Goal: Information Seeking & Learning: Find specific page/section

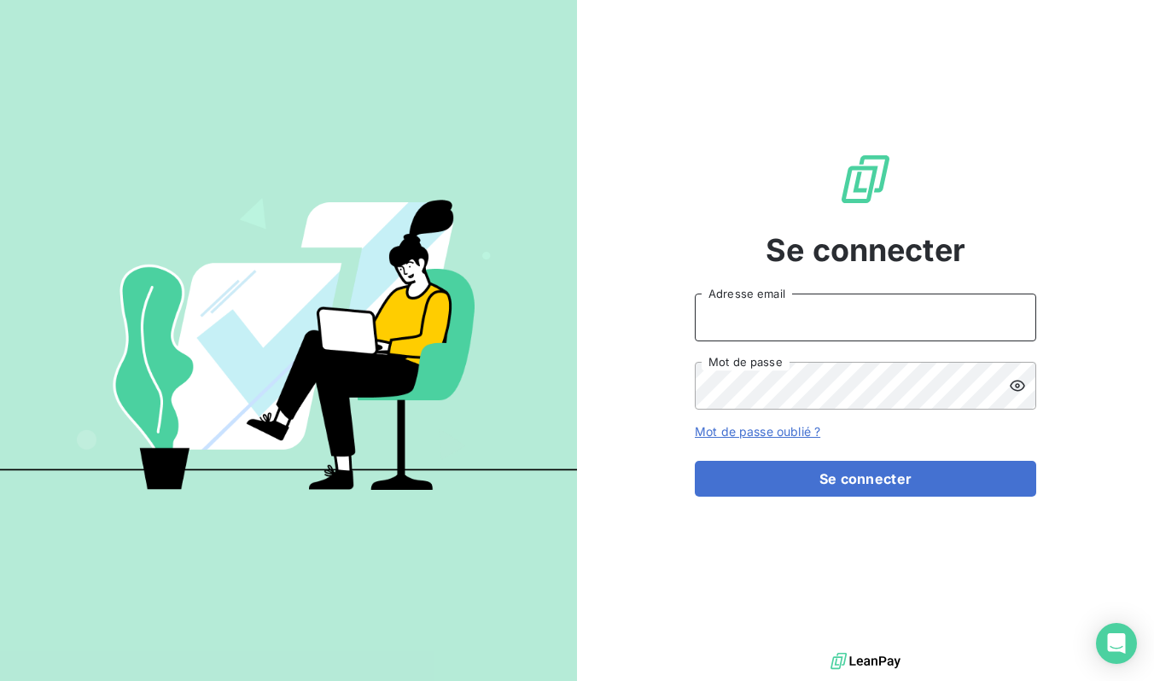
type input "[EMAIL_ADDRESS][DOMAIN_NAME]"
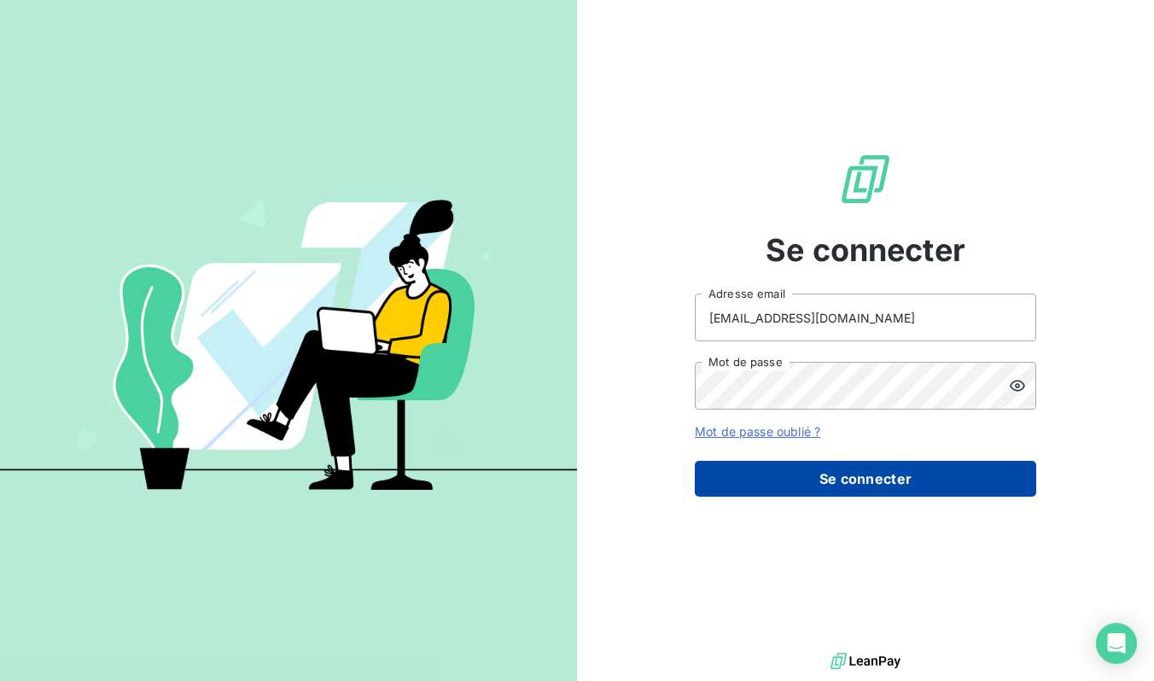
click at [794, 465] on button "Se connecter" at bounding box center [865, 479] width 341 height 36
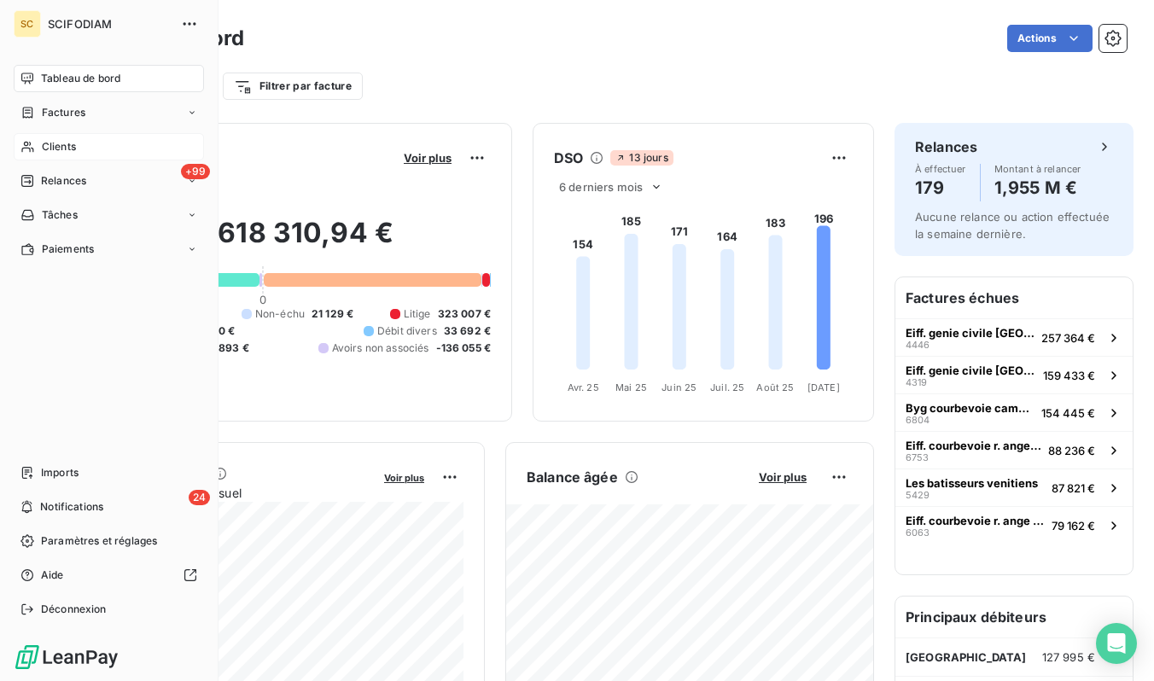
click at [67, 147] on span "Clients" at bounding box center [59, 146] width 34 height 15
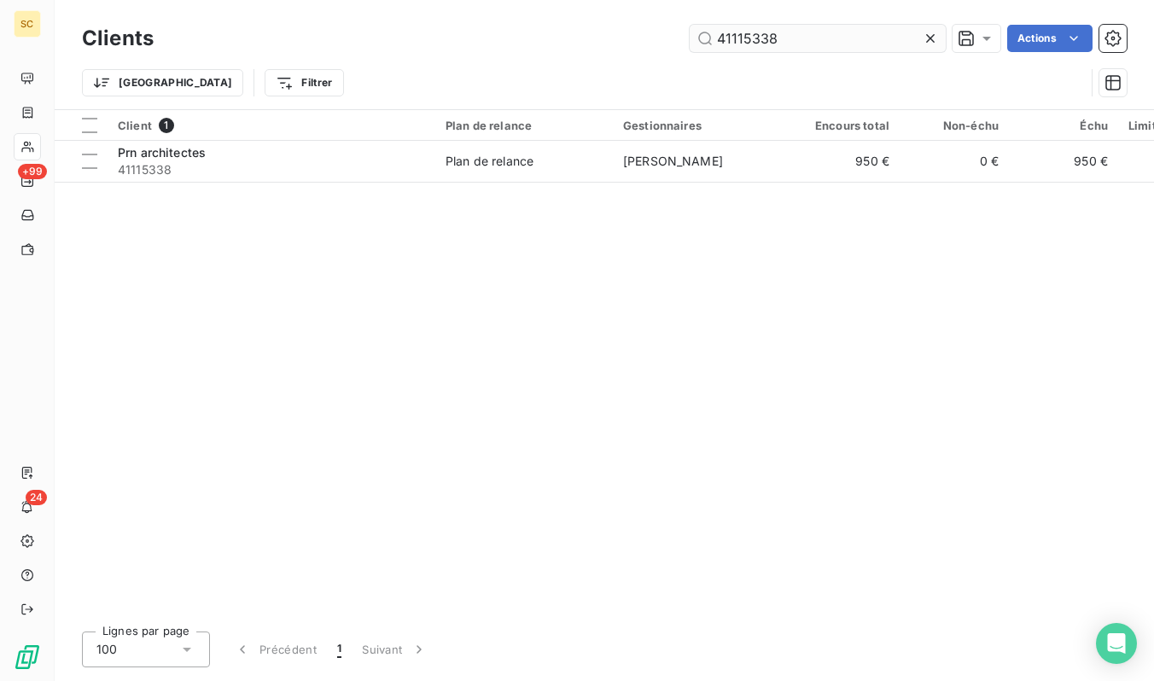
click at [874, 36] on input "41115338" at bounding box center [818, 38] width 256 height 27
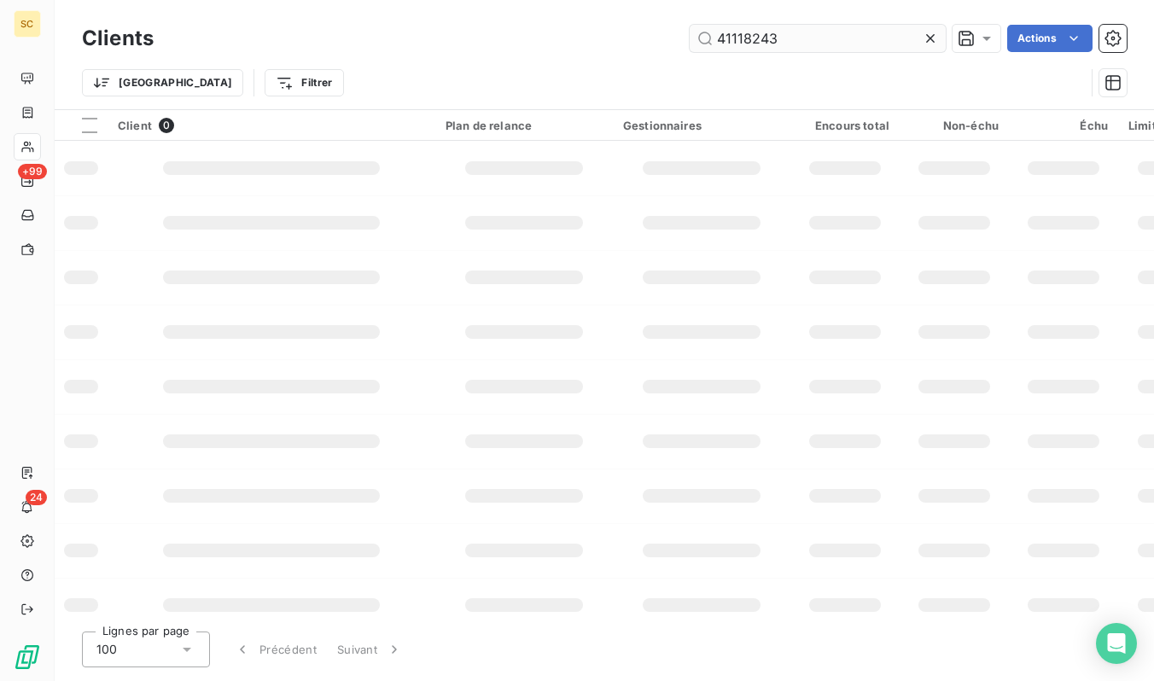
type input "41118243"
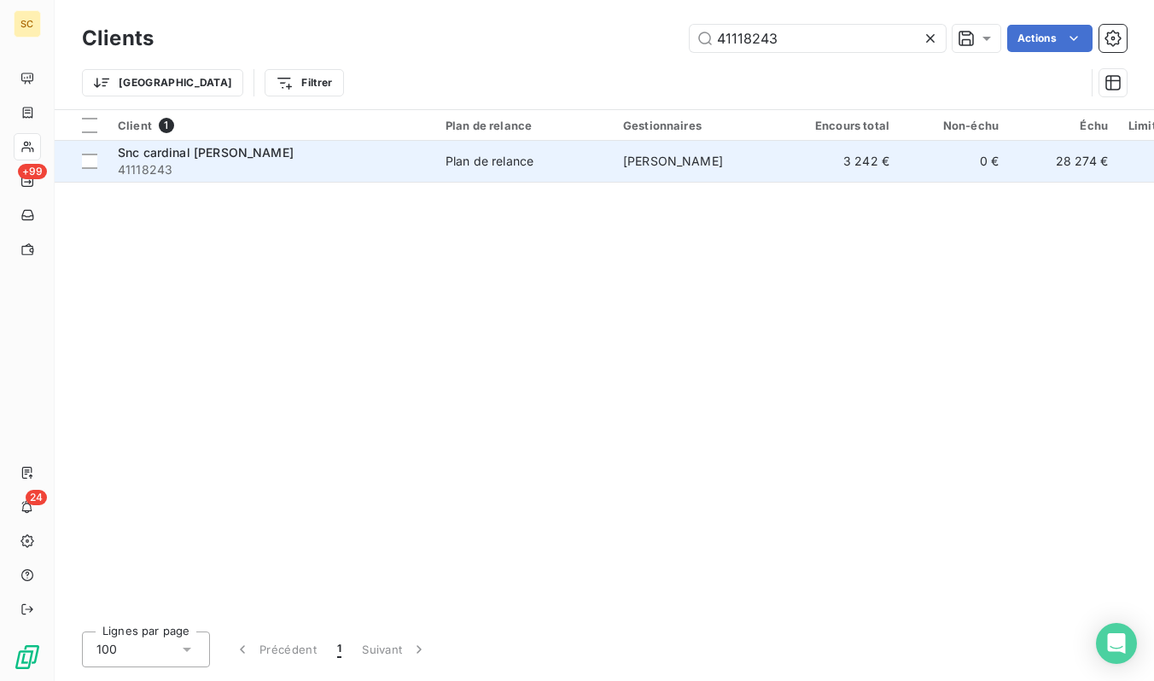
click at [349, 175] on span "41118243" at bounding box center [271, 169] width 307 height 17
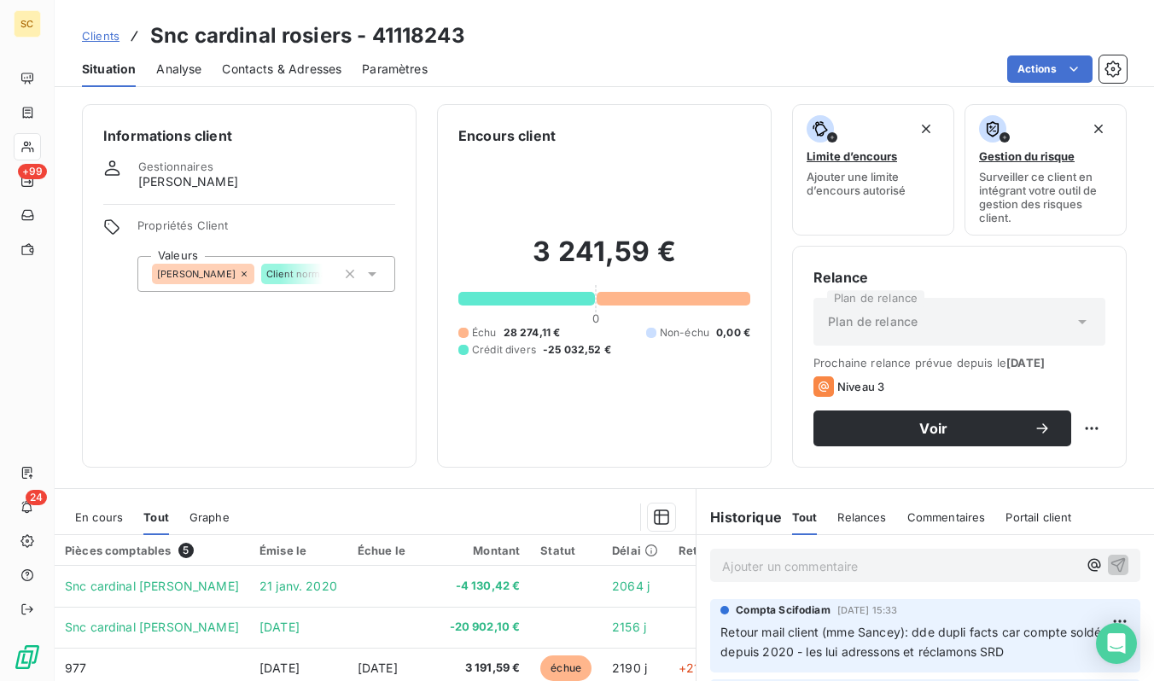
scroll to position [182, 0]
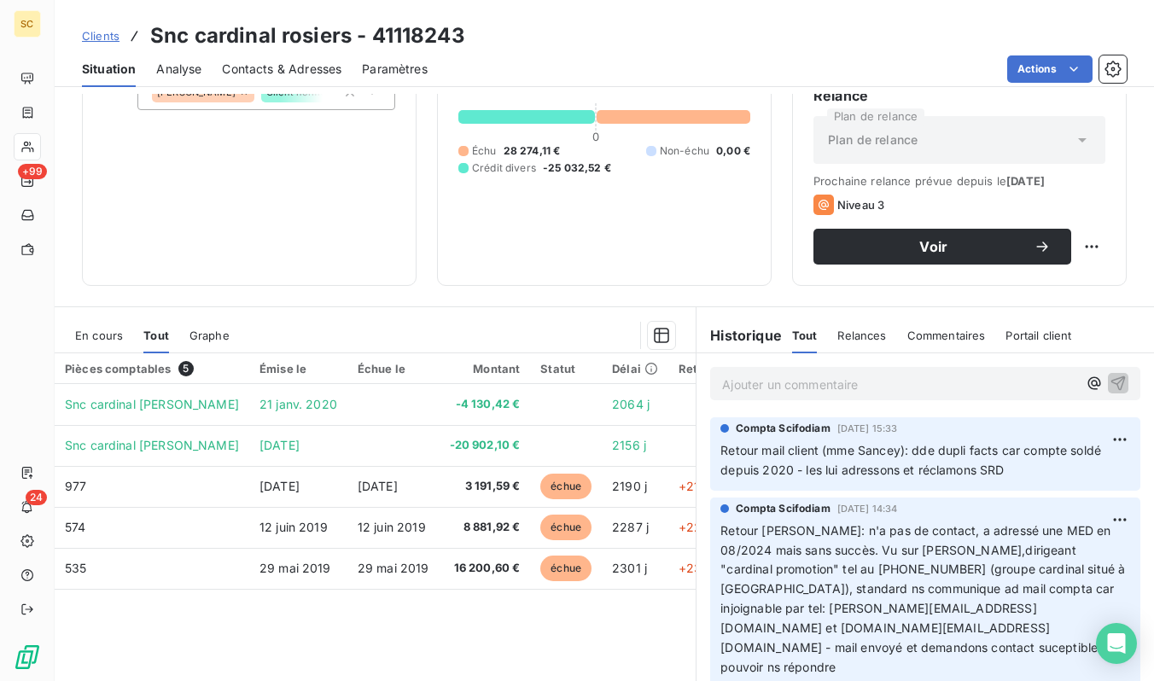
click at [109, 335] on span "En cours" at bounding box center [99, 336] width 48 height 14
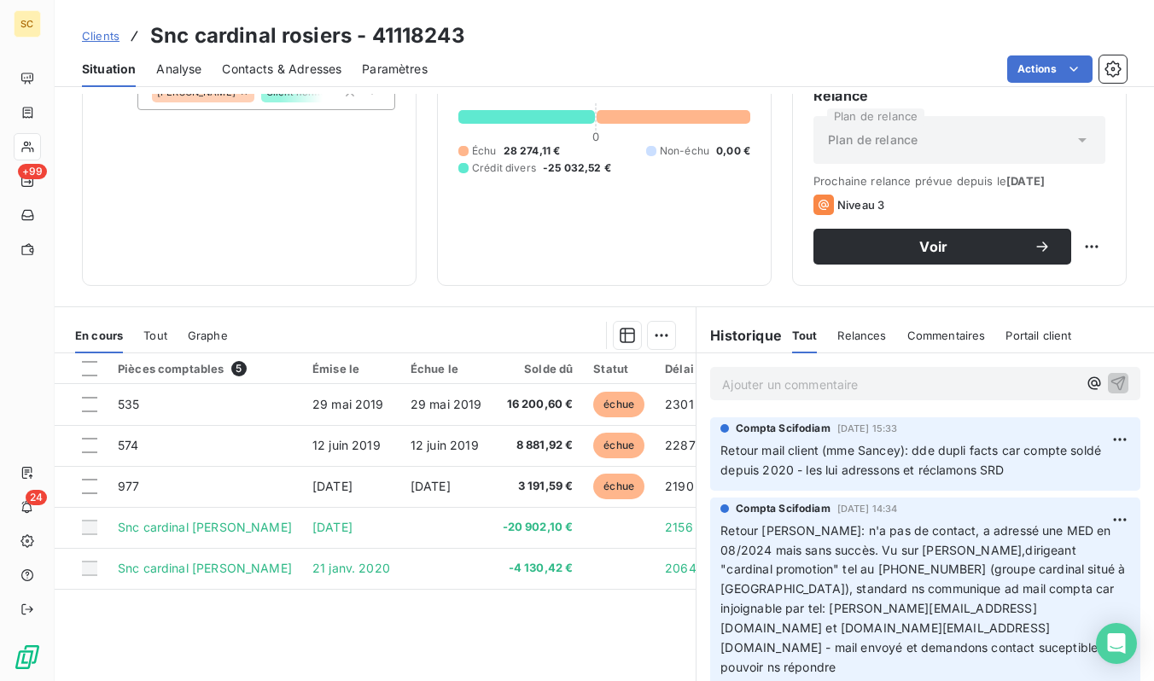
click at [160, 335] on span "Tout" at bounding box center [155, 336] width 24 height 14
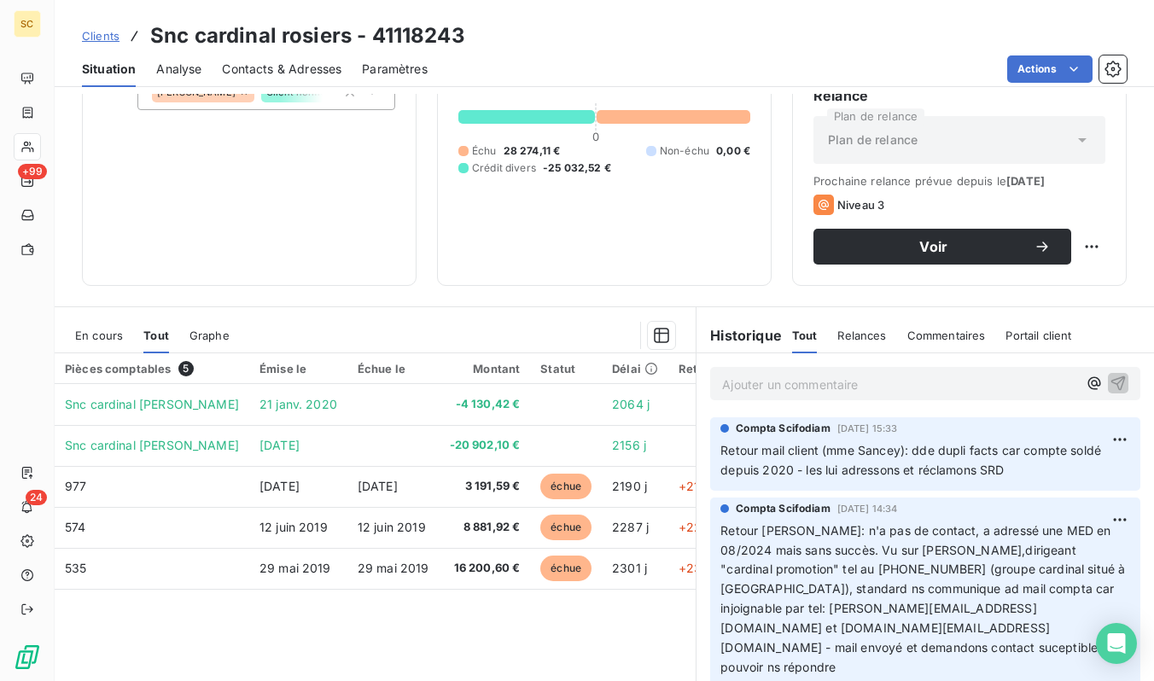
click at [105, 336] on span "En cours" at bounding box center [99, 336] width 48 height 14
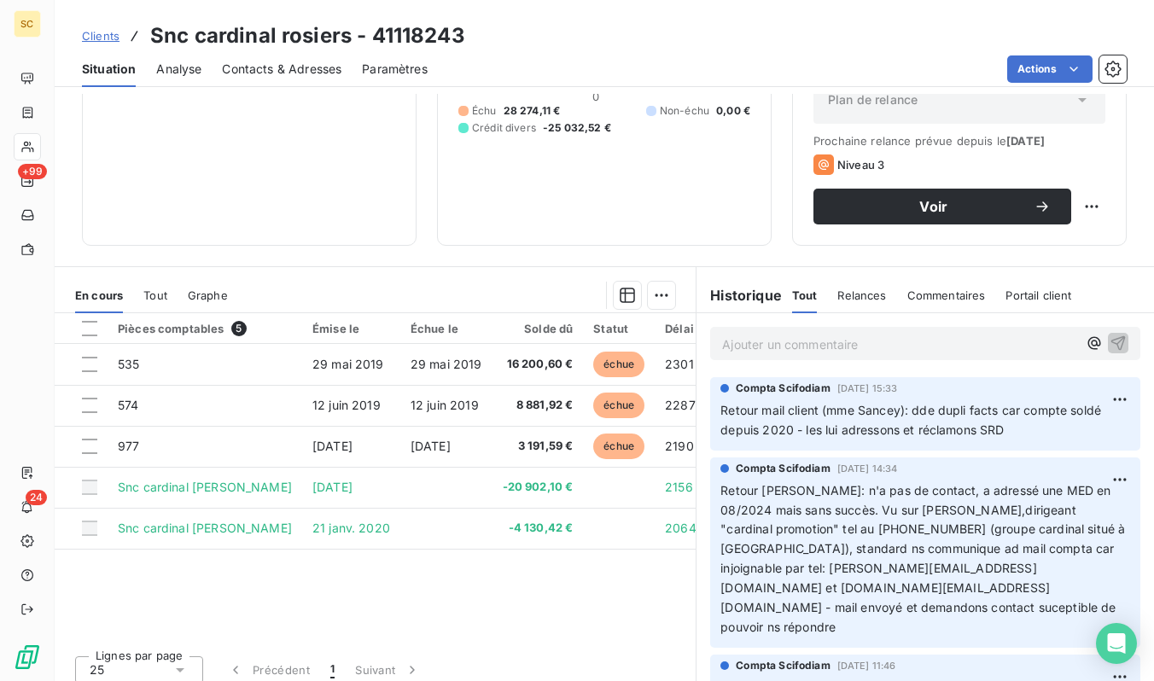
scroll to position [234, 0]
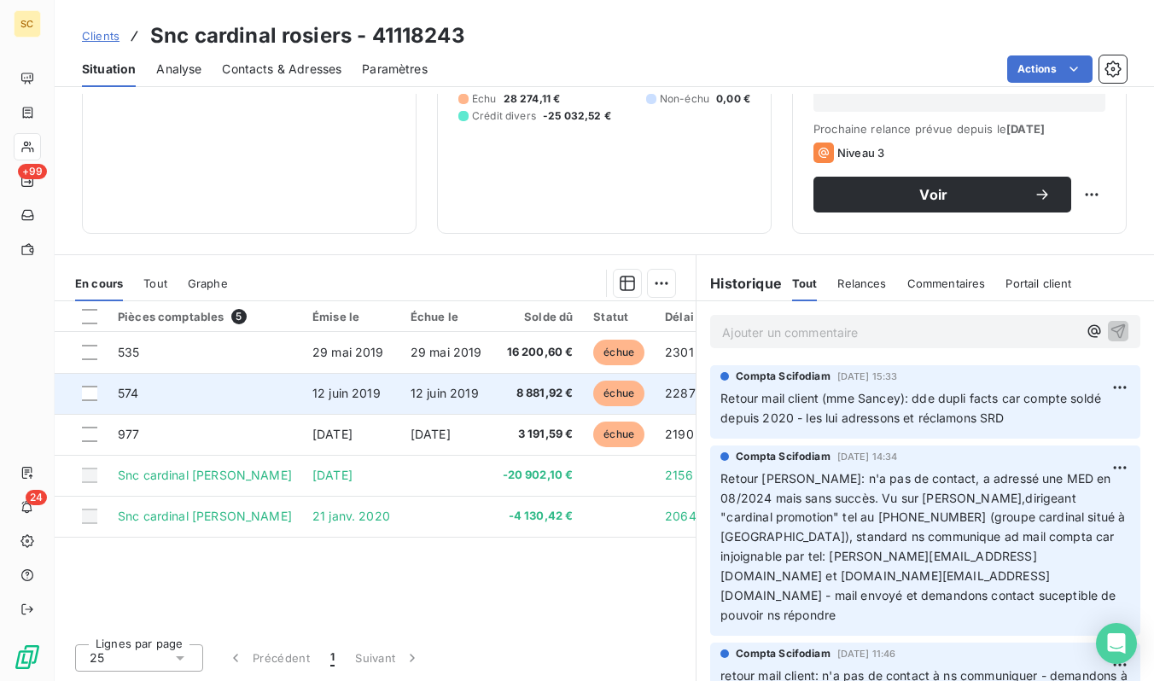
click at [493, 394] on td "8 881,92 €" at bounding box center [538, 393] width 91 height 41
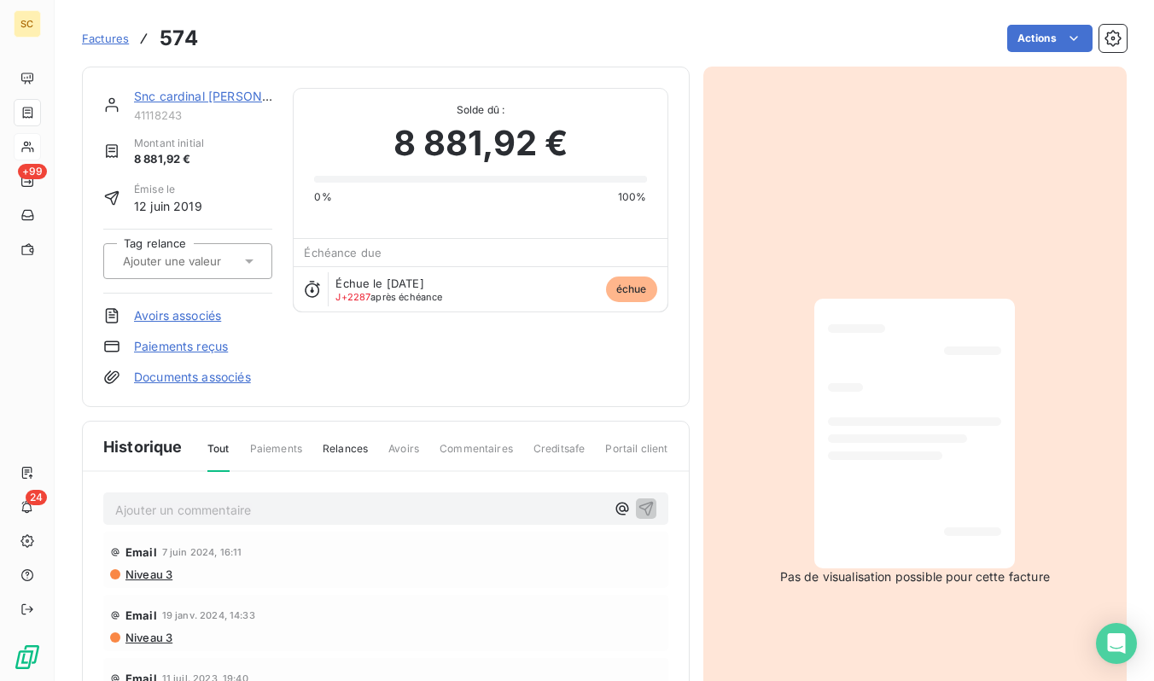
click at [955, 442] on div at bounding box center [897, 438] width 138 height 9
click at [207, 96] on link "Snc cardinal [PERSON_NAME]" at bounding box center [221, 96] width 174 height 15
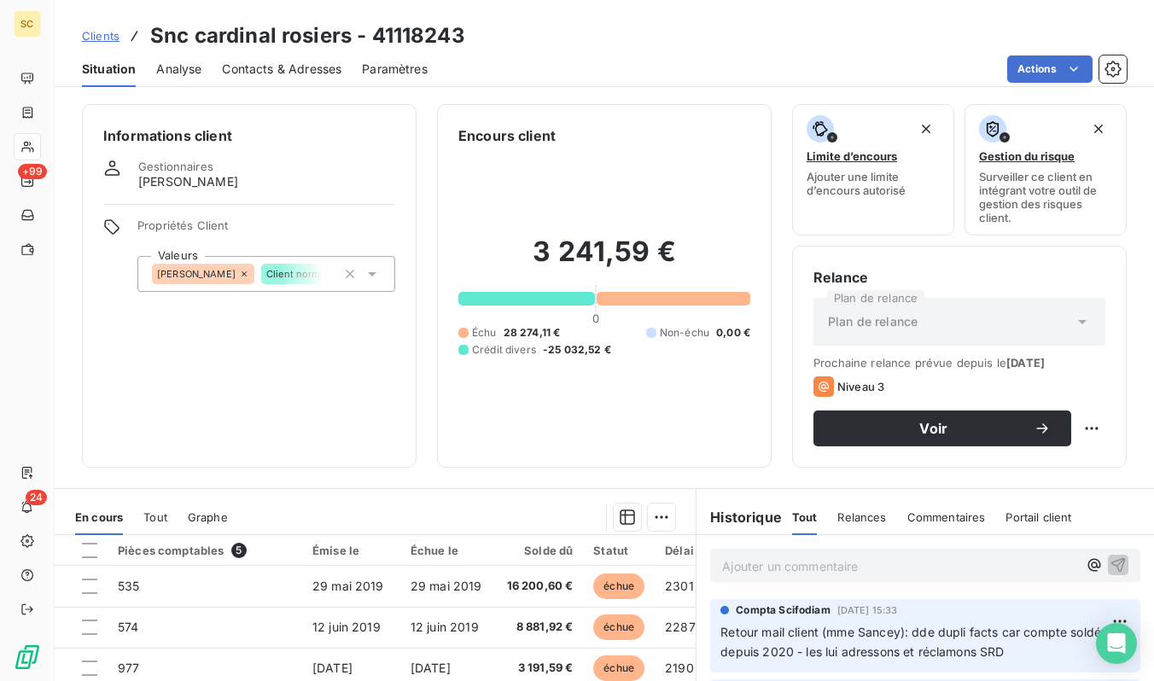
click at [154, 516] on span "Tout" at bounding box center [155, 517] width 24 height 14
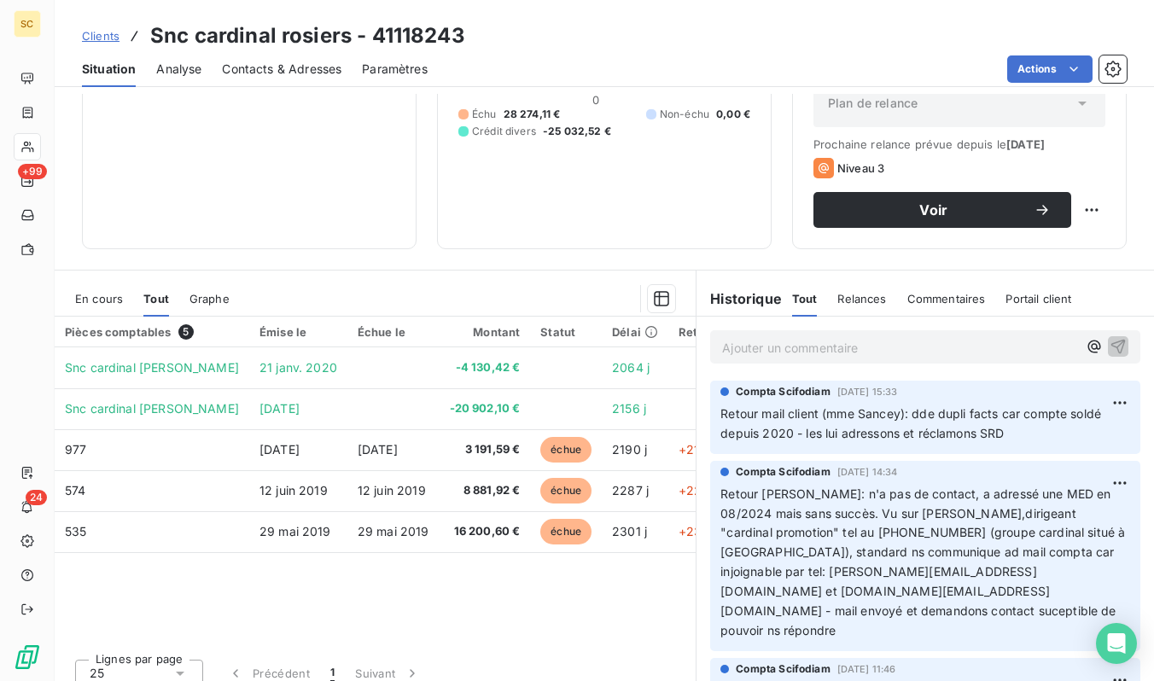
scroll to position [234, 0]
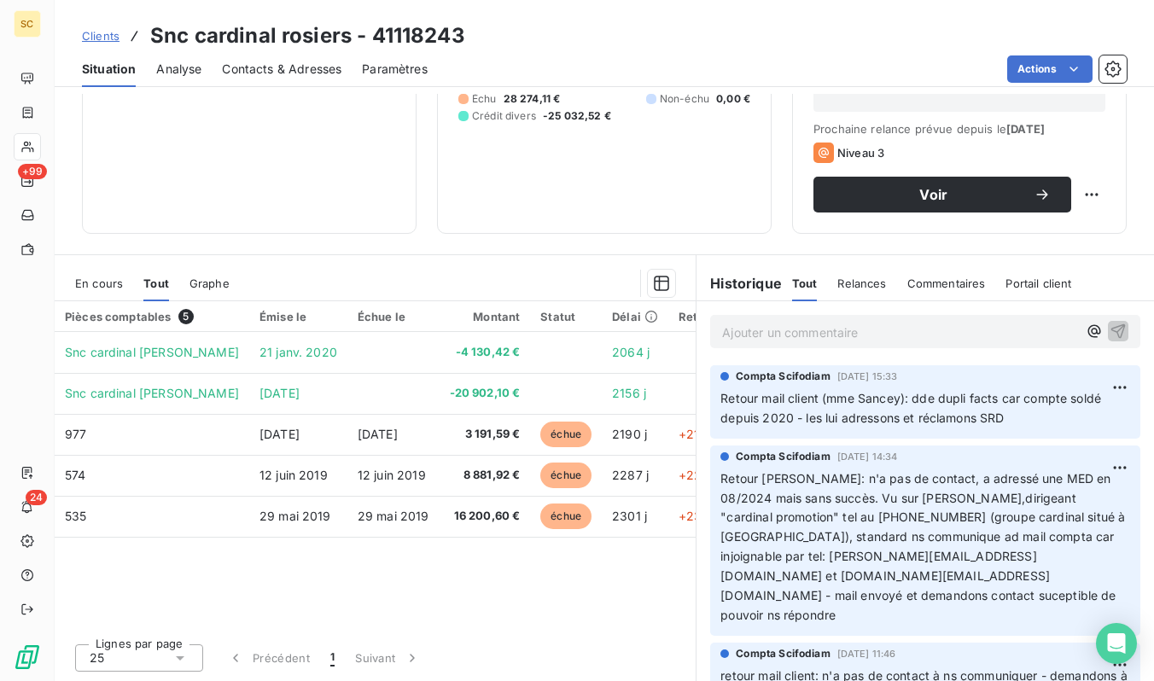
click at [107, 282] on span "En cours" at bounding box center [99, 284] width 48 height 14
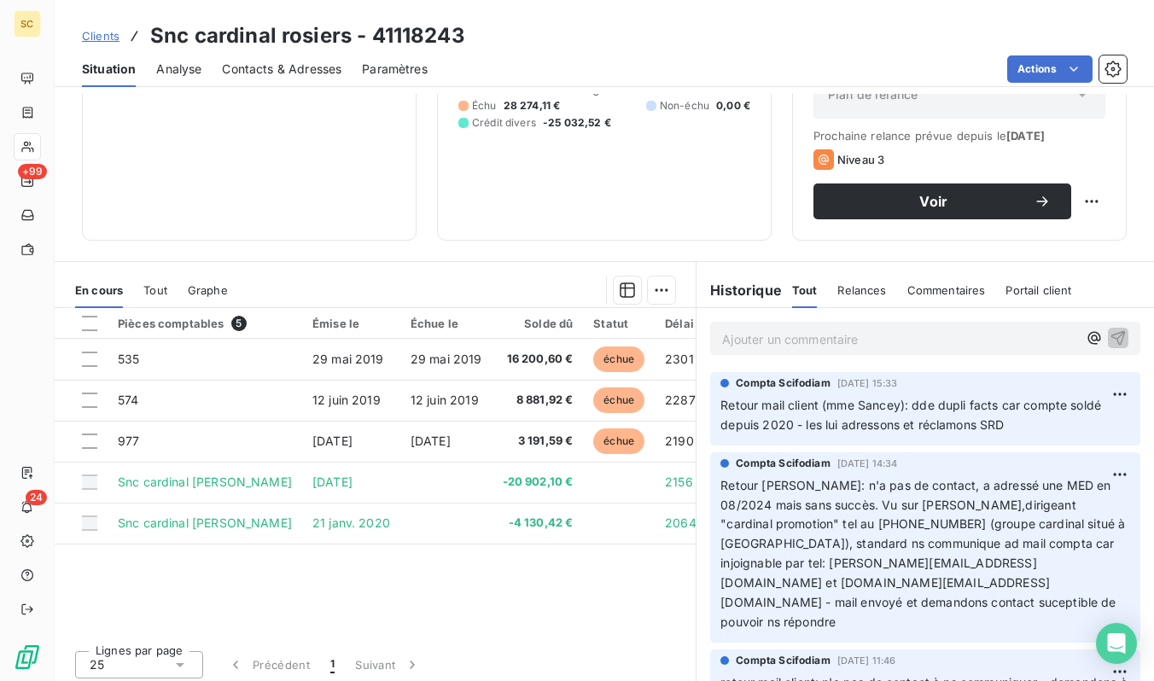
scroll to position [233, 0]
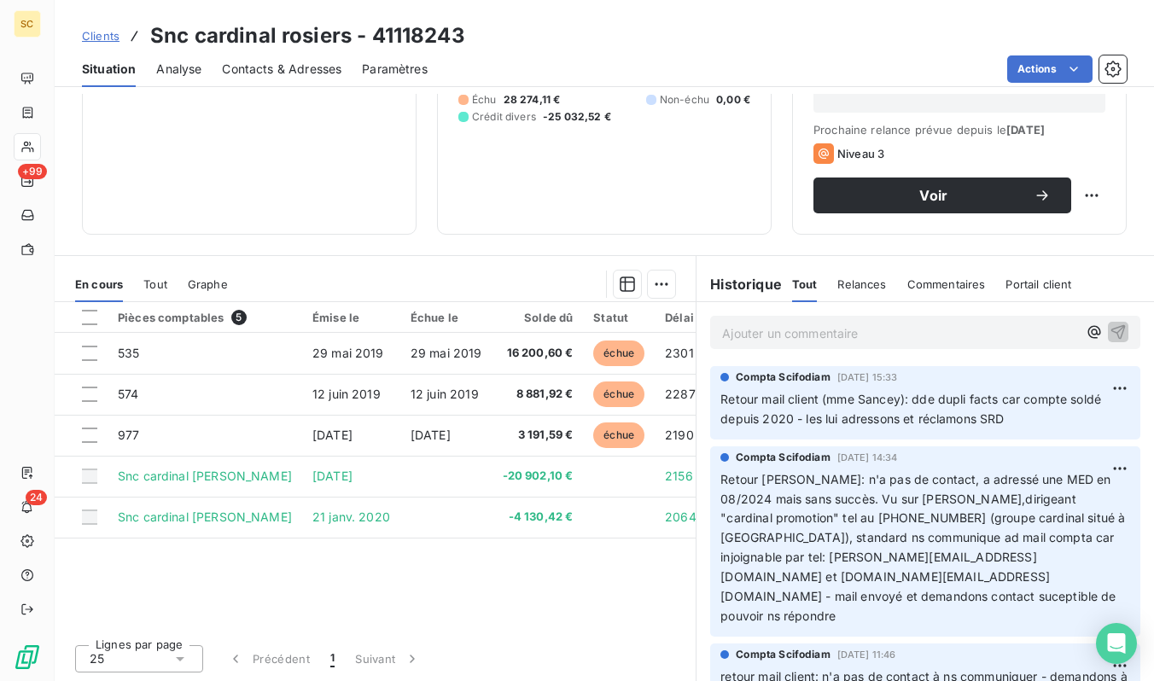
click at [152, 286] on span "Tout" at bounding box center [155, 284] width 24 height 14
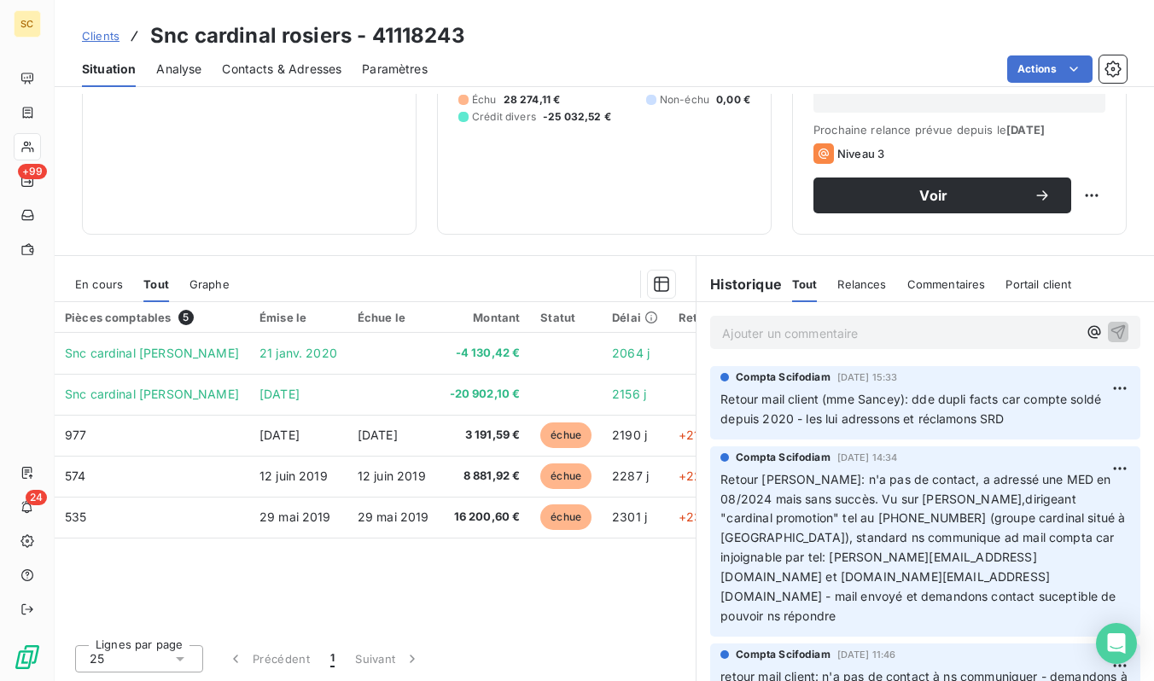
click at [80, 289] on span "En cours" at bounding box center [99, 284] width 48 height 14
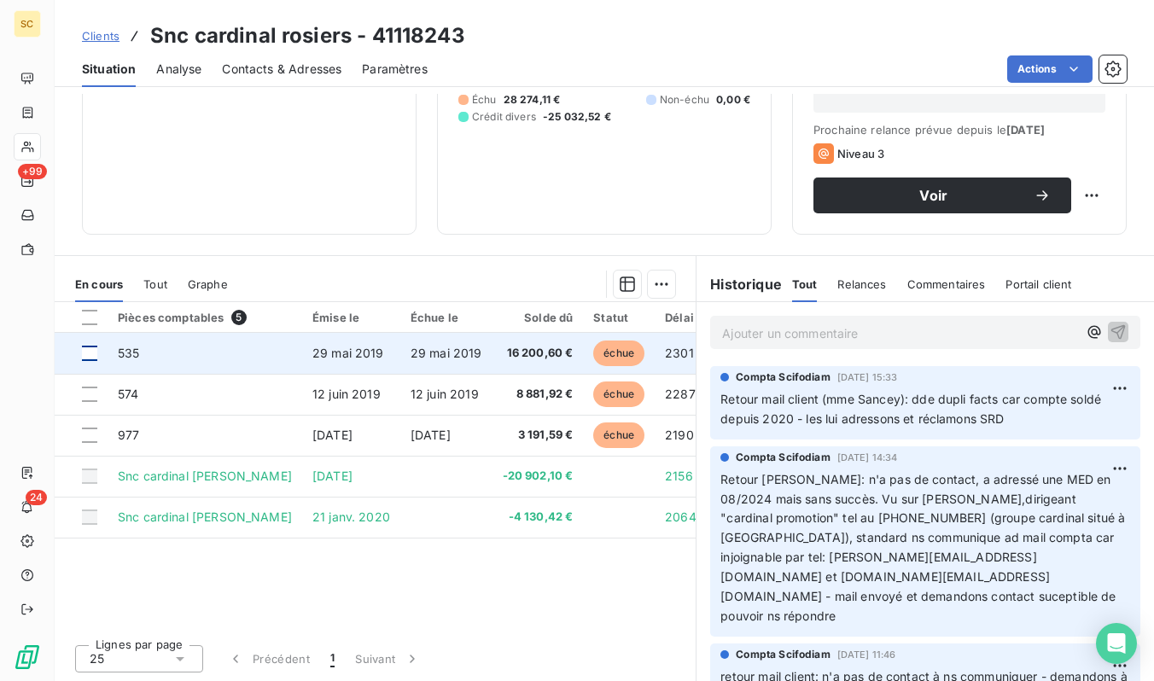
drag, startPoint x: 88, startPoint y: 395, endPoint x: 91, endPoint y: 359, distance: 36.9
click at [87, 395] on div at bounding box center [89, 394] width 15 height 15
click at [86, 348] on div at bounding box center [89, 353] width 15 height 15
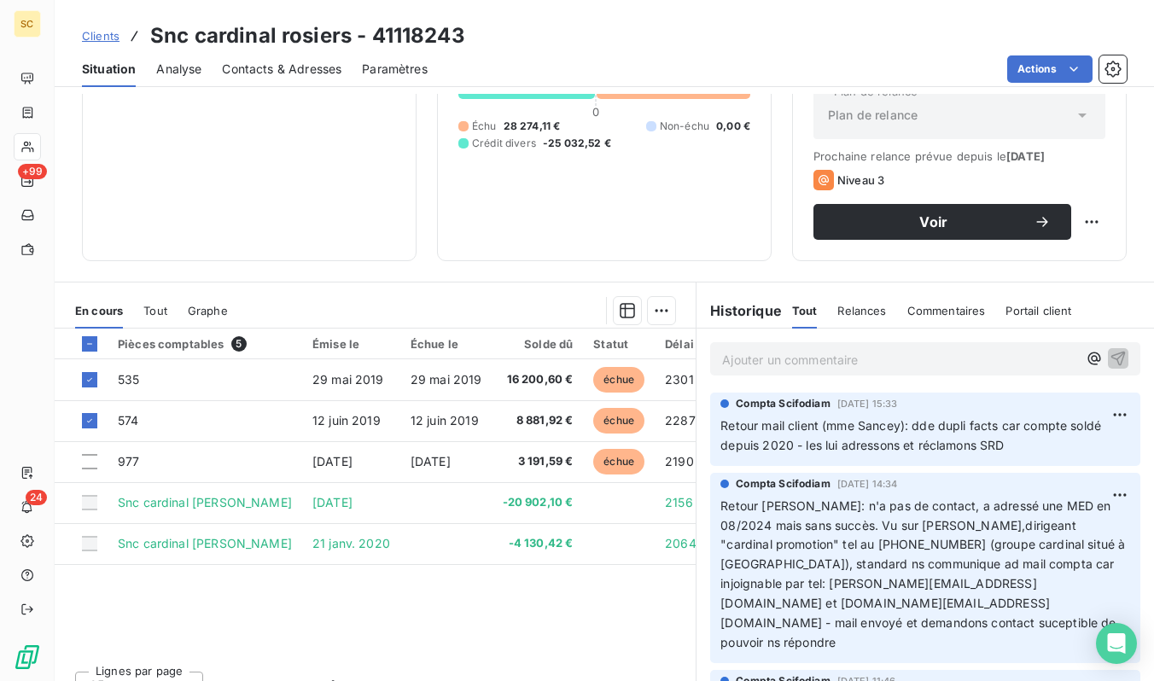
scroll to position [234, 0]
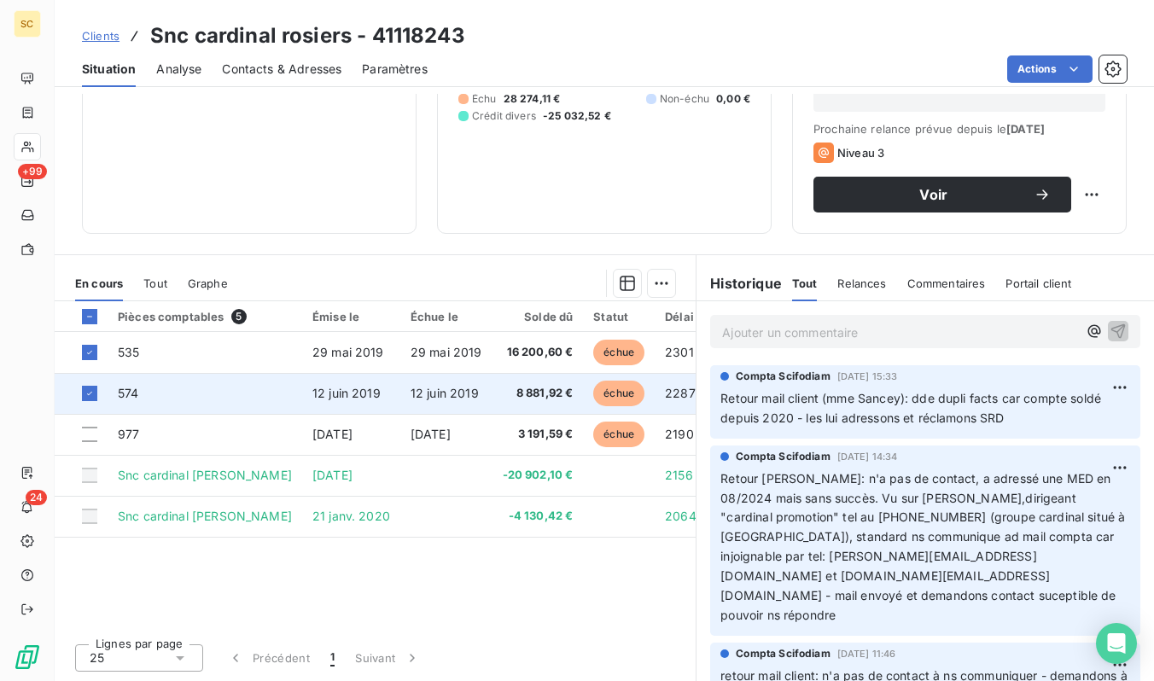
click at [503, 388] on span "8 881,92 €" at bounding box center [538, 393] width 71 height 17
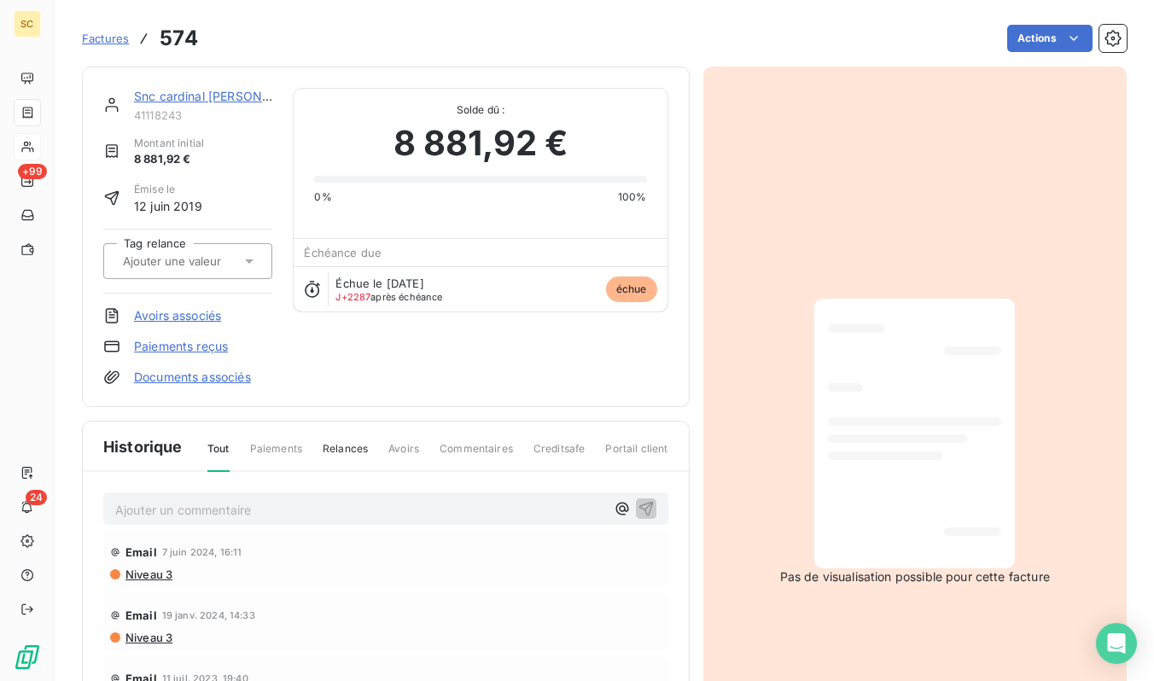
drag, startPoint x: 794, startPoint y: 364, endPoint x: 877, endPoint y: 384, distance: 85.3
click at [799, 364] on div "Pas de visualisation possible pour cette facture" at bounding box center [915, 442] width 424 height 751
click at [930, 399] on div at bounding box center [914, 433] width 173 height 242
click at [210, 98] on link "Snc cardinal [PERSON_NAME]" at bounding box center [221, 96] width 174 height 15
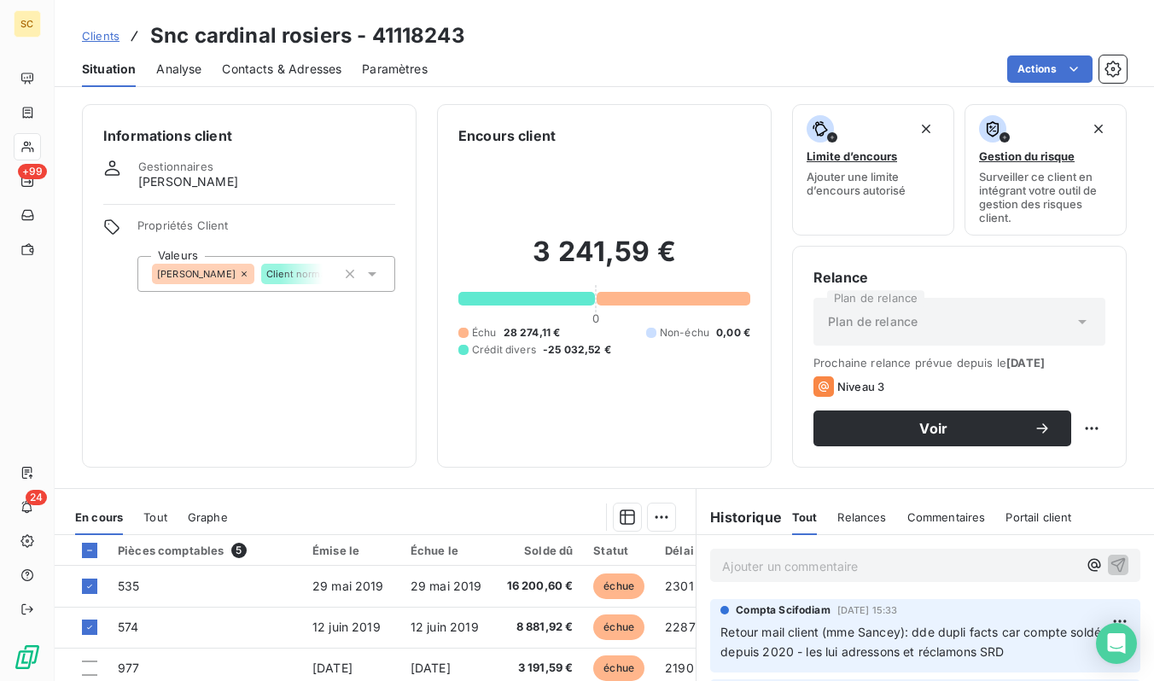
scroll to position [234, 0]
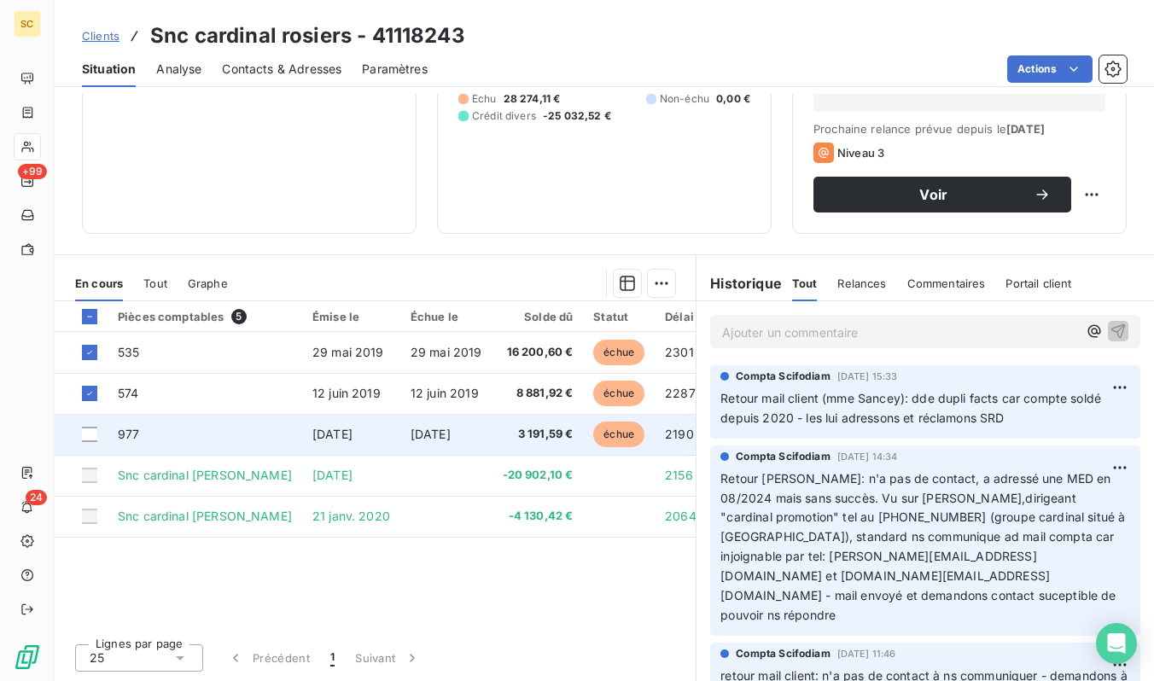
click at [96, 421] on td at bounding box center [81, 434] width 53 height 41
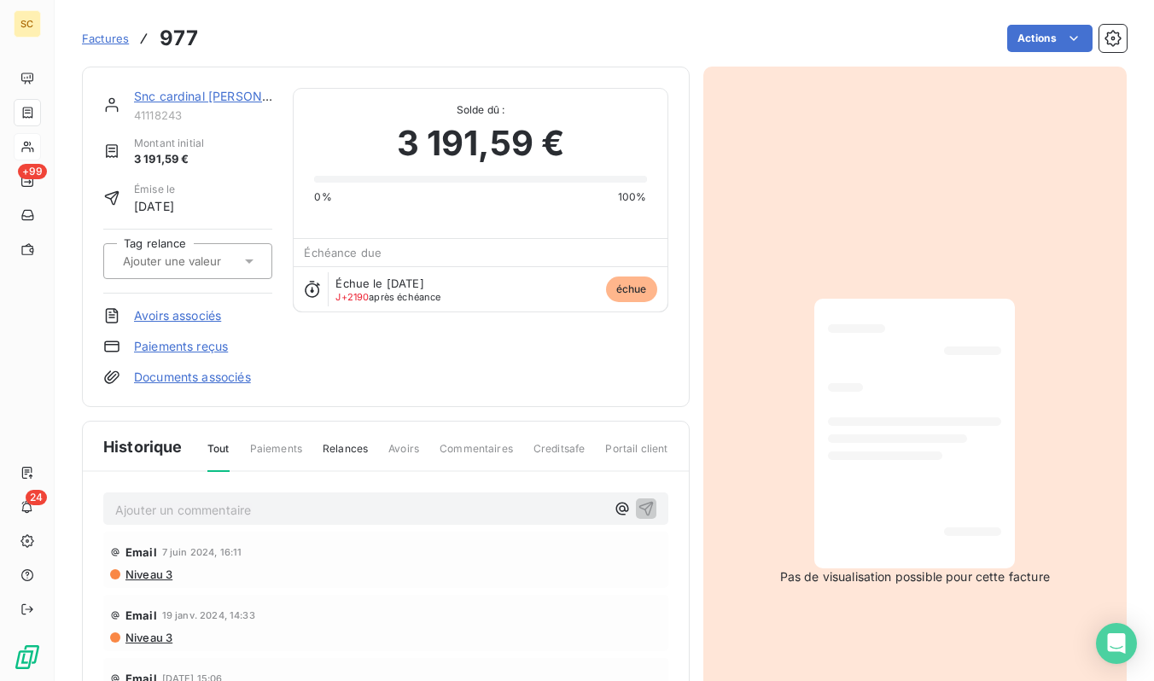
click at [171, 90] on link "Snc cardinal [PERSON_NAME]" at bounding box center [221, 96] width 174 height 15
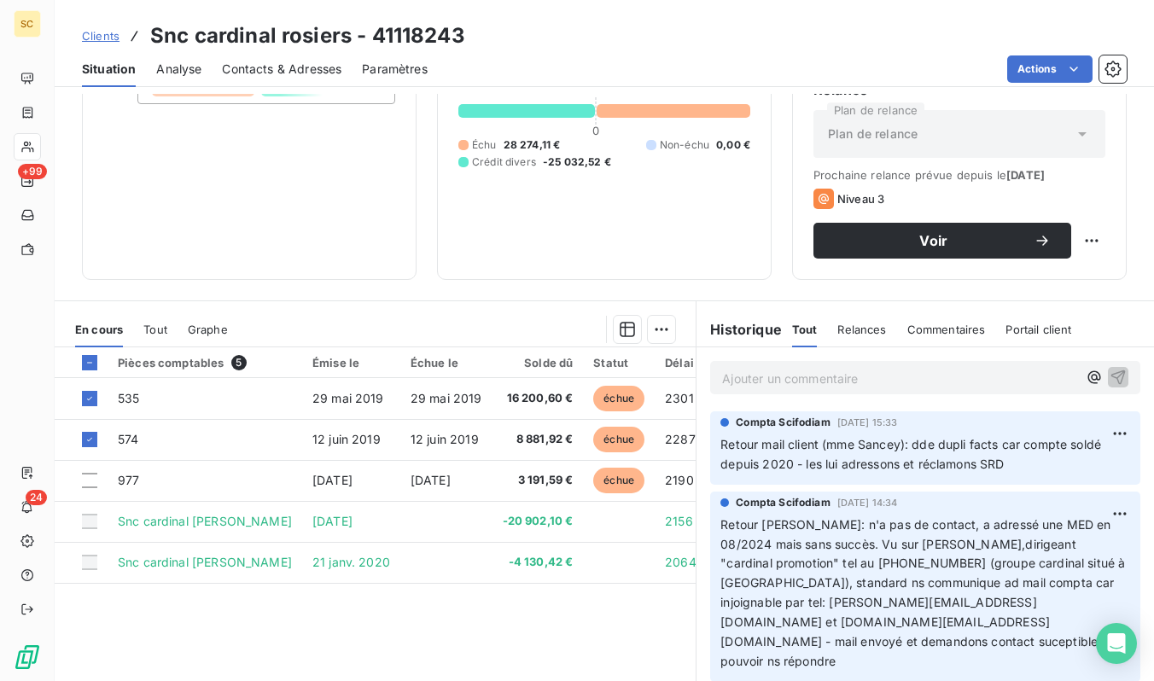
scroll to position [195, 0]
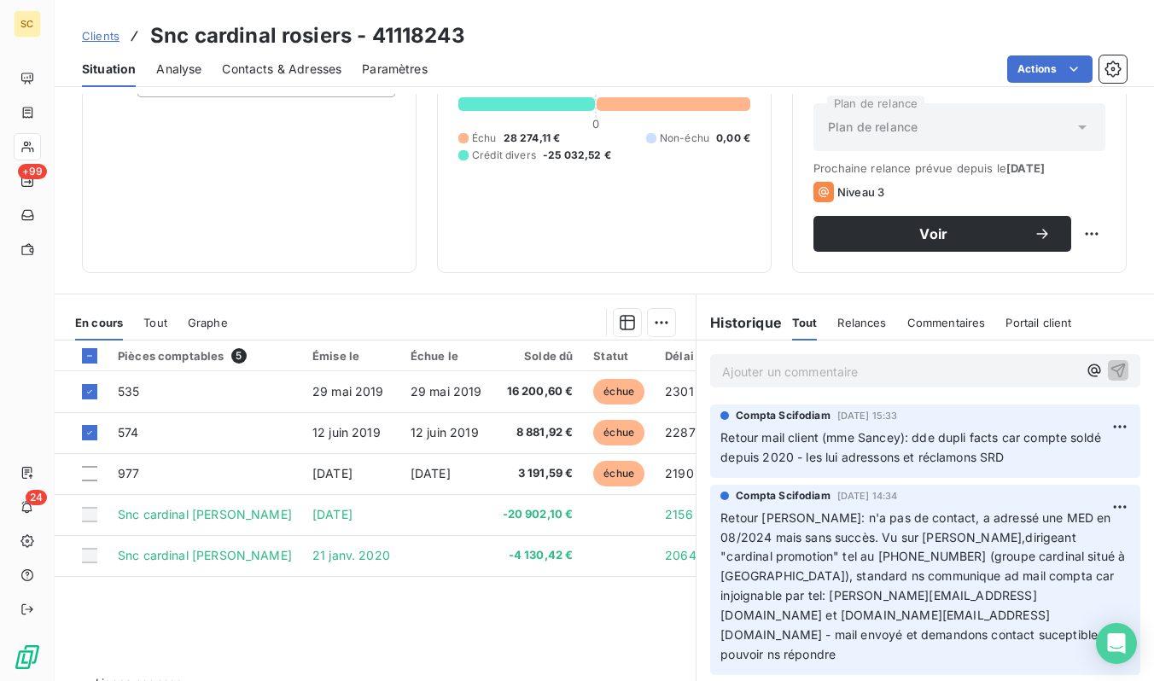
click at [114, 37] on span "Clients" at bounding box center [101, 36] width 38 height 14
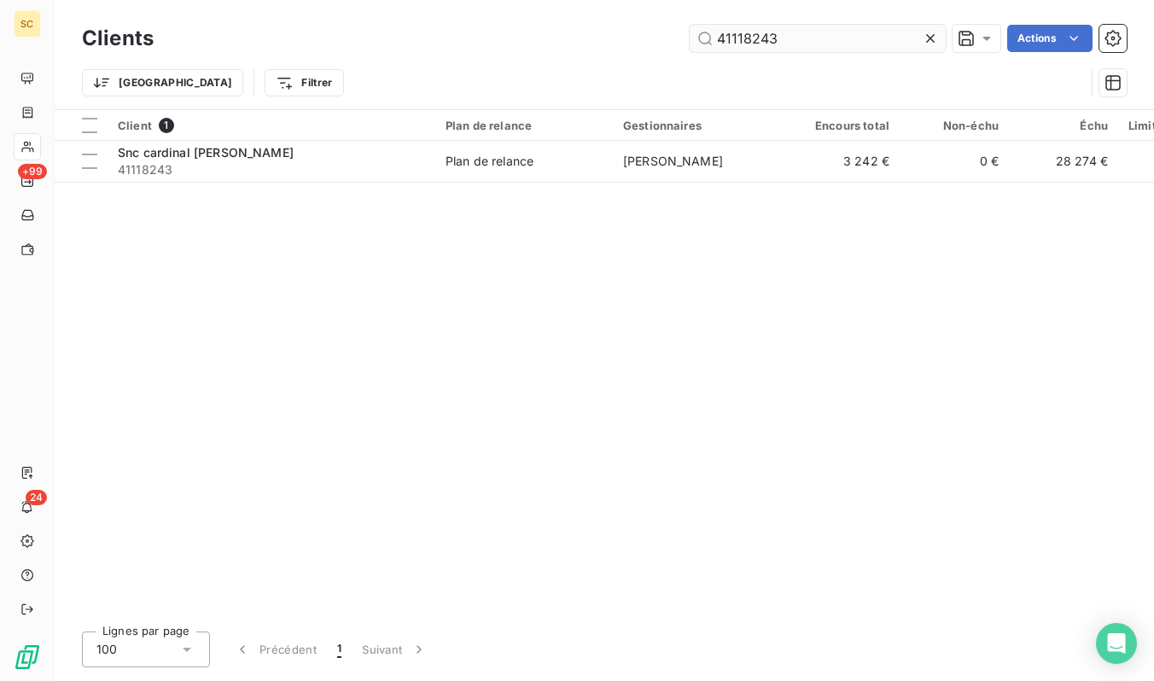
click at [785, 42] on input "41118243" at bounding box center [818, 38] width 256 height 27
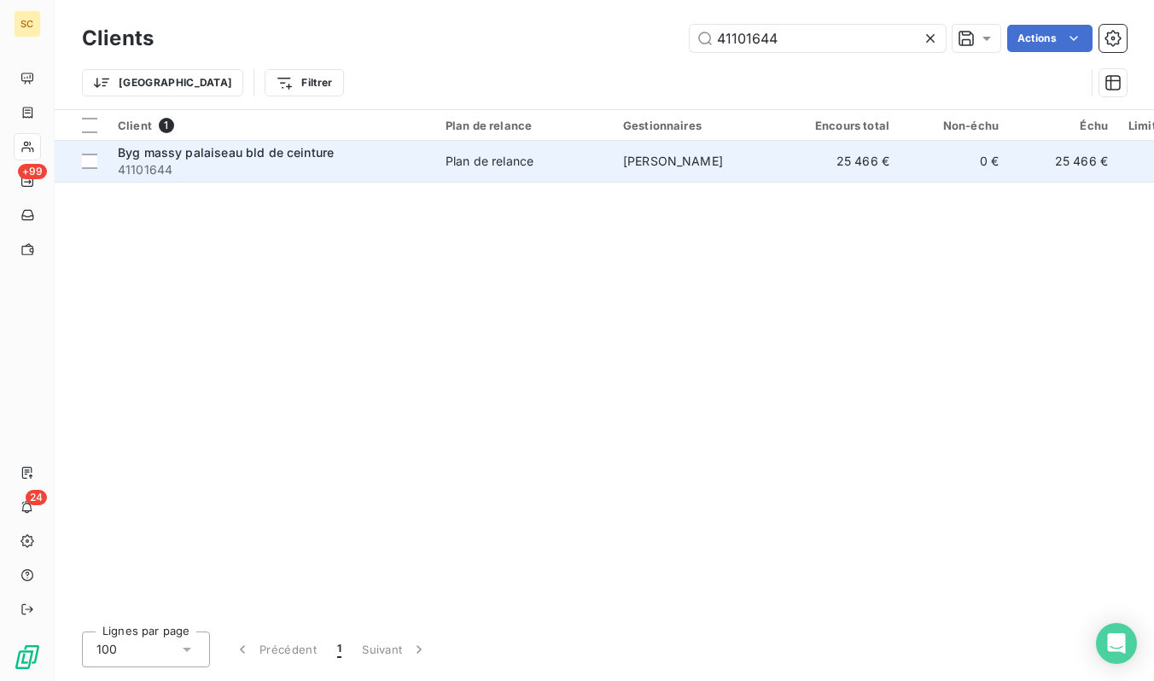
type input "41101644"
click at [522, 150] on td "Plan de relance" at bounding box center [524, 161] width 178 height 41
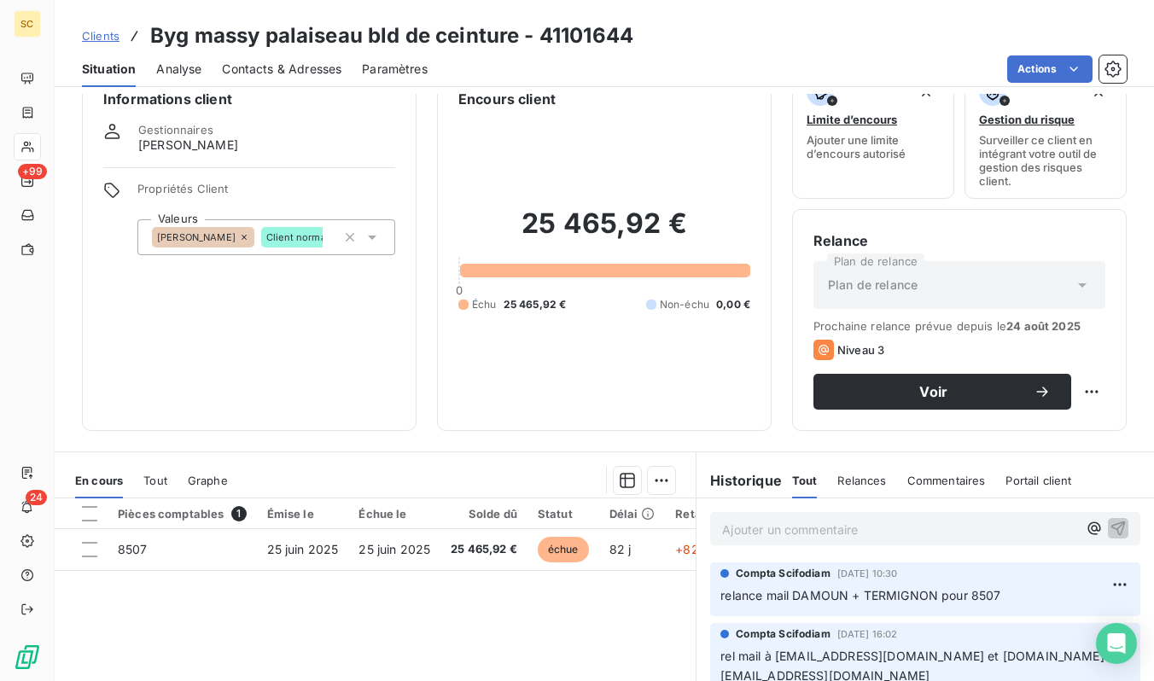
scroll to position [43, 0]
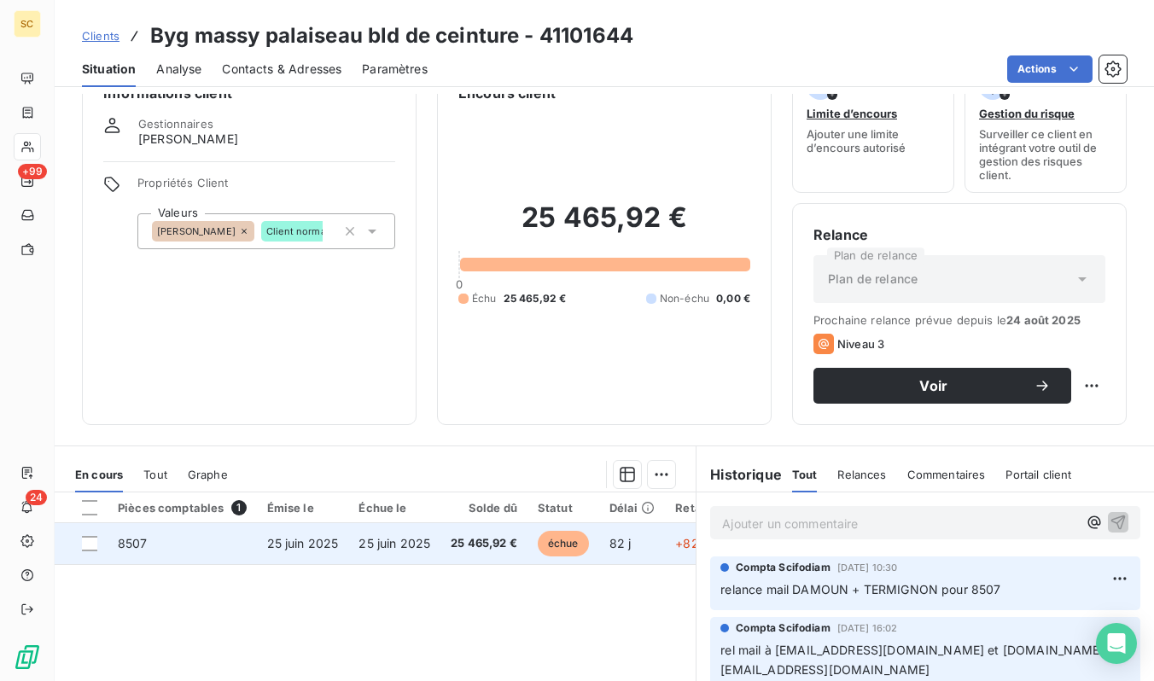
click at [422, 551] on span "25 juin 2025" at bounding box center [395, 543] width 72 height 15
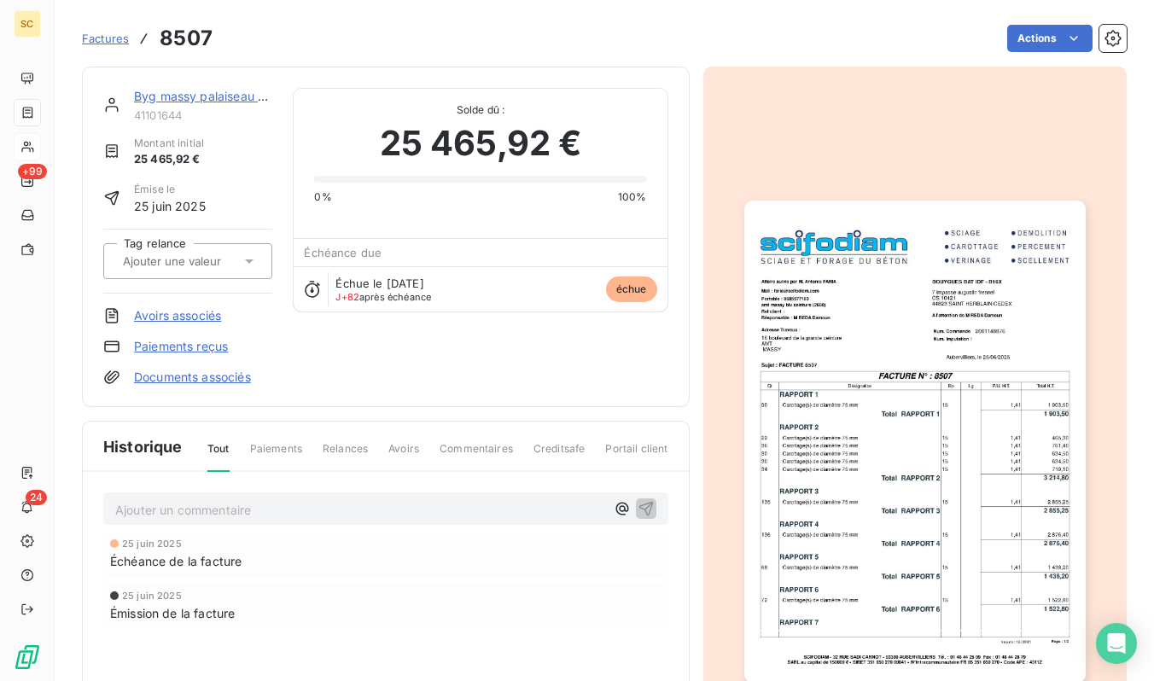
click at [965, 287] on img "button" at bounding box center [914, 442] width 341 height 482
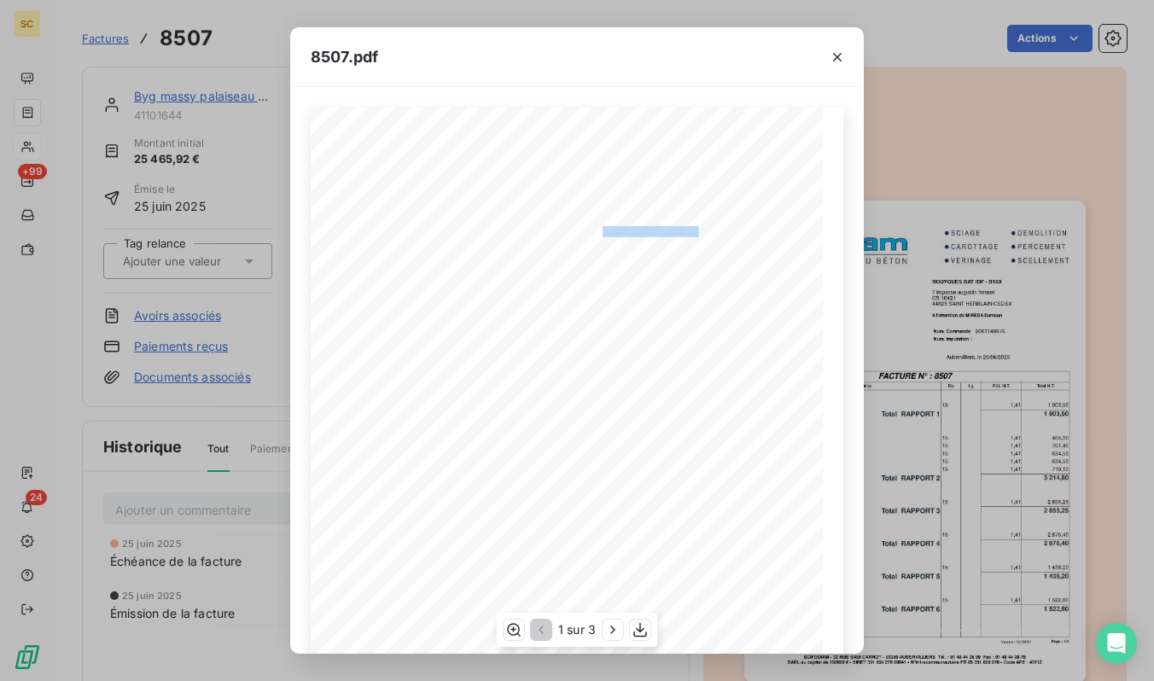
drag, startPoint x: 696, startPoint y: 233, endPoint x: 586, endPoint y: 229, distance: 109.3
click at [586, 229] on div "Qt Désignation Ep Lg P.U. H.T. Total H.T. RAPPORT 7 Total RAPPORT 6 1 522,80 72…" at bounding box center [577, 470] width 512 height 725
click at [605, 305] on span "Num. Commande" at bounding box center [632, 303] width 56 height 7
click at [643, 632] on icon "button" at bounding box center [640, 629] width 17 height 17
click at [837, 51] on icon "button" at bounding box center [837, 57] width 17 height 17
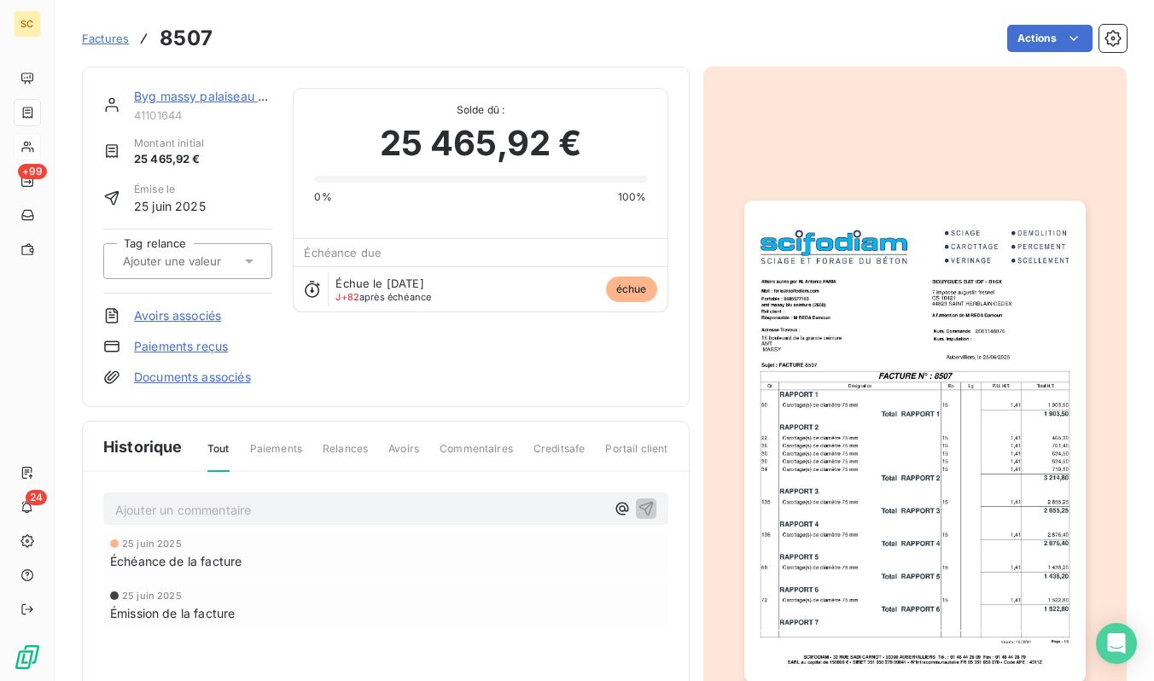
click at [113, 35] on span "Factures" at bounding box center [105, 39] width 47 height 14
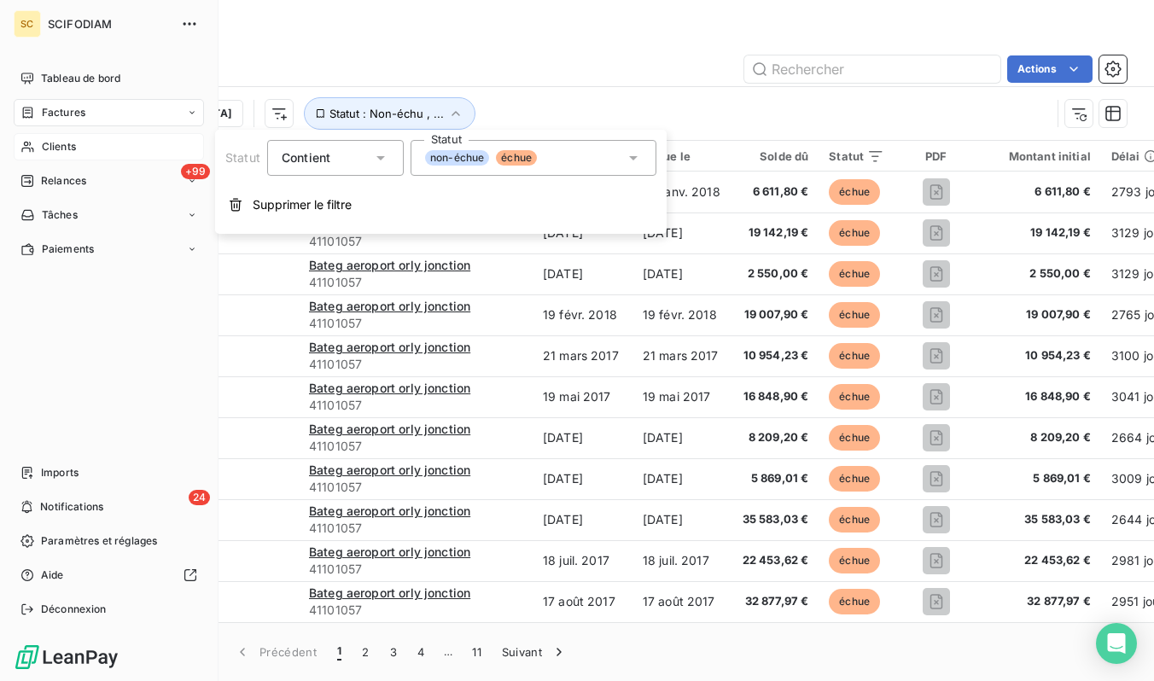
click at [67, 150] on span "Clients" at bounding box center [59, 146] width 34 height 15
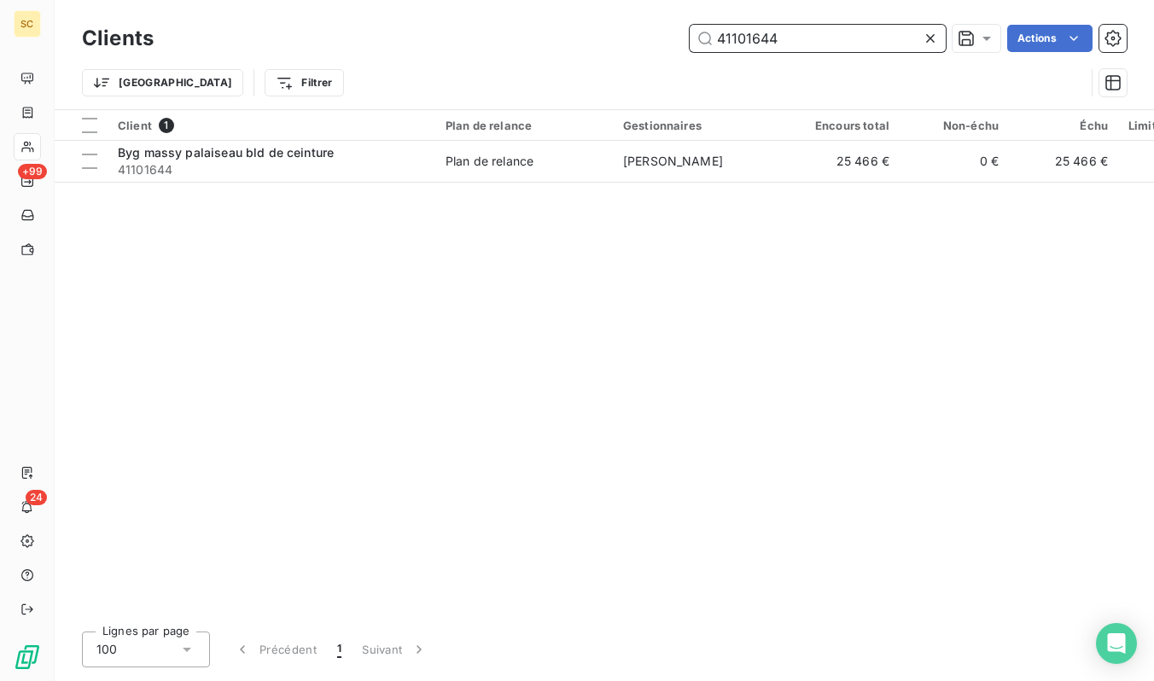
click at [854, 41] on input "41101644" at bounding box center [818, 38] width 256 height 27
paste input "555"
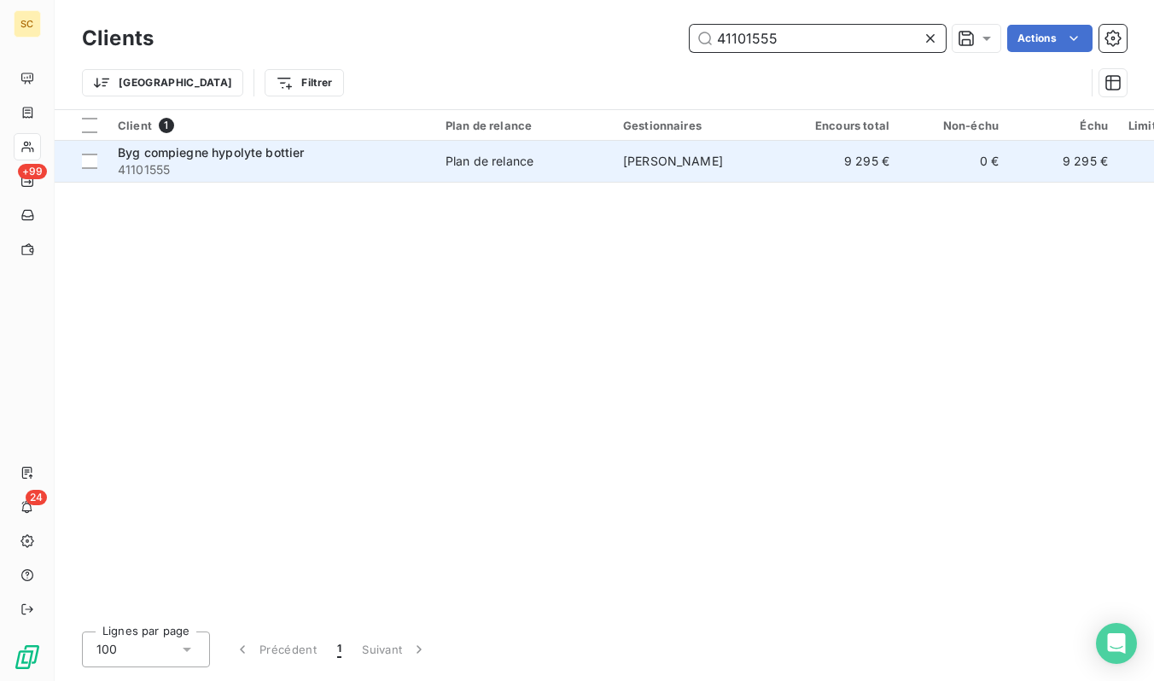
type input "41101555"
click at [236, 162] on span "41101555" at bounding box center [271, 169] width 307 height 17
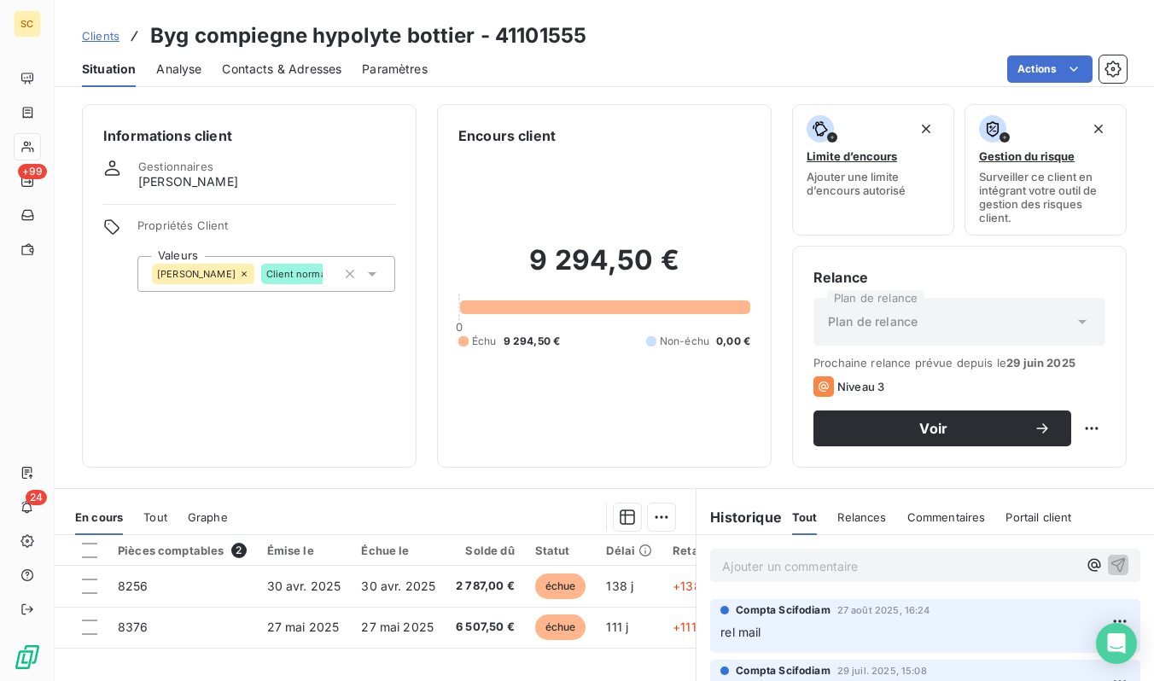
scroll to position [60, 0]
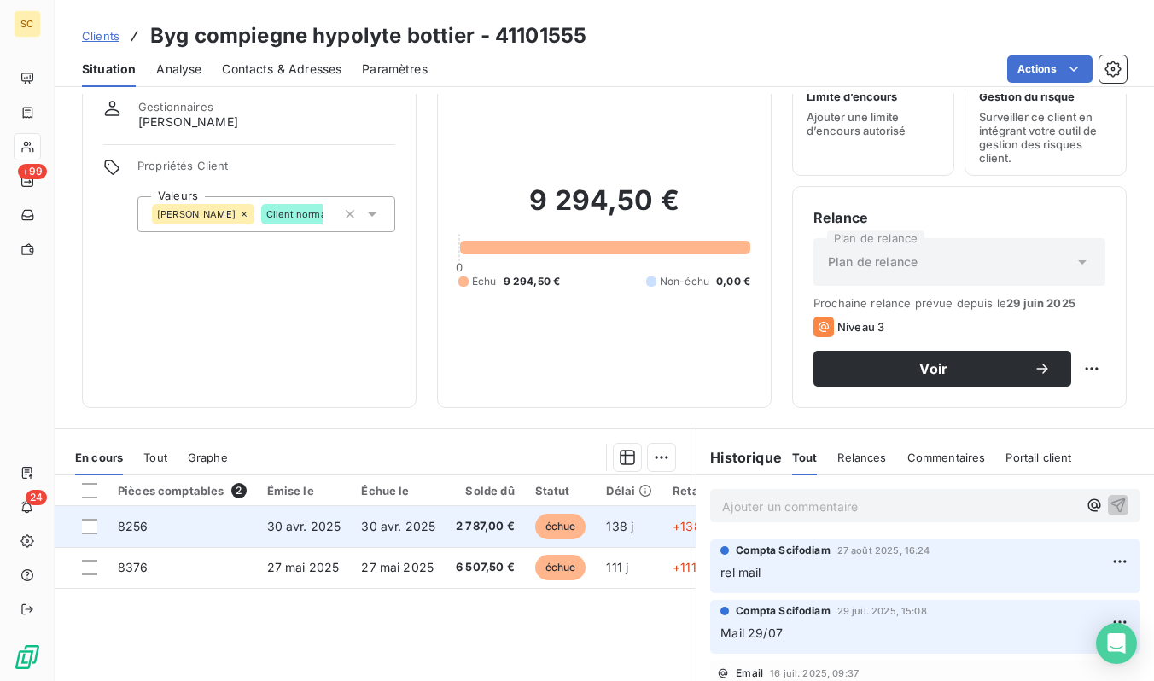
click at [364, 527] on span "30 avr. 2025" at bounding box center [398, 526] width 74 height 15
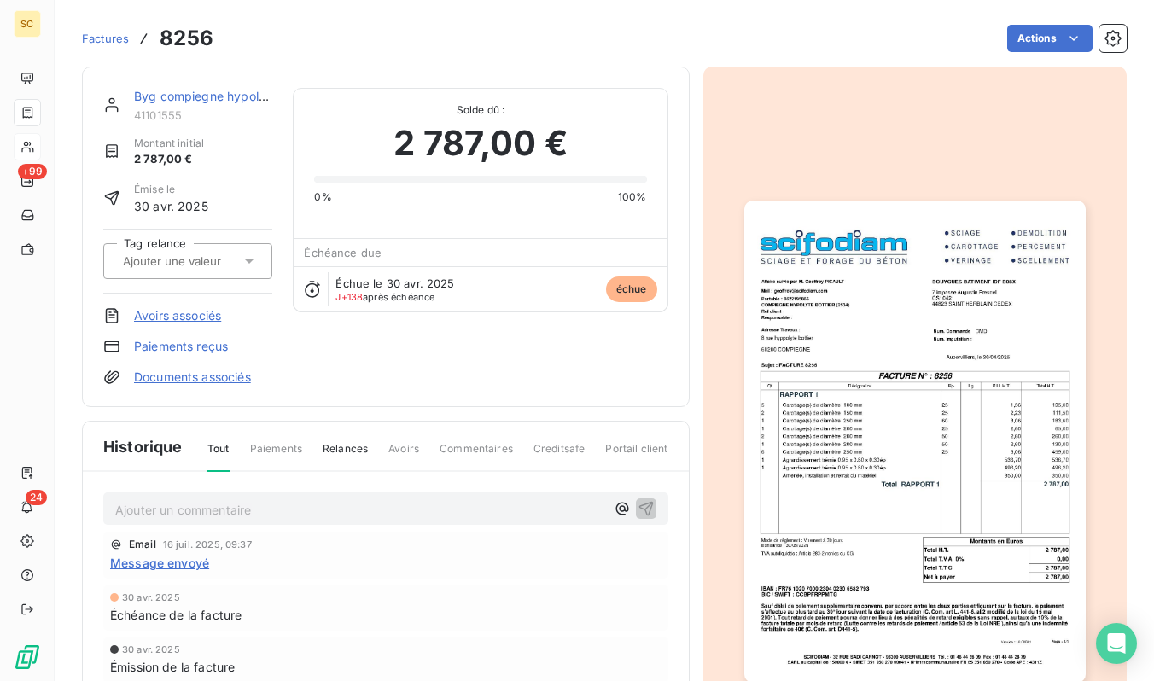
click at [950, 485] on img "button" at bounding box center [914, 442] width 341 height 482
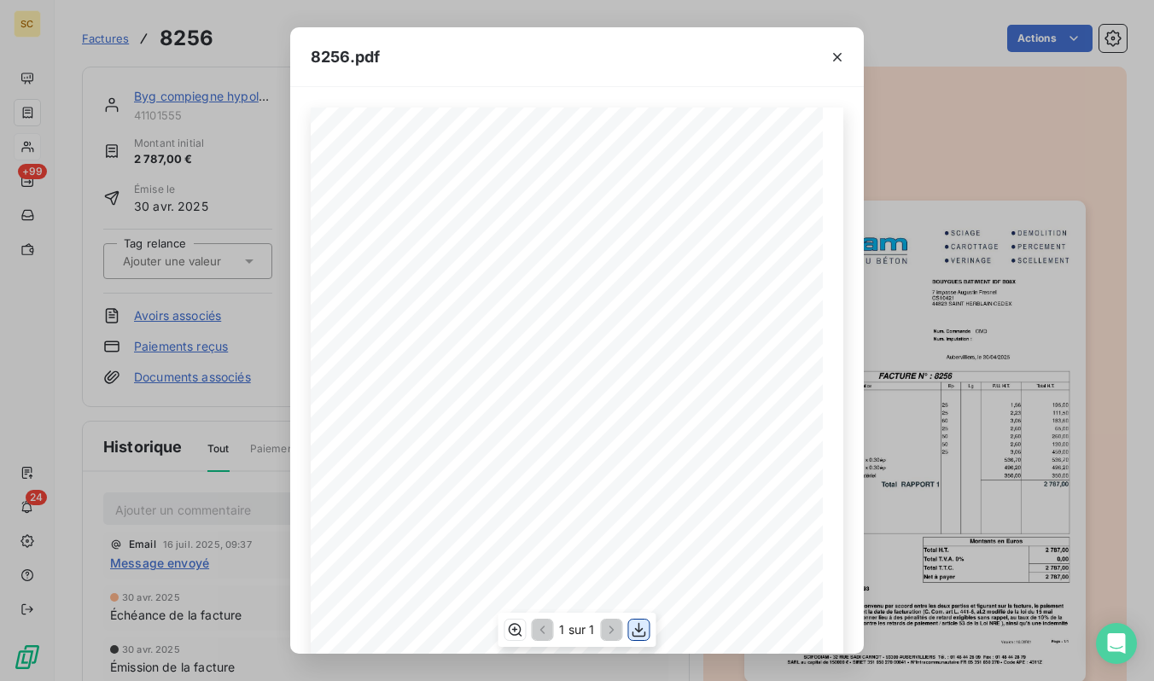
click at [637, 635] on icon "button" at bounding box center [639, 629] width 17 height 17
click at [1010, 333] on div "8256.pdf Qt Désignation Ep Lg P.U. H.T. Total H.T. Version : 18.00R01 Page : 1/…" at bounding box center [577, 340] width 1154 height 681
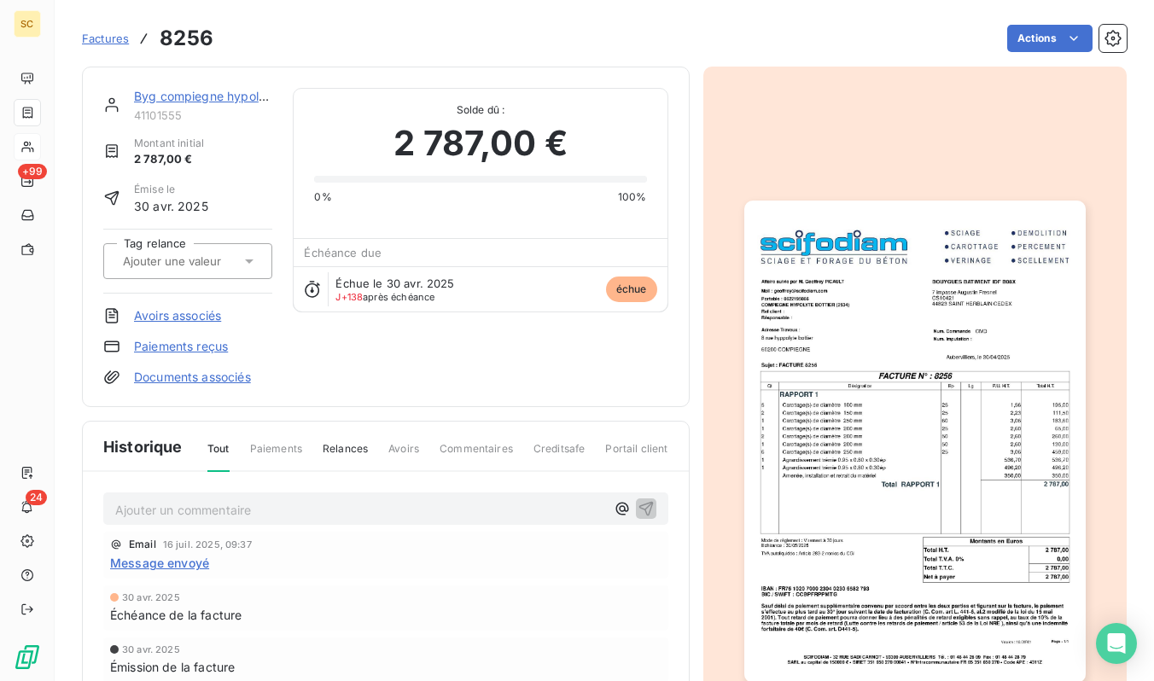
click at [185, 96] on link "Byg compiegne hypolyte bottier" at bounding box center [226, 96] width 184 height 15
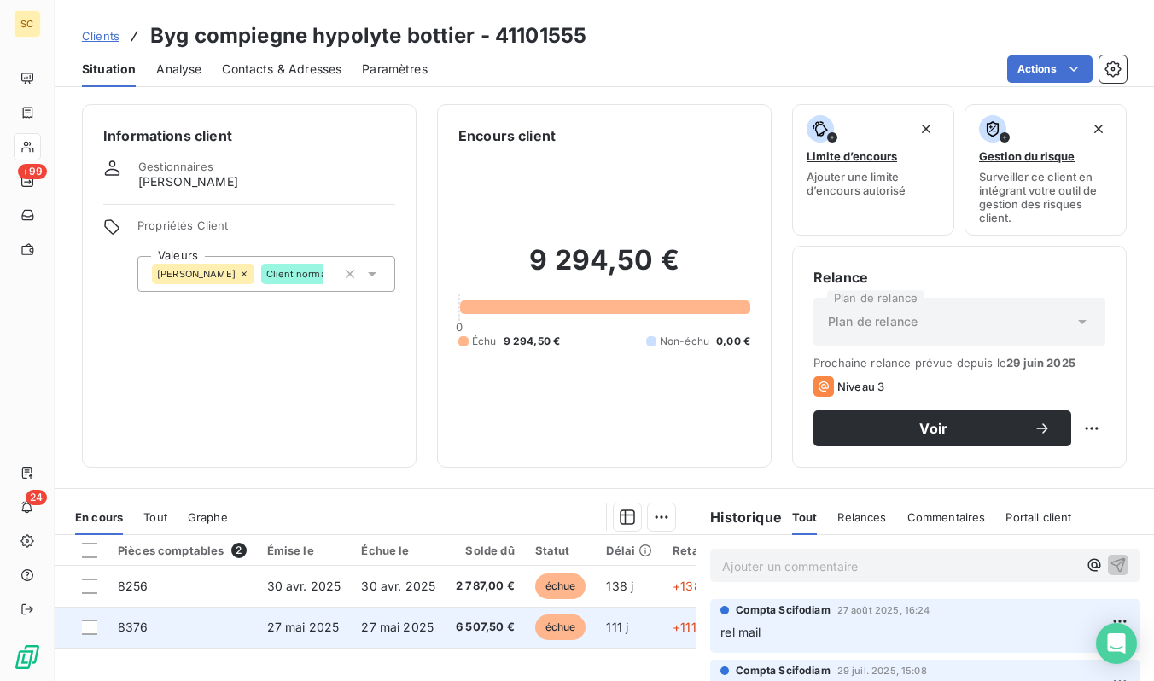
click at [219, 615] on td "8376" at bounding box center [182, 627] width 149 height 41
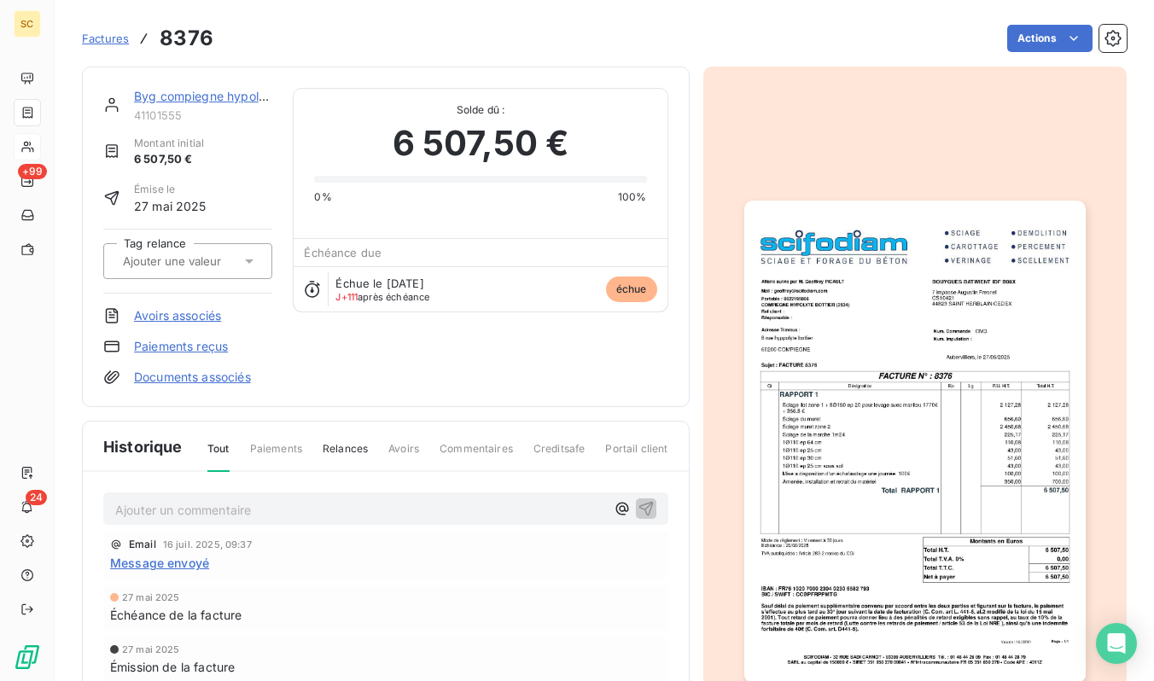
click at [825, 298] on img "button" at bounding box center [914, 442] width 341 height 482
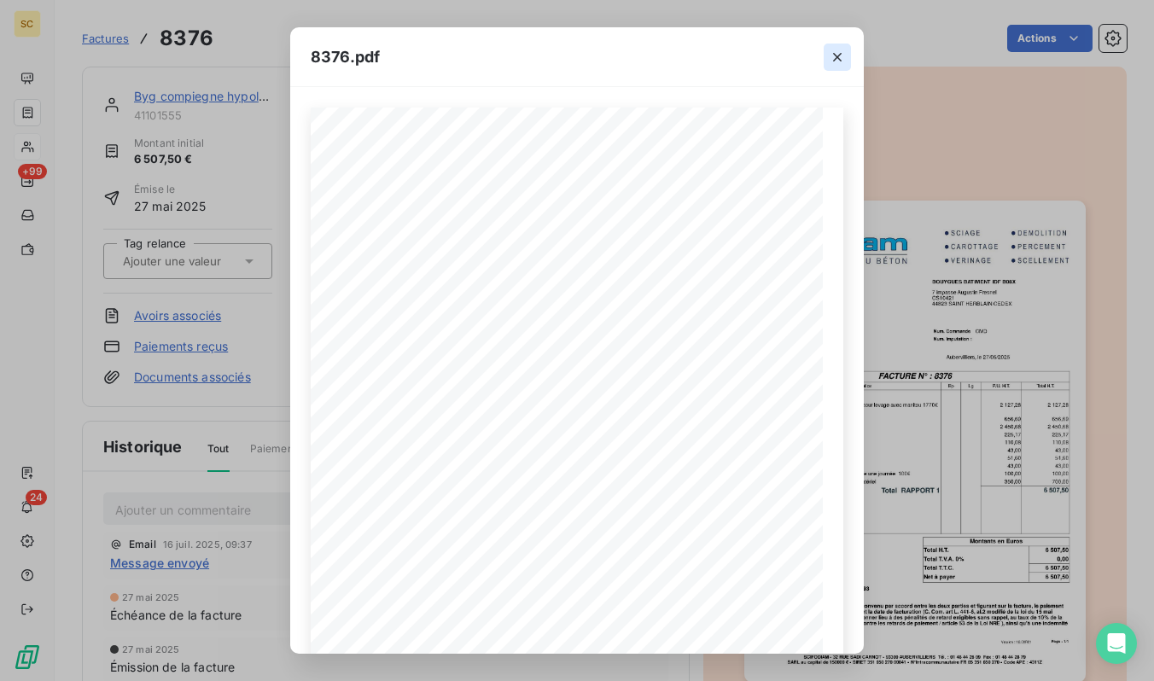
click at [837, 55] on icon "button" at bounding box center [837, 57] width 9 height 9
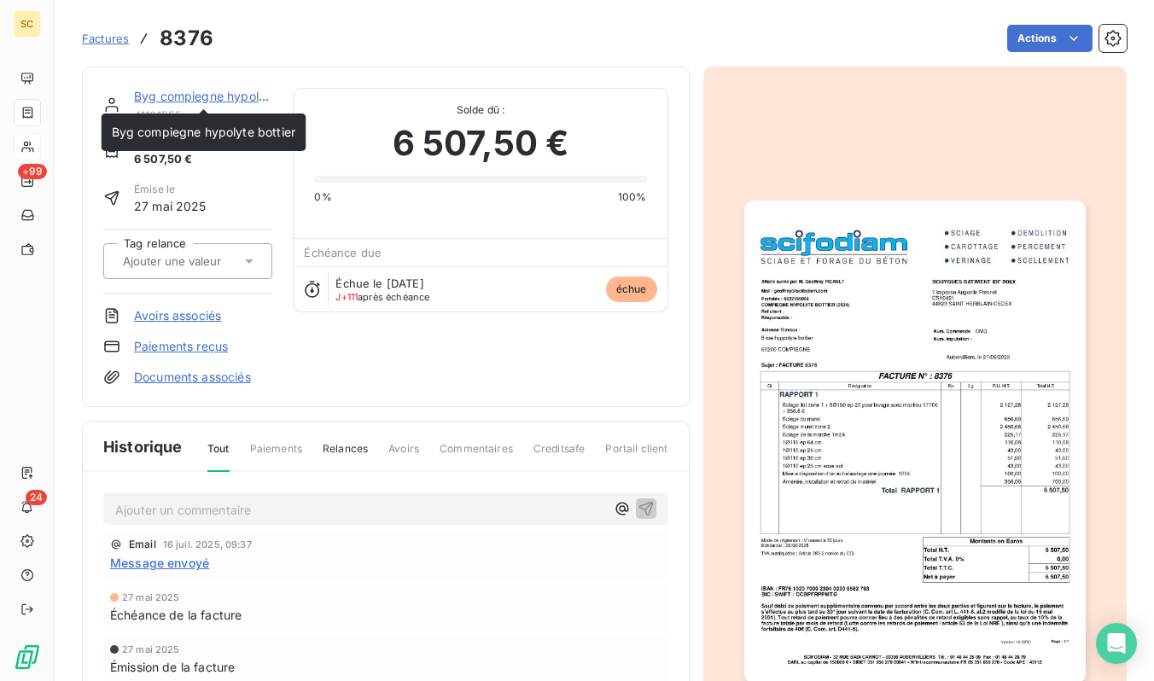
click at [244, 94] on link "Byg compiegne hypolyte bottier" at bounding box center [226, 96] width 184 height 15
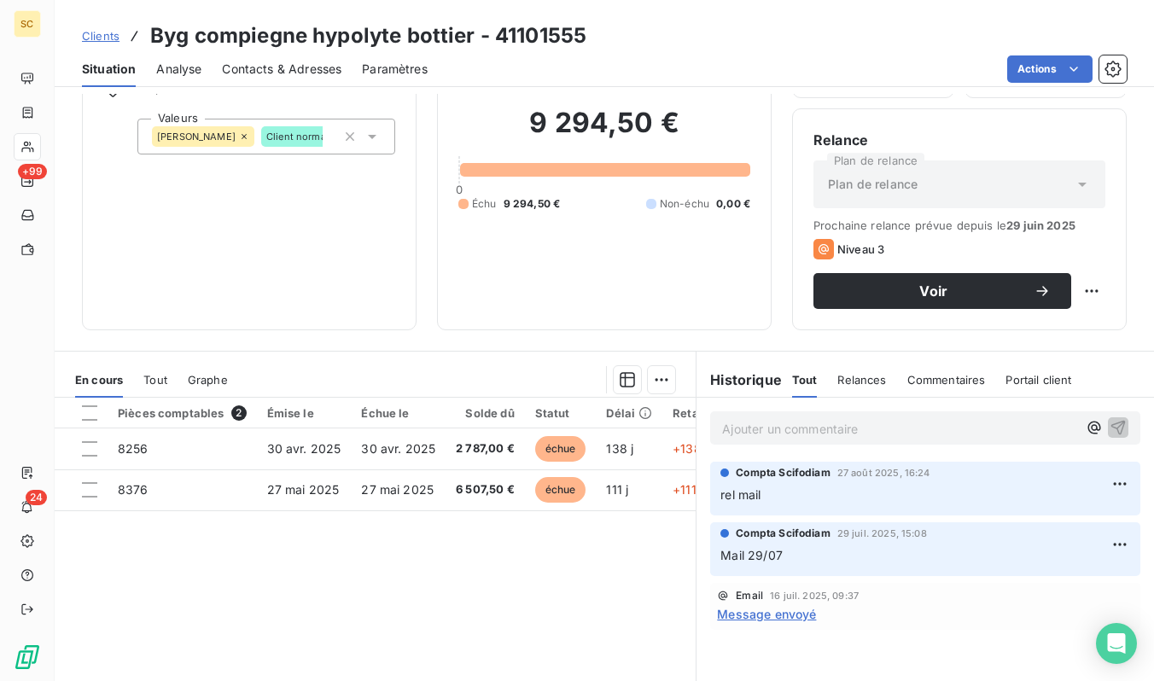
scroll to position [234, 0]
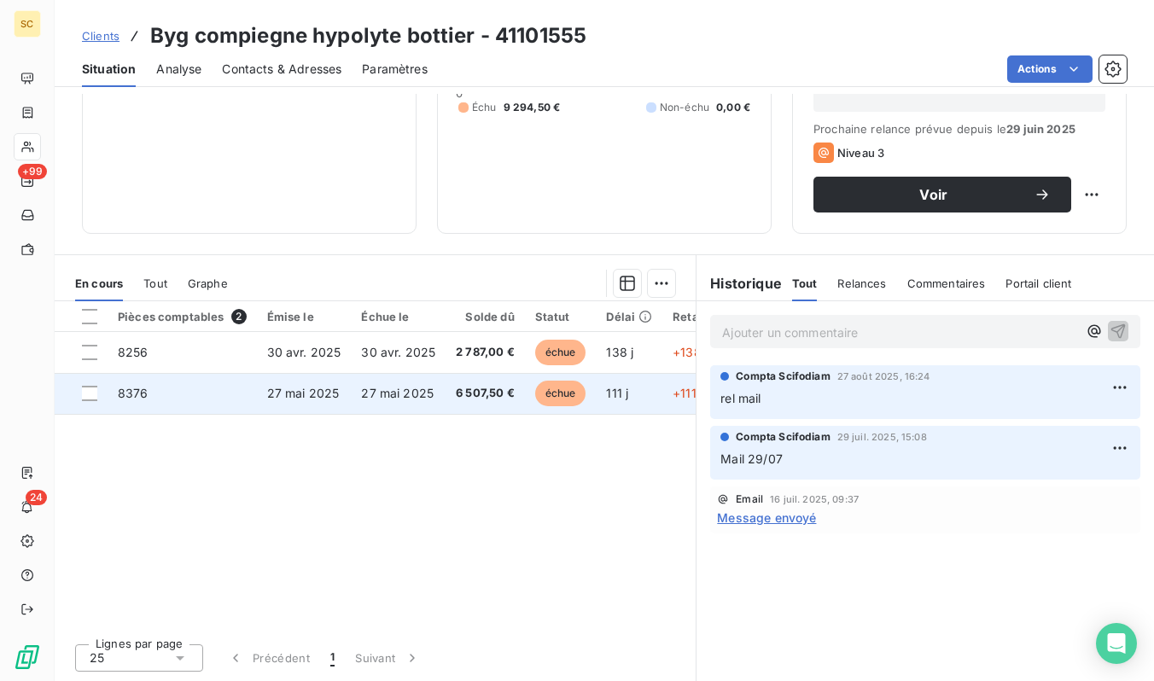
click at [295, 383] on td "27 mai 2025" at bounding box center [304, 393] width 95 height 41
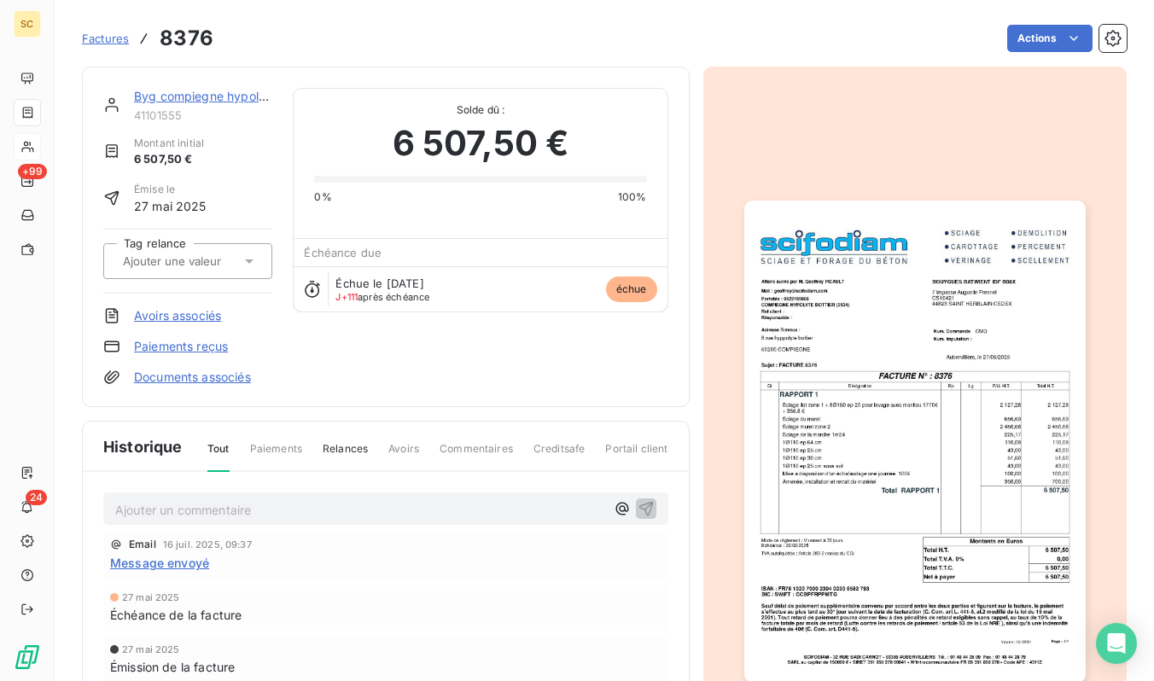
click at [103, 36] on span "Factures" at bounding box center [105, 39] width 47 height 14
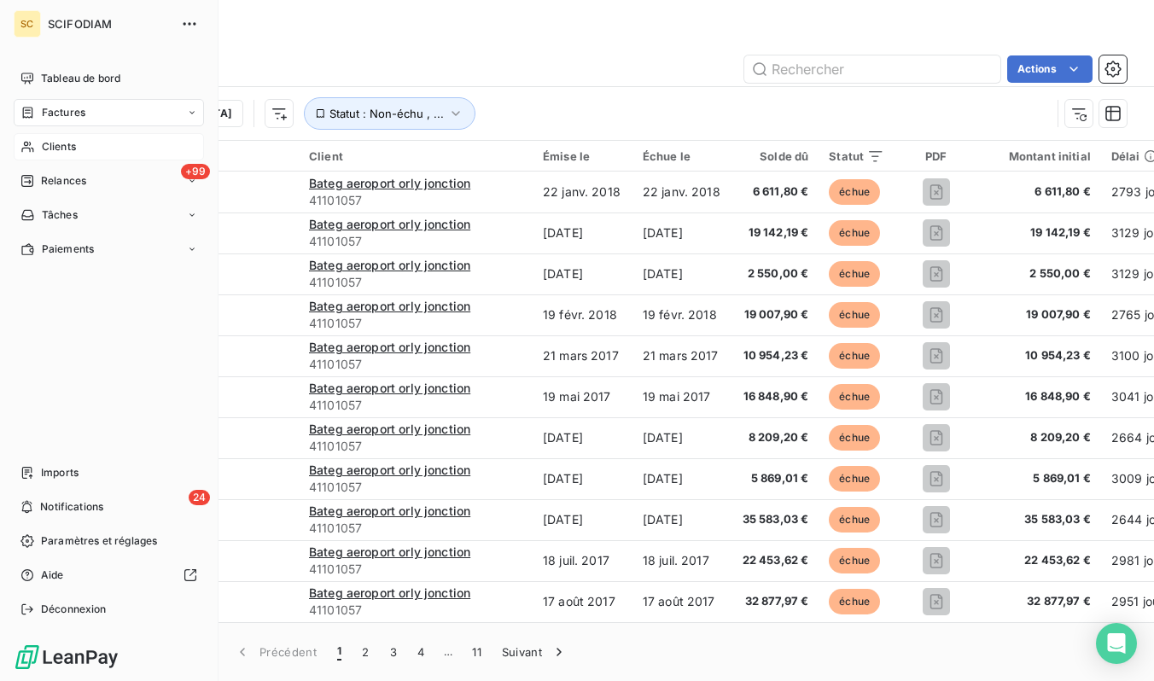
click at [58, 154] on span "Clients" at bounding box center [59, 146] width 34 height 15
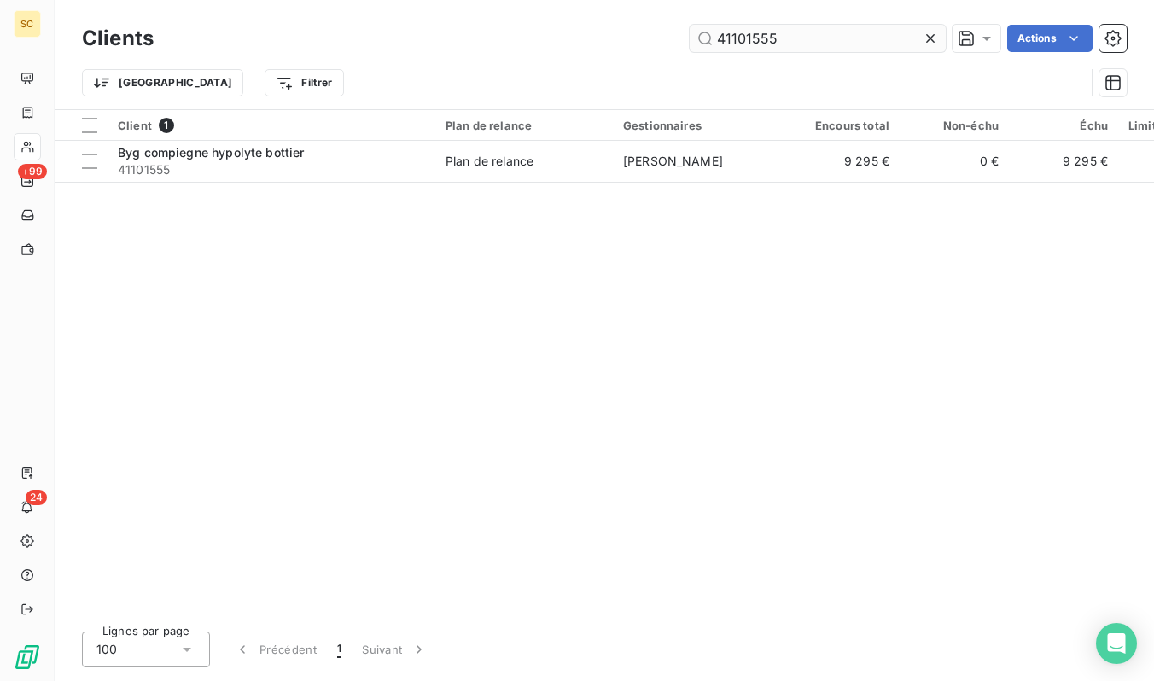
click at [749, 43] on input "41101555" at bounding box center [818, 38] width 256 height 27
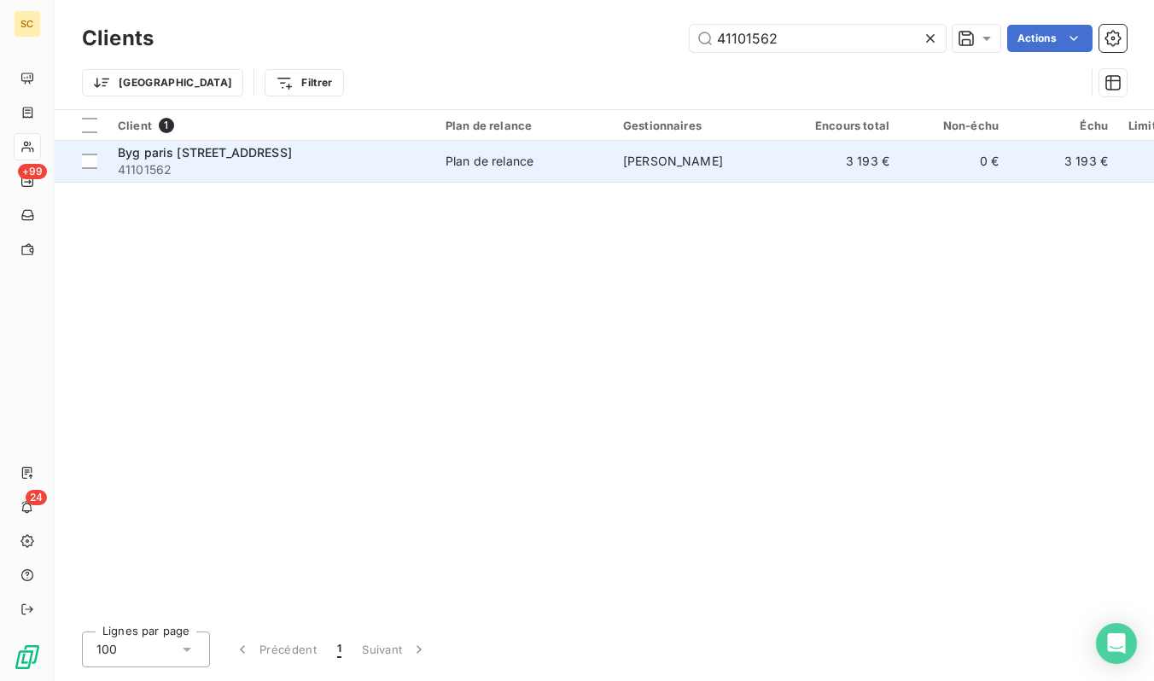
type input "41101562"
click at [335, 180] on td "Byg paris [STREET_ADDRESS]" at bounding box center [272, 161] width 328 height 41
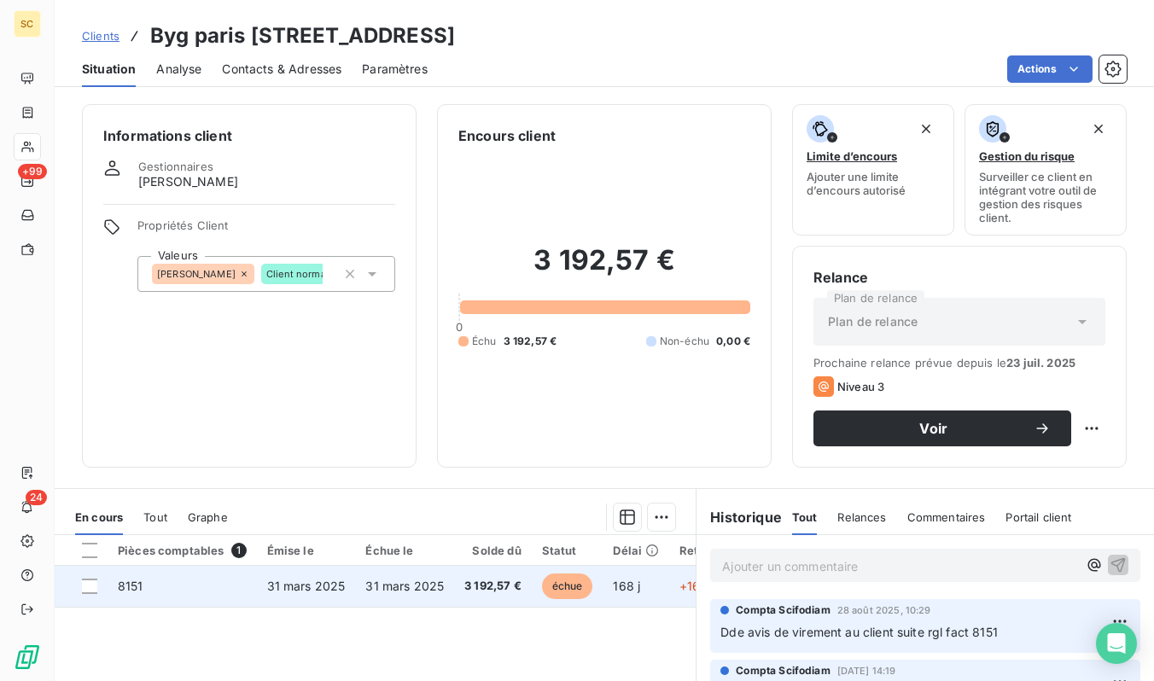
click at [368, 584] on span "31 mars 2025" at bounding box center [404, 586] width 79 height 15
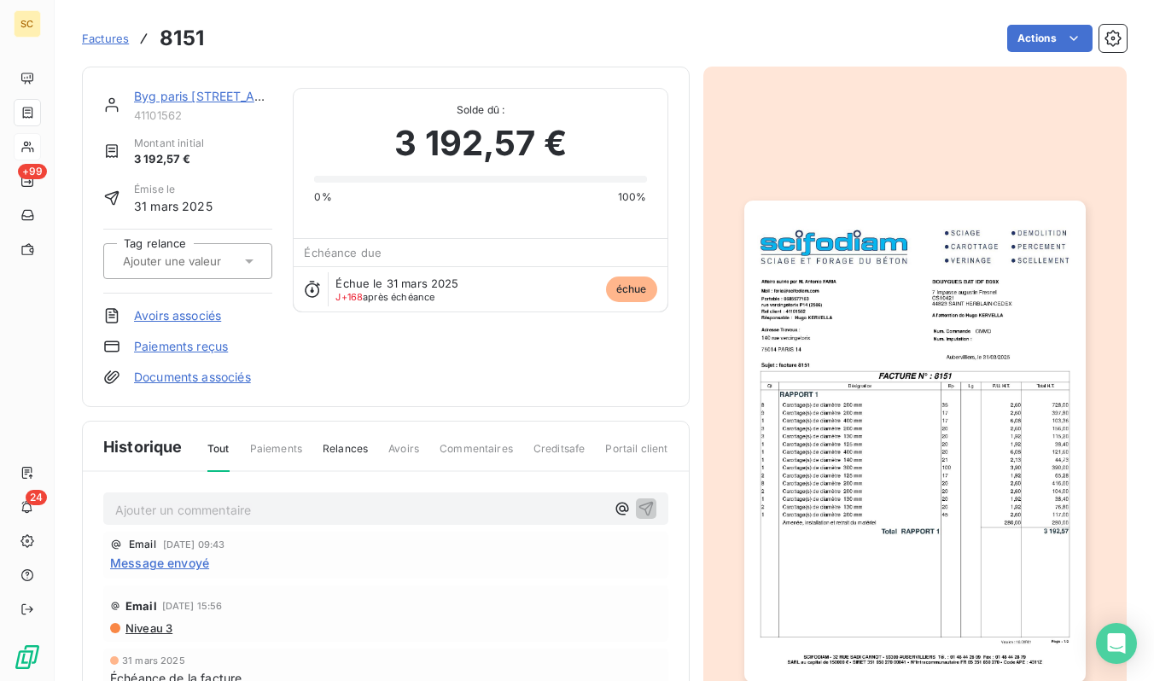
click at [951, 400] on img "button" at bounding box center [914, 442] width 341 height 482
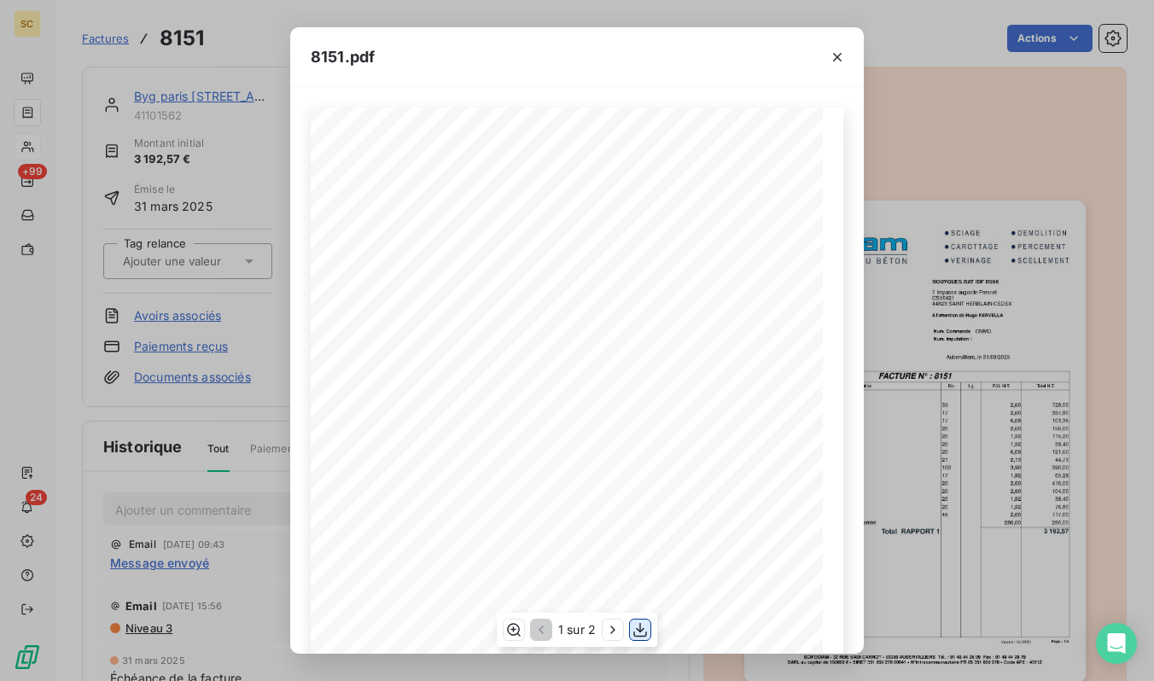
click at [633, 629] on icon "button" at bounding box center [640, 629] width 17 height 17
click at [852, 55] on div at bounding box center [837, 56] width 53 height 59
click at [843, 57] on icon "button" at bounding box center [837, 57] width 17 height 17
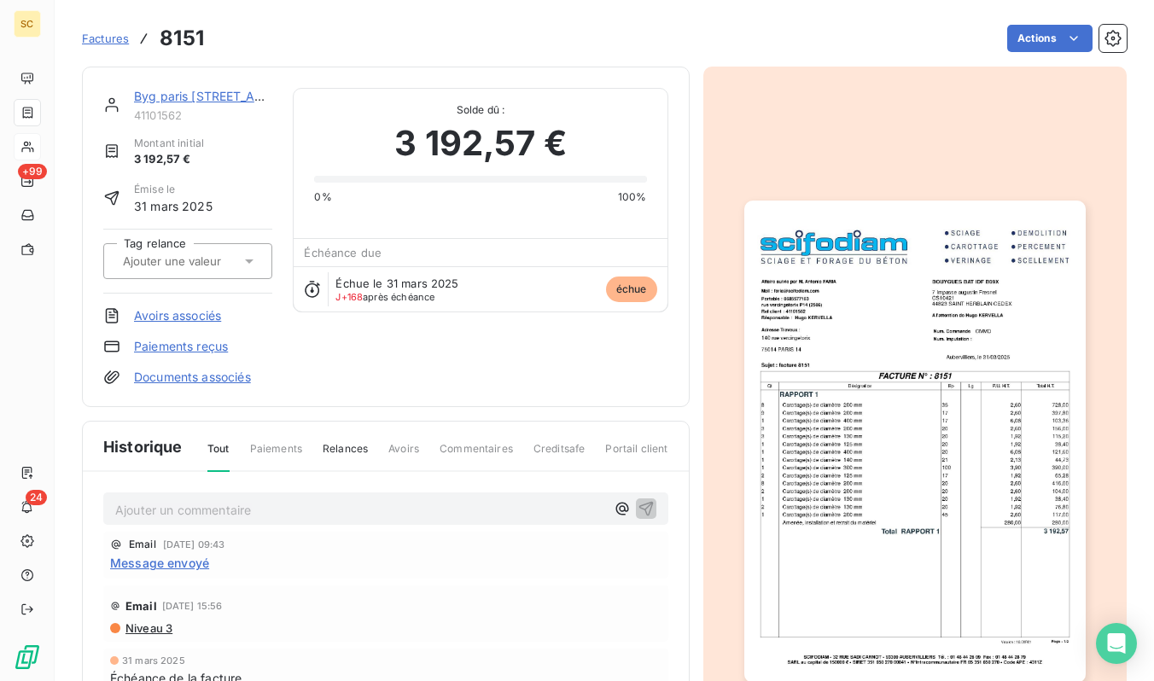
click at [120, 38] on span "Factures" at bounding box center [105, 39] width 47 height 14
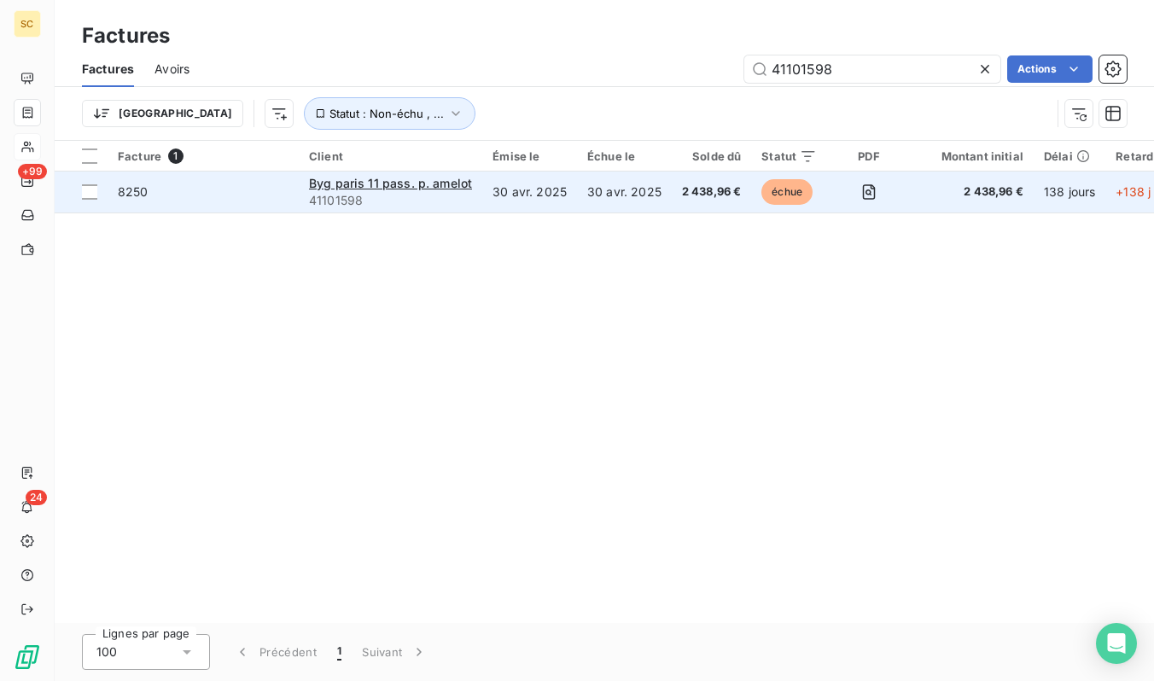
type input "41101598"
click at [384, 202] on span "41101598" at bounding box center [390, 200] width 163 height 17
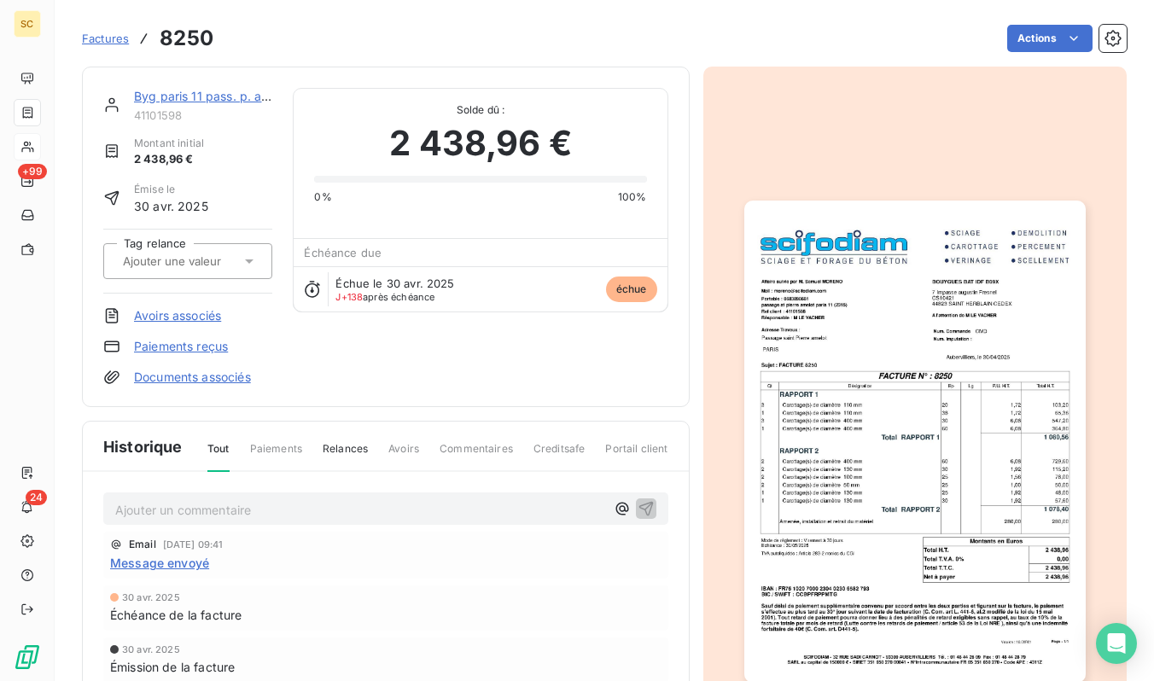
click at [162, 98] on link "Byg paris 11 pass. p. amelot" at bounding box center [213, 96] width 159 height 15
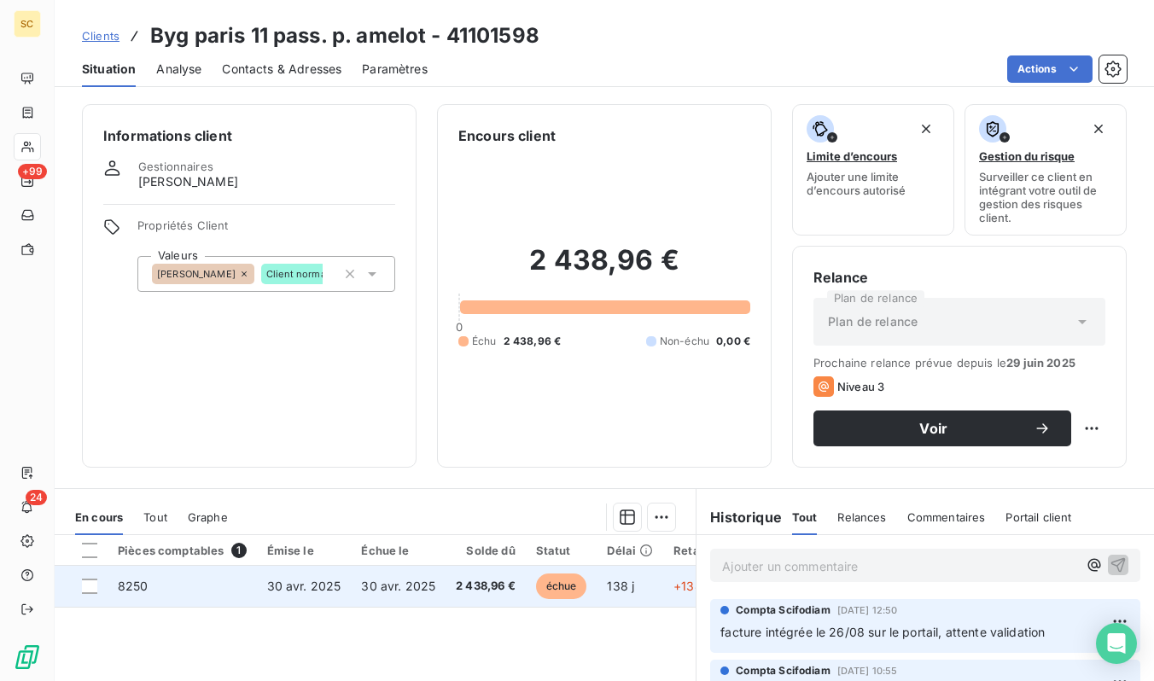
click at [314, 592] on span "30 avr. 2025" at bounding box center [304, 586] width 74 height 15
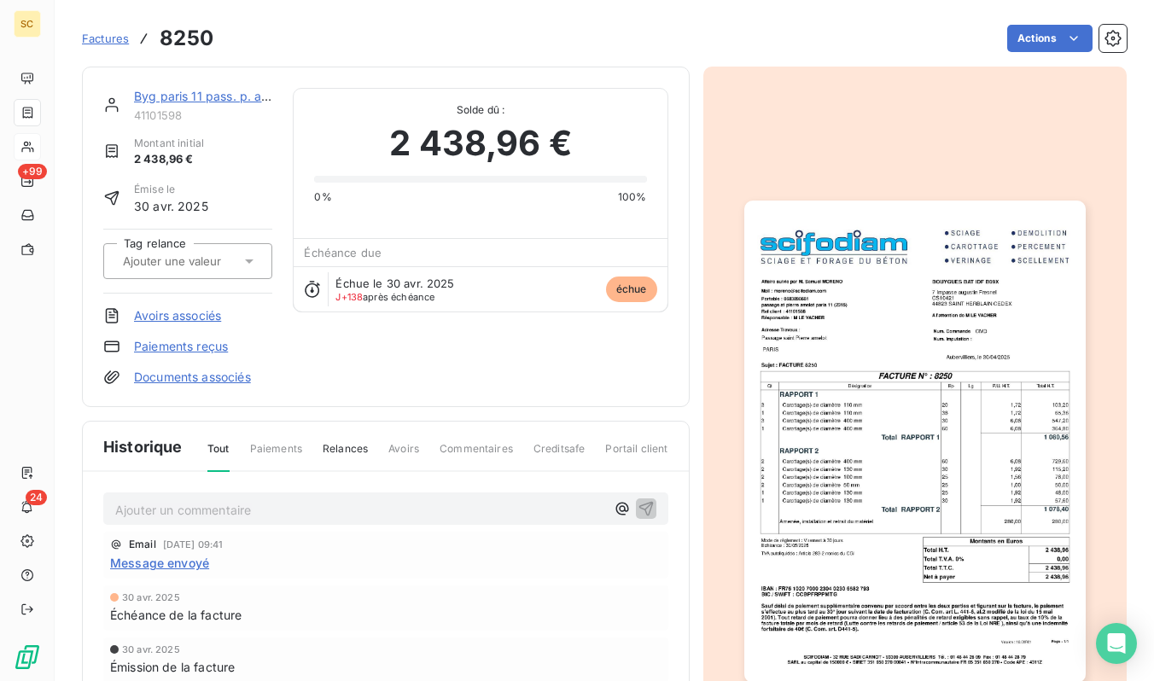
click at [905, 402] on img "button" at bounding box center [914, 442] width 341 height 482
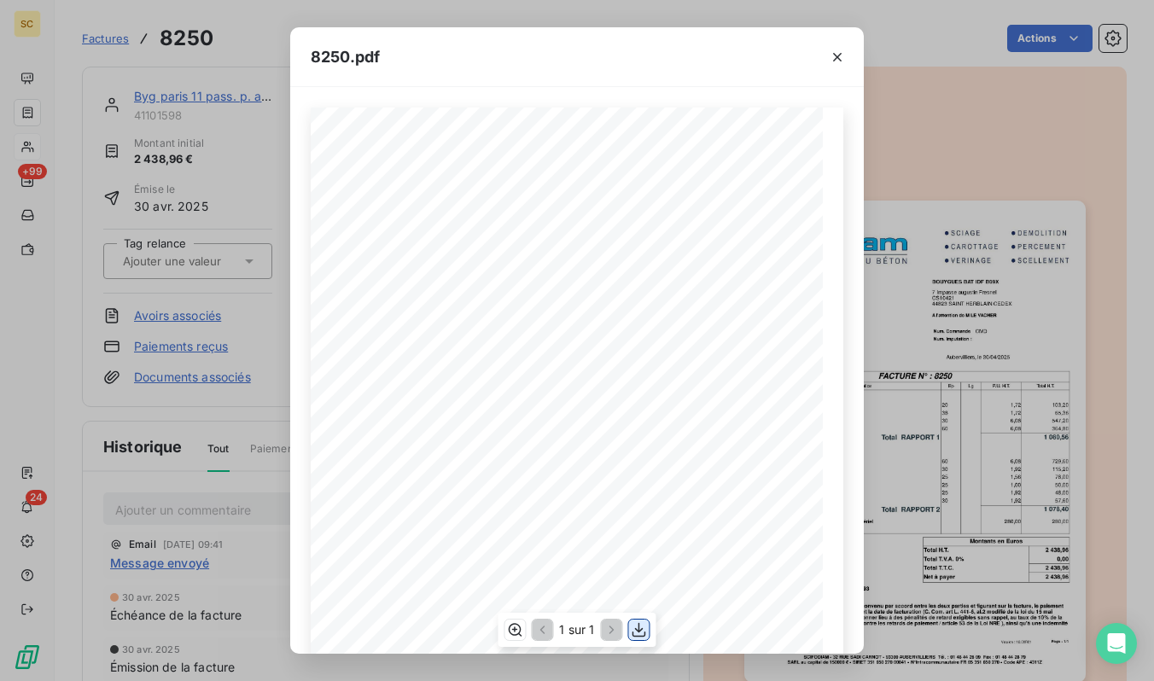
click at [639, 627] on icon "button" at bounding box center [639, 629] width 17 height 17
click at [825, 59] on button "button" at bounding box center [837, 57] width 27 height 27
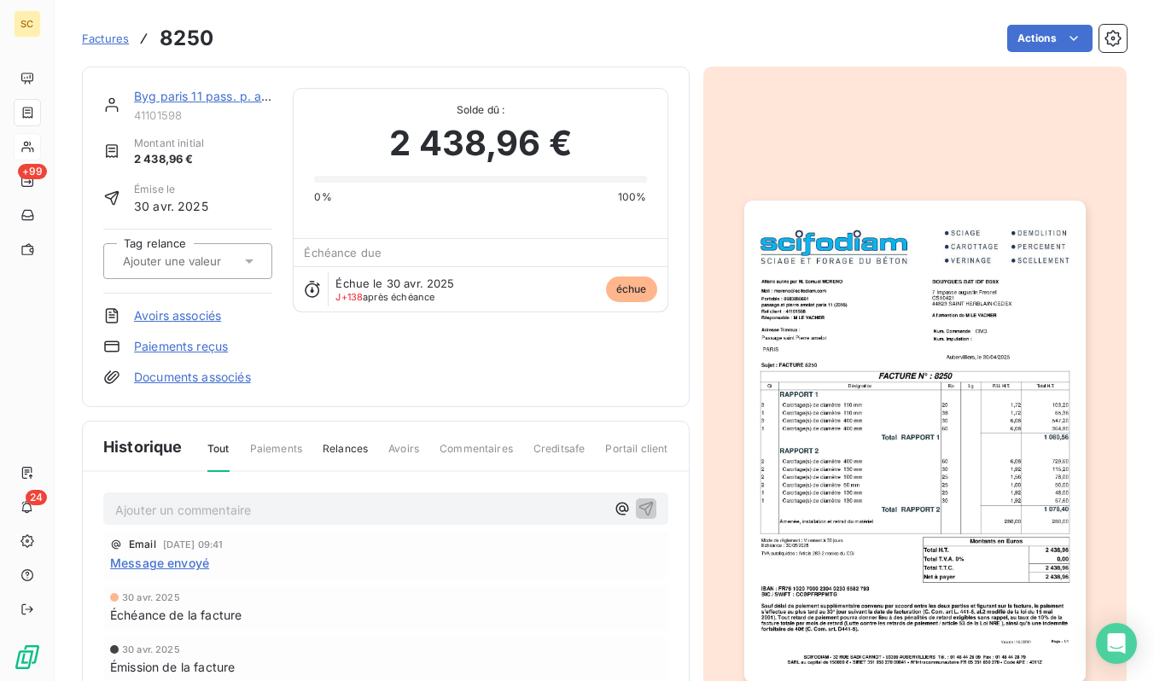
click at [115, 44] on span "Factures" at bounding box center [105, 39] width 47 height 14
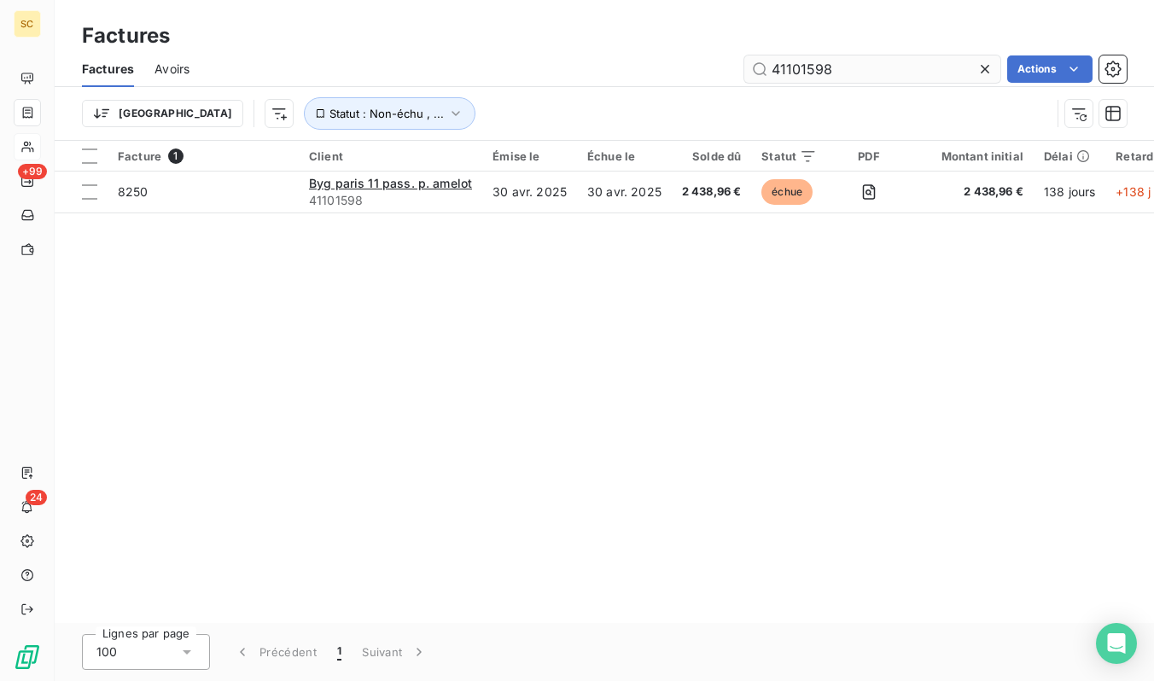
click at [833, 62] on input "41101598" at bounding box center [872, 68] width 256 height 27
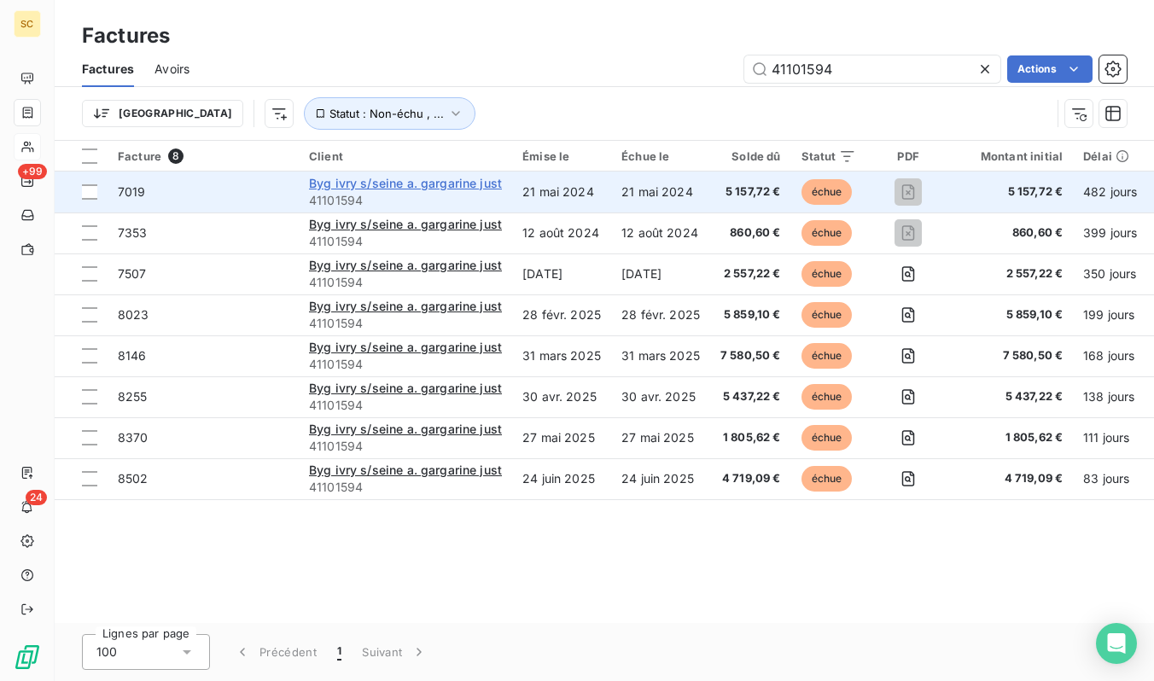
type input "41101594"
click at [455, 186] on span "Byg ivry s/seine a. gargarine just" at bounding box center [405, 183] width 193 height 15
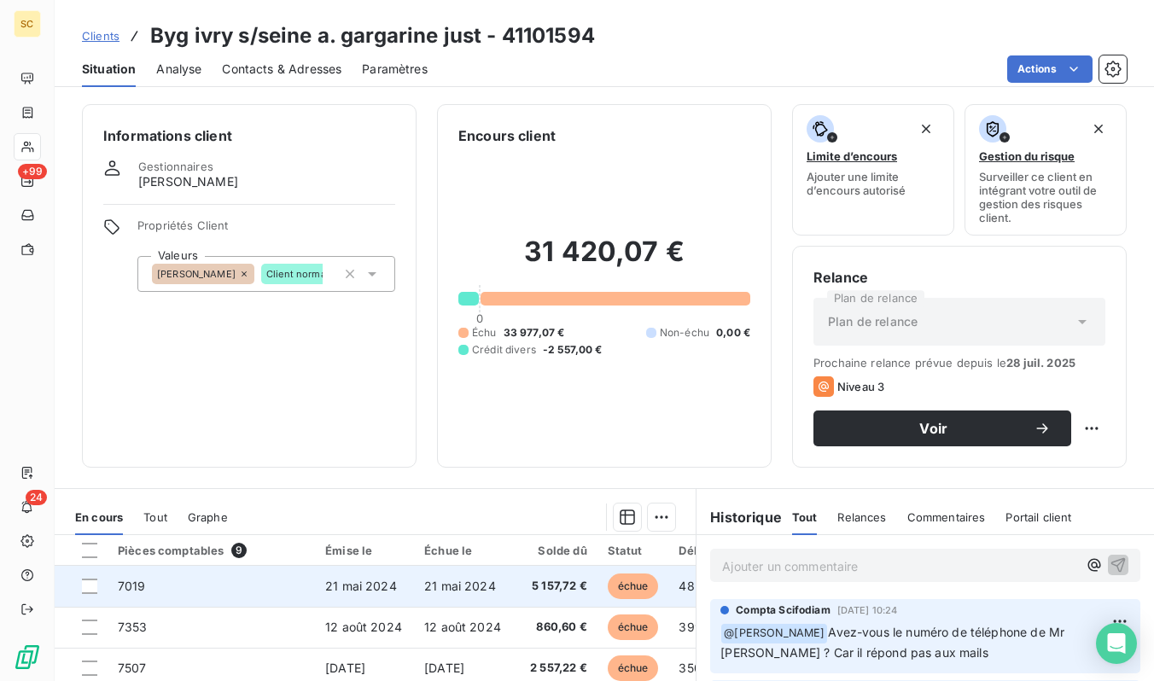
click at [410, 602] on td "21 mai 2024" at bounding box center [364, 586] width 99 height 41
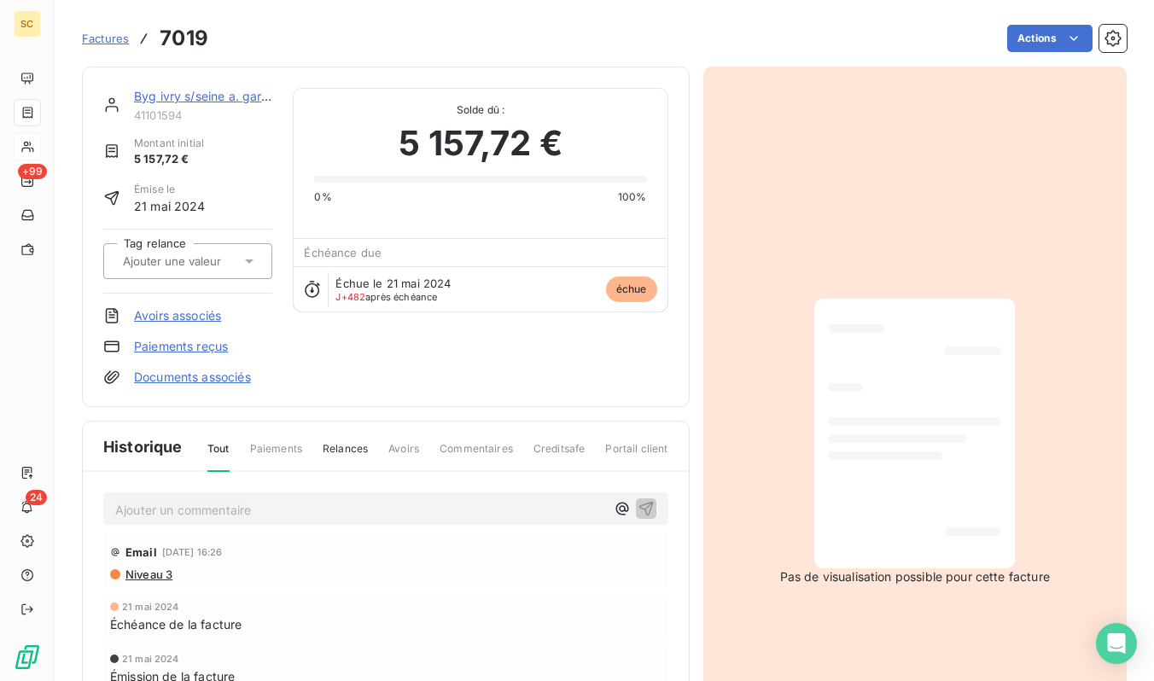
click at [201, 85] on div "Byg ivry s/seine a. gargarine just 41101594 Montant initial 5 157,72 € Émise le…" at bounding box center [386, 237] width 608 height 341
click at [199, 96] on link "Byg ivry s/seine a. gargarine just" at bounding box center [227, 96] width 187 height 15
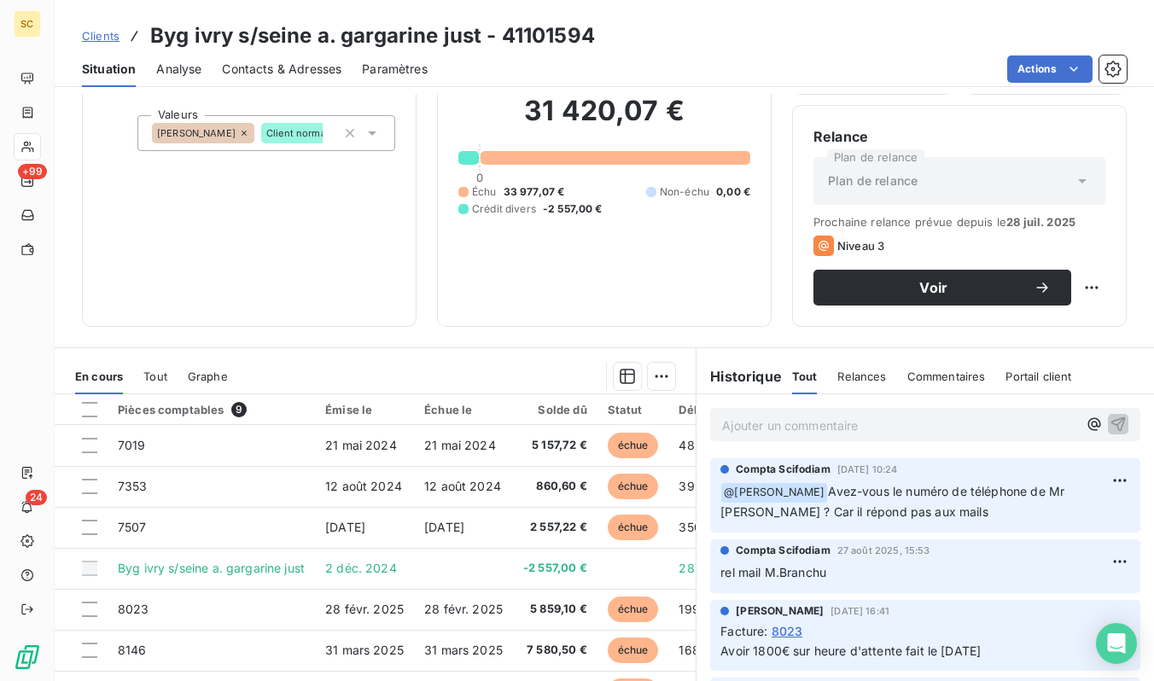
scroll to position [234, 0]
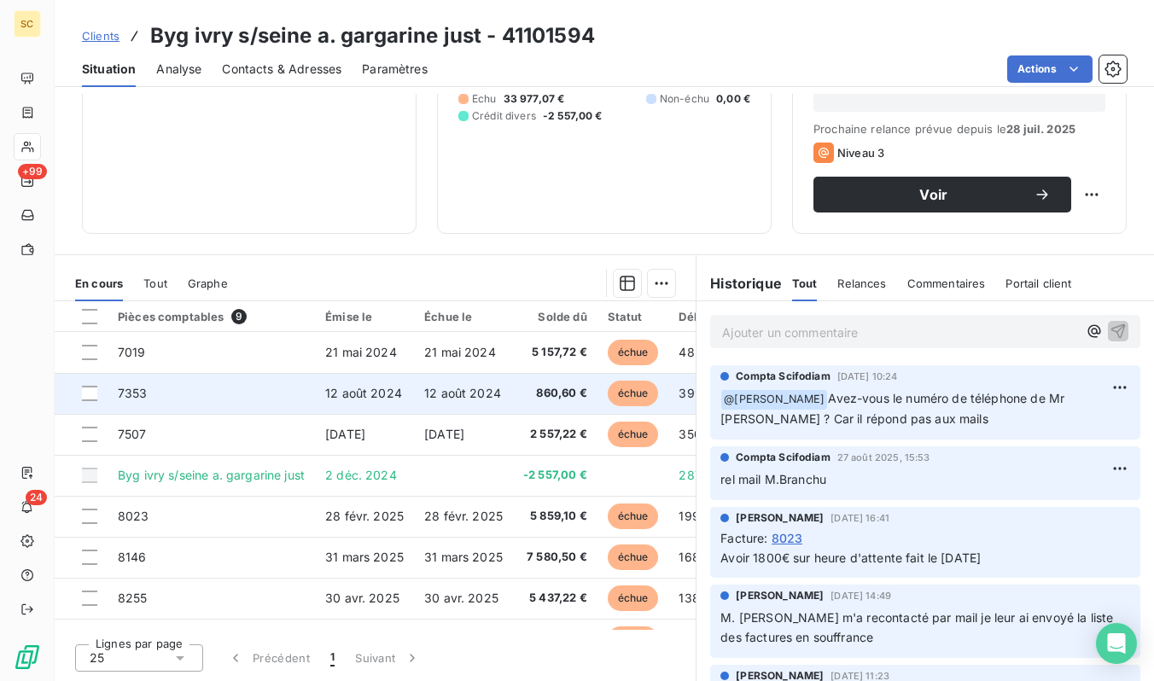
click at [506, 398] on td "12 août 2024" at bounding box center [463, 393] width 99 height 41
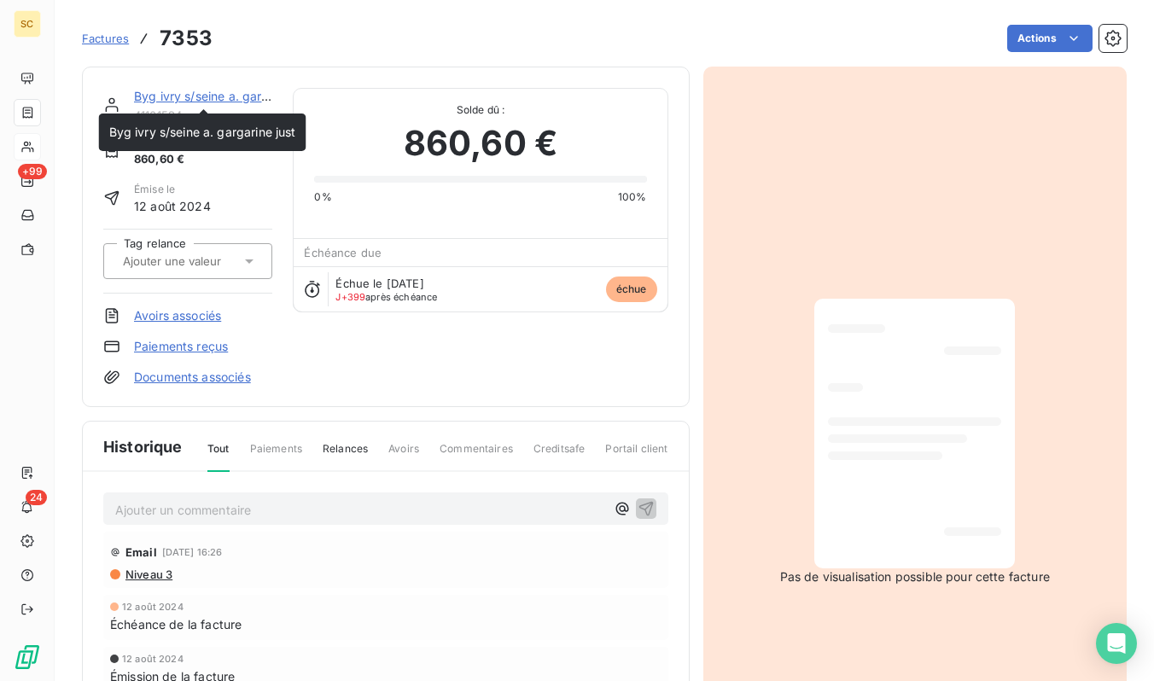
click at [180, 88] on div "Byg ivry s/seine a. gargarine just" at bounding box center [203, 96] width 138 height 17
click at [182, 92] on link "Byg ivry s/seine a. gargarine just" at bounding box center [227, 96] width 187 height 15
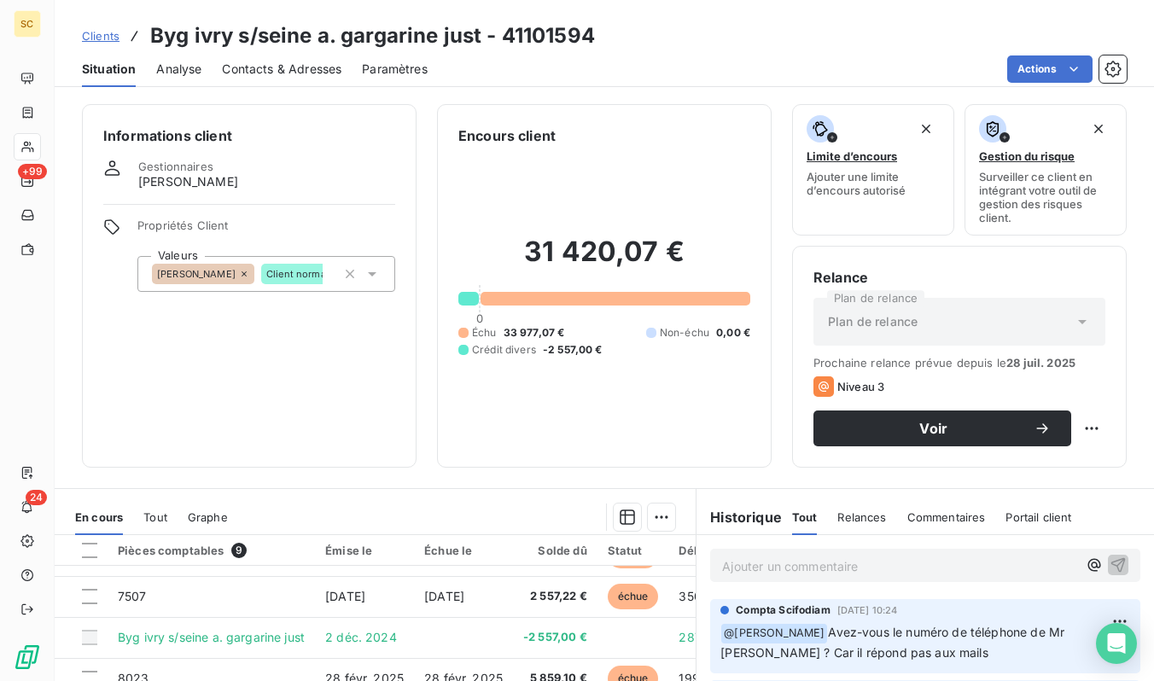
scroll to position [234, 0]
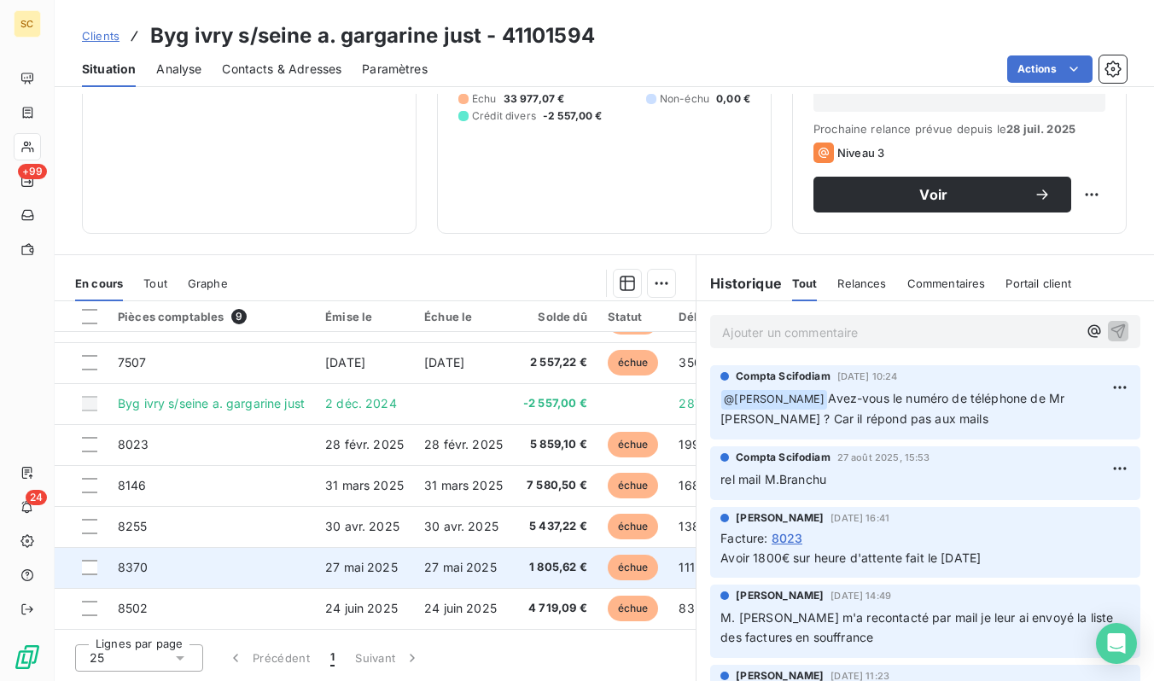
click at [459, 547] on td "27 mai 2025" at bounding box center [463, 567] width 99 height 41
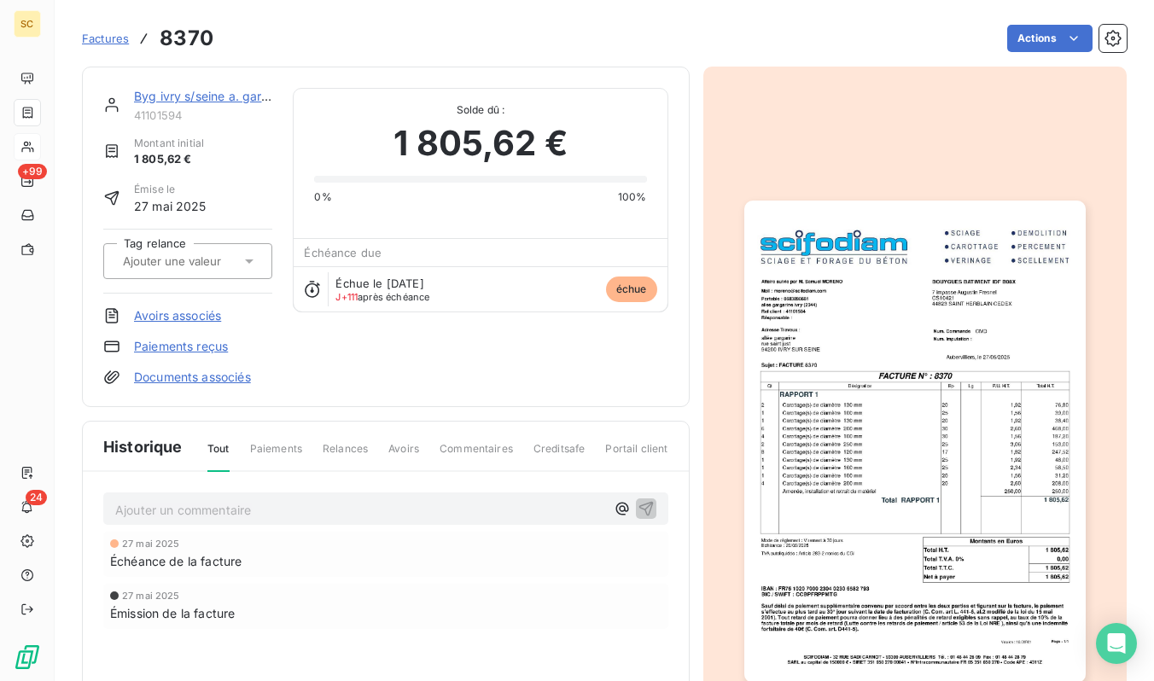
click at [983, 477] on img "button" at bounding box center [914, 442] width 341 height 482
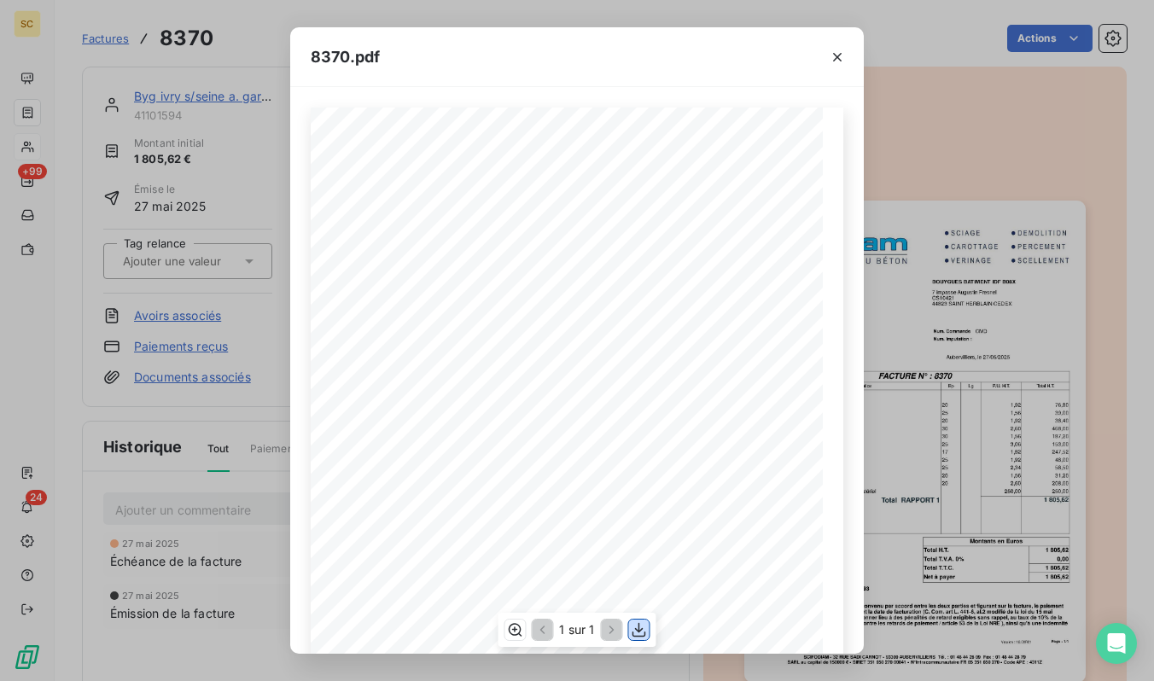
drag, startPoint x: 637, startPoint y: 623, endPoint x: 679, endPoint y: 564, distance: 72.2
click at [637, 623] on icon "button" at bounding box center [639, 629] width 17 height 17
click at [848, 59] on button "button" at bounding box center [837, 57] width 27 height 27
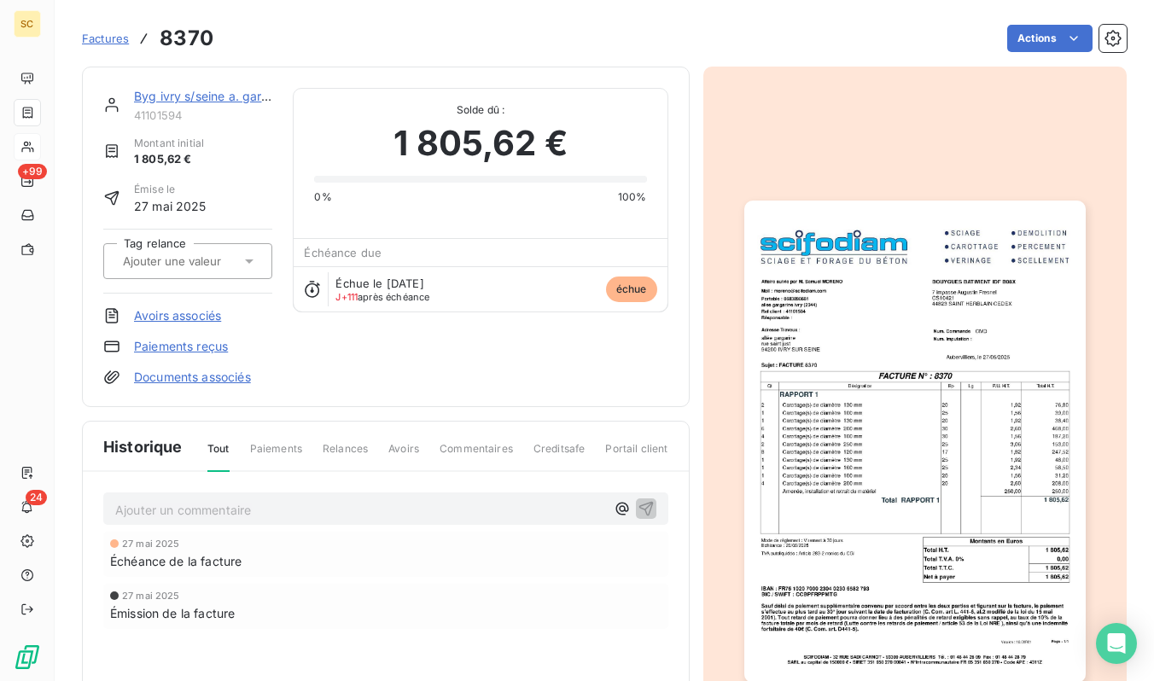
click at [113, 39] on span "Factures" at bounding box center [105, 39] width 47 height 14
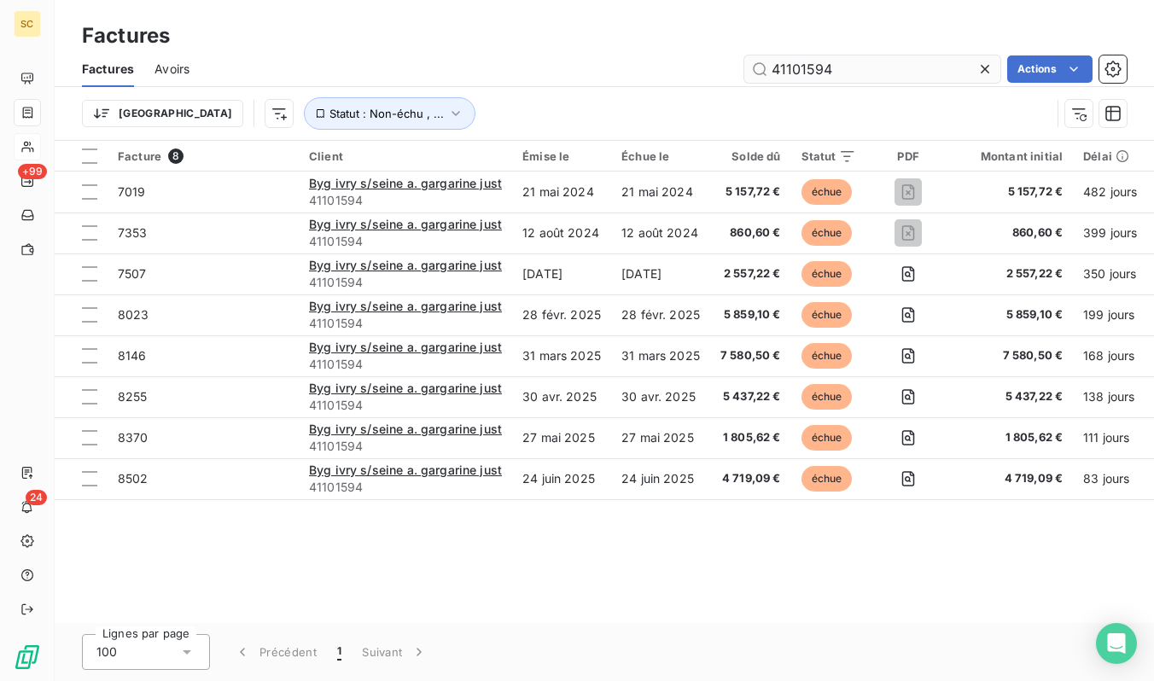
click at [829, 59] on input "41101594" at bounding box center [872, 68] width 256 height 27
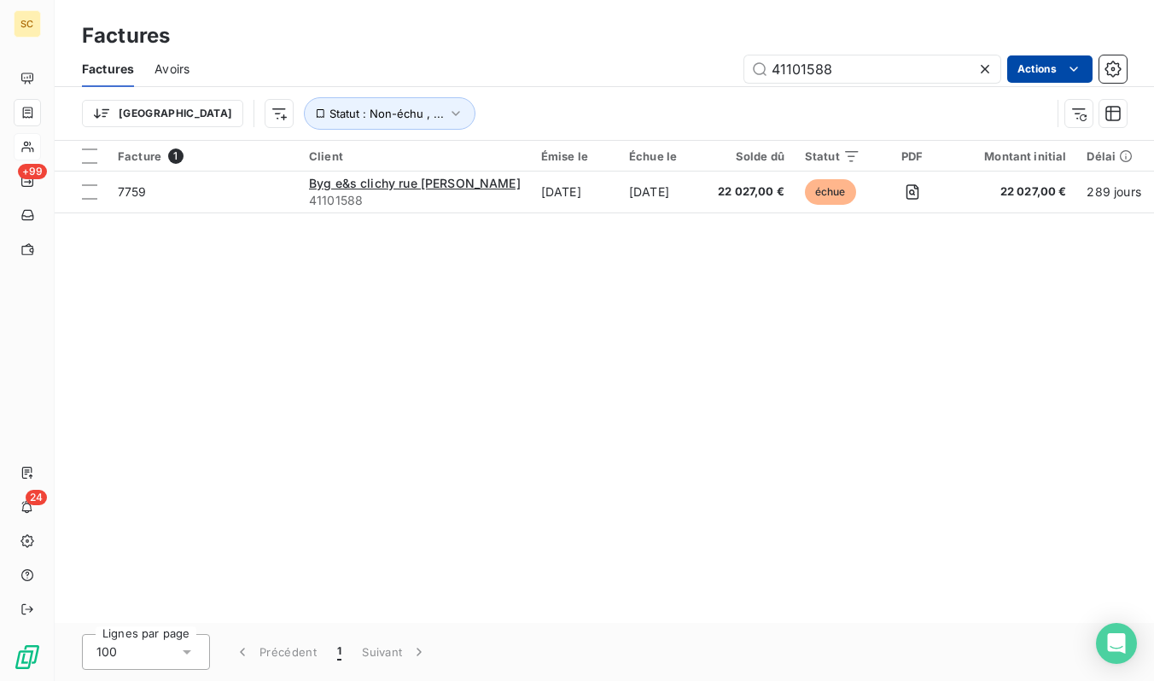
type input "41101588"
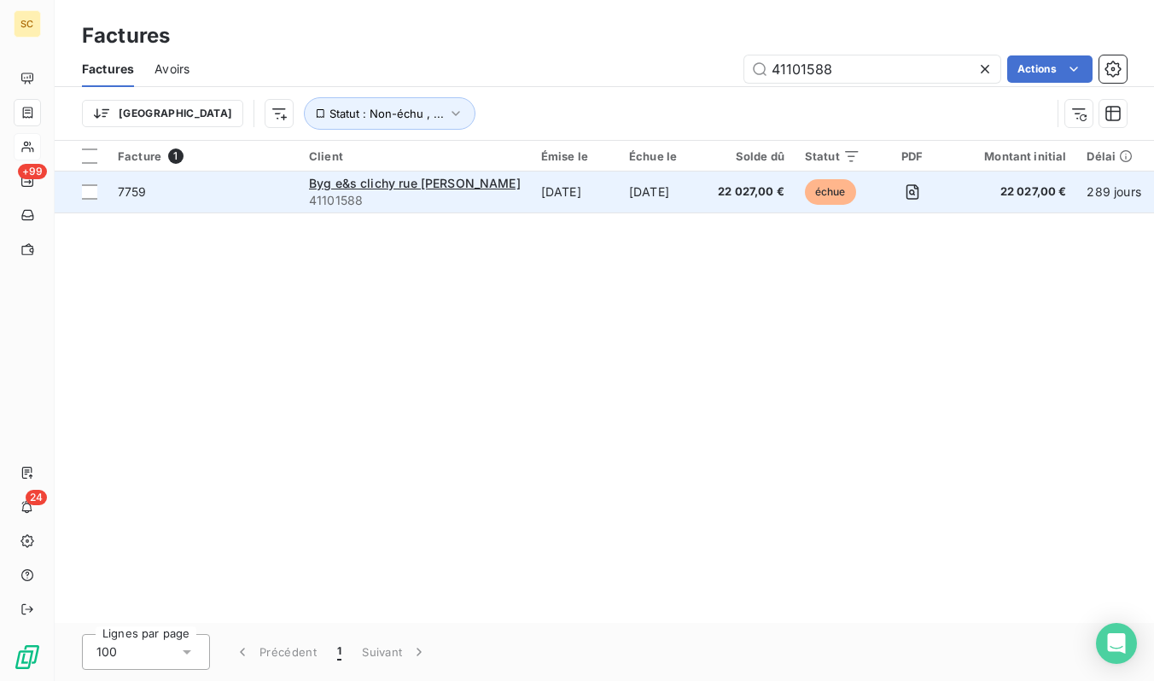
click at [192, 188] on span "7759" at bounding box center [203, 192] width 171 height 17
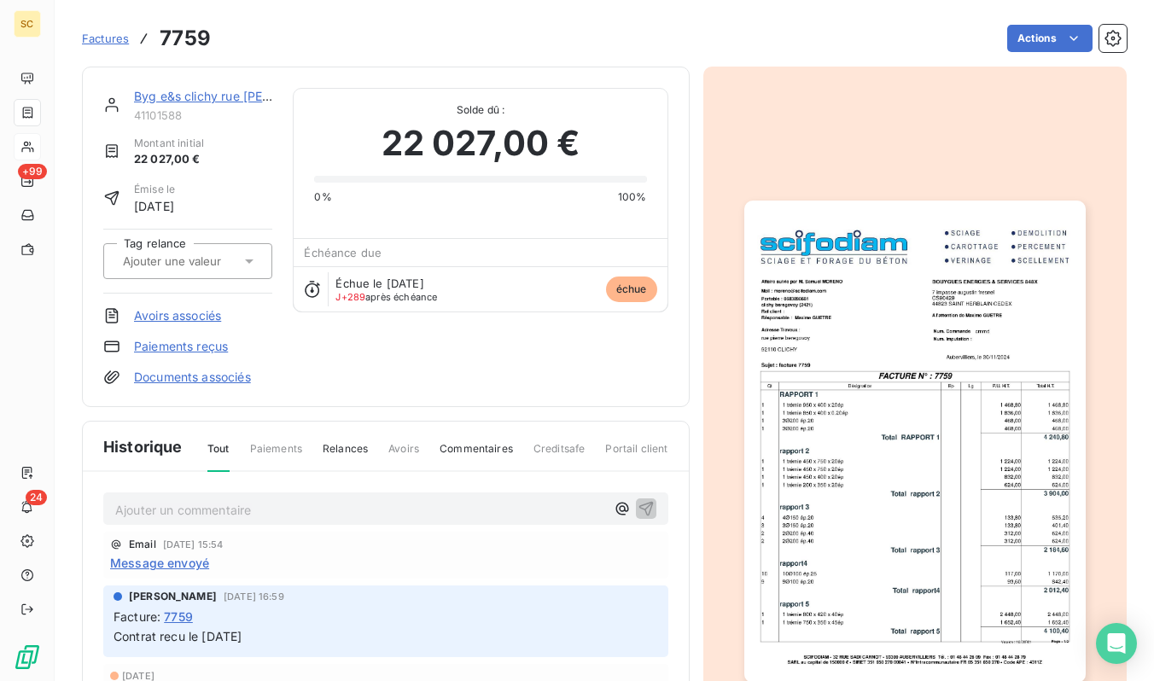
click at [885, 394] on img "button" at bounding box center [914, 442] width 341 height 482
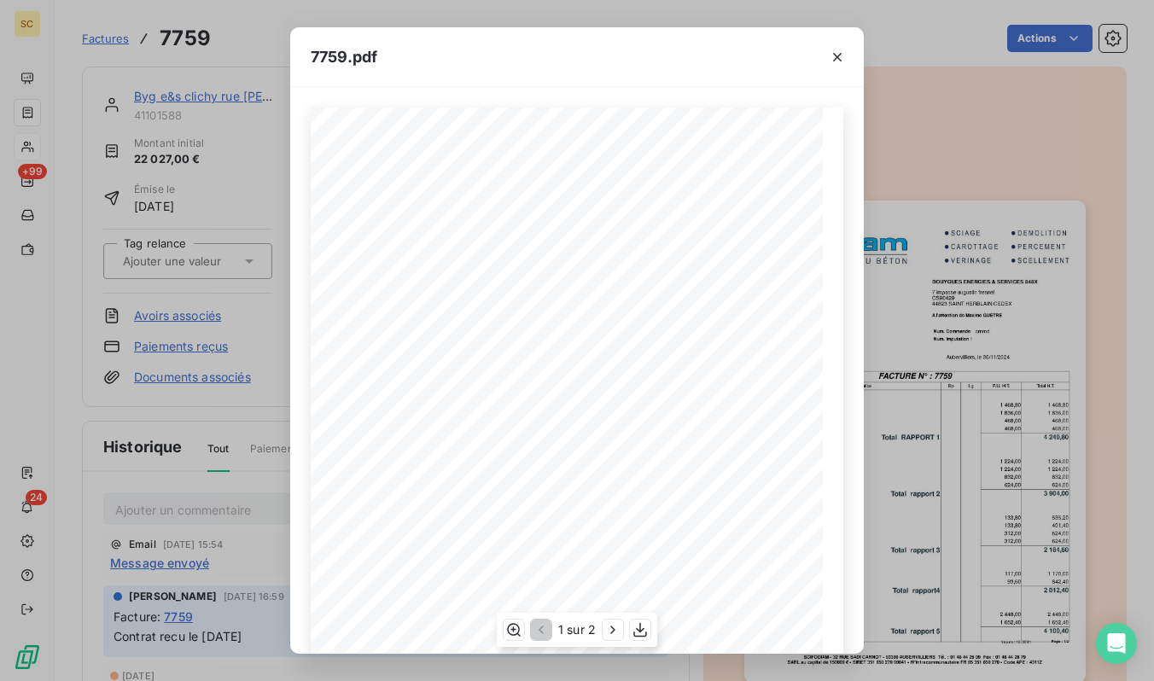
click at [638, 640] on div "1 sur 2" at bounding box center [577, 630] width 160 height 34
click at [638, 636] on icon "button" at bounding box center [640, 630] width 14 height 15
click at [114, 29] on div "7759.pdf Qt Désignation Ep Lg P.U. H.T. Total H.T. Total rapport 5 4 100,40 1 1…" at bounding box center [577, 340] width 1154 height 681
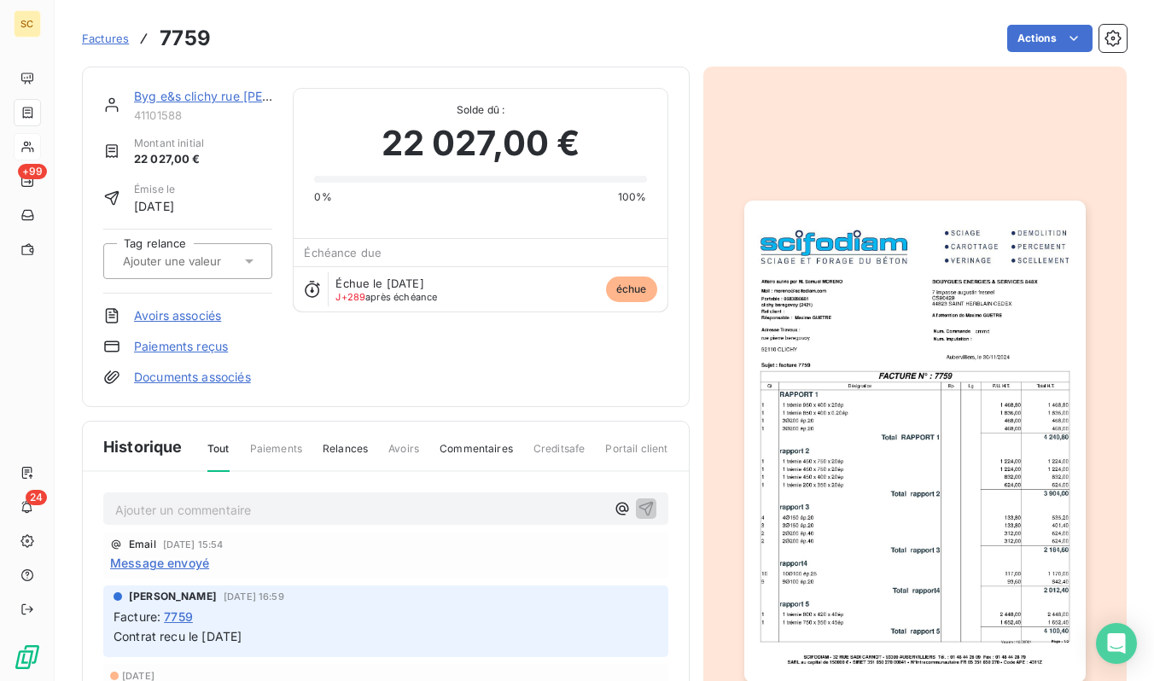
click at [99, 47] on div "Factures 7759" at bounding box center [146, 38] width 129 height 31
click at [101, 44] on span "Factures" at bounding box center [105, 39] width 47 height 14
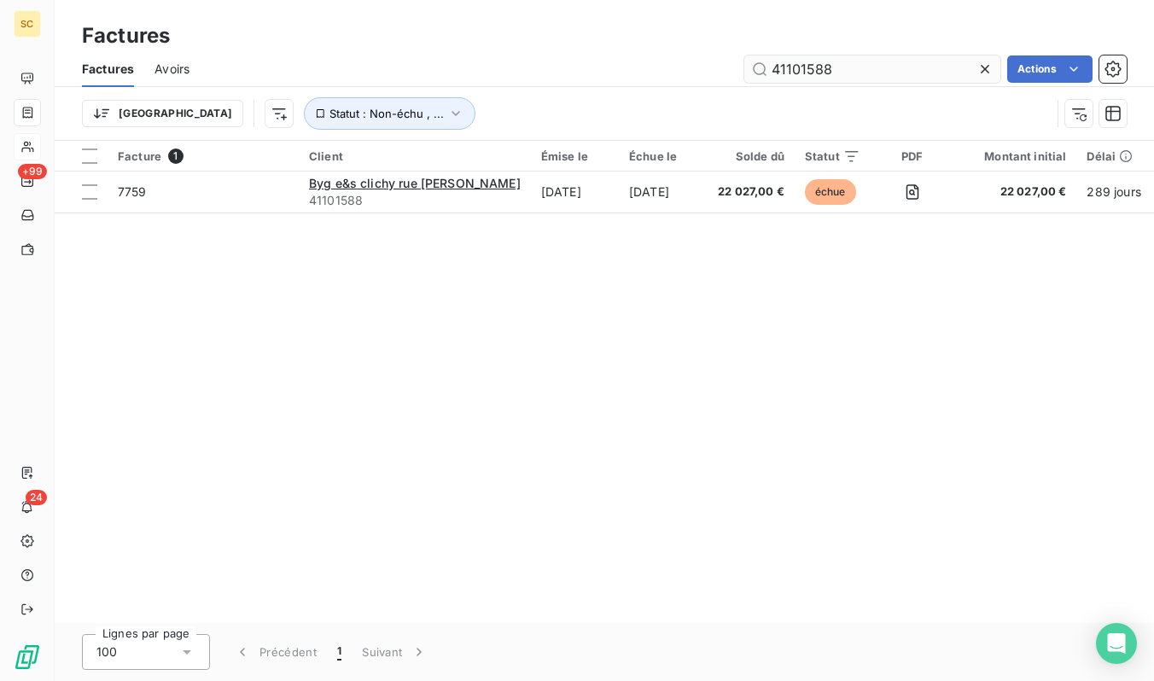
click at [825, 64] on input "41101588" at bounding box center [872, 68] width 256 height 27
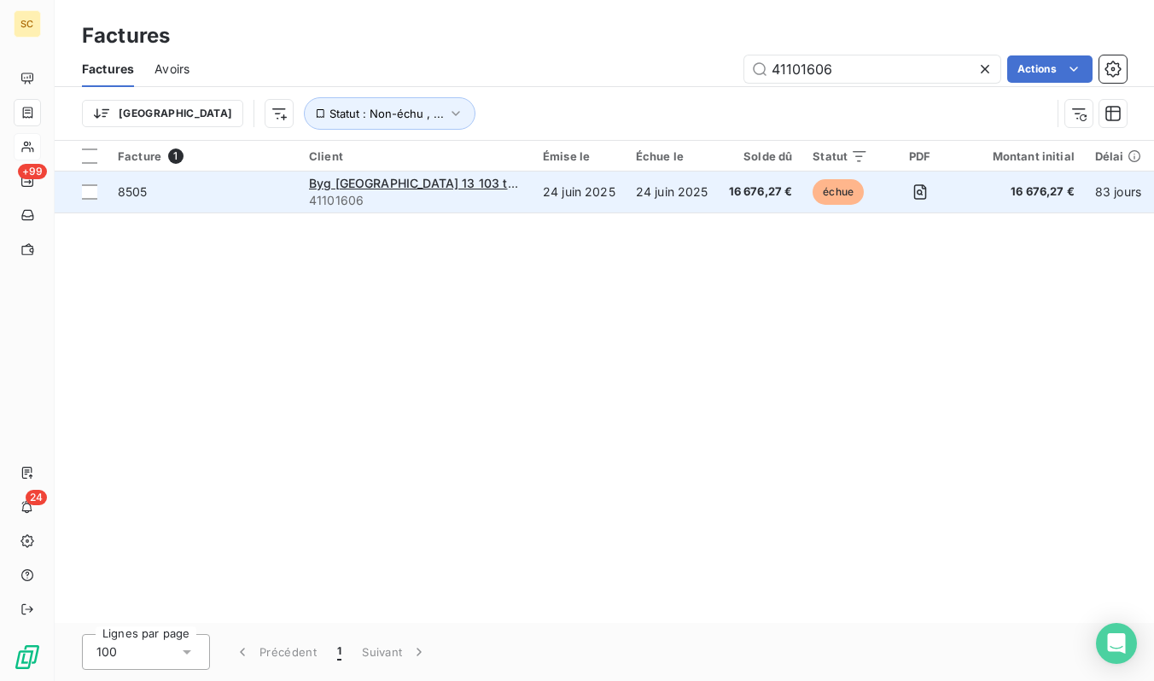
type input "41101606"
click at [626, 195] on td "24 juin 2025" at bounding box center [672, 192] width 93 height 41
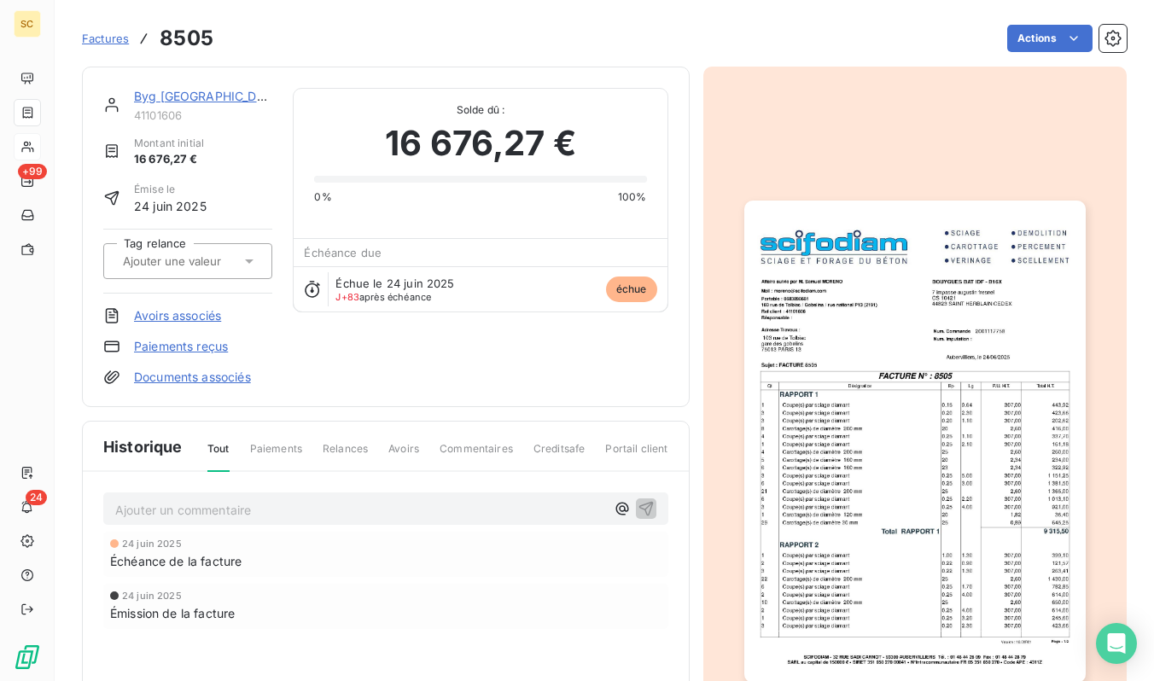
click at [198, 94] on link "Byg [GEOGRAPHIC_DATA] 13 103 tolbiac / gobelins" at bounding box center [280, 96] width 293 height 15
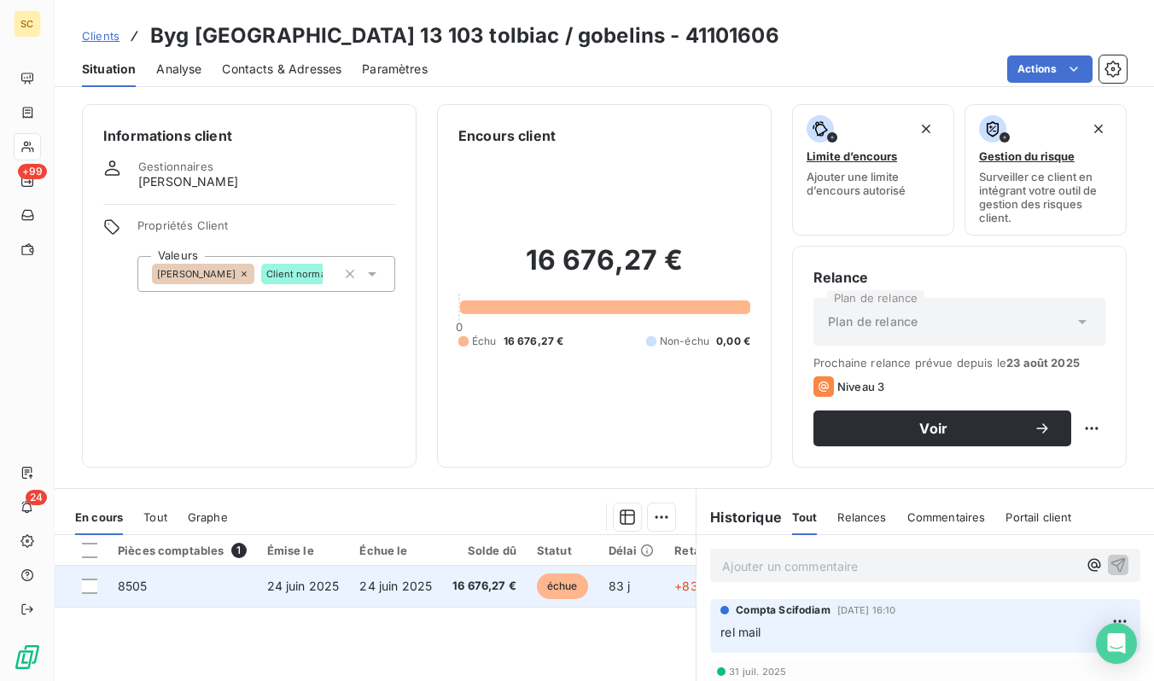
click at [382, 586] on span "24 juin 2025" at bounding box center [395, 586] width 73 height 15
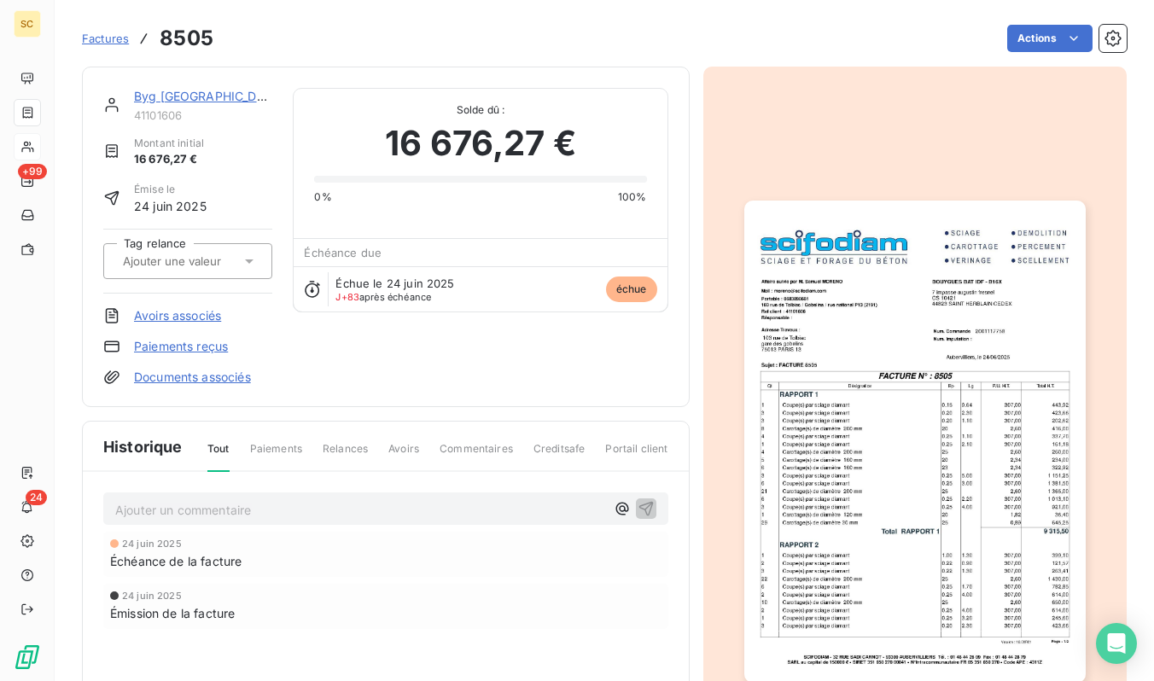
click at [799, 383] on img "button" at bounding box center [914, 442] width 341 height 482
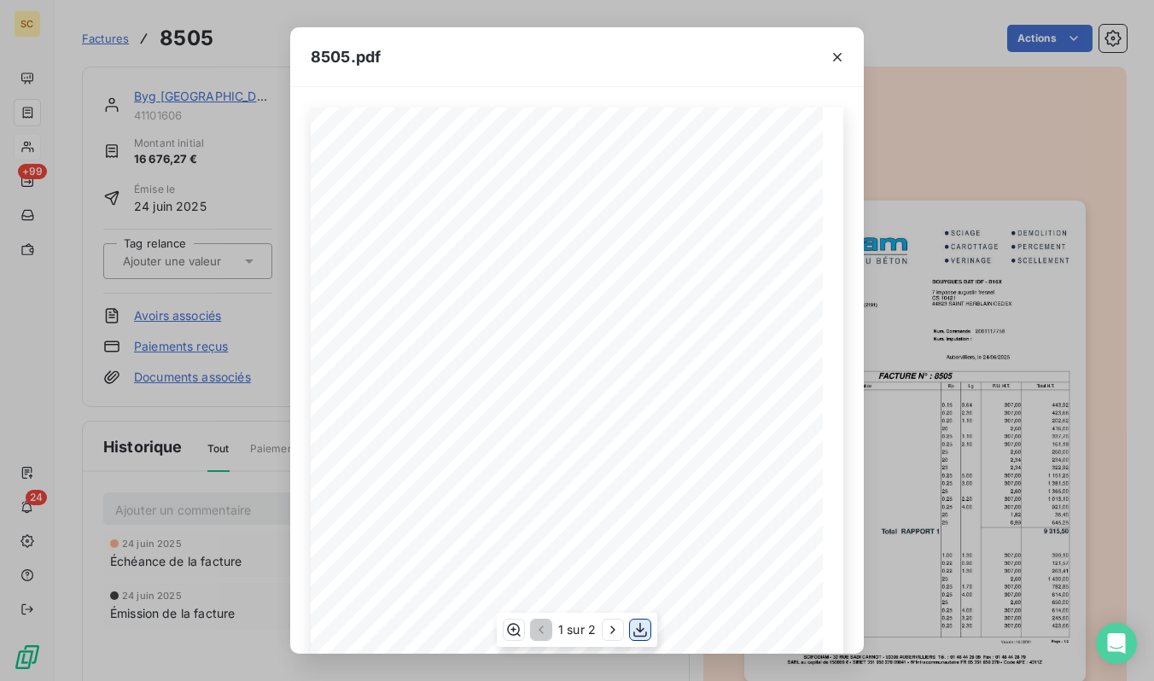
click at [646, 626] on icon "button" at bounding box center [640, 629] width 17 height 17
click at [113, 50] on div "8505.pdf Qt Désignation Ep Lg P.U. H.T. Total H.T. 3 Coupe(s) par sciage diaman…" at bounding box center [577, 340] width 1154 height 681
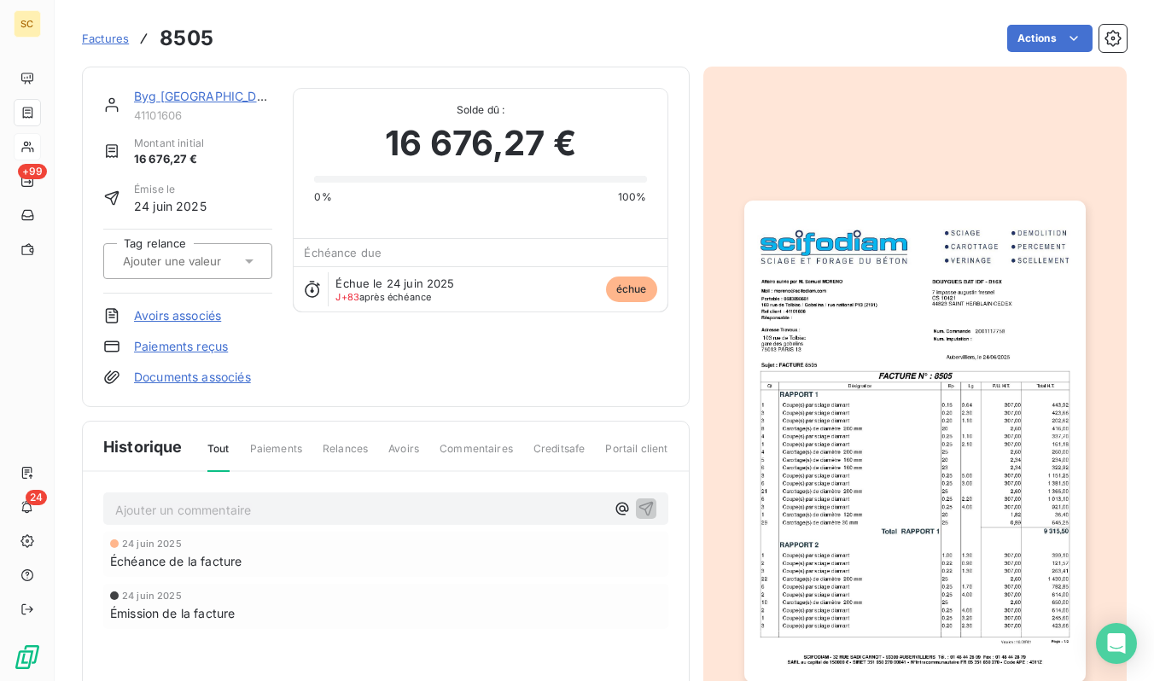
click at [96, 40] on span "Factures" at bounding box center [105, 39] width 47 height 14
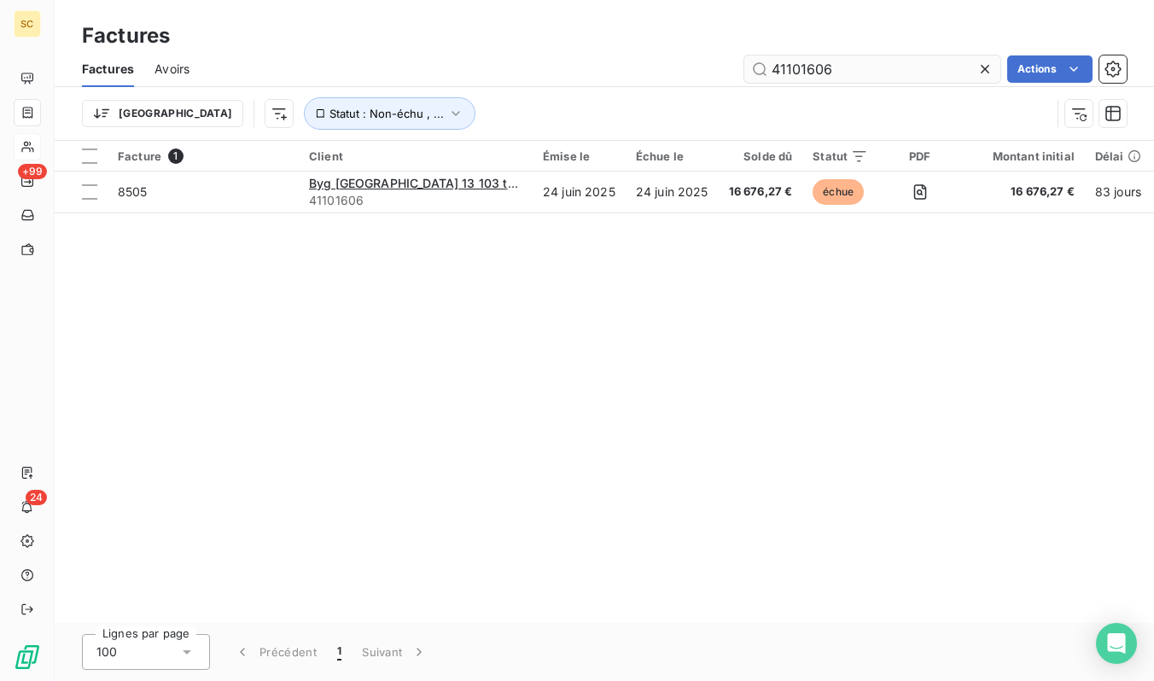
click at [876, 73] on input "41101606" at bounding box center [872, 68] width 256 height 27
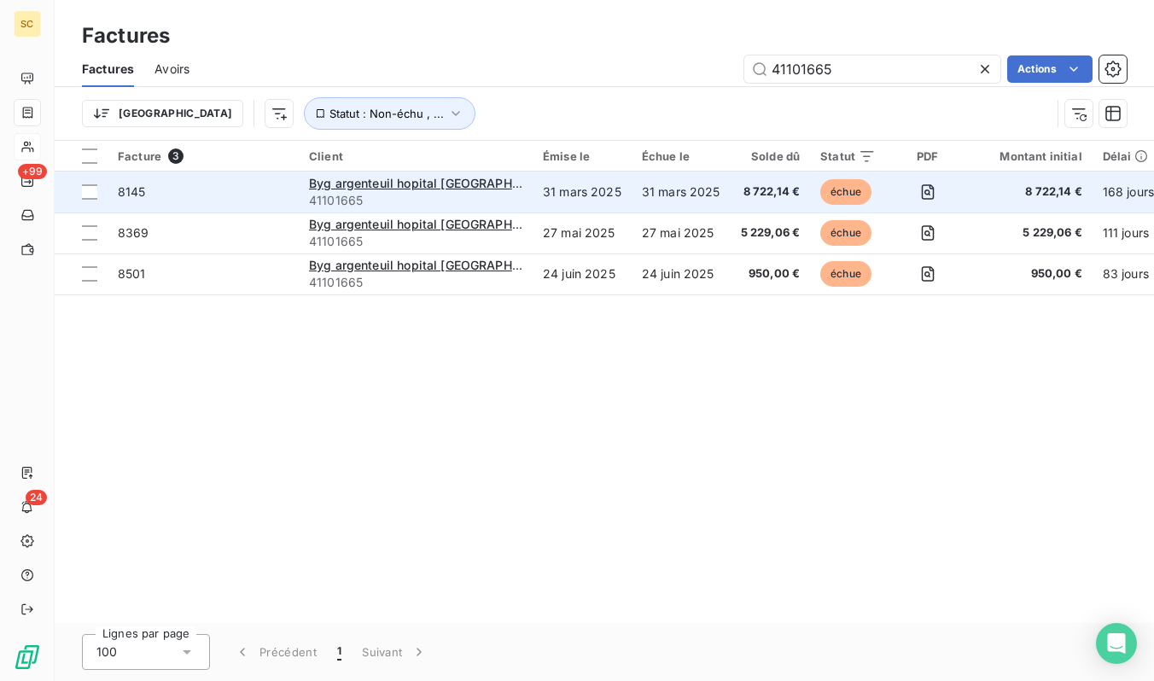
type input "41101665"
click at [487, 204] on span "41101665" at bounding box center [415, 200] width 213 height 17
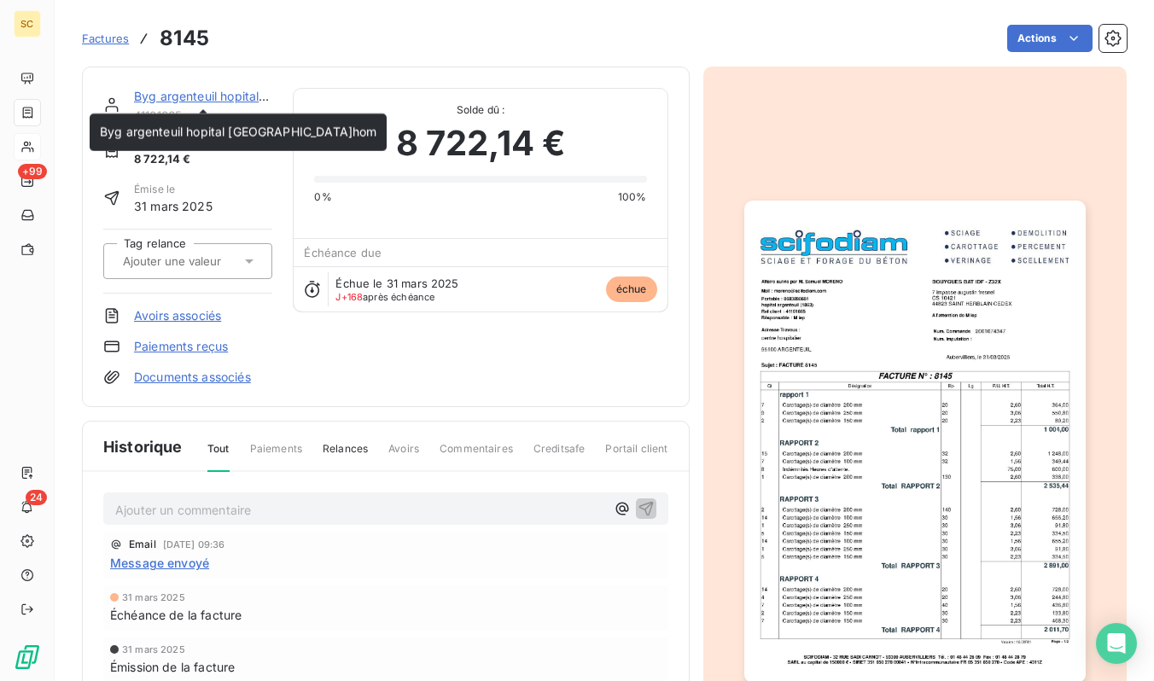
click at [221, 100] on link "Byg argenteuil hopital [GEOGRAPHIC_DATA]hom" at bounding box center [272, 96] width 277 height 15
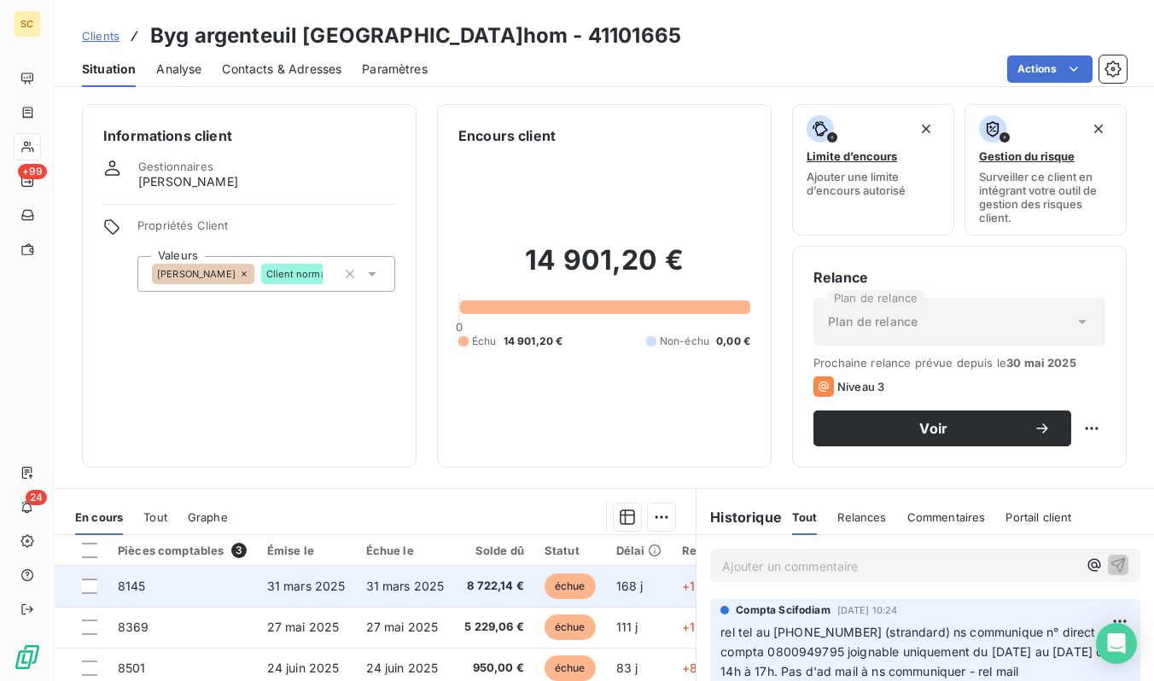
click at [285, 588] on span "31 mars 2025" at bounding box center [306, 586] width 79 height 15
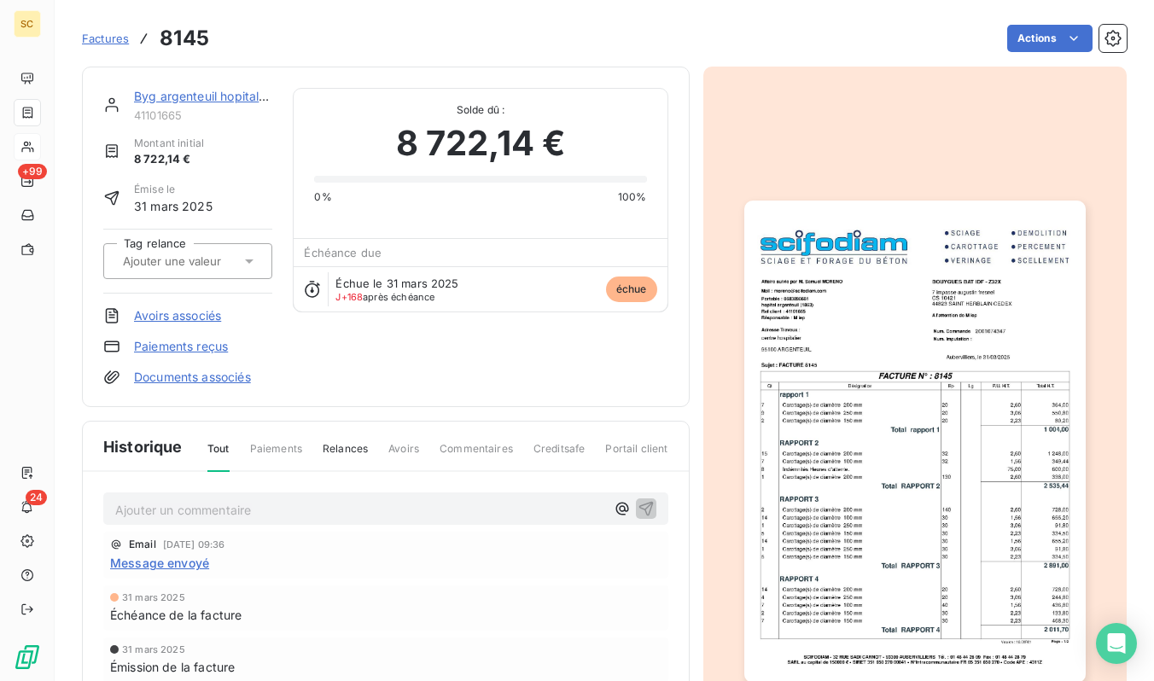
click at [923, 380] on img "button" at bounding box center [914, 442] width 341 height 482
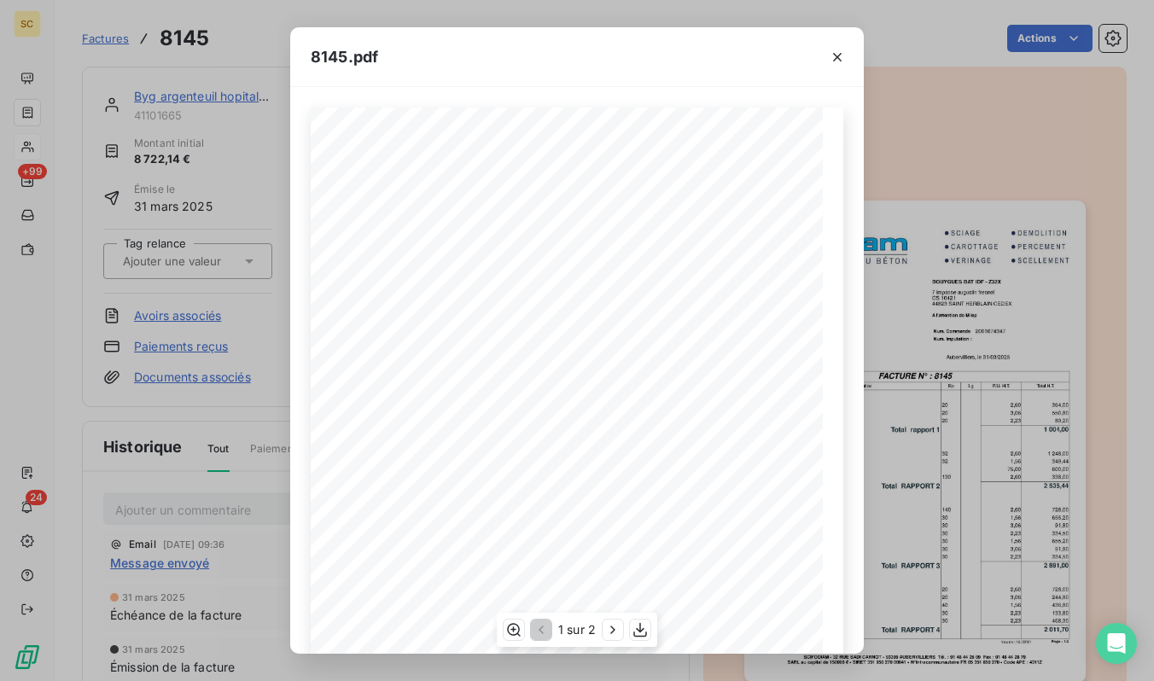
click at [593, 227] on div "Qt Désignation Ep Lg P.U. H.T. Total H.T. Total RAPPORT 4 2 011,70 7 Carottage(…" at bounding box center [577, 470] width 533 height 724
drag, startPoint x: 593, startPoint y: 227, endPoint x: 693, endPoint y: 225, distance: 99.9
click at [693, 225] on div "Qt Désignation Ep Lg P.U. H.T. Total H.T. Total RAPPORT 4 2 011,70 7 Carottage(…" at bounding box center [577, 470] width 512 height 725
click at [642, 638] on button "button" at bounding box center [640, 630] width 20 height 20
click at [100, 42] on div "8145.pdf Qt Désignation Ep Lg P.U. H.T. Total H.T. Total RAPPORT 4 2 011,70 7 C…" at bounding box center [577, 340] width 1154 height 681
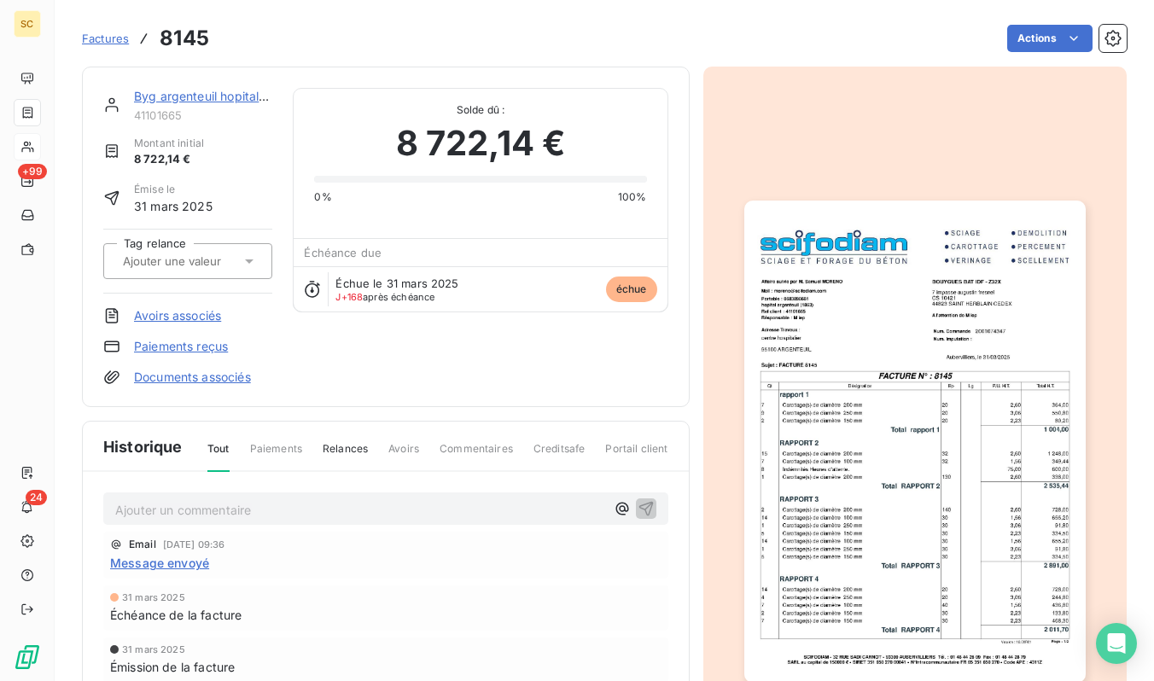
click at [102, 38] on span "Factures" at bounding box center [105, 39] width 47 height 14
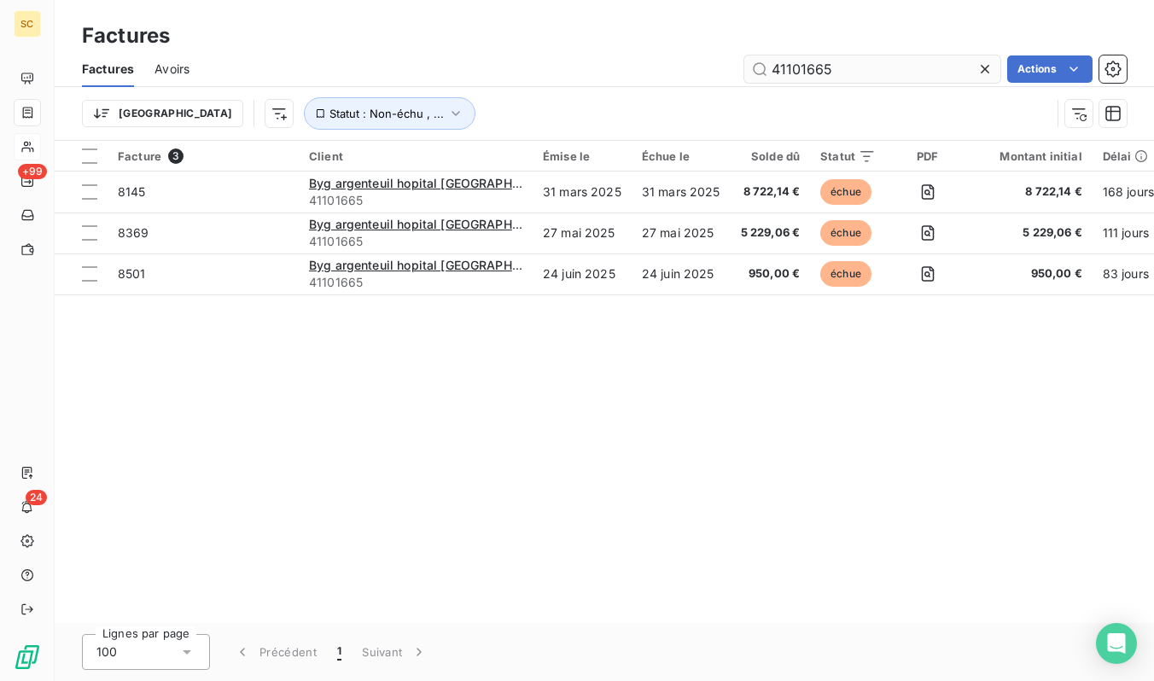
click at [806, 61] on input "41101665" at bounding box center [872, 68] width 256 height 27
click at [807, 61] on input "41101665" at bounding box center [872, 68] width 256 height 27
click at [806, 61] on input "41101665" at bounding box center [872, 68] width 256 height 27
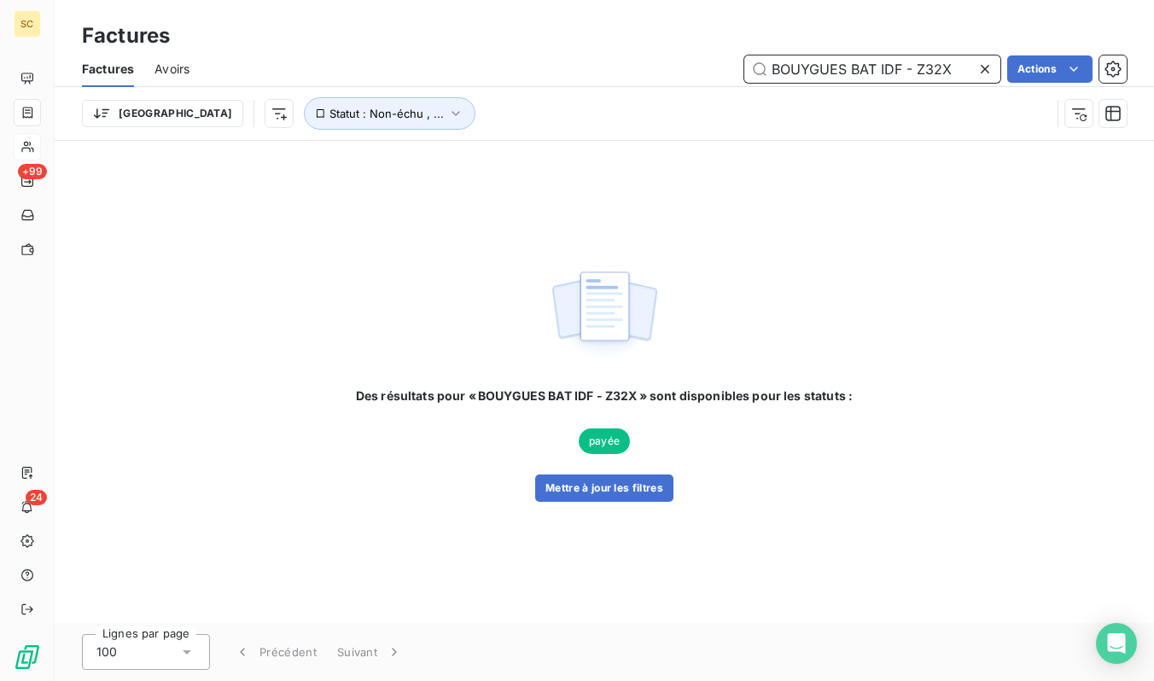
click at [784, 61] on input "BOUYGUES BAT IDF - Z32X" at bounding box center [872, 68] width 256 height 27
paste input "41101555"
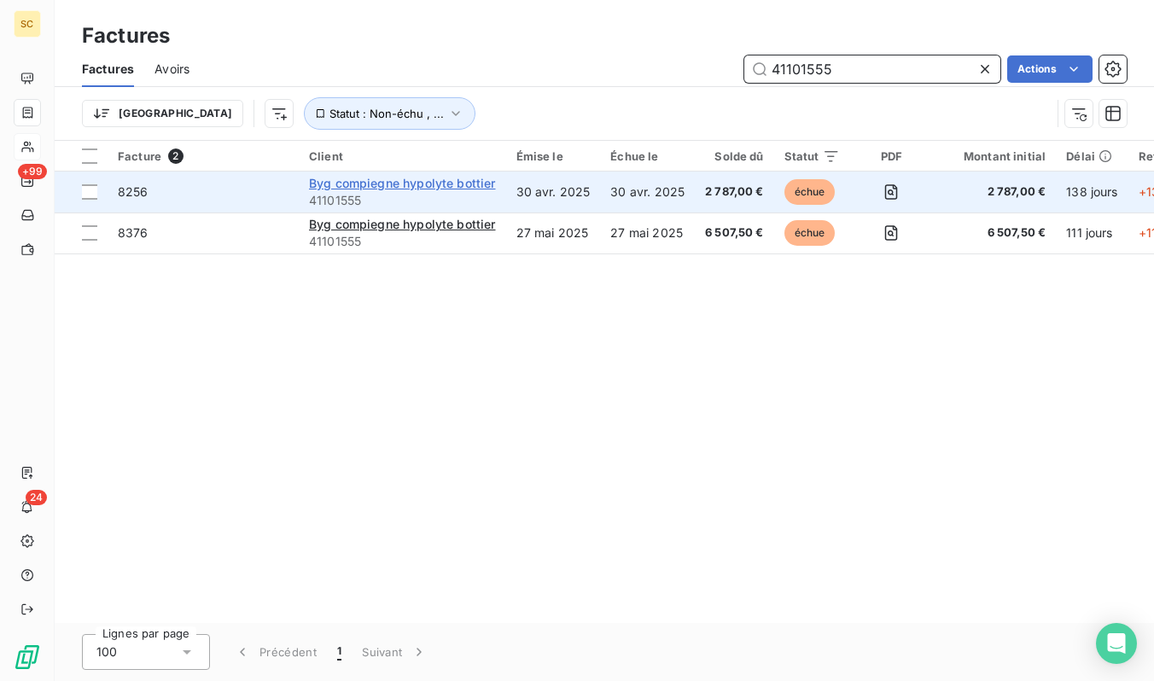
type input "41101555"
click at [427, 189] on span "Byg compiegne hypolyte bottier" at bounding box center [402, 183] width 187 height 15
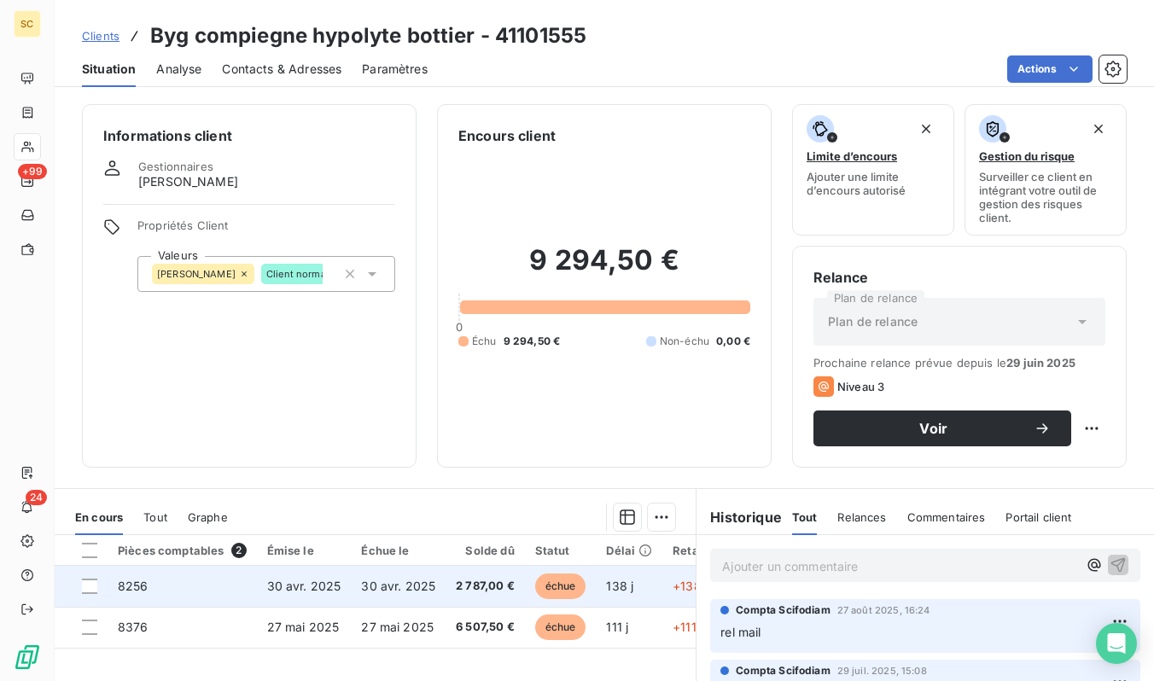
click at [447, 580] on td "2 787,00 €" at bounding box center [485, 586] width 79 height 41
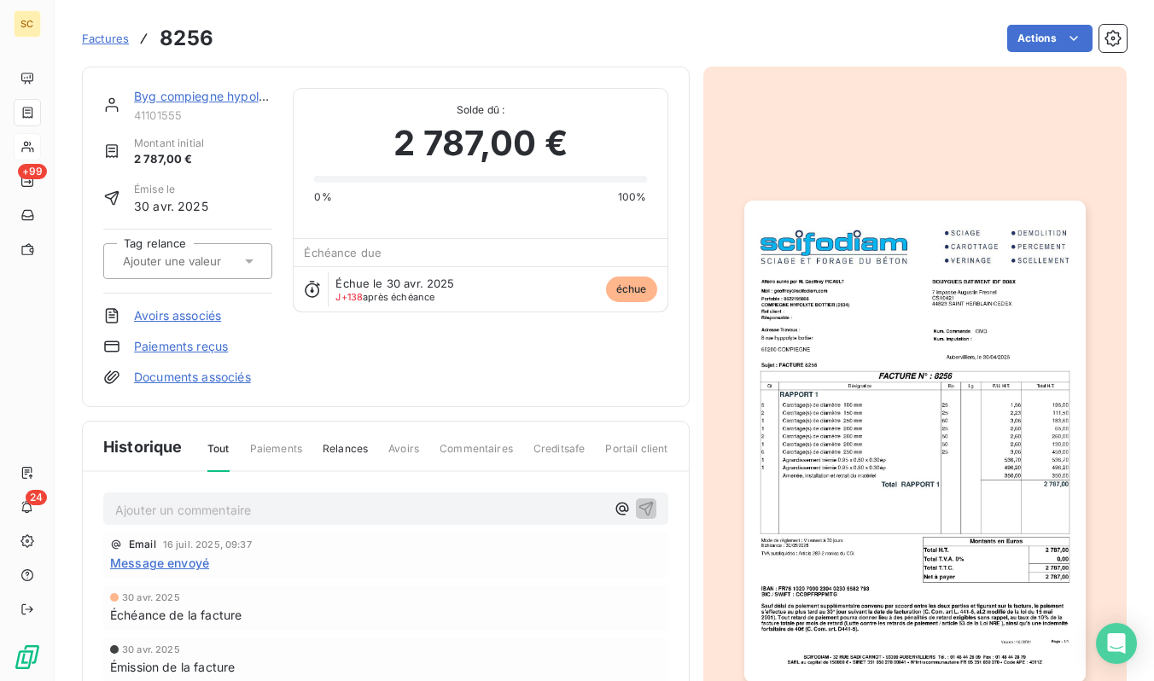
click at [883, 321] on img "button" at bounding box center [914, 442] width 341 height 482
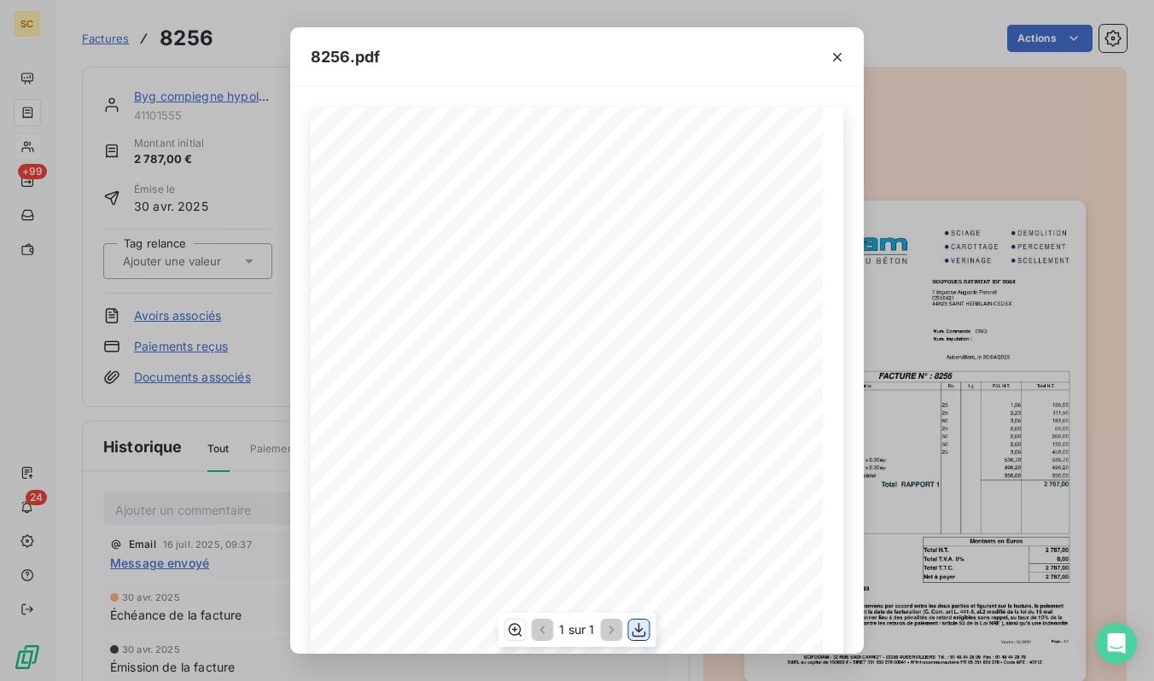
click at [642, 633] on icon "button" at bounding box center [639, 629] width 17 height 17
click at [85, 39] on div "8256.pdf Qt Désignation Ep Lg P.U. H.T. Total H.T. Version : 18.00R01 Page : 1/…" at bounding box center [577, 340] width 1154 height 681
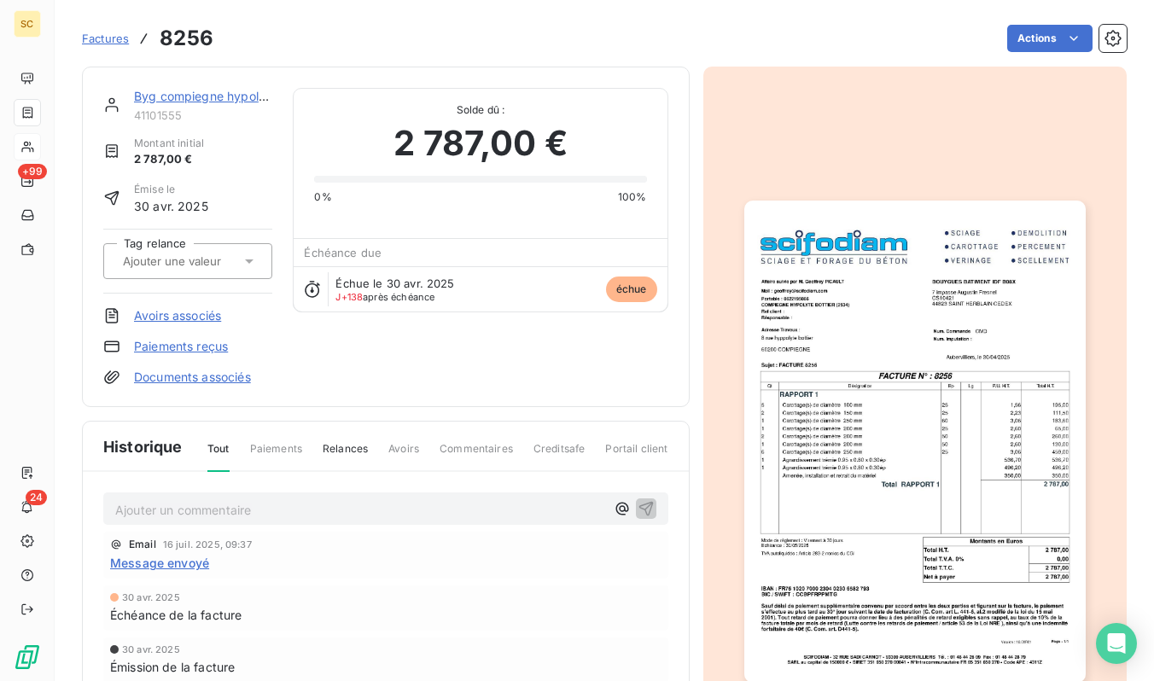
click at [98, 38] on span "Factures" at bounding box center [105, 39] width 47 height 14
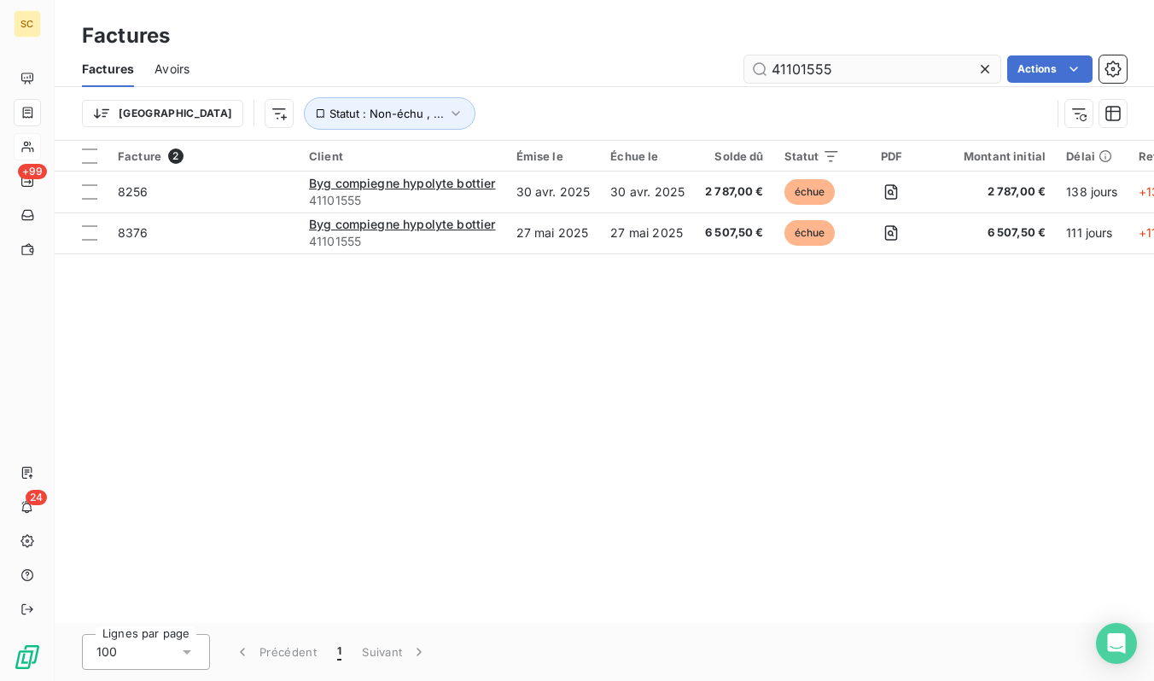
click at [784, 74] on input "41101555" at bounding box center [872, 68] width 256 height 27
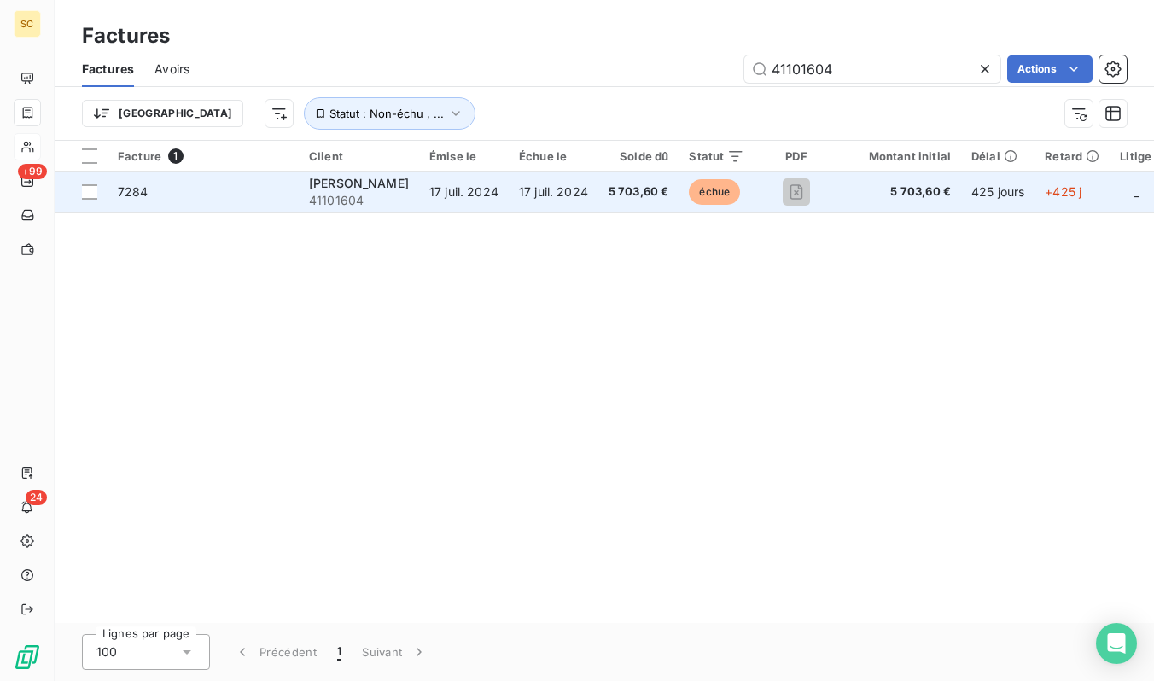
type input "41101604"
click at [167, 210] on td "7284" at bounding box center [203, 192] width 191 height 41
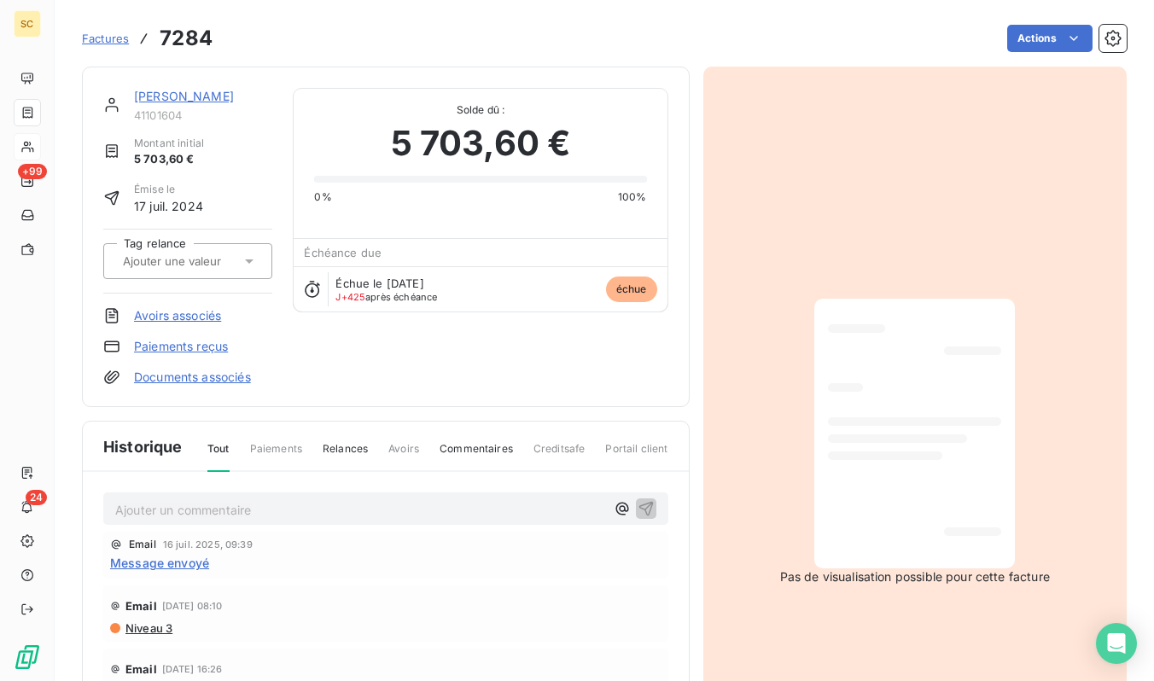
click at [219, 99] on link "[PERSON_NAME]" at bounding box center [184, 96] width 100 height 15
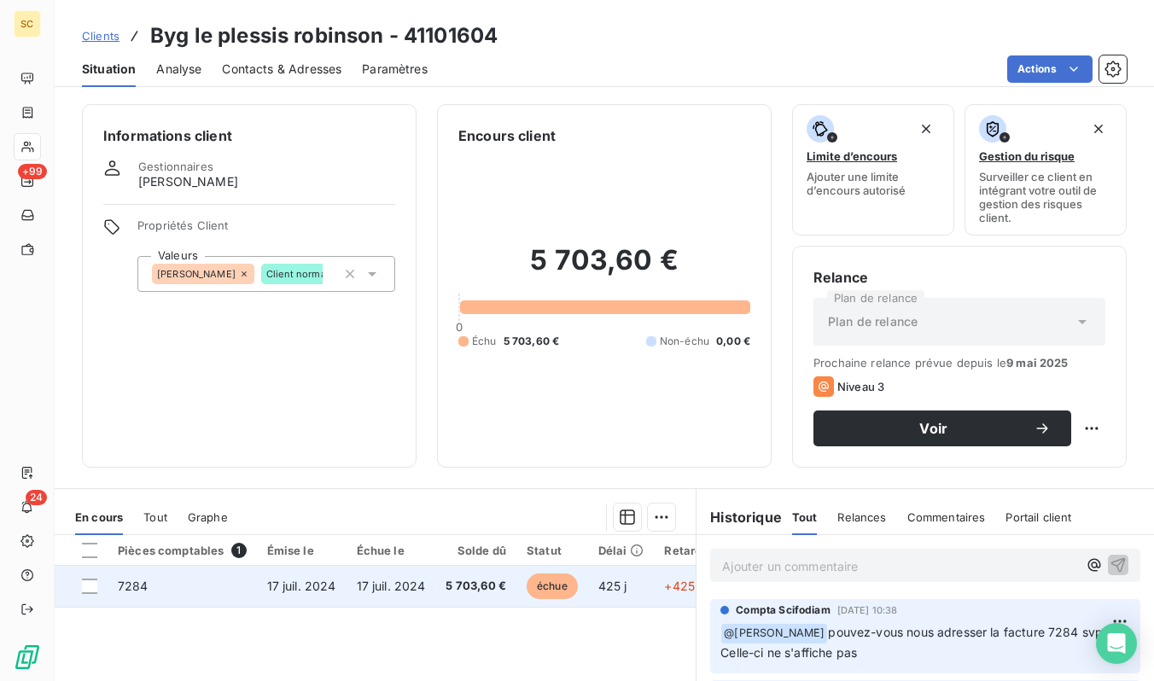
click at [318, 581] on span "17 juil. 2024" at bounding box center [301, 586] width 69 height 15
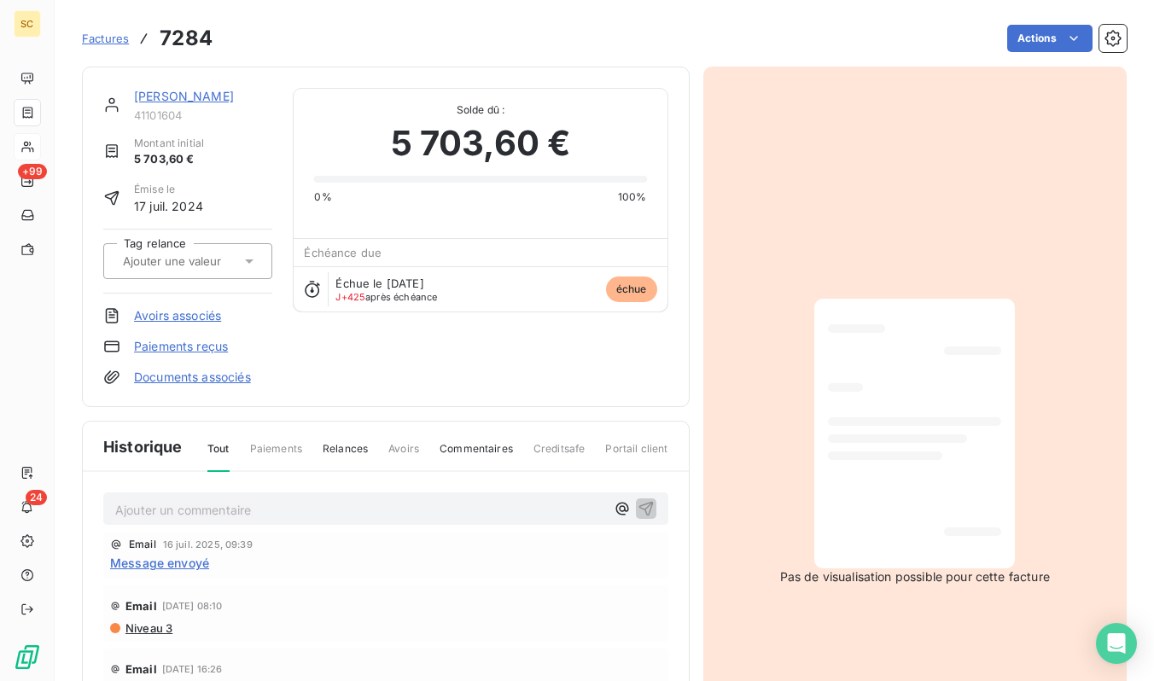
click at [901, 458] on div at bounding box center [885, 456] width 114 height 9
click at [104, 38] on span "Factures" at bounding box center [105, 39] width 47 height 14
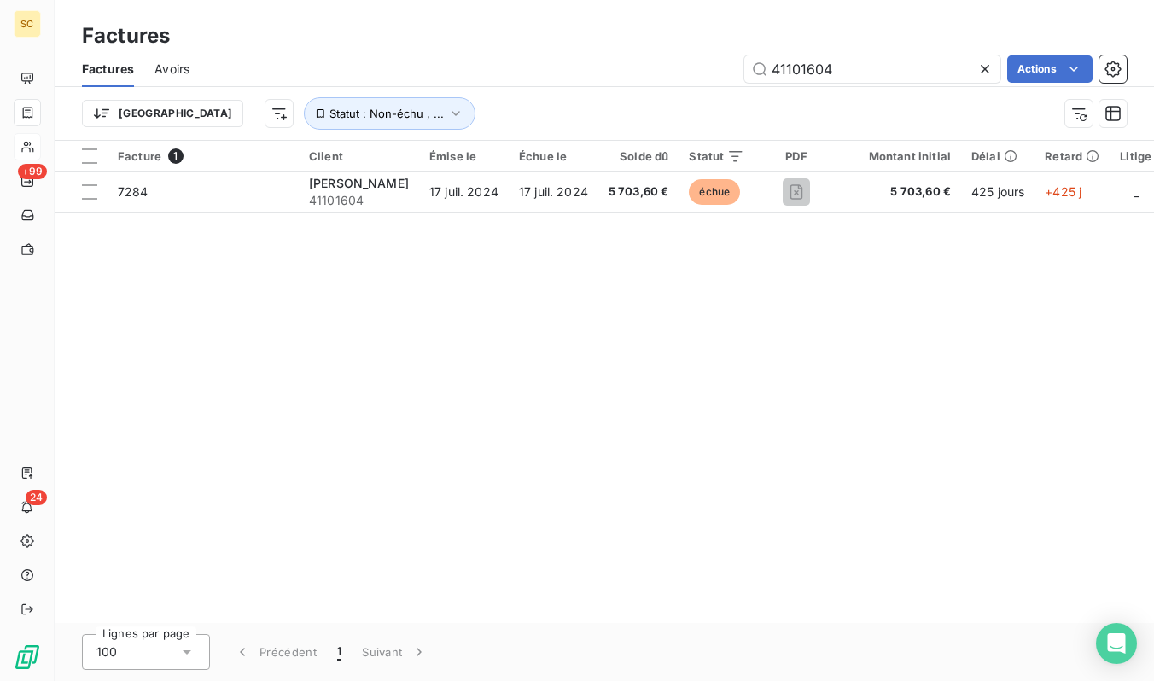
click at [868, 50] on div "Factures" at bounding box center [604, 35] width 1099 height 31
drag, startPoint x: 868, startPoint y: 50, endPoint x: 864, endPoint y: 60, distance: 11.1
click at [866, 54] on div "Factures Factures Avoirs 41101604 Actions Trier Statut : Non-échu , ..." at bounding box center [604, 70] width 1099 height 141
click at [864, 60] on input "41101604" at bounding box center [872, 68] width 256 height 27
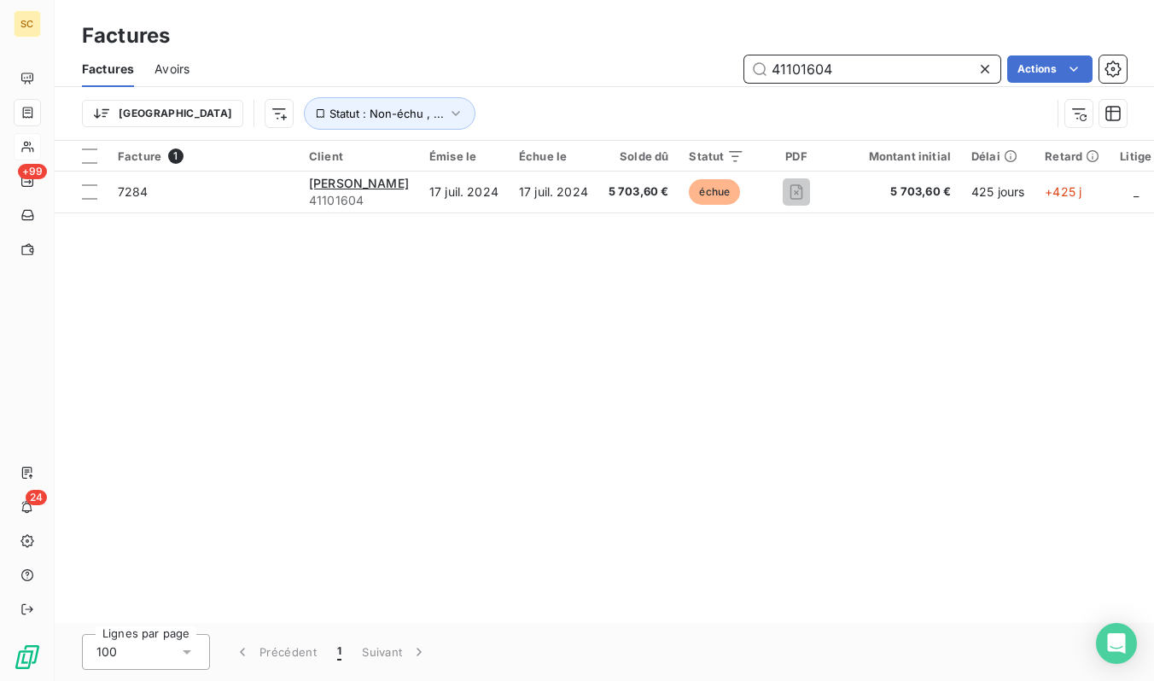
click at [864, 60] on input "41101604" at bounding box center [872, 68] width 256 height 27
paste input "576"
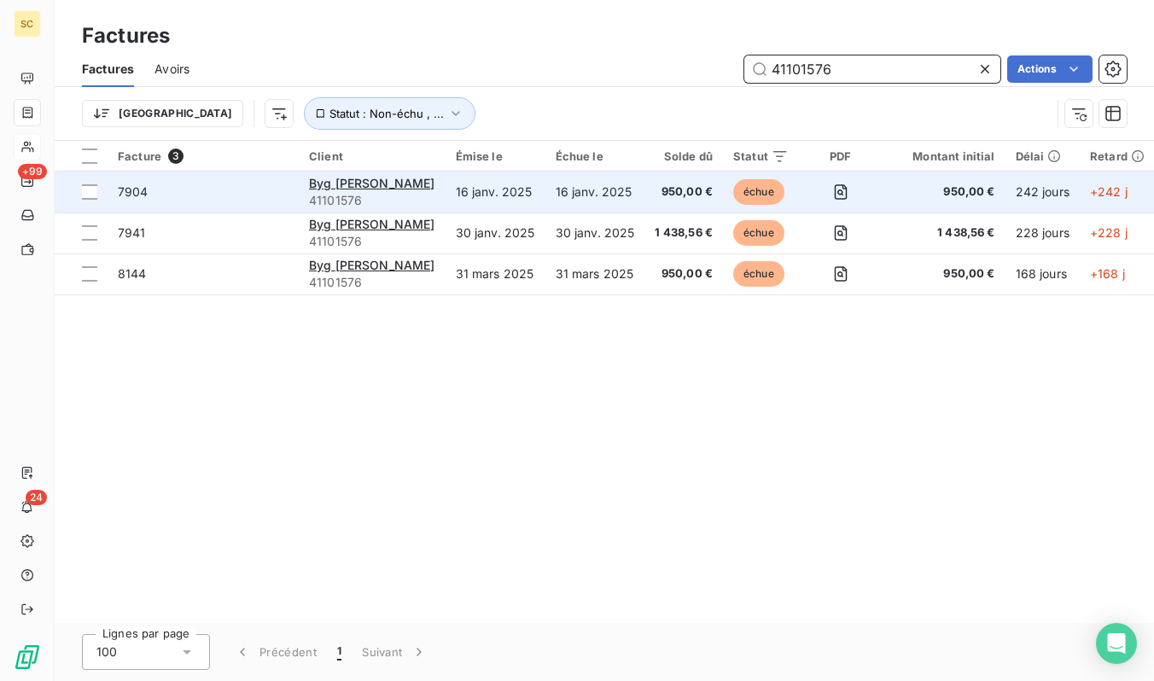
type input "41101576"
click at [265, 193] on span "7904" at bounding box center [203, 192] width 171 height 17
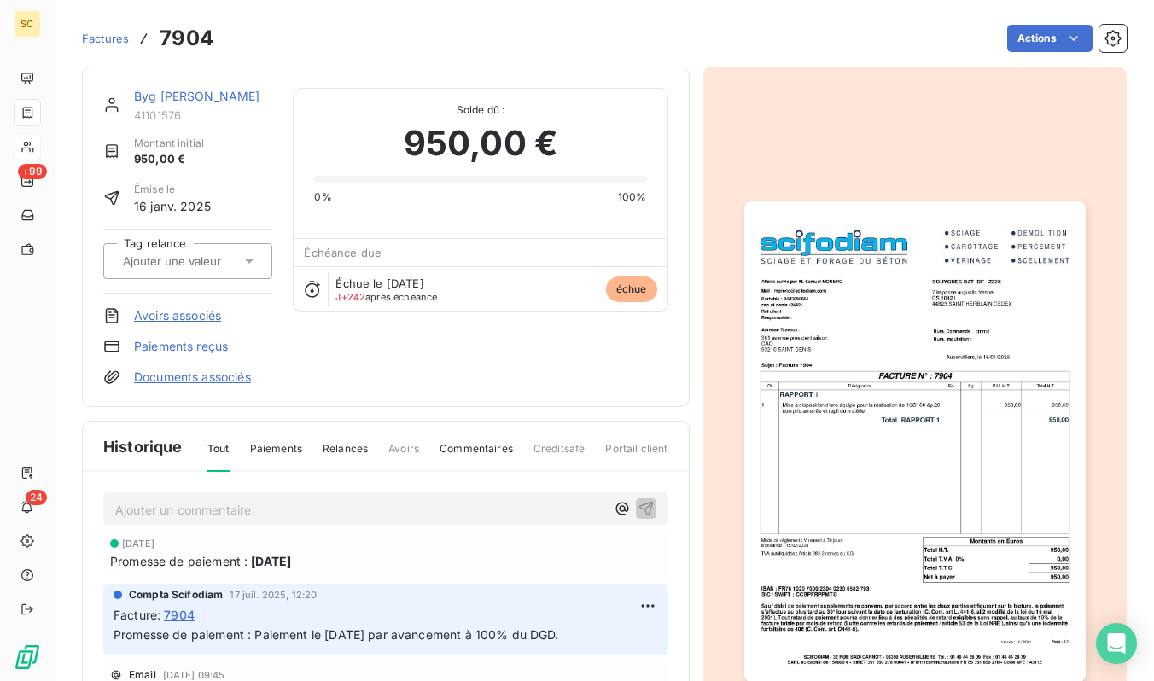
click at [878, 491] on img "button" at bounding box center [914, 442] width 341 height 482
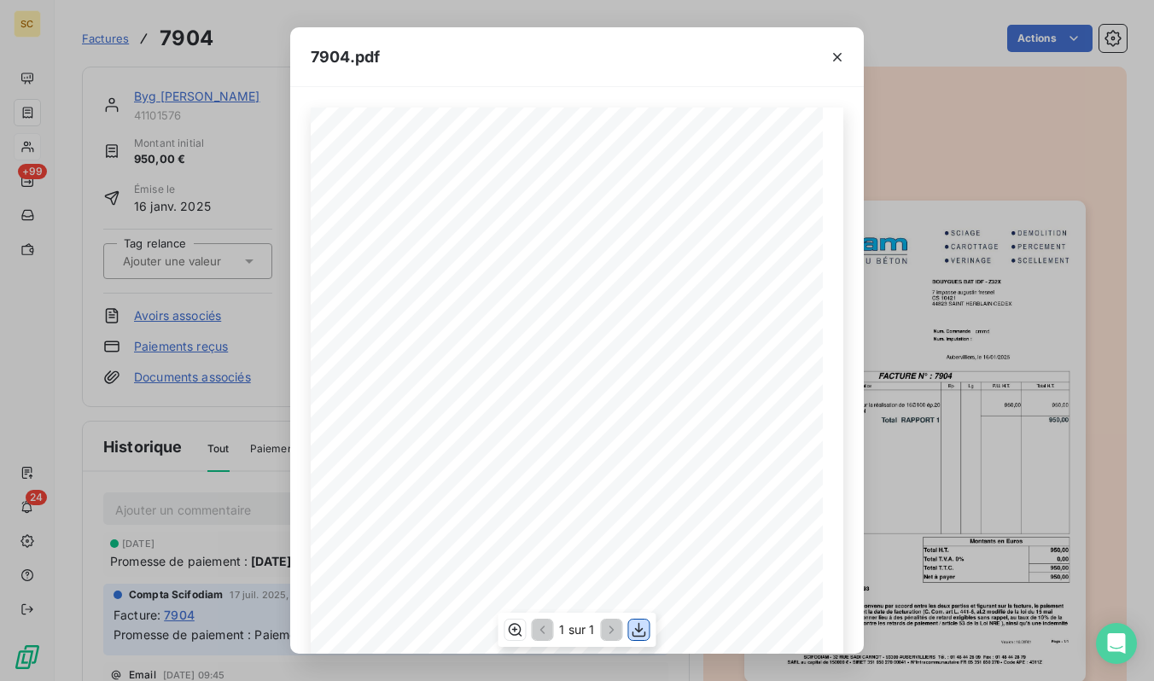
drag, startPoint x: 639, startPoint y: 630, endPoint x: 646, endPoint y: 616, distance: 15.3
click at [639, 628] on icon "button" at bounding box center [639, 629] width 17 height 17
click at [114, 39] on div "7904.pdf Qt Désignation Ep Lg P.U. H.T. Total H.T. Version : 18.00R01 Page : 1/…" at bounding box center [577, 340] width 1154 height 681
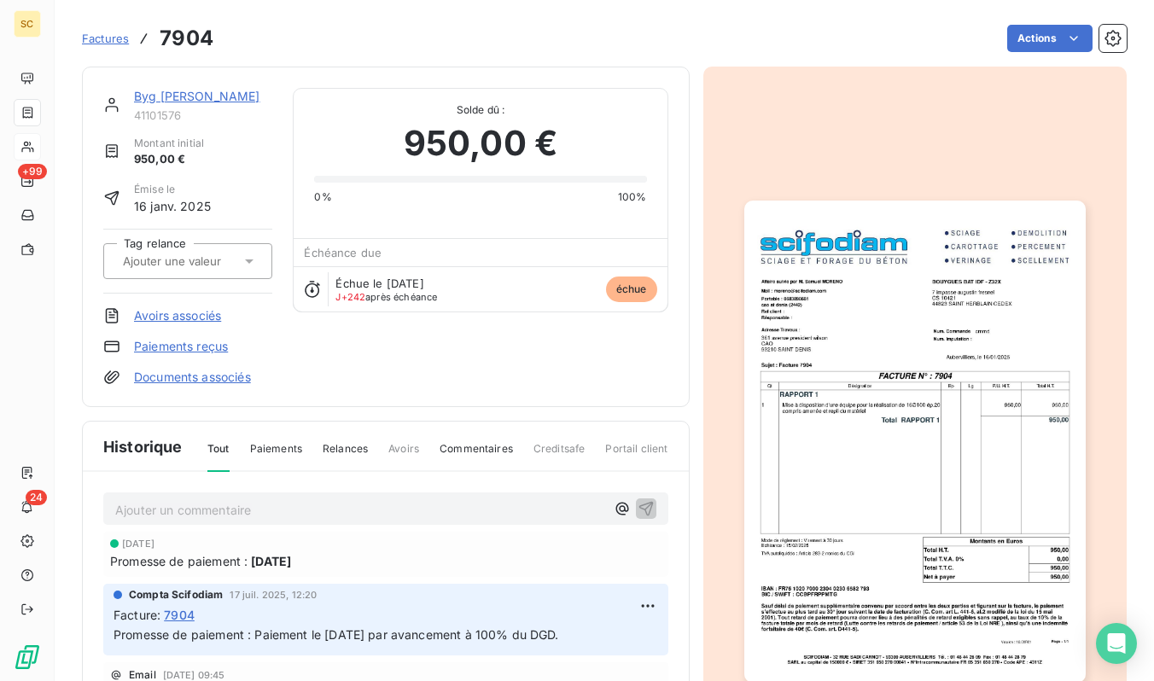
click at [111, 38] on span "Factures" at bounding box center [105, 39] width 47 height 14
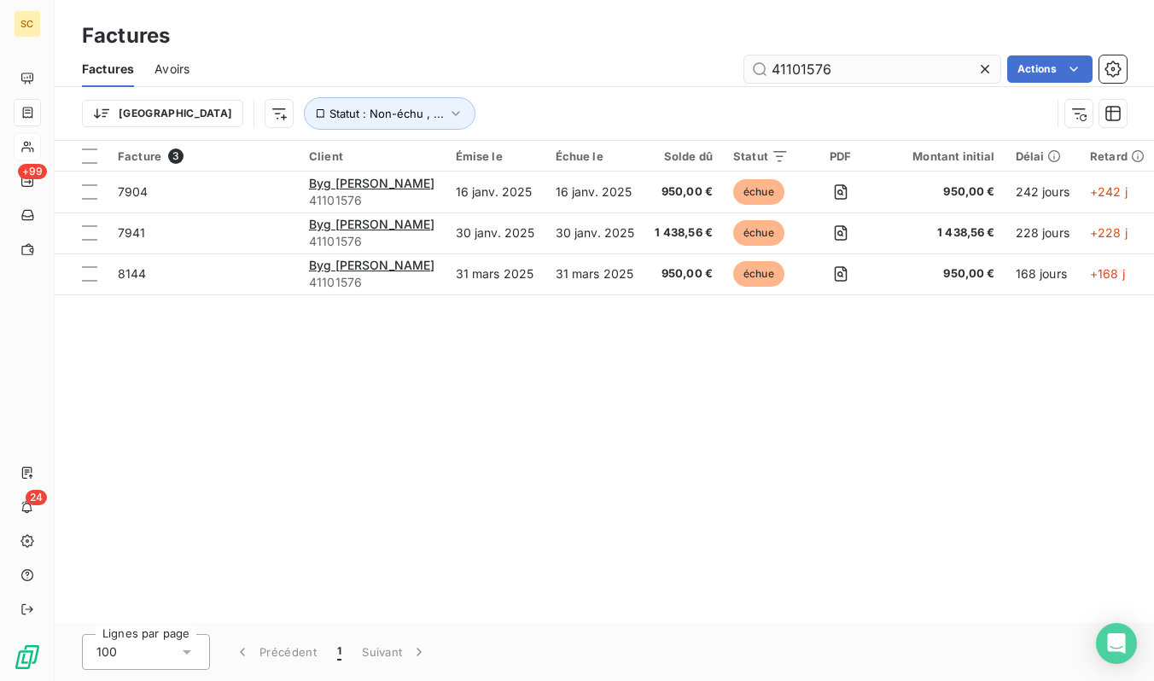
click at [800, 67] on input "41101576" at bounding box center [872, 68] width 256 height 27
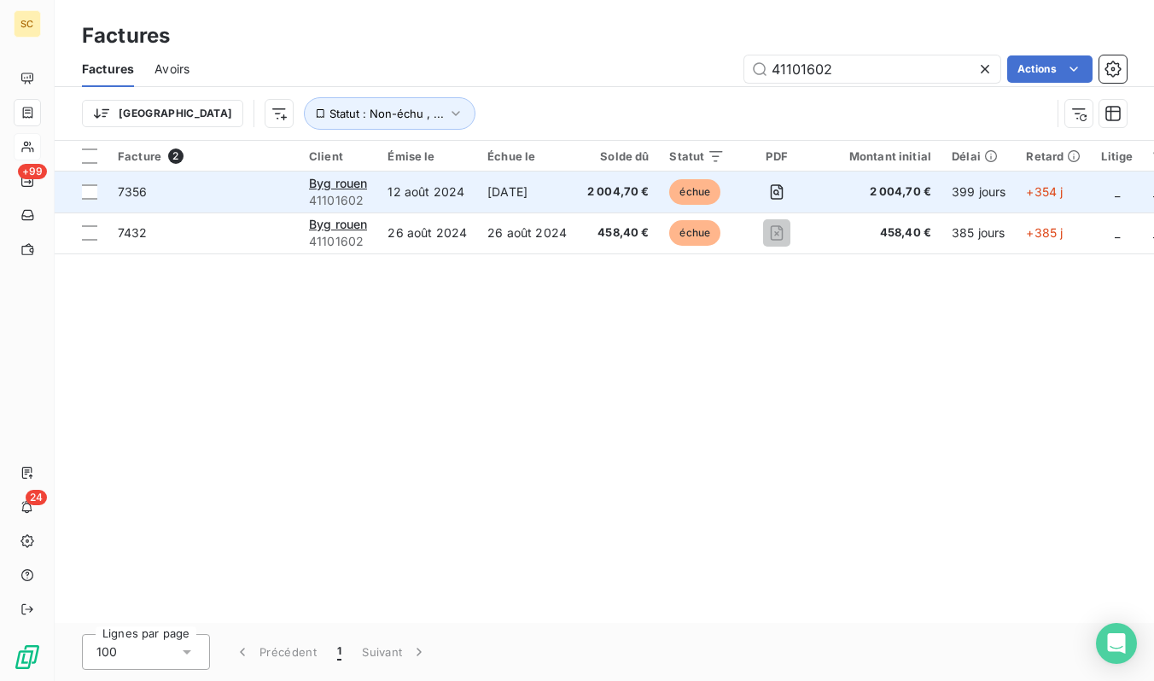
type input "41101602"
click at [212, 195] on span "7356" at bounding box center [203, 192] width 171 height 17
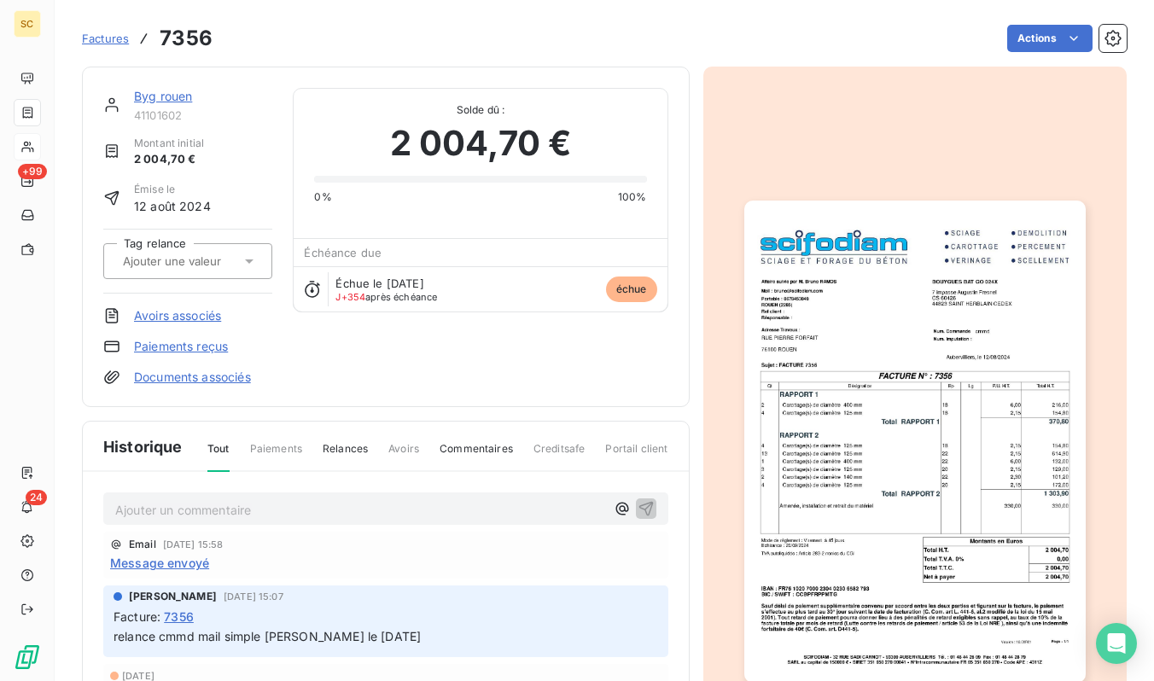
click at [165, 102] on link "Byg rouen" at bounding box center [163, 96] width 58 height 15
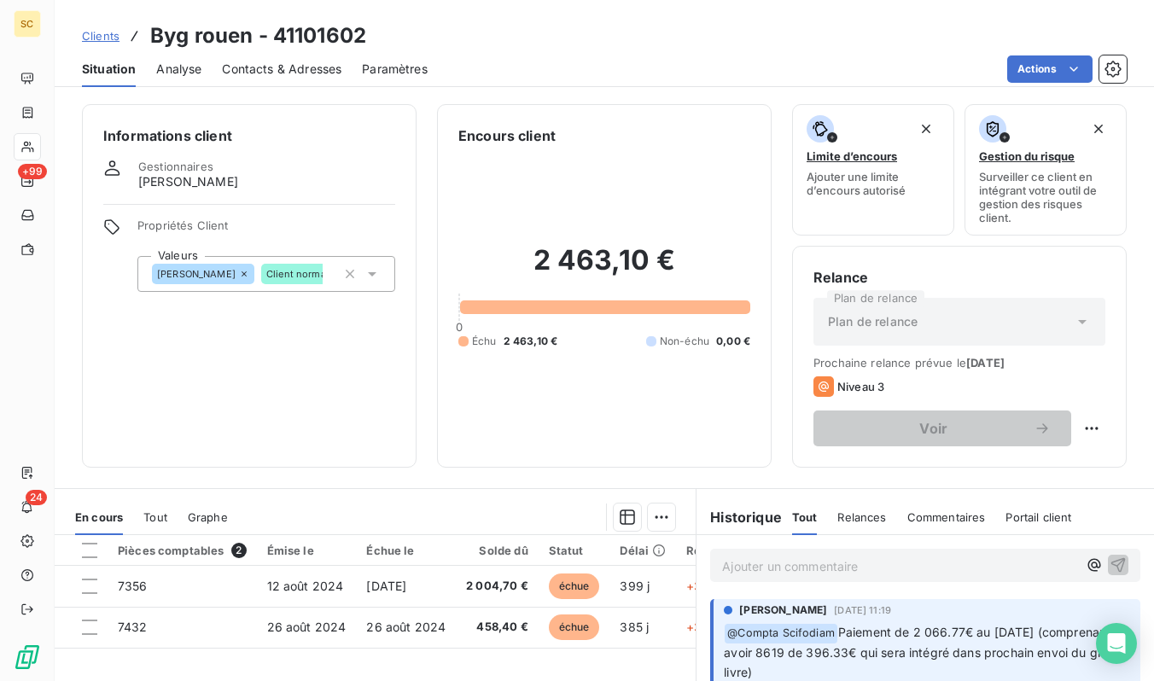
click at [305, 66] on span "Contacts & Adresses" at bounding box center [282, 69] width 120 height 17
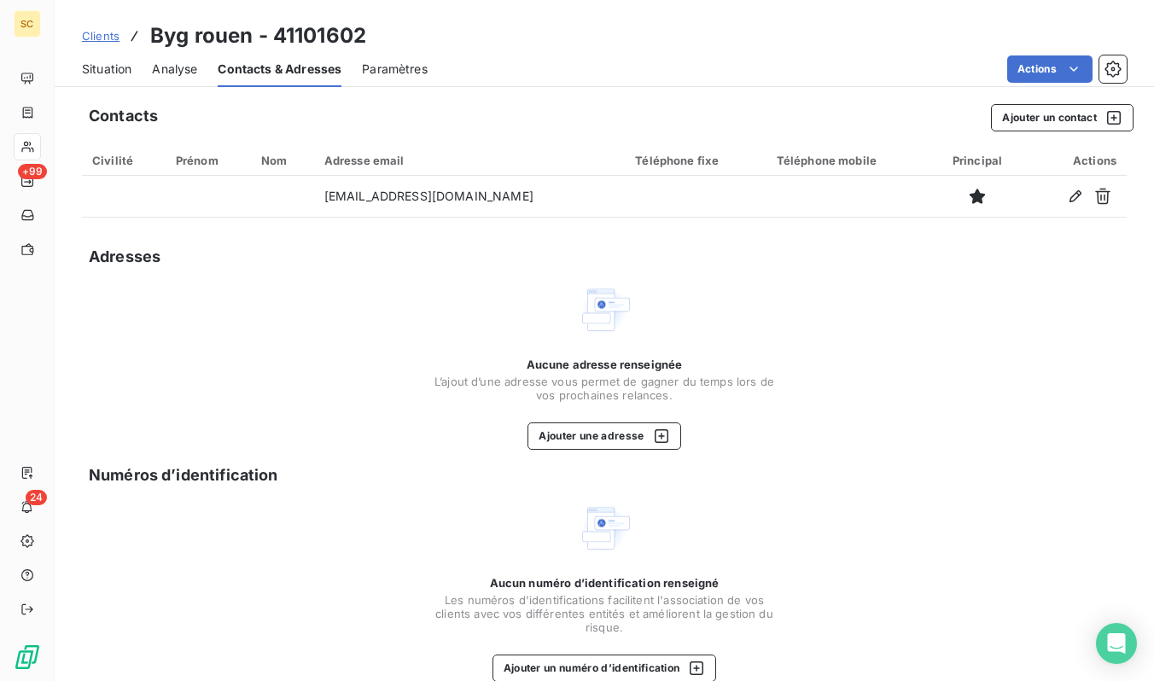
click at [131, 61] on span "Situation" at bounding box center [107, 69] width 50 height 17
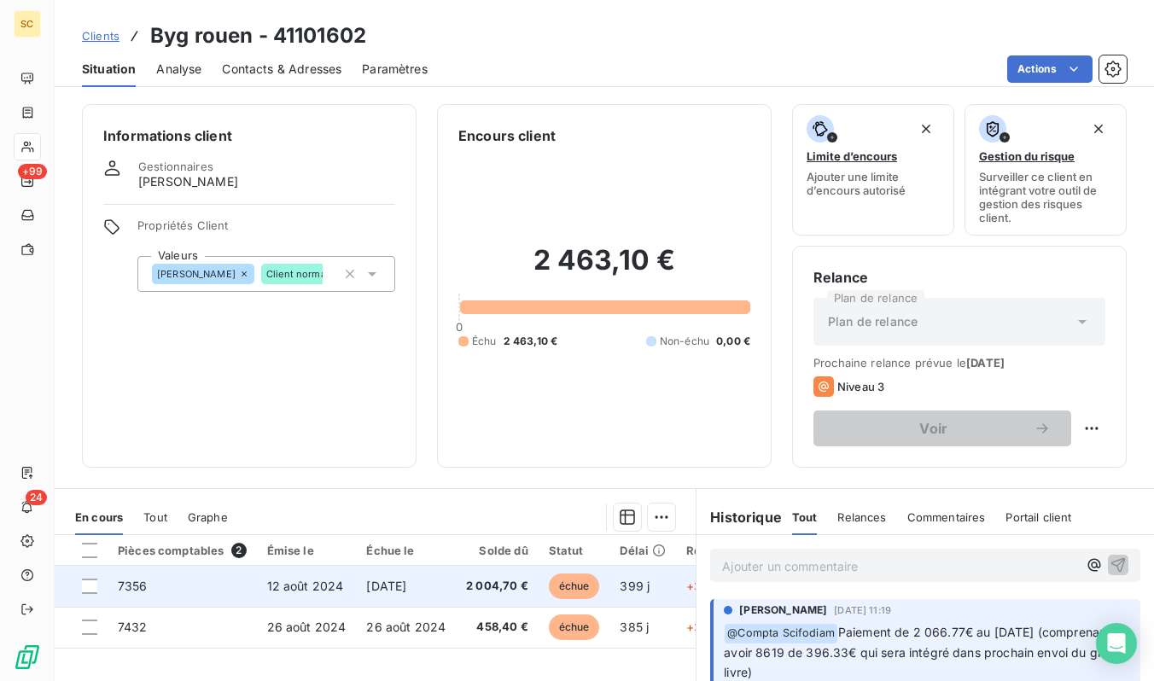
click at [434, 574] on td "[DATE]" at bounding box center [406, 586] width 100 height 41
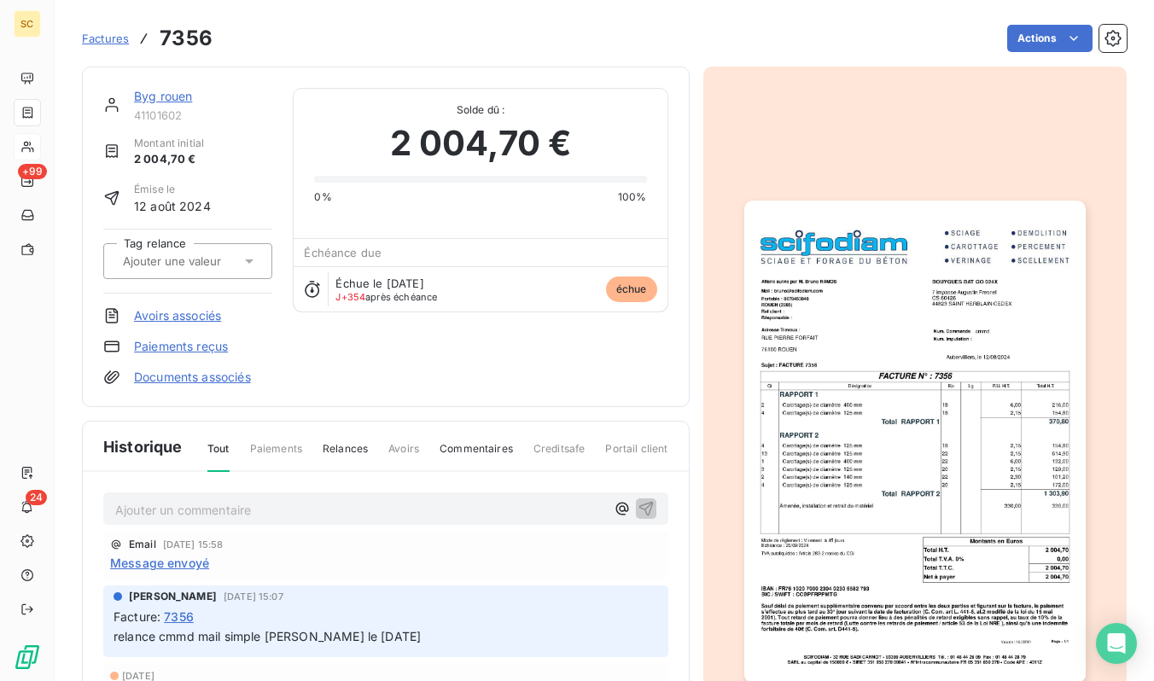
click at [905, 519] on img "button" at bounding box center [914, 442] width 341 height 482
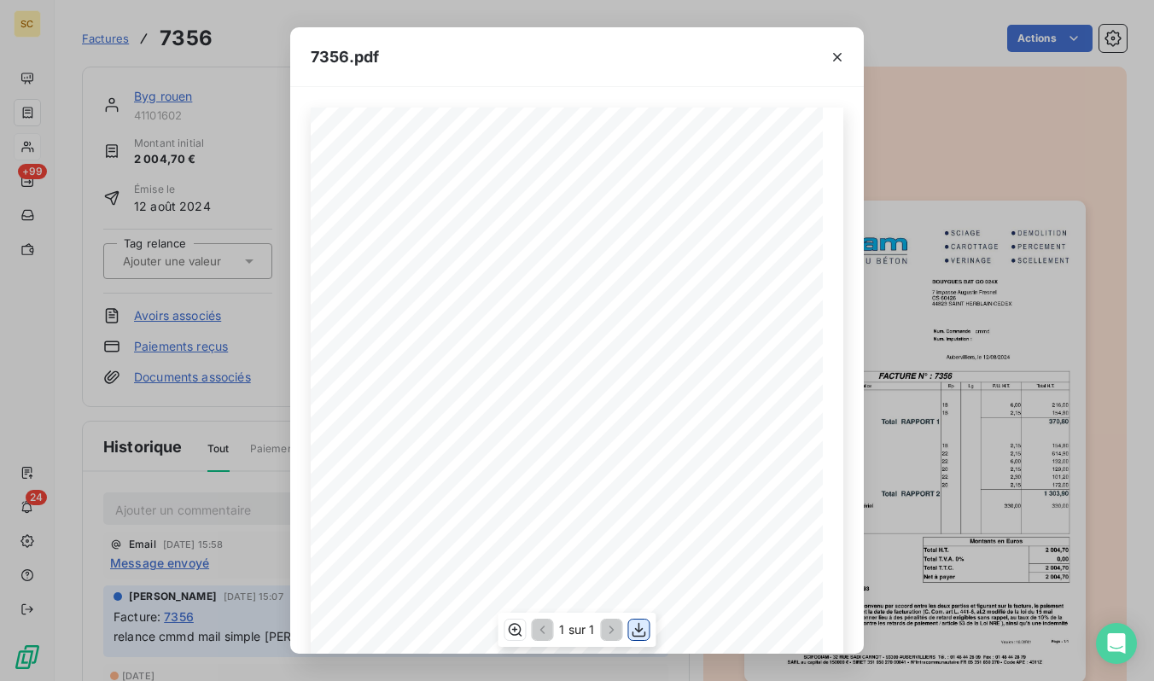
click at [645, 633] on icon "button" at bounding box center [639, 629] width 17 height 17
drag, startPoint x: 209, startPoint y: 32, endPoint x: 154, endPoint y: 33, distance: 55.5
click at [209, 32] on div "7356.pdf Qt Désignation Ep Lg P.U. H.T. Total H.T. Version : 18.00R01 Page : 1/…" at bounding box center [577, 340] width 1154 height 681
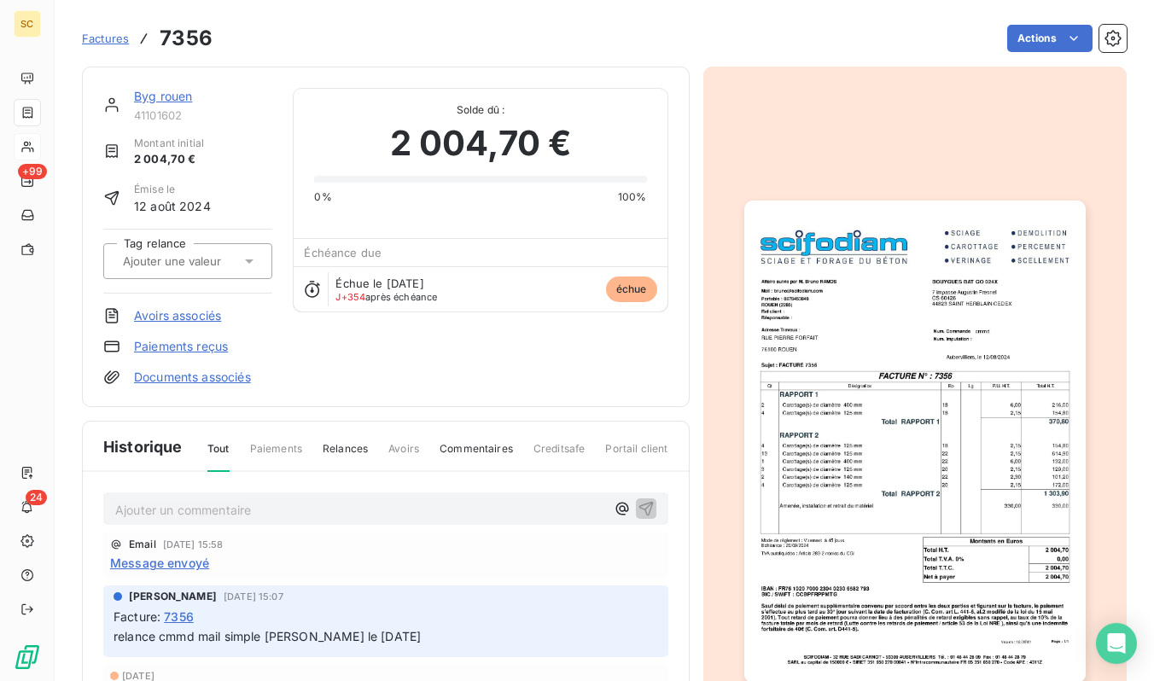
click at [99, 36] on span "Factures" at bounding box center [105, 39] width 47 height 14
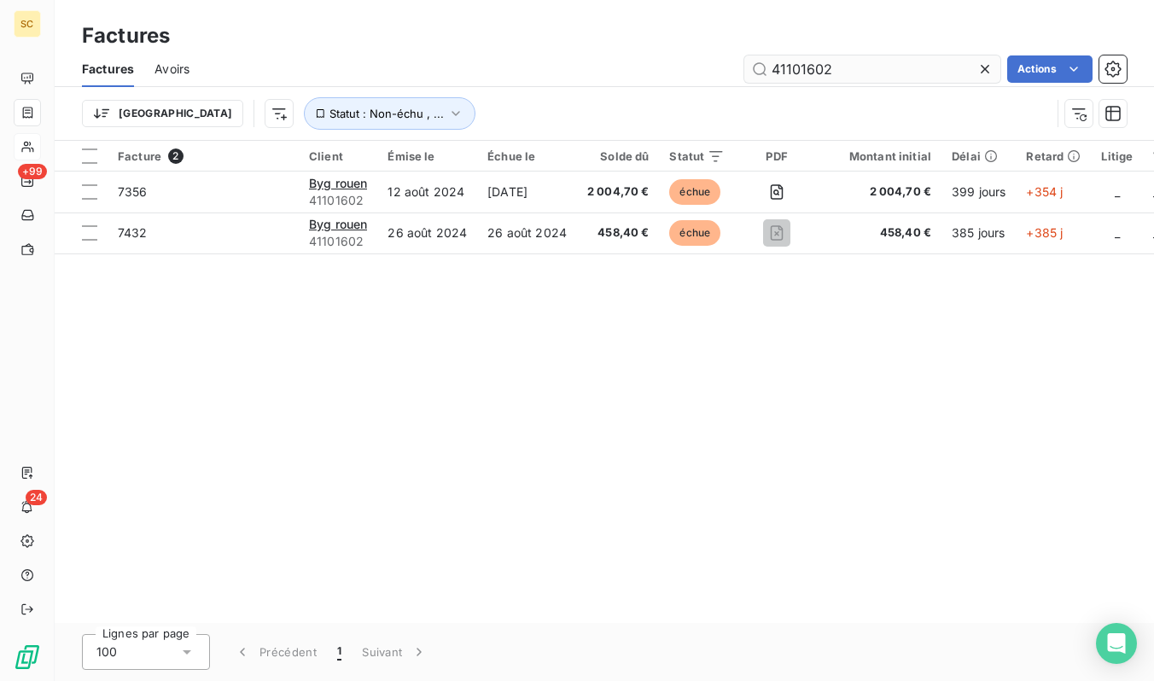
click at [852, 71] on input "41101602" at bounding box center [872, 68] width 256 height 27
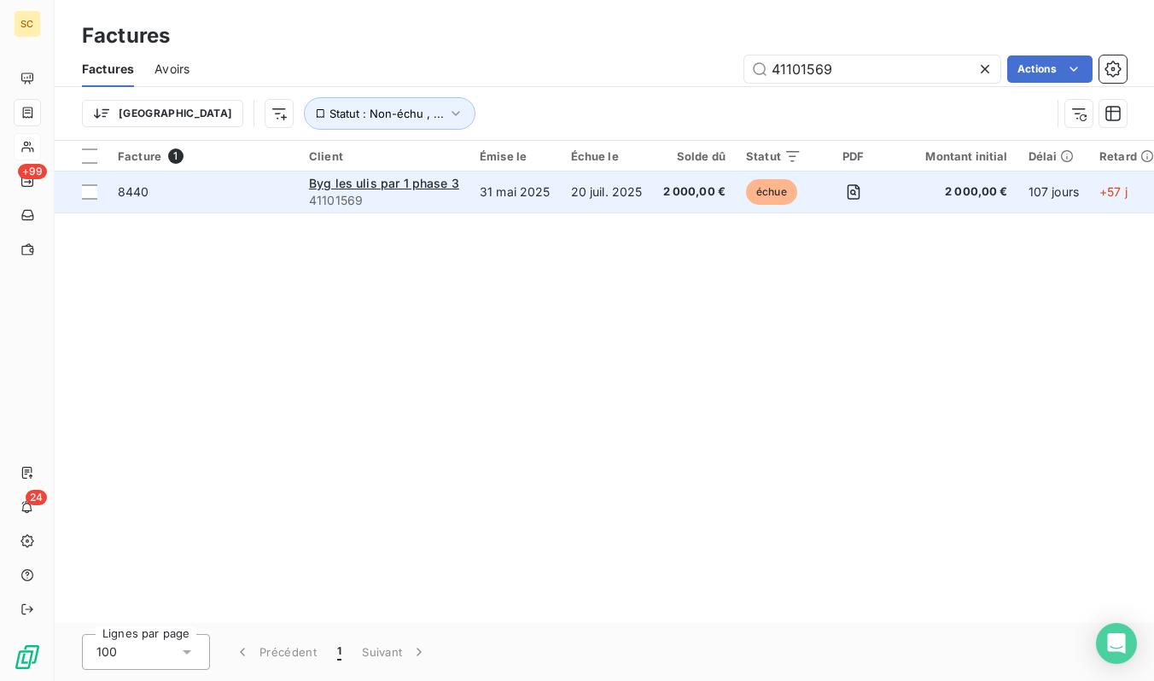
type input "41101569"
click at [235, 191] on span "8440" at bounding box center [203, 192] width 171 height 17
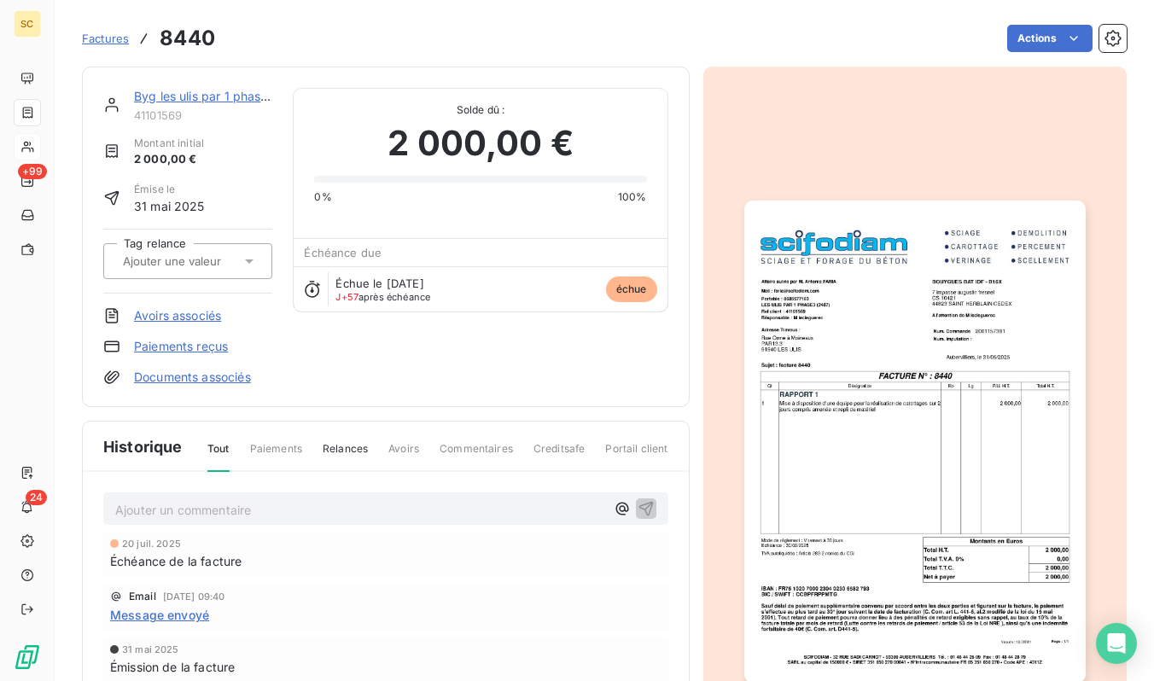
click at [968, 385] on img "button" at bounding box center [914, 442] width 341 height 482
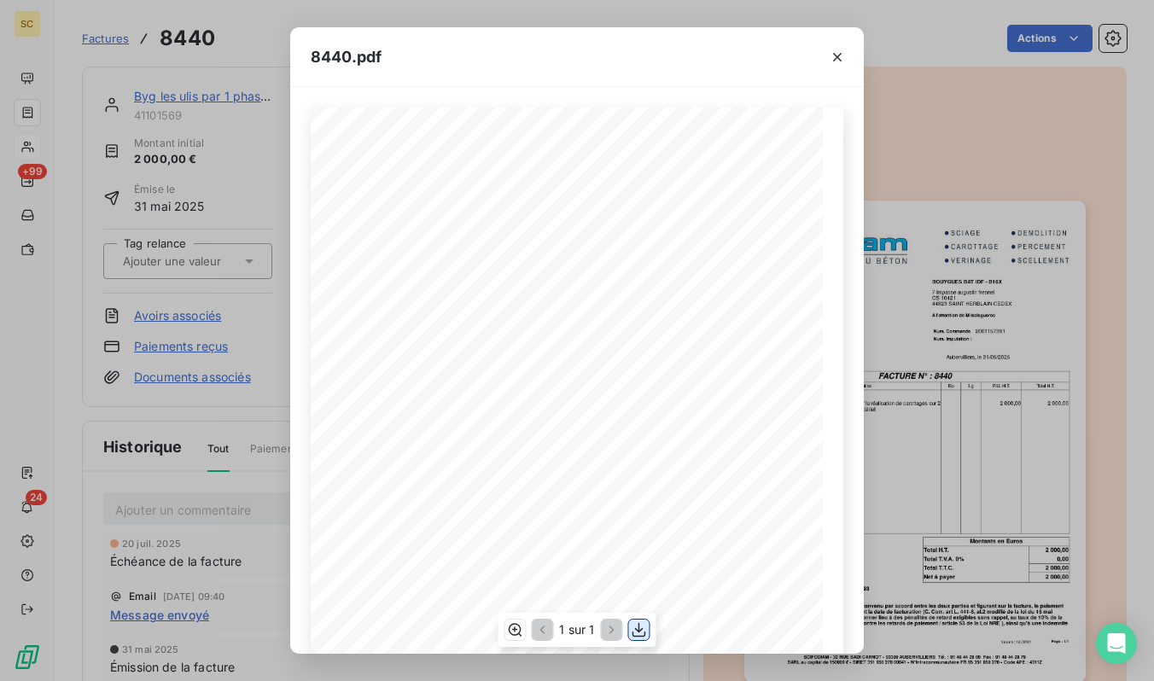
click at [633, 635] on icon "button" at bounding box center [640, 630] width 14 height 15
click at [168, 67] on div "8440.pdf Qt Désignation Ep Lg P.U. H.T. Total H.T. Version : 18.00R01 Page : 1/…" at bounding box center [577, 340] width 1154 height 681
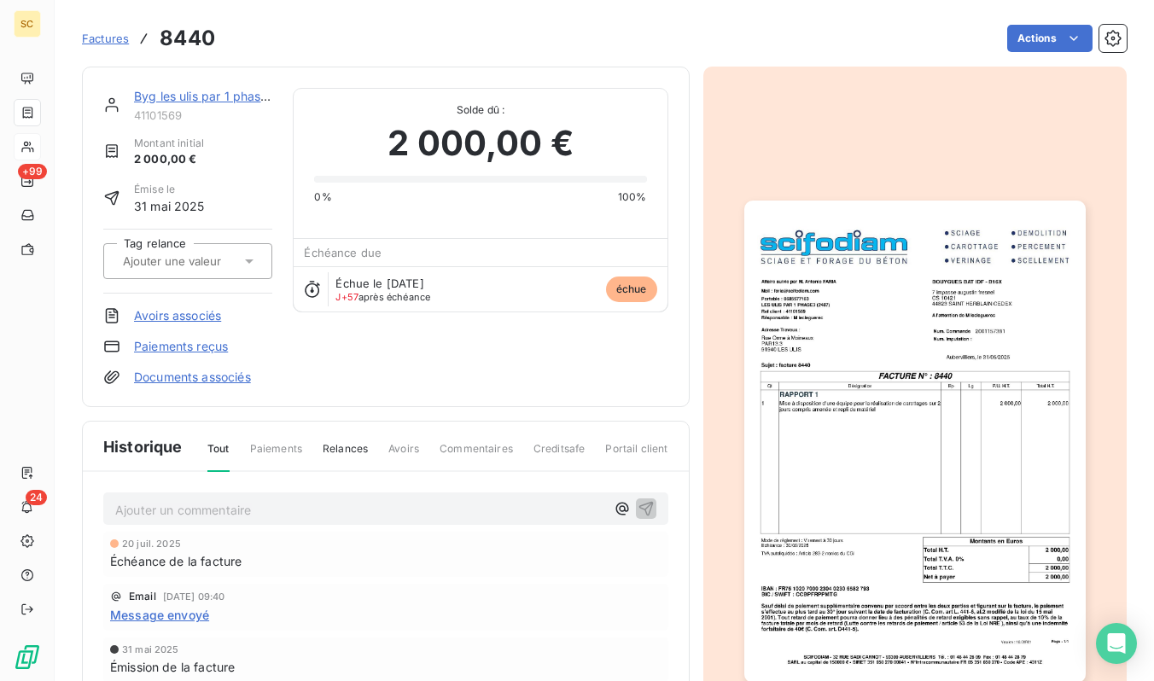
click at [109, 41] on span "Factures" at bounding box center [105, 39] width 47 height 14
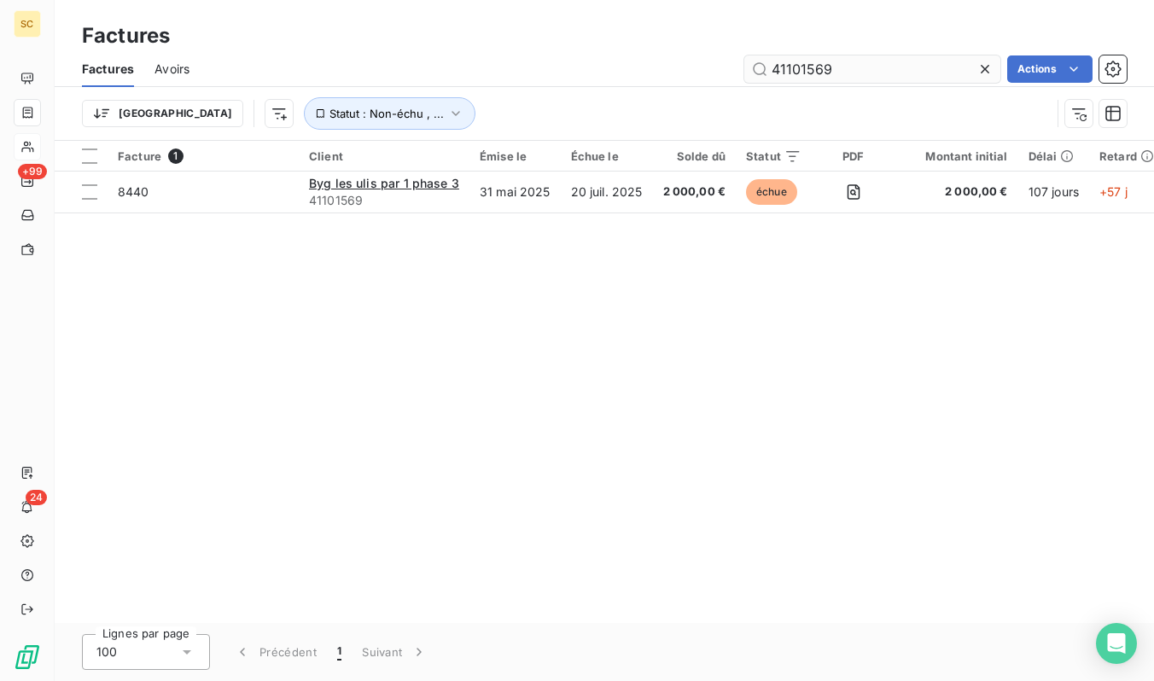
click at [817, 77] on input "41101569" at bounding box center [872, 68] width 256 height 27
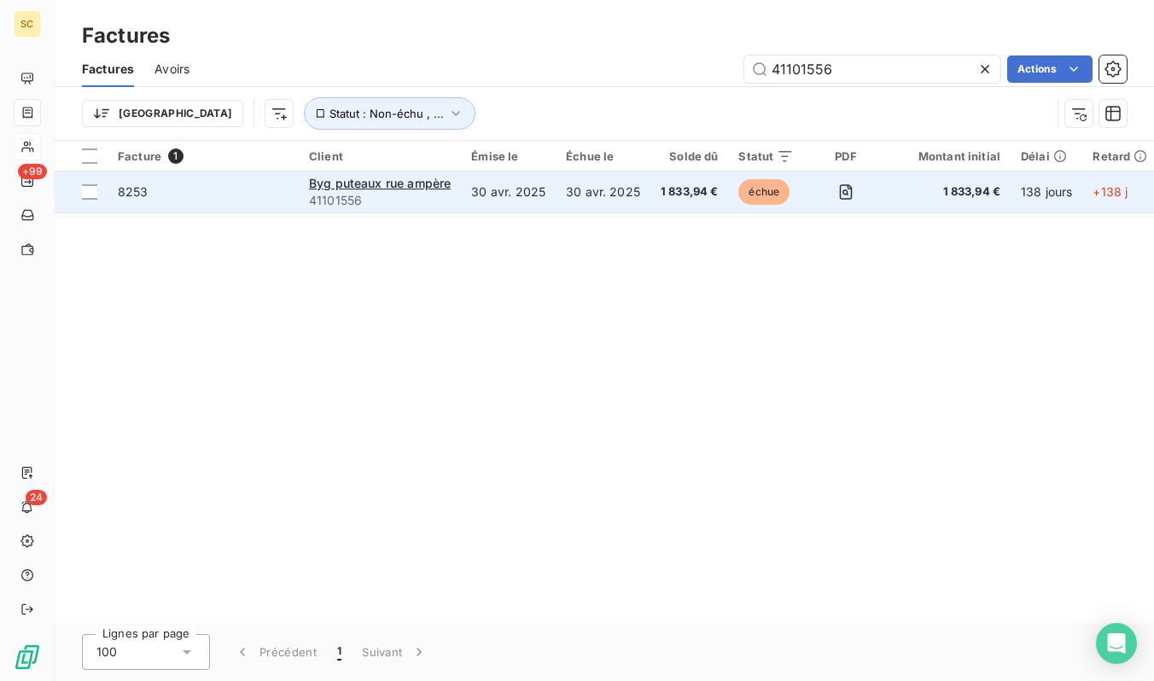
type input "41101556"
click at [217, 187] on span "8253" at bounding box center [203, 192] width 171 height 17
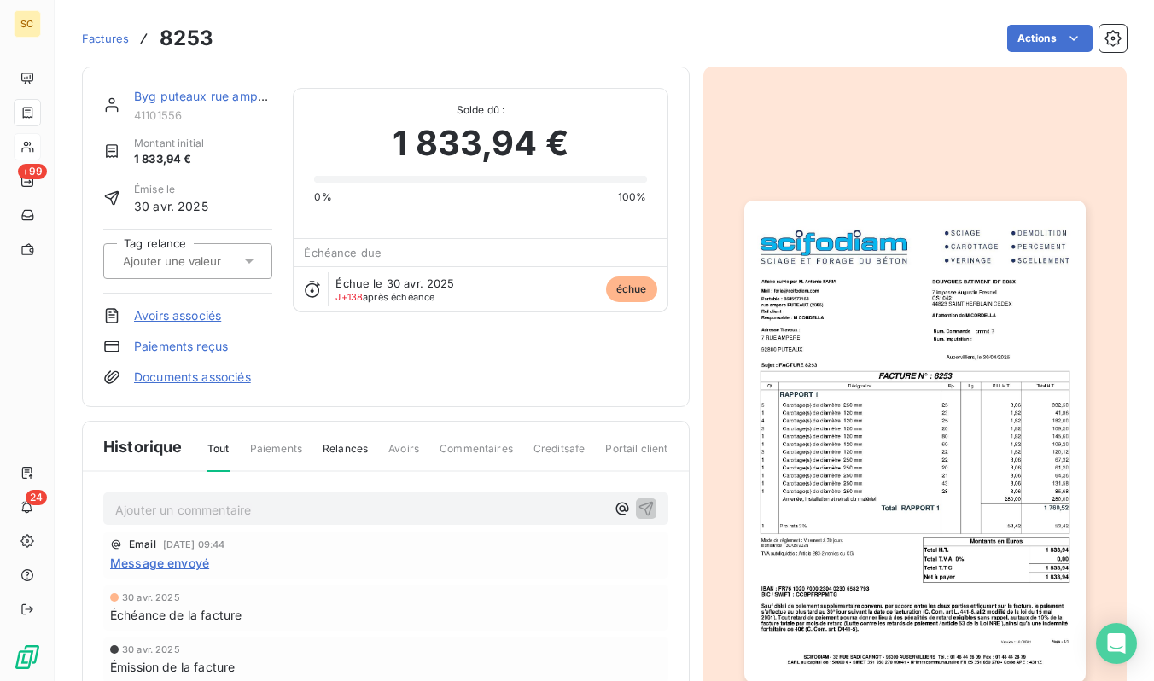
click at [858, 325] on img "button" at bounding box center [914, 442] width 341 height 482
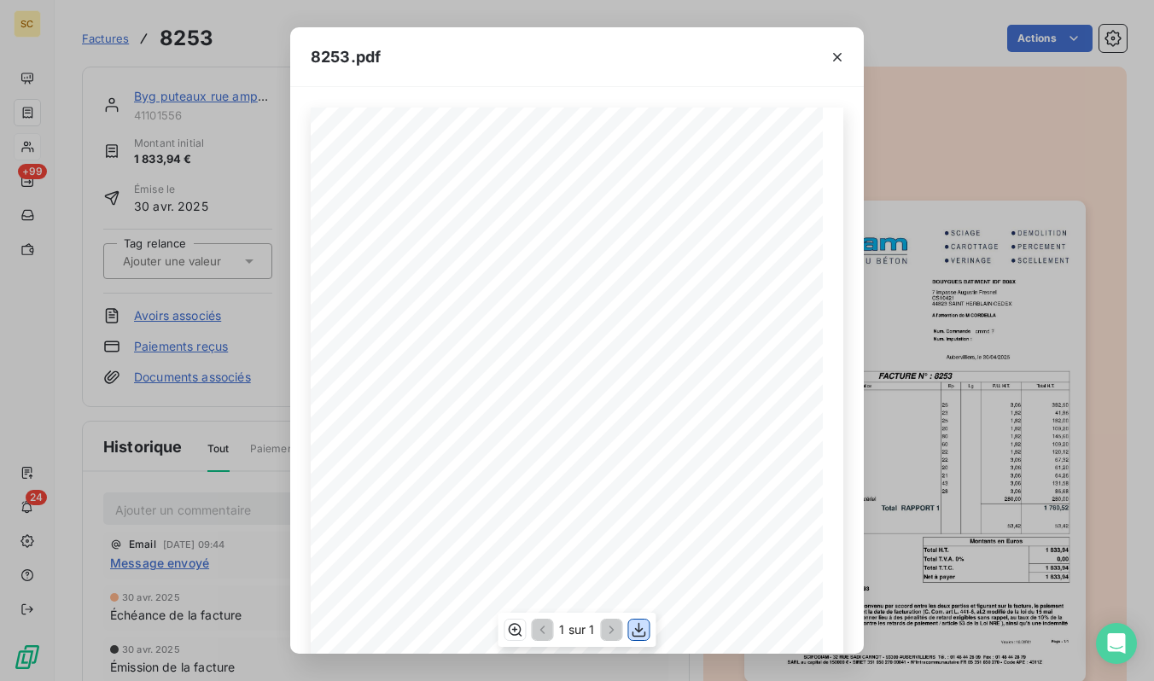
drag, startPoint x: 629, startPoint y: 630, endPoint x: 767, endPoint y: 500, distance: 189.6
click at [629, 630] on button "button" at bounding box center [639, 630] width 20 height 20
click at [127, 34] on div "8253.pdf Qt Désignation Ep Lg P.U. H.T. Total H.T. Version : 18.00R01 Page : 1/…" at bounding box center [577, 340] width 1154 height 681
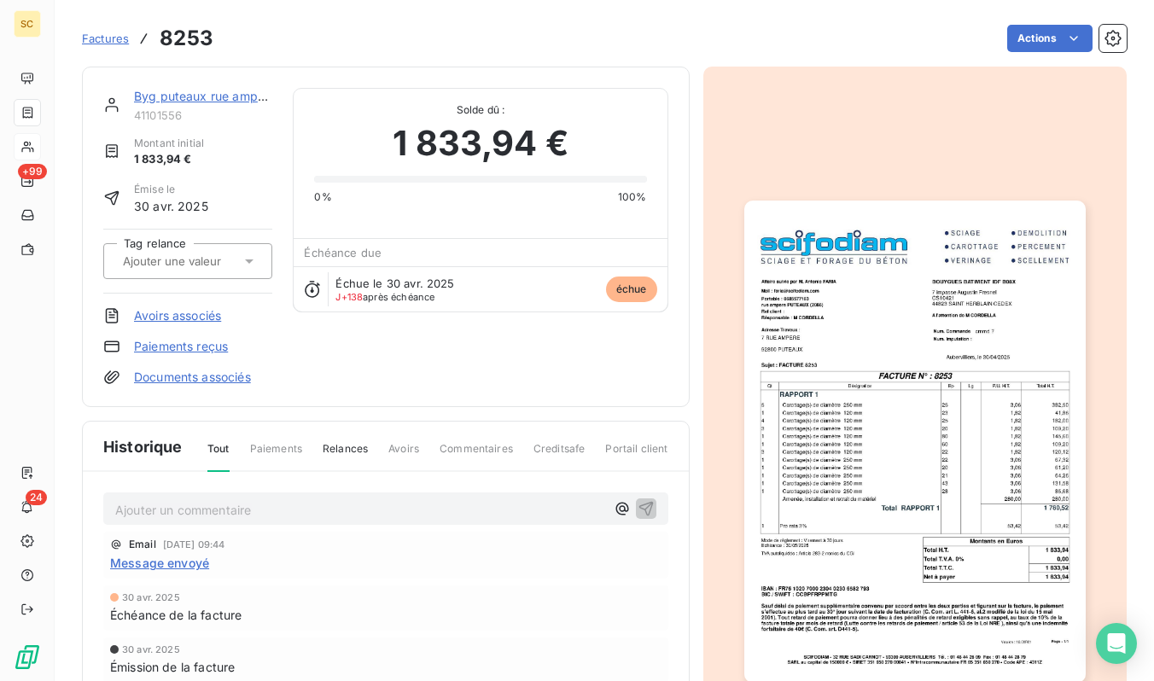
click at [127, 36] on span "Factures" at bounding box center [105, 39] width 47 height 14
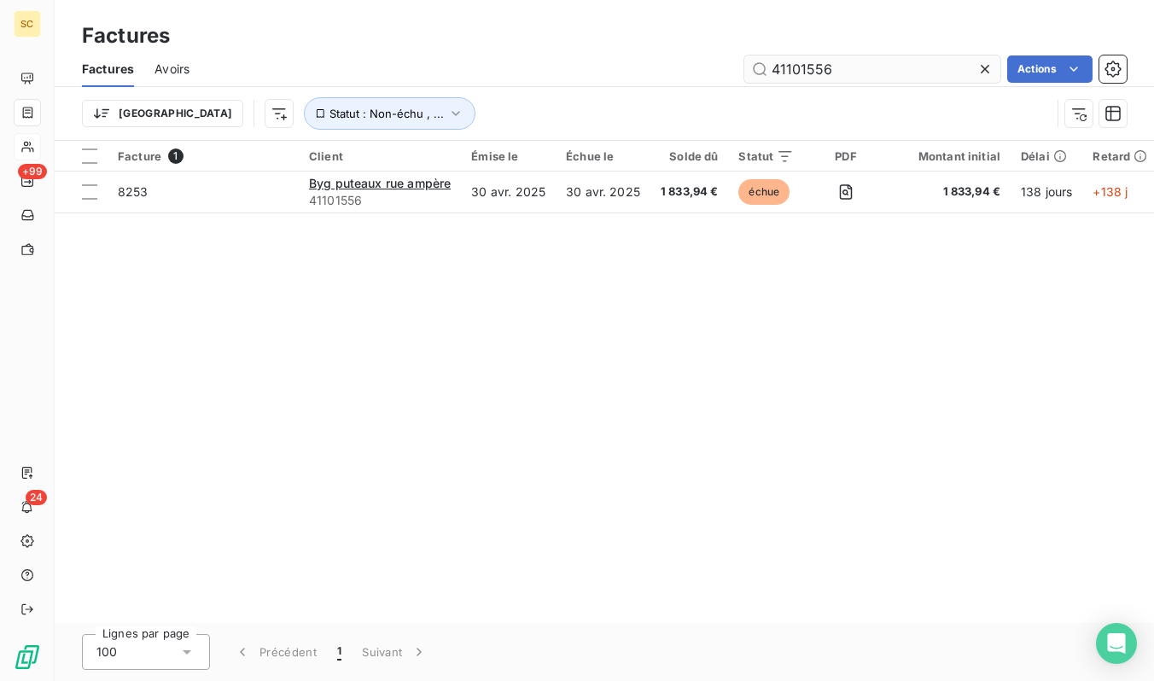
click at [931, 76] on input "41101556" at bounding box center [872, 68] width 256 height 27
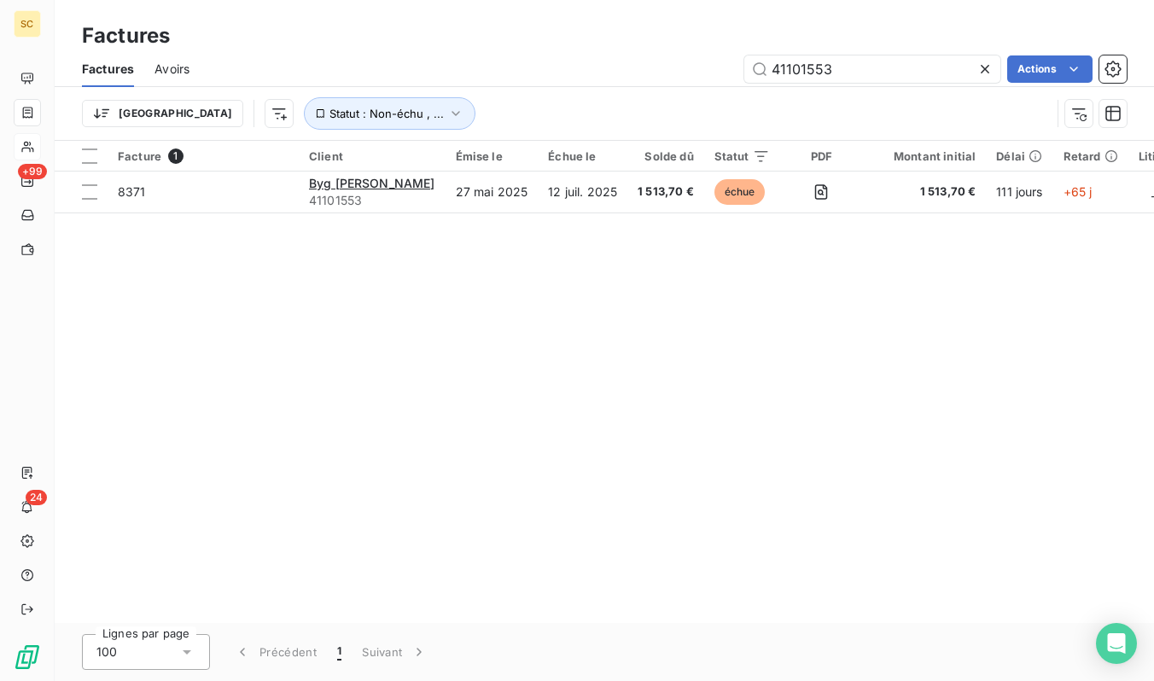
type input "41101553"
click at [815, 75] on input "41101553" at bounding box center [872, 68] width 256 height 27
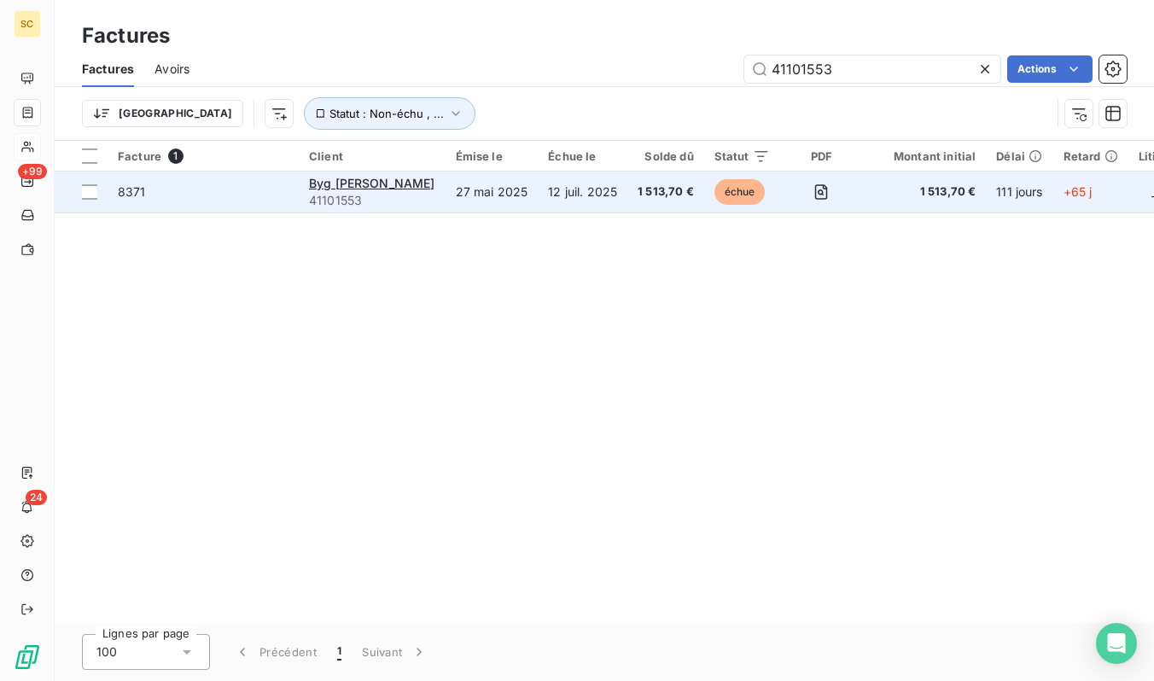
click at [467, 189] on td "27 mai 2025" at bounding box center [492, 192] width 93 height 41
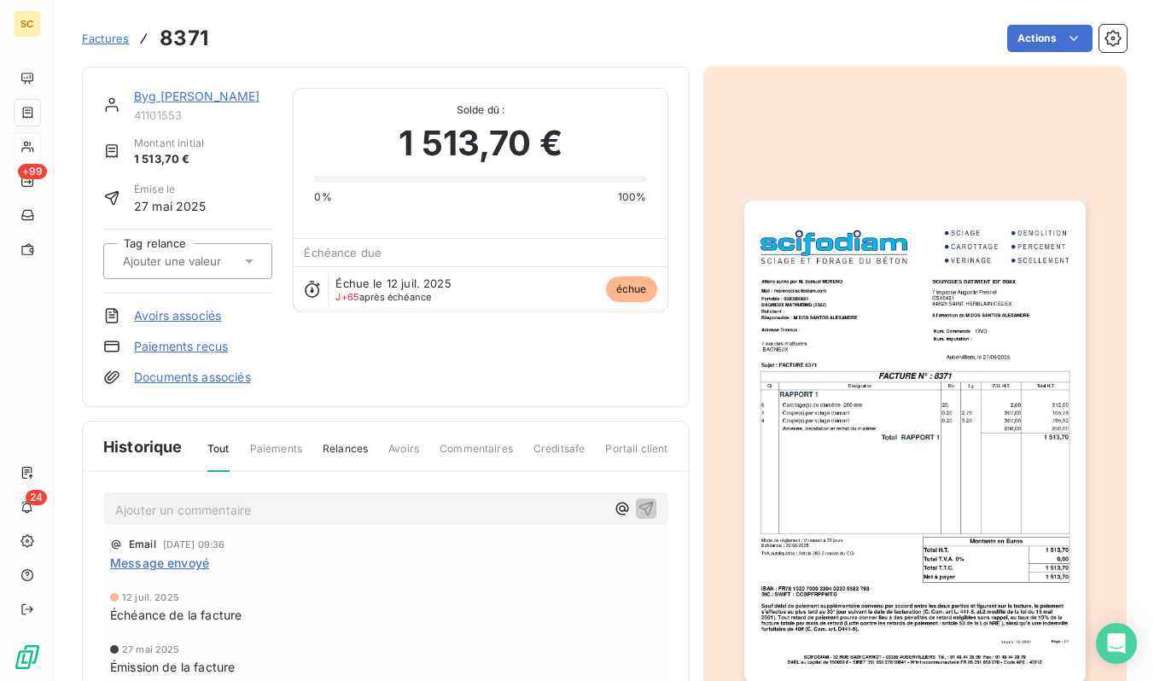
click at [1016, 432] on img "button" at bounding box center [914, 442] width 341 height 482
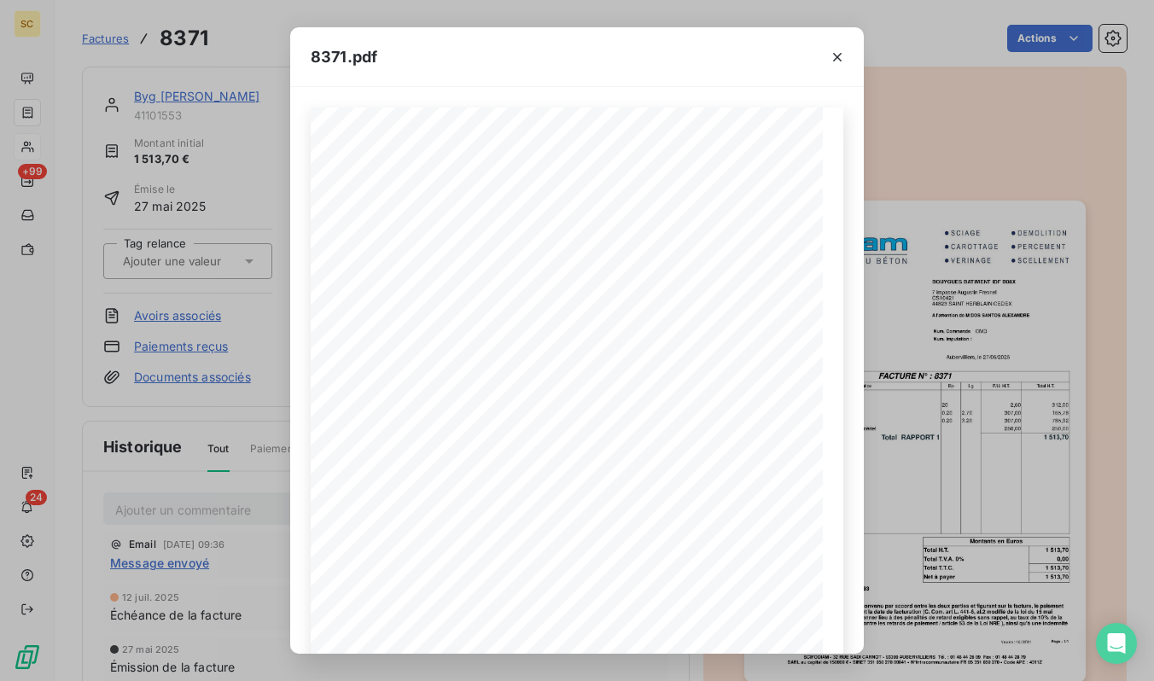
click at [125, 35] on div "8371.pdf Qt Désignation Ep Lg P.U. H.T. Total H.T. Version : 18.00R01 Page : 1/…" at bounding box center [577, 340] width 1154 height 681
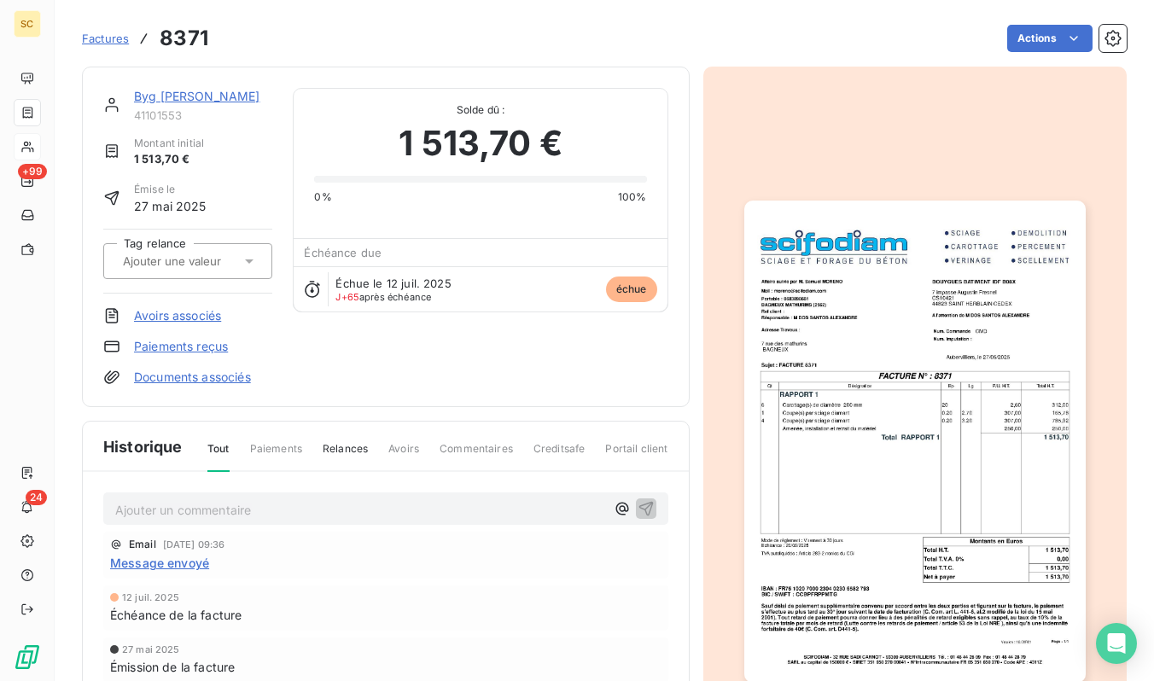
click at [122, 37] on span "Factures" at bounding box center [105, 39] width 47 height 14
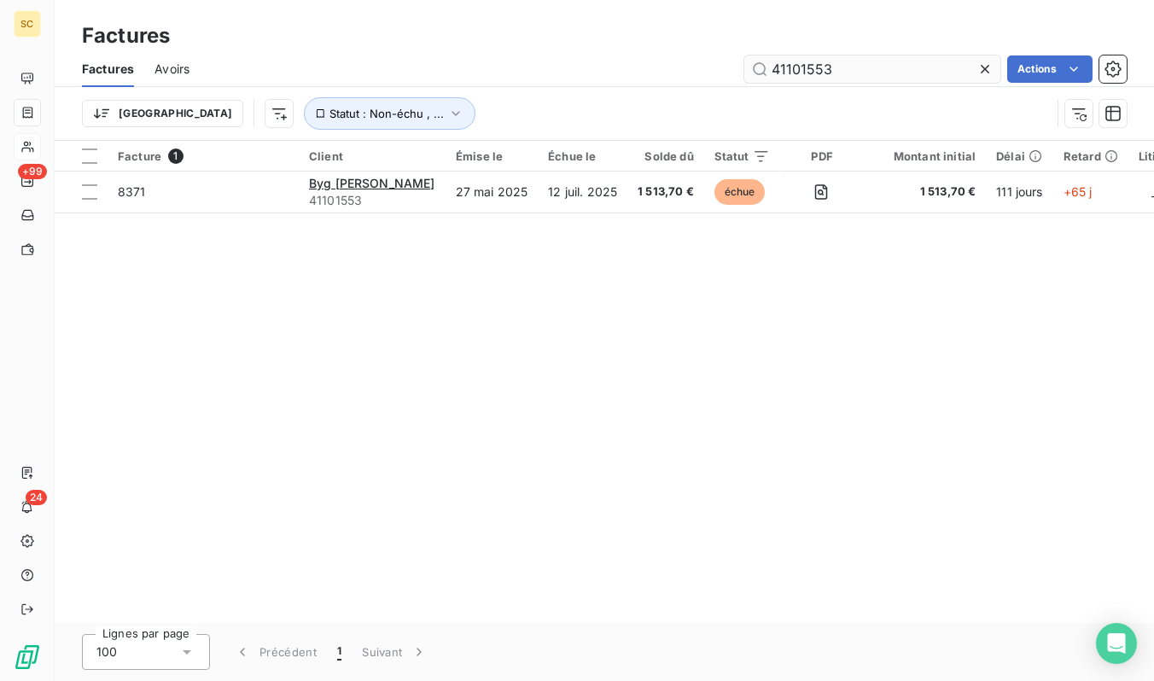
click at [817, 62] on input "41101553" at bounding box center [872, 68] width 256 height 27
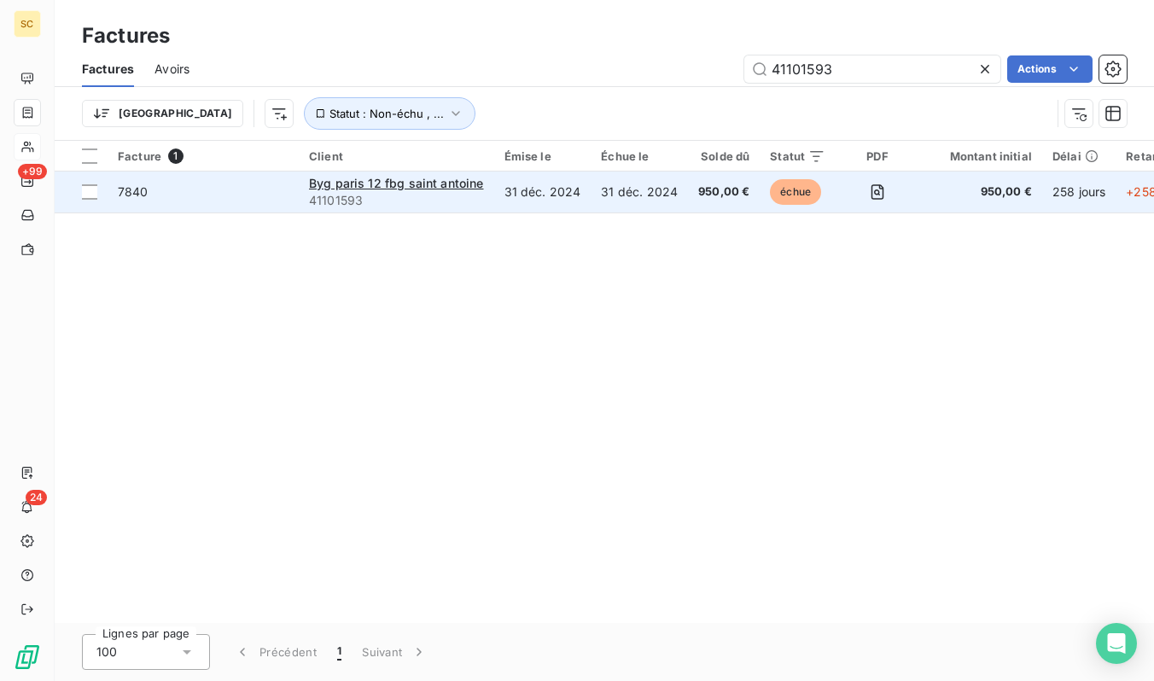
type input "41101593"
click at [208, 206] on td "7840" at bounding box center [203, 192] width 191 height 41
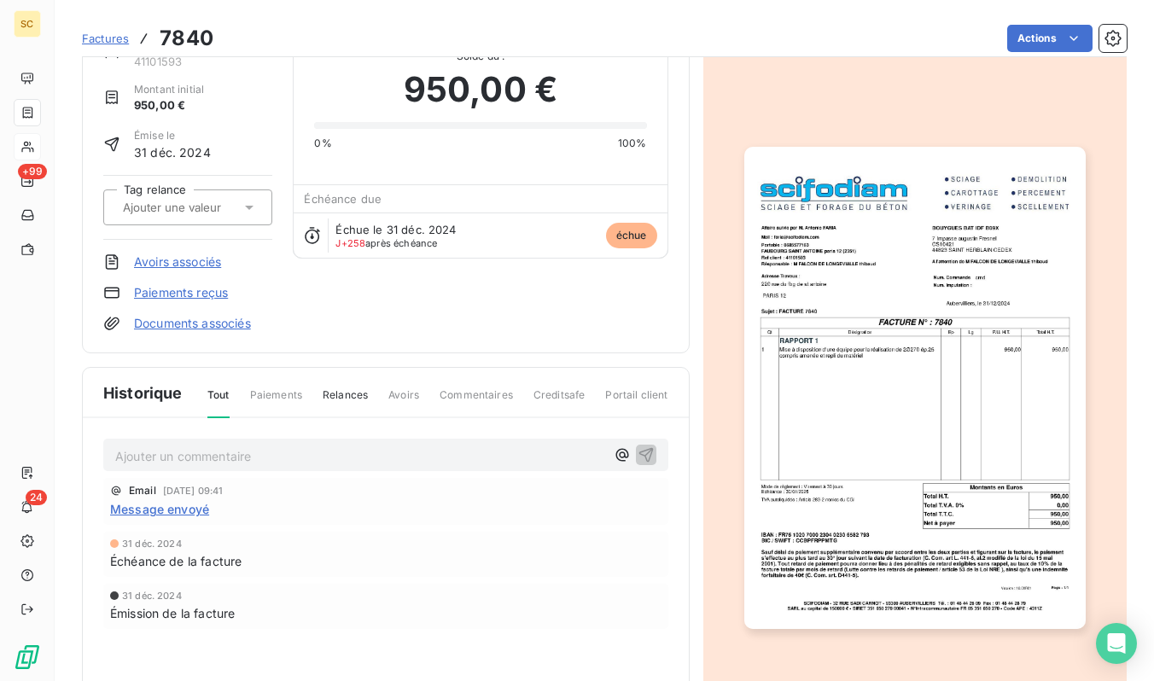
scroll to position [54, 0]
click at [971, 345] on img "button" at bounding box center [914, 389] width 341 height 482
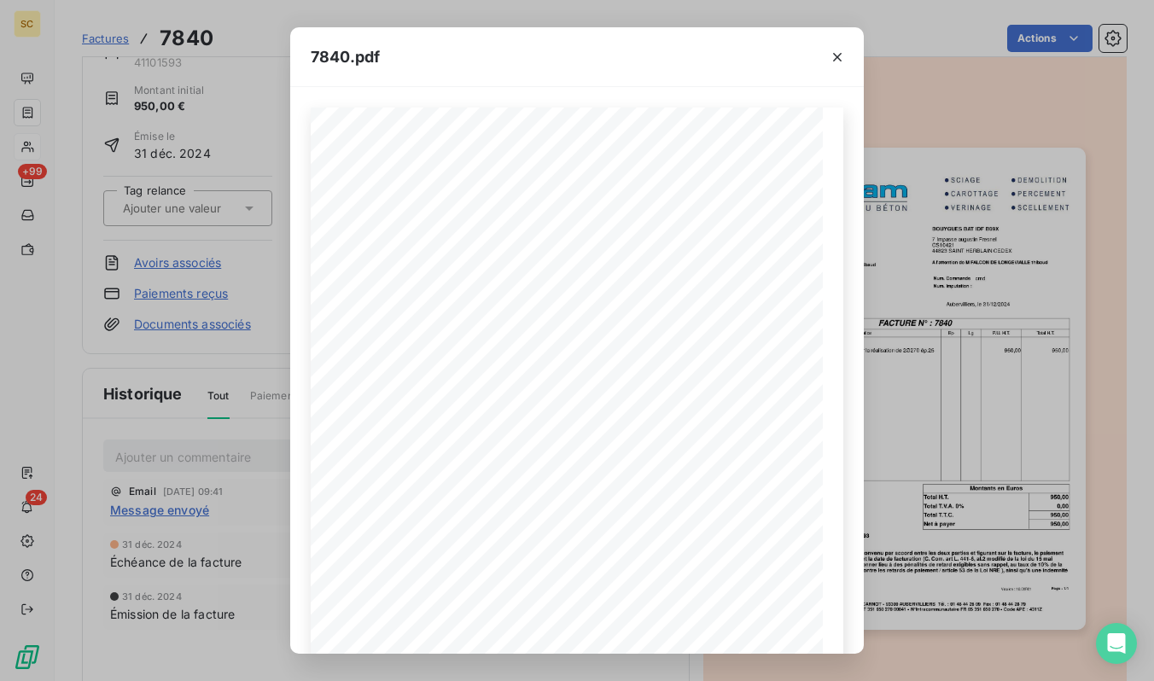
click at [103, 22] on div "7840.pdf Qt Désignation Ep Lg P.U. H.T. Total H.T. Version : 18.00R01 Page : 1/…" at bounding box center [577, 340] width 1154 height 681
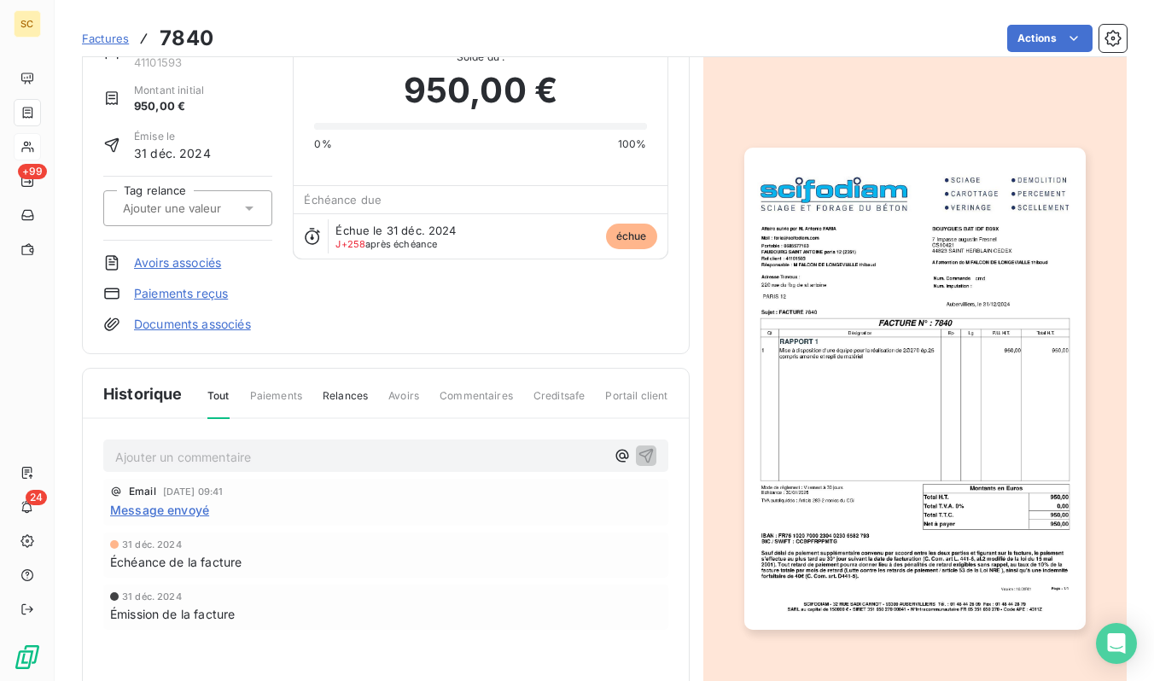
click at [96, 38] on span "Factures" at bounding box center [105, 39] width 47 height 14
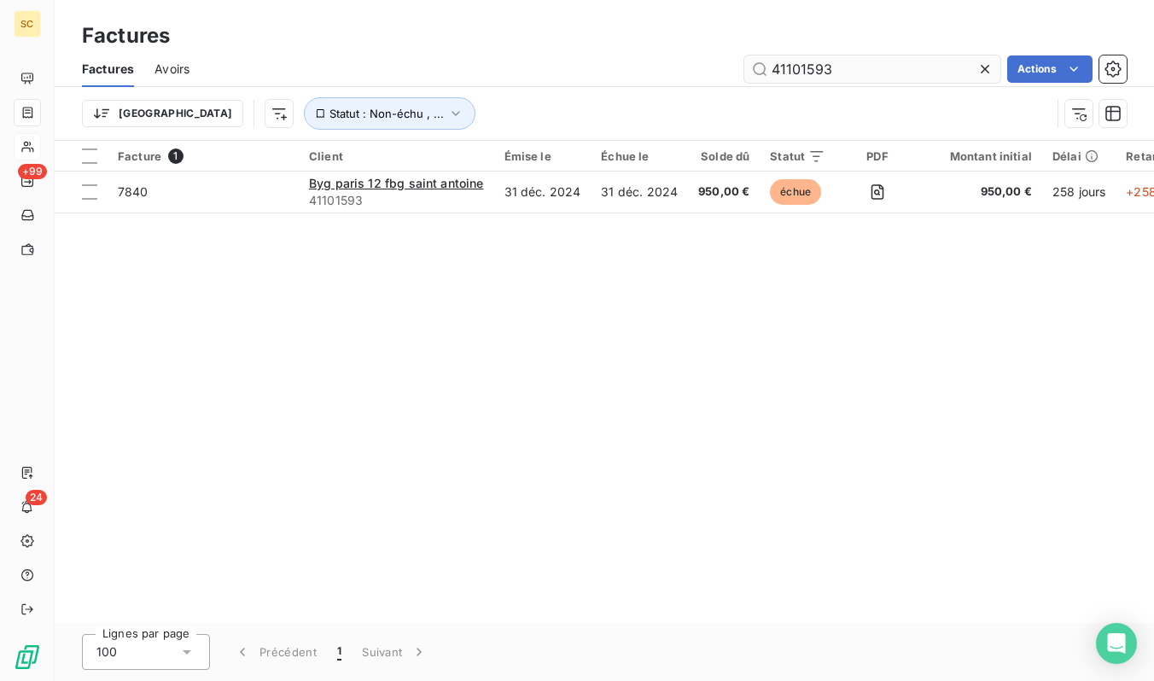
click at [825, 61] on input "41101593" at bounding box center [872, 68] width 256 height 27
click at [824, 61] on input "41101593" at bounding box center [872, 68] width 256 height 27
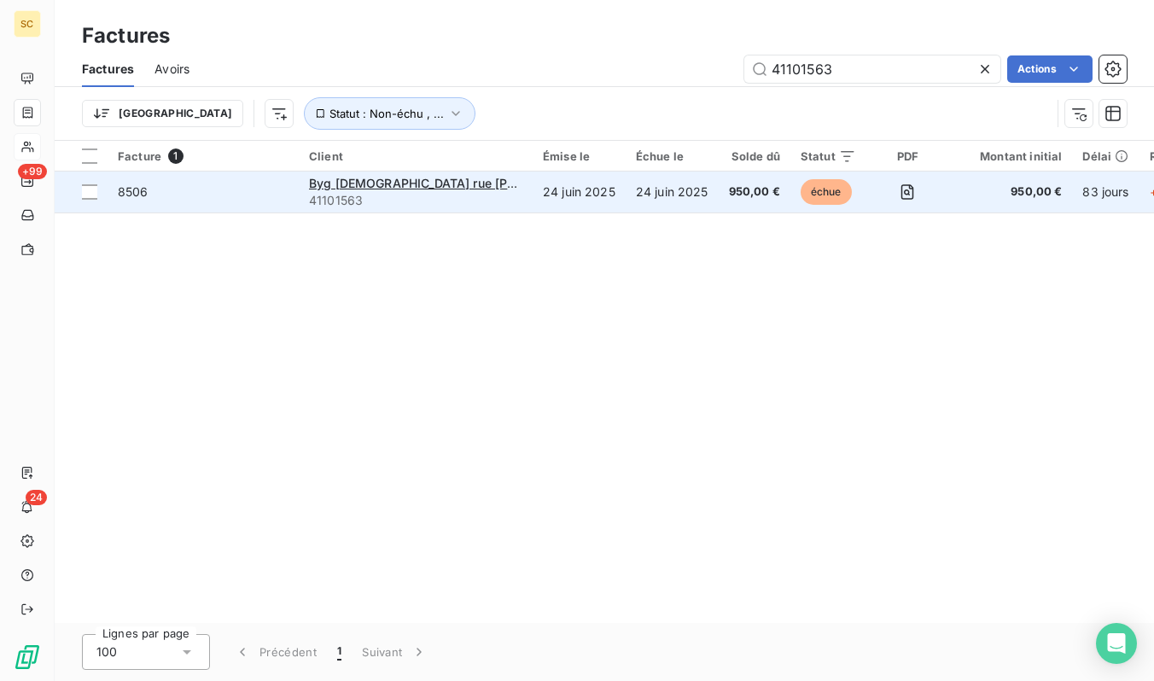
type input "41101563"
click at [468, 199] on span "41101563" at bounding box center [415, 200] width 213 height 17
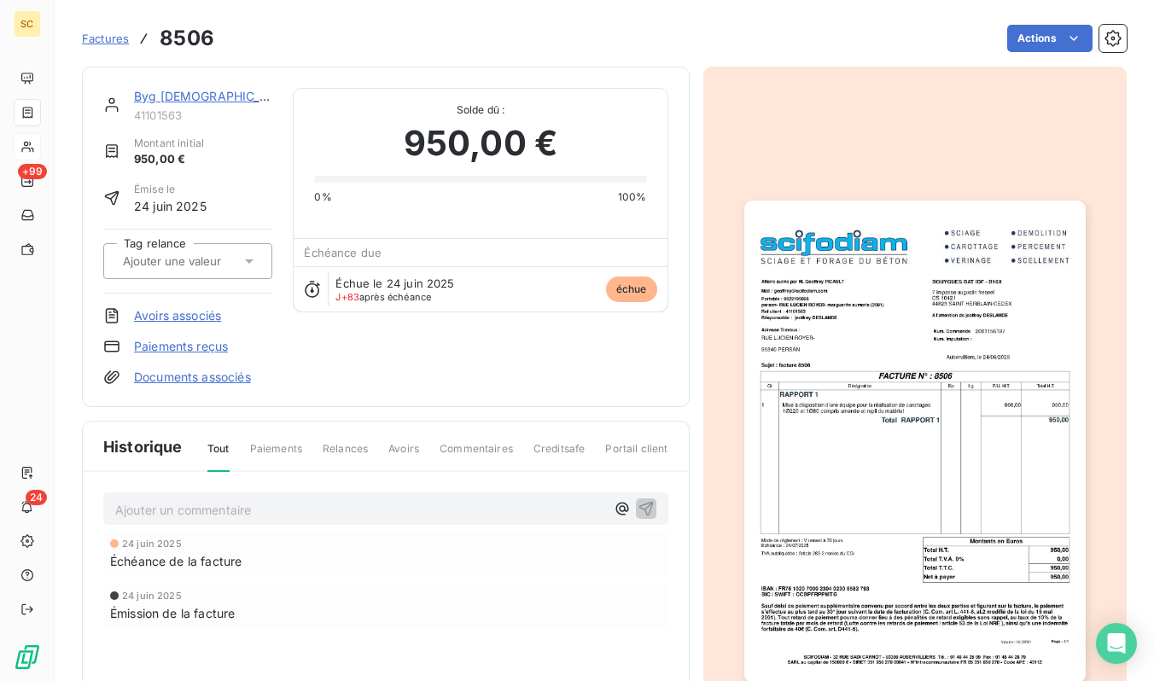
click at [810, 447] on img "button" at bounding box center [914, 442] width 341 height 482
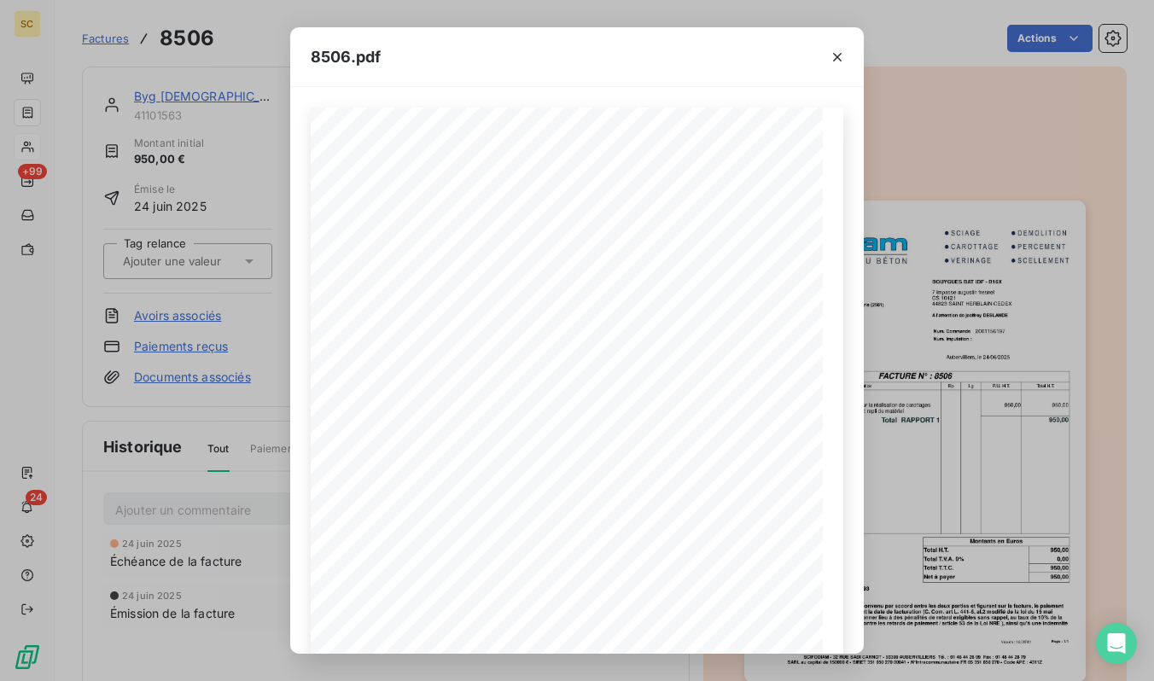
click at [89, 20] on div "8506.pdf Qt Désignation Ep Lg P.U. H.T. Total H.T. Version : 18.00R01 Page : 1/…" at bounding box center [577, 340] width 1154 height 681
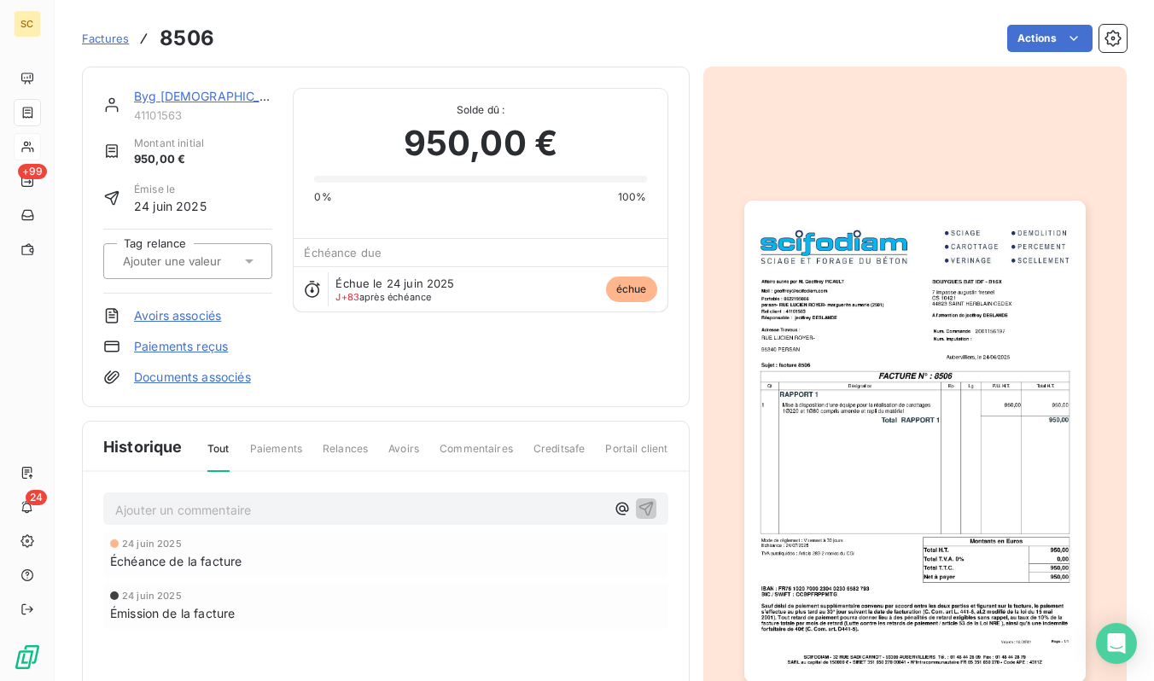
click at [100, 37] on span "Factures" at bounding box center [105, 39] width 47 height 14
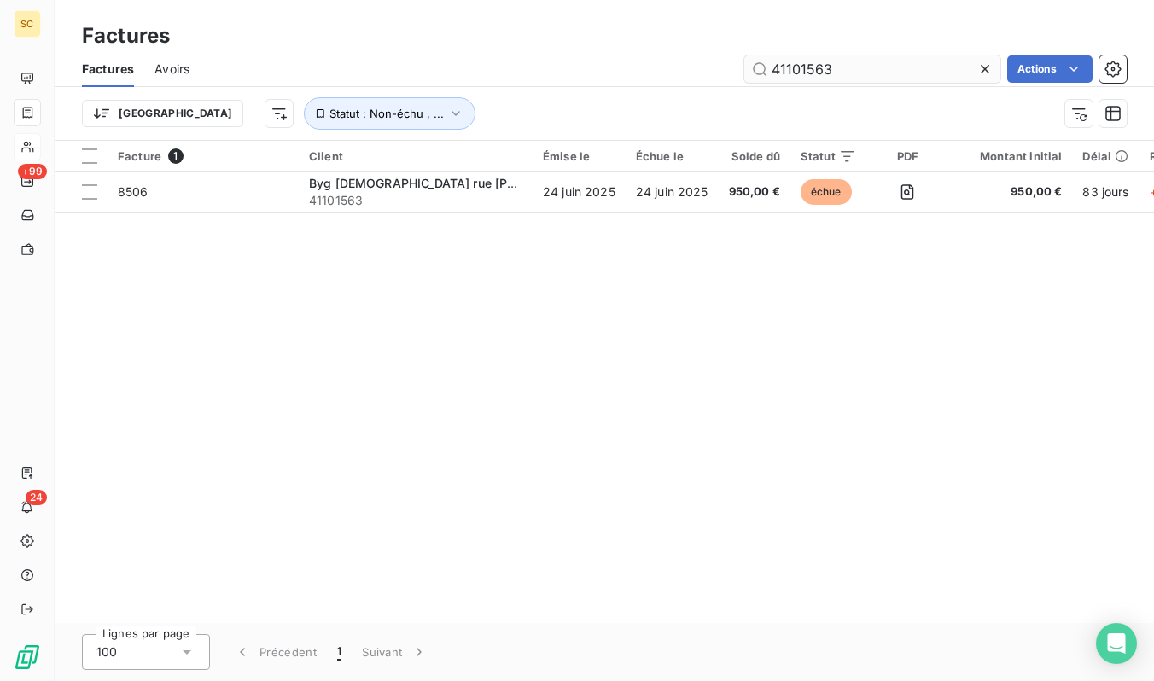
click at [845, 68] on input "41101563" at bounding box center [872, 68] width 256 height 27
click at [844, 68] on input "41101563" at bounding box center [872, 68] width 256 height 27
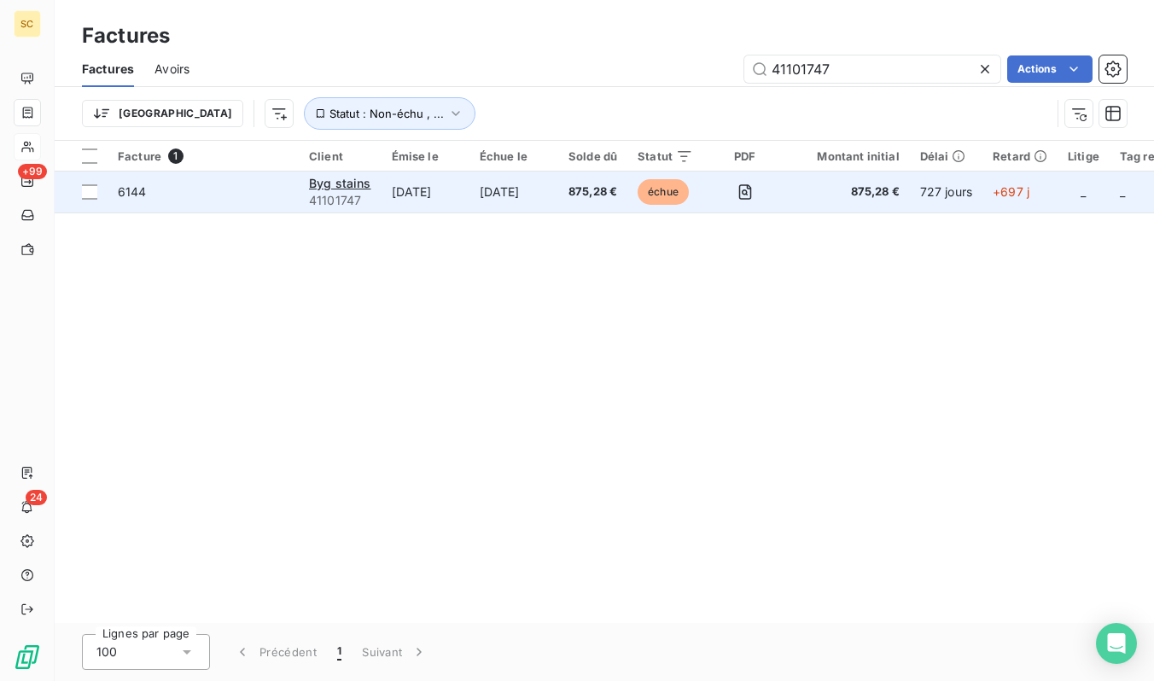
type input "41101747"
click at [196, 179] on td "6144" at bounding box center [203, 192] width 191 height 41
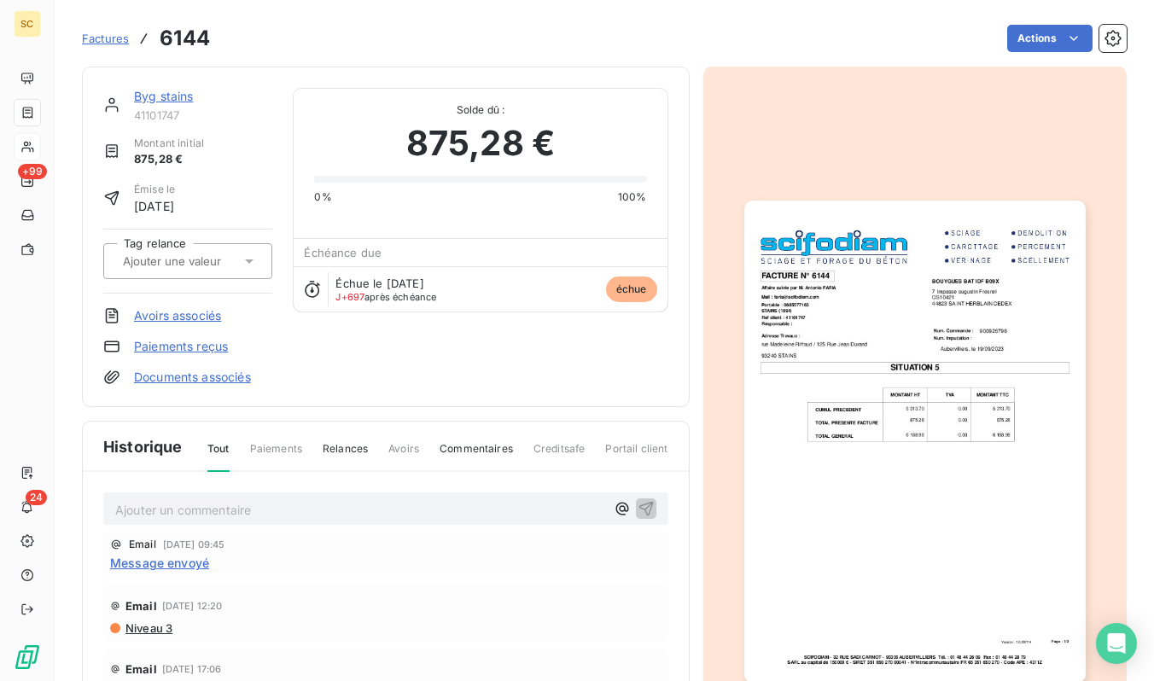
click at [825, 389] on img "button" at bounding box center [914, 442] width 341 height 482
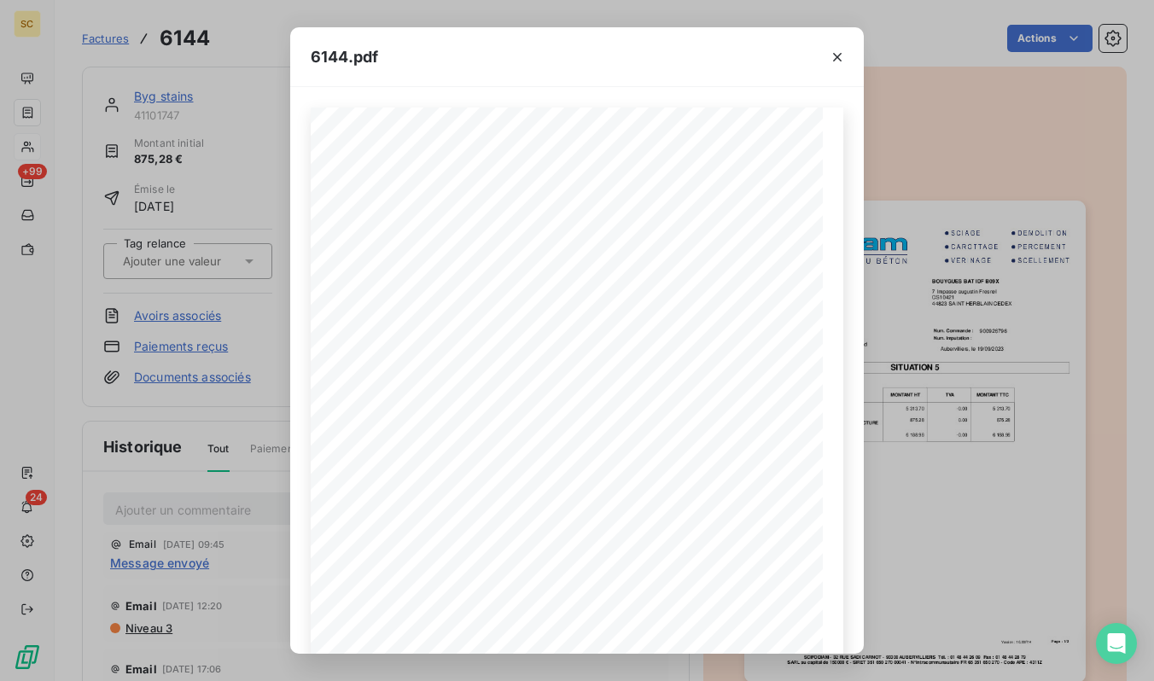
click at [83, 37] on div "6144.pdf Version : 16.00R14 Page : 1/2 SCIFODIAM - [STREET_ADDRESS][PERSON_NAME…" at bounding box center [577, 340] width 1154 height 681
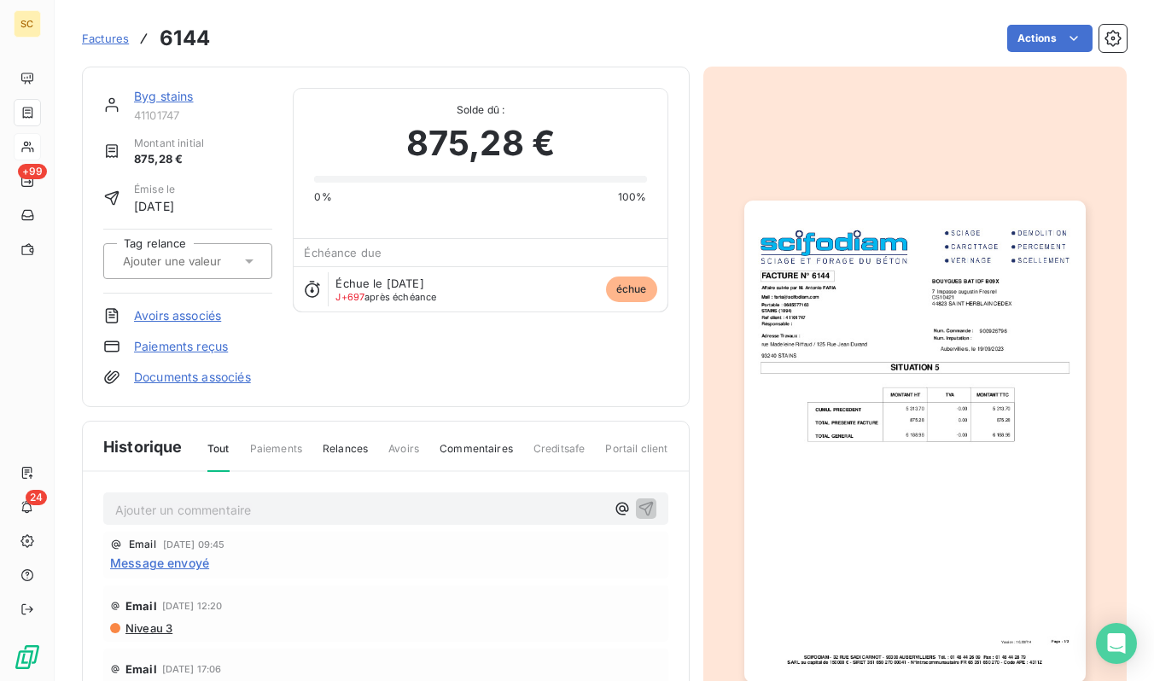
click at [95, 35] on span "Factures" at bounding box center [105, 39] width 47 height 14
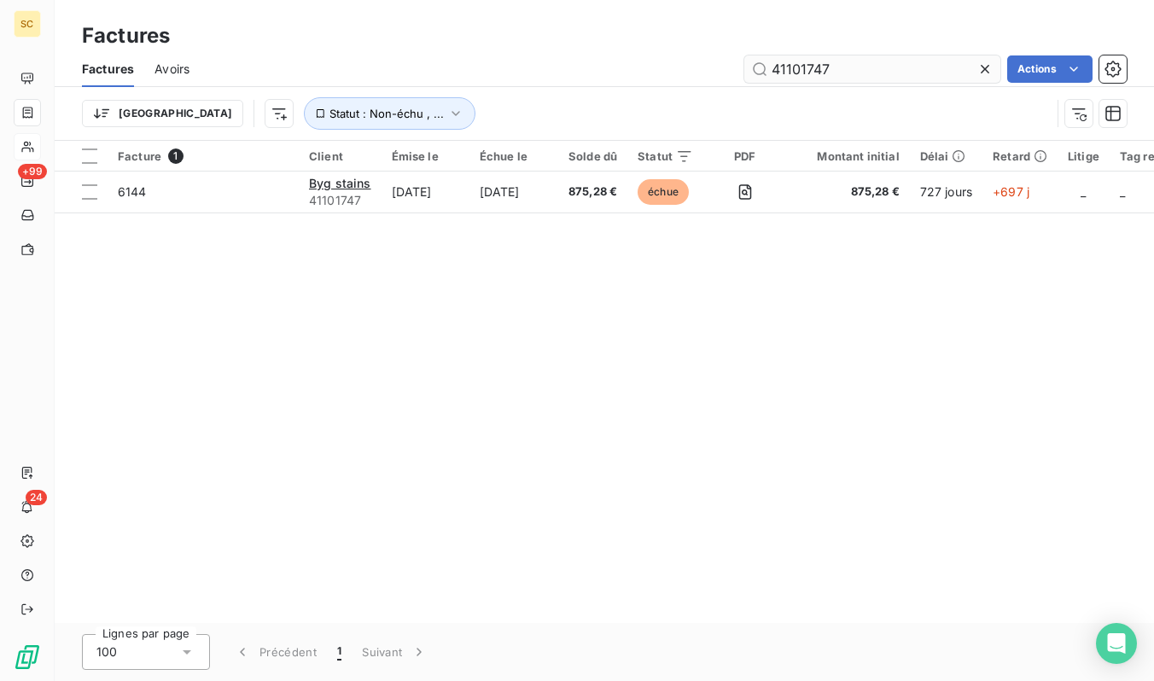
click at [784, 78] on input "41101747" at bounding box center [872, 68] width 256 height 27
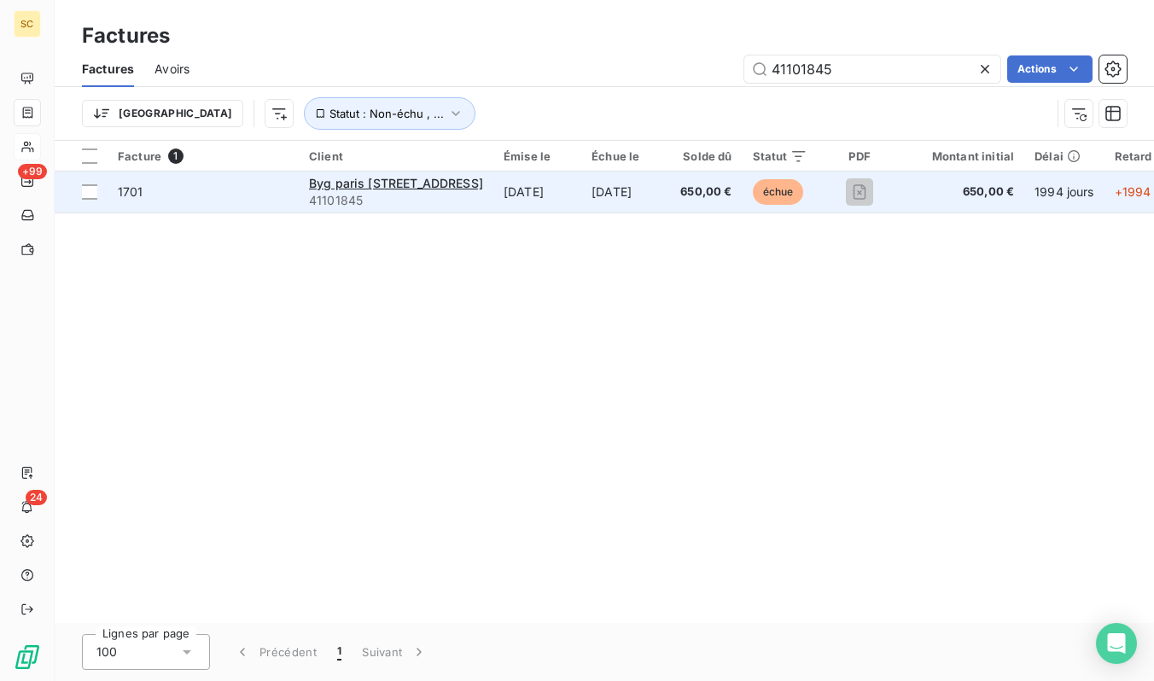
type input "41101845"
click at [452, 192] on span "41101845" at bounding box center [396, 200] width 174 height 17
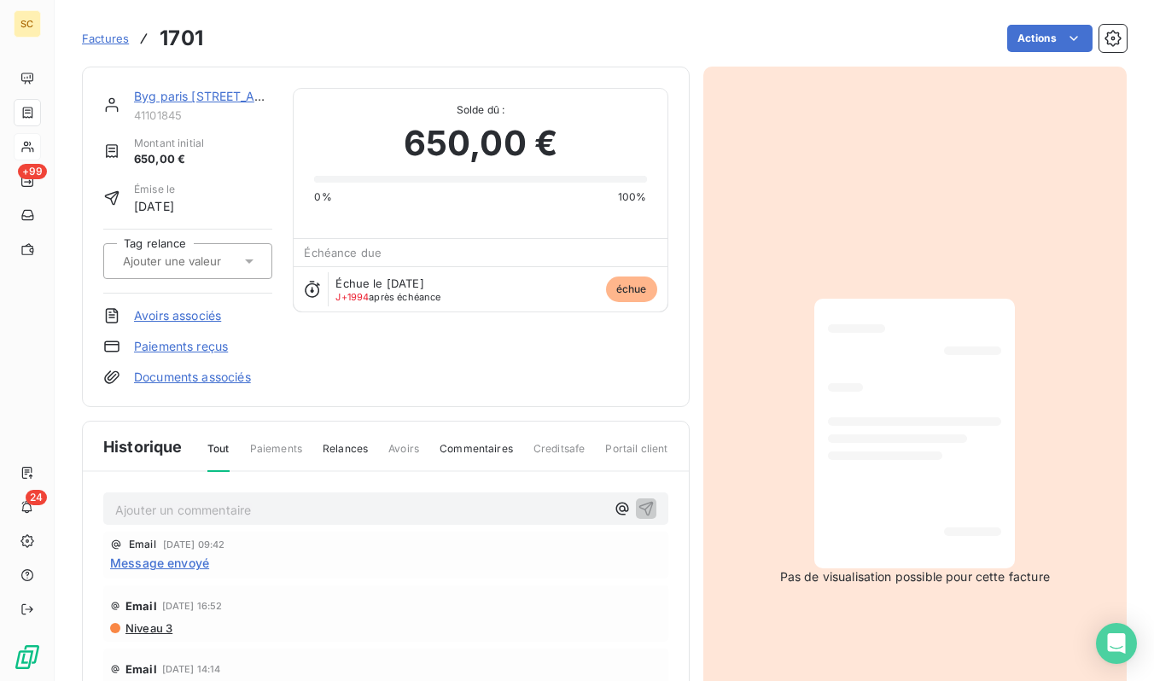
click at [215, 101] on link "Byg paris [STREET_ADDRESS]" at bounding box center [220, 96] width 172 height 15
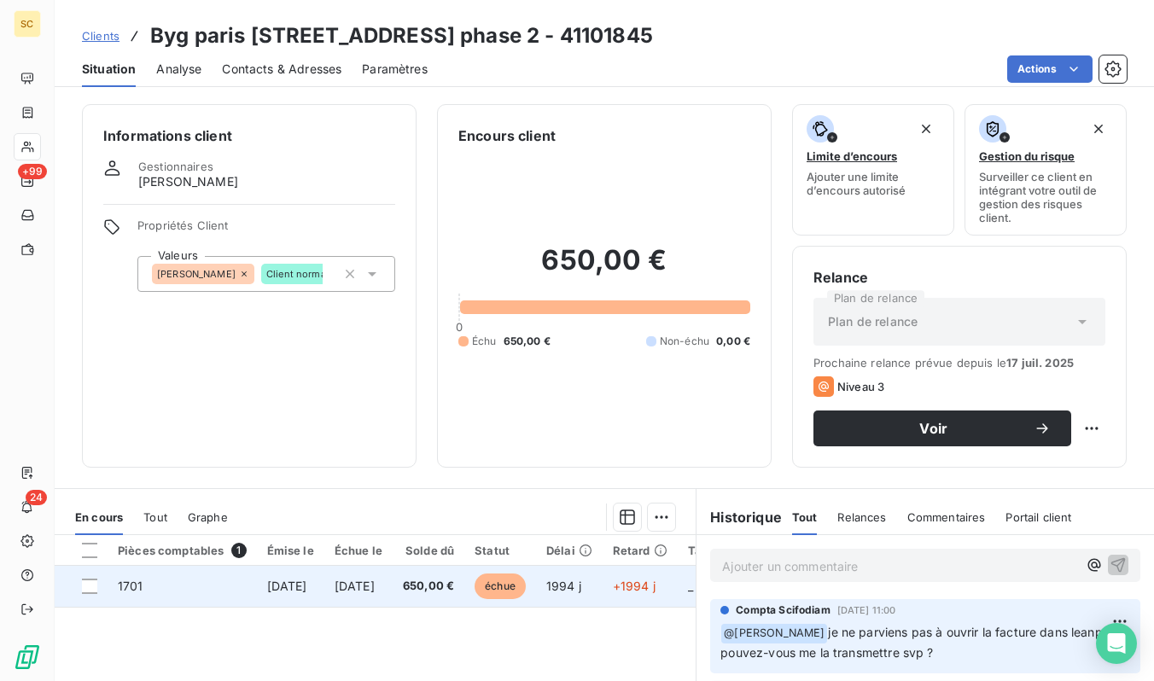
drag, startPoint x: 411, startPoint y: 611, endPoint x: 411, endPoint y: 590, distance: 21.3
click at [375, 590] on span "[DATE]" at bounding box center [355, 586] width 40 height 15
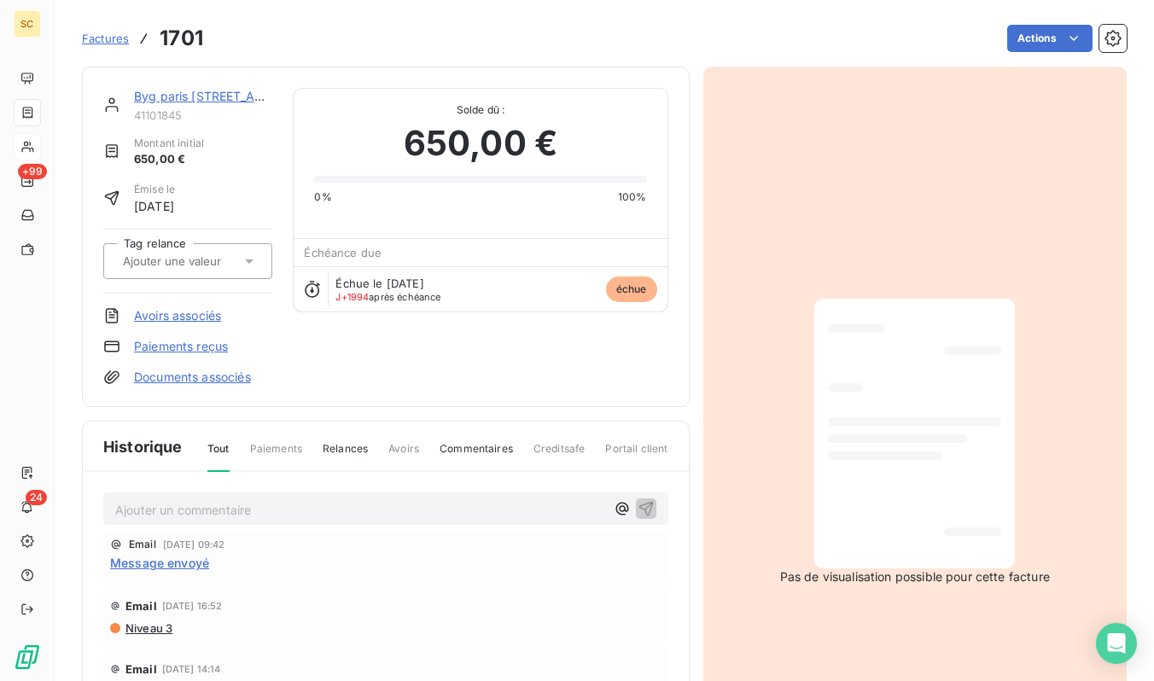
click at [167, 90] on link "Byg paris [STREET_ADDRESS]" at bounding box center [220, 96] width 172 height 15
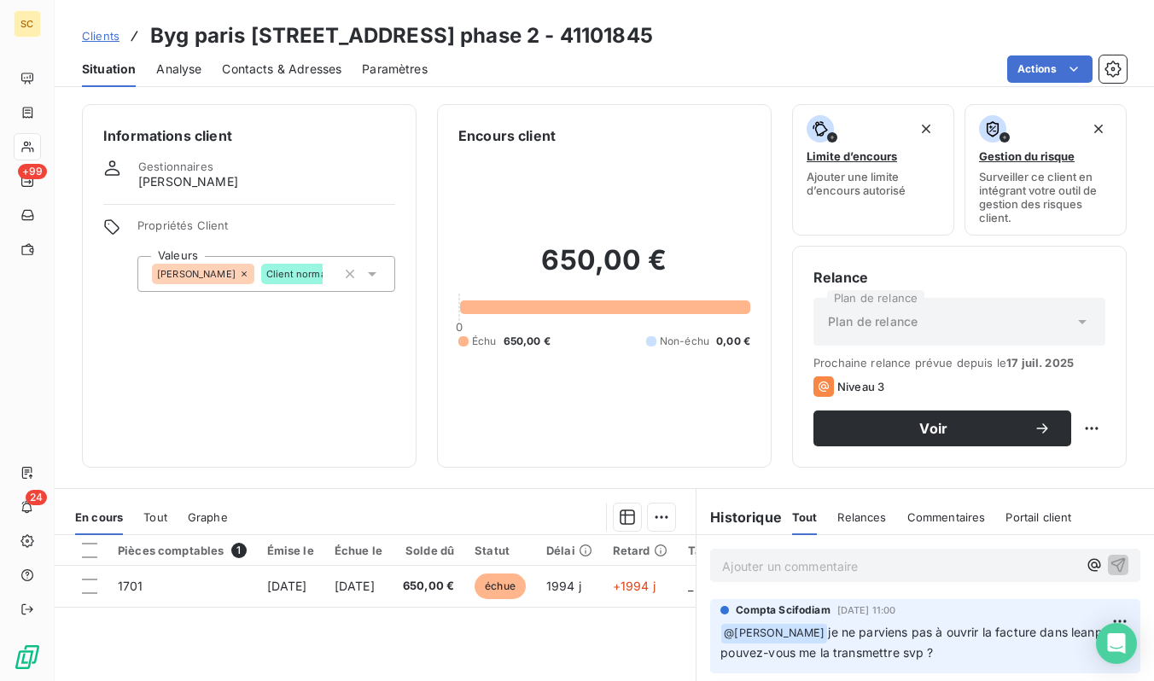
click at [108, 33] on span "Clients" at bounding box center [101, 36] width 38 height 14
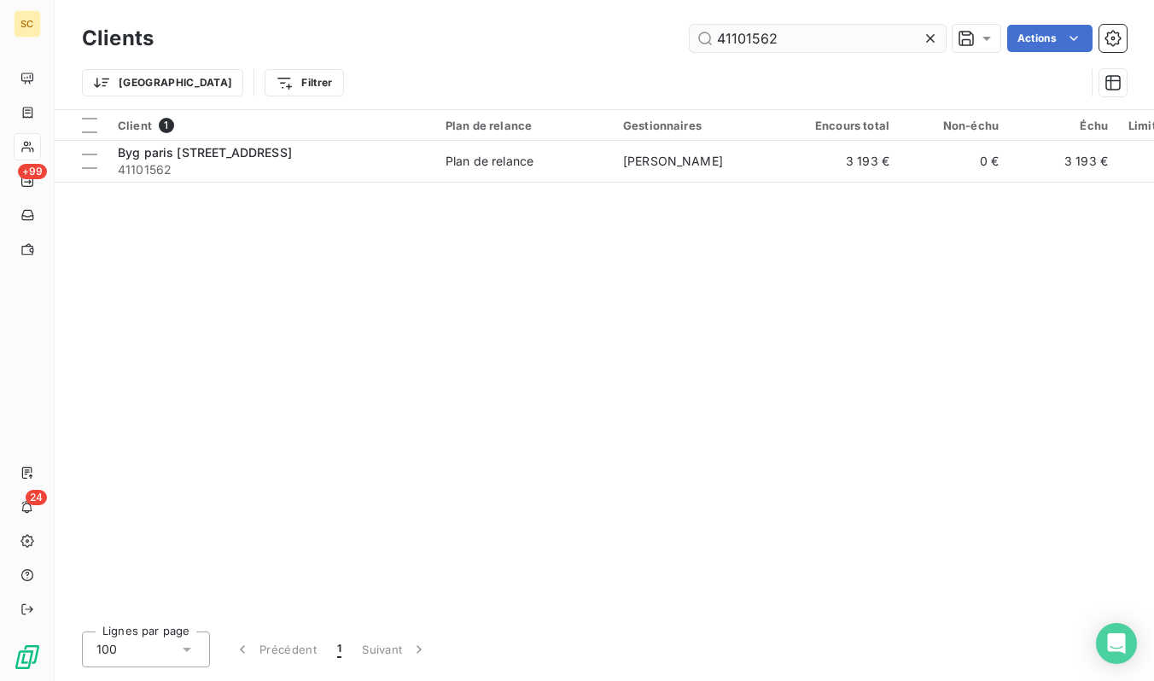
click at [807, 37] on input "41101562" at bounding box center [818, 38] width 256 height 27
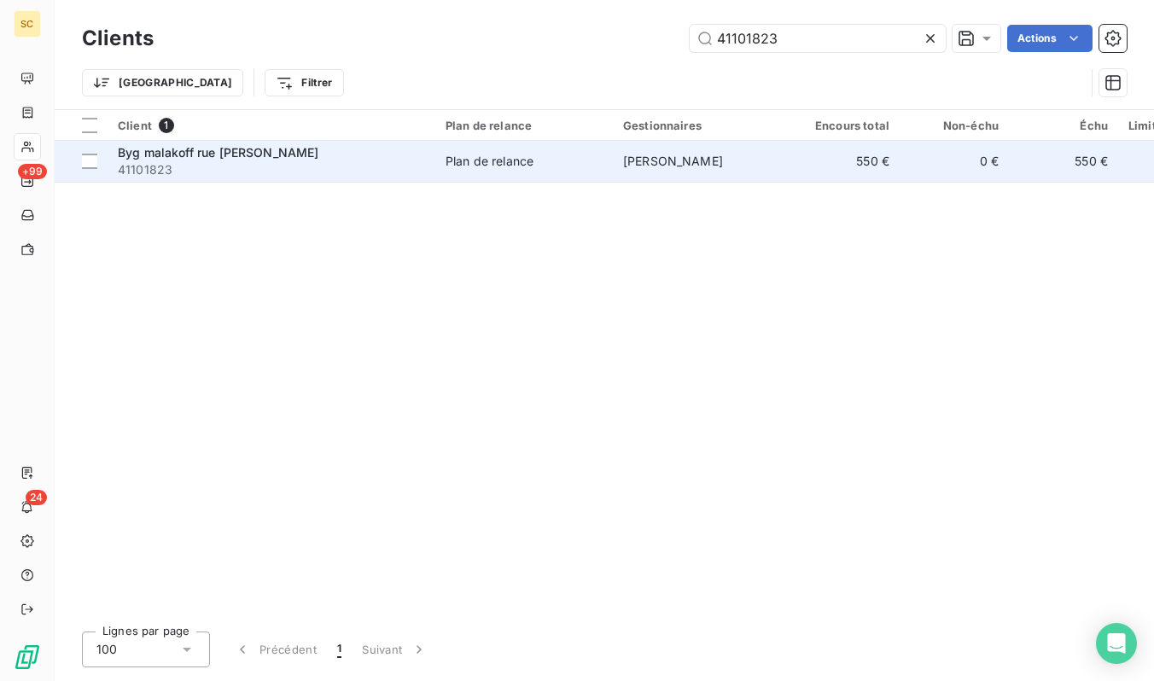
type input "41101823"
click at [362, 172] on span "41101823" at bounding box center [271, 169] width 307 height 17
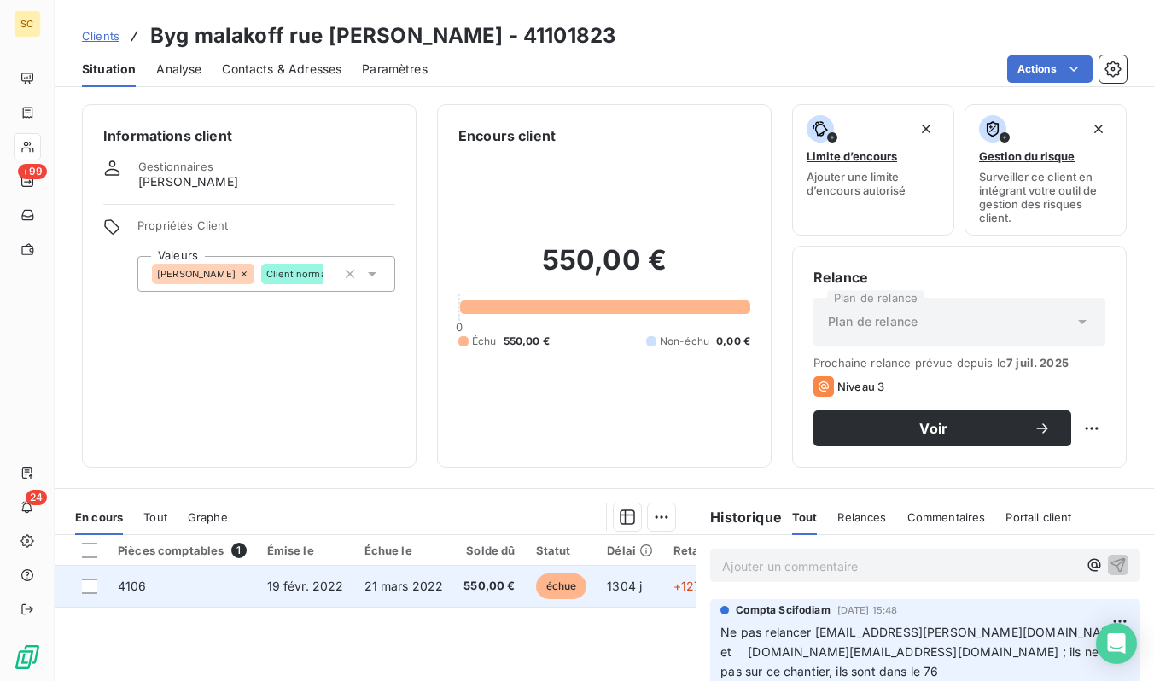
click at [494, 581] on span "550,00 €" at bounding box center [488, 586] width 51 height 17
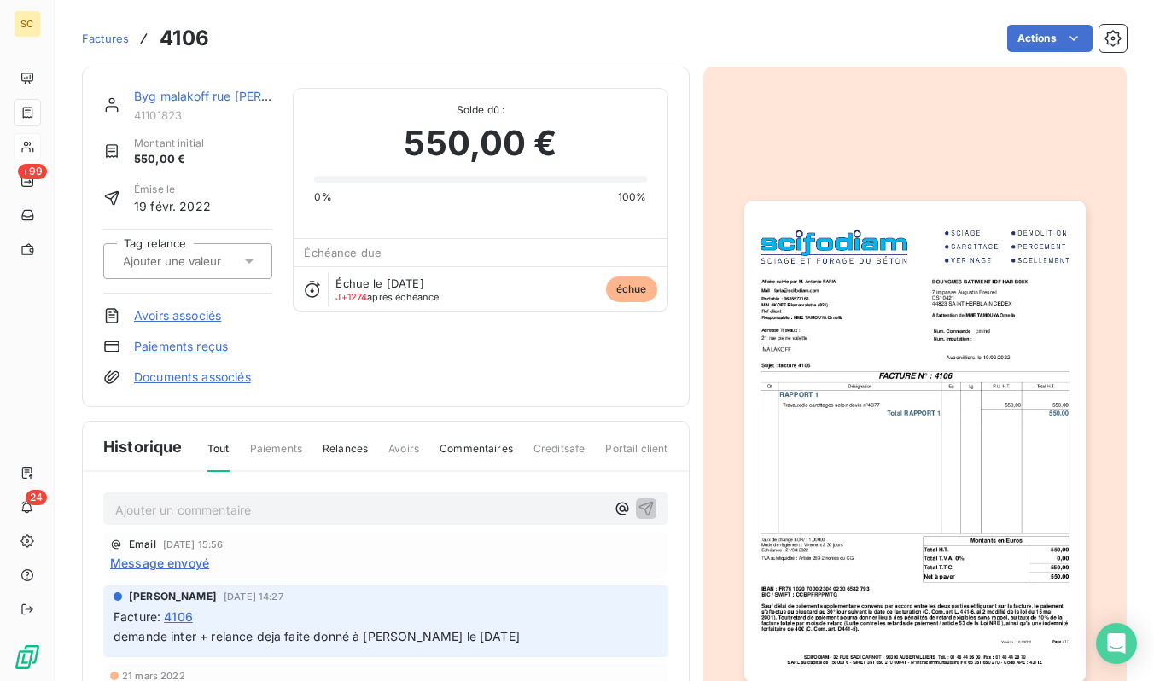
click at [795, 291] on img "button" at bounding box center [914, 442] width 341 height 482
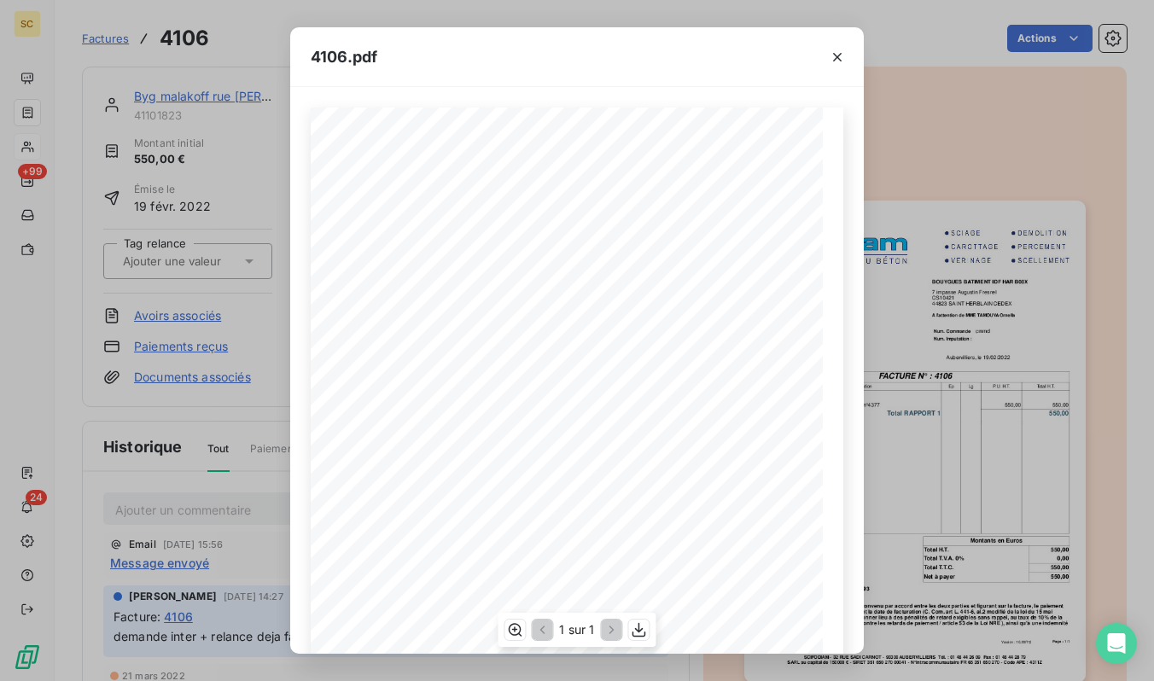
click at [624, 225] on div "Qt Désignation Ep Lg P.U. H.T. Total H.T. Version : 16.00R12 Page : 1/1 SCIFODI…" at bounding box center [577, 470] width 533 height 724
click at [638, 633] on icon "button" at bounding box center [639, 629] width 17 height 17
click at [104, 52] on div "4106.pdf Qt Désignation Ep Lg P.U. H.T. Total H.T. Version : 16.00R12 Page : 1/…" at bounding box center [577, 340] width 1154 height 681
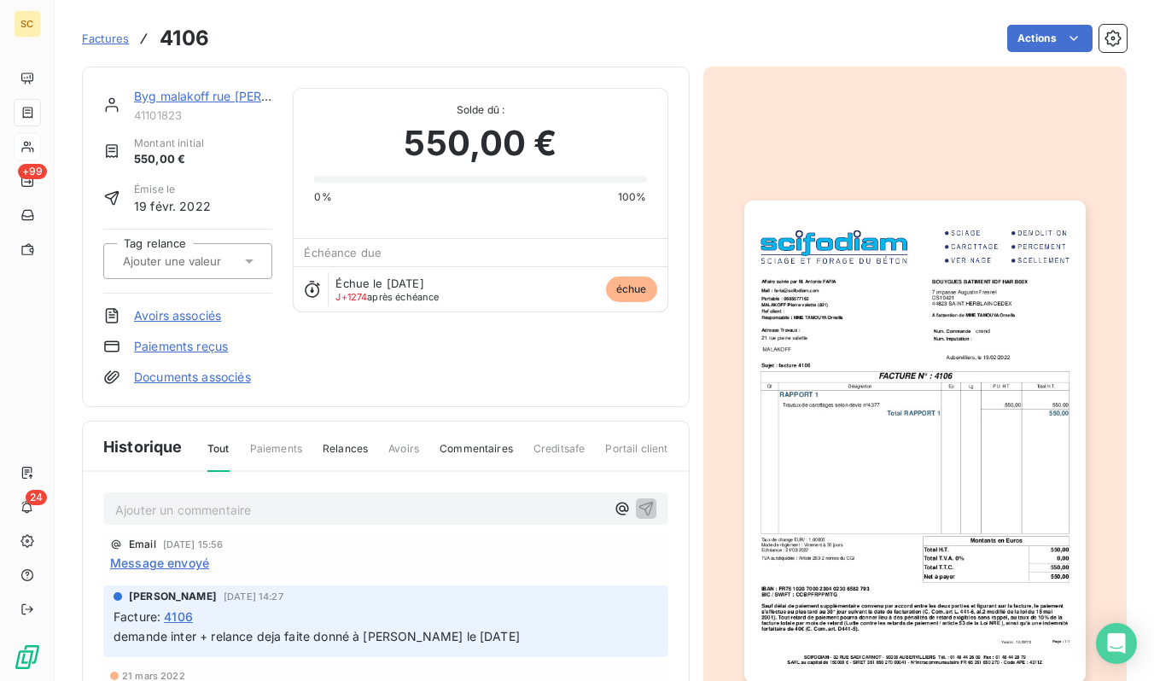
click at [104, 39] on span "Factures" at bounding box center [105, 39] width 47 height 14
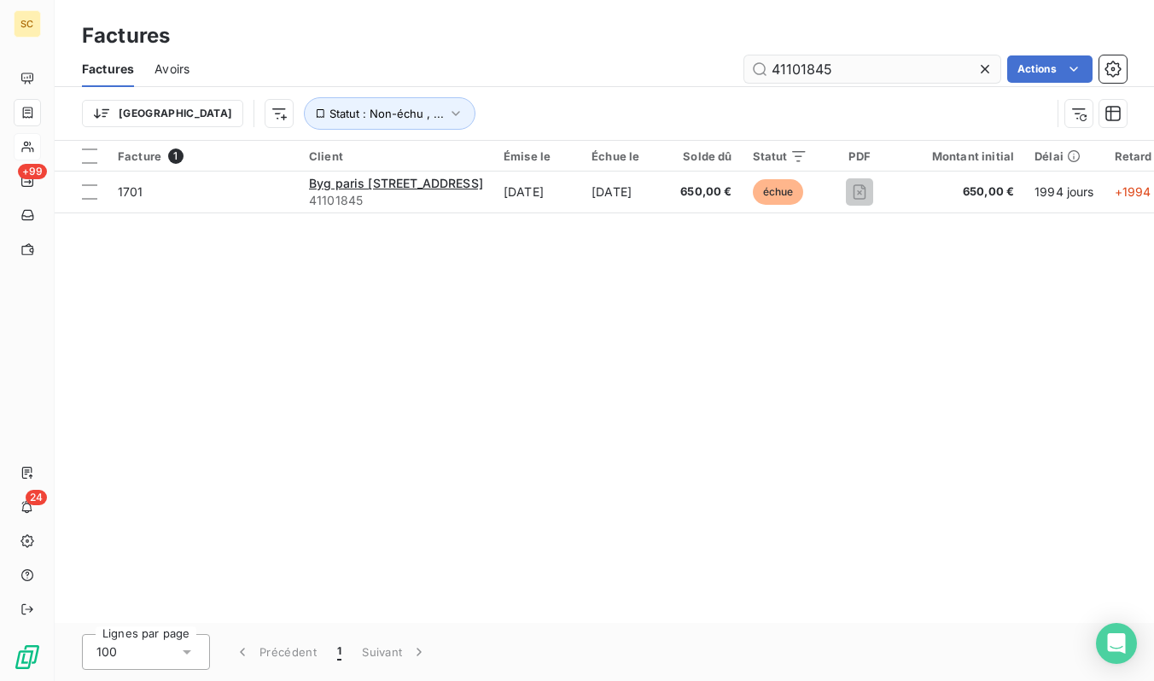
click at [768, 60] on input "41101845" at bounding box center [872, 68] width 256 height 27
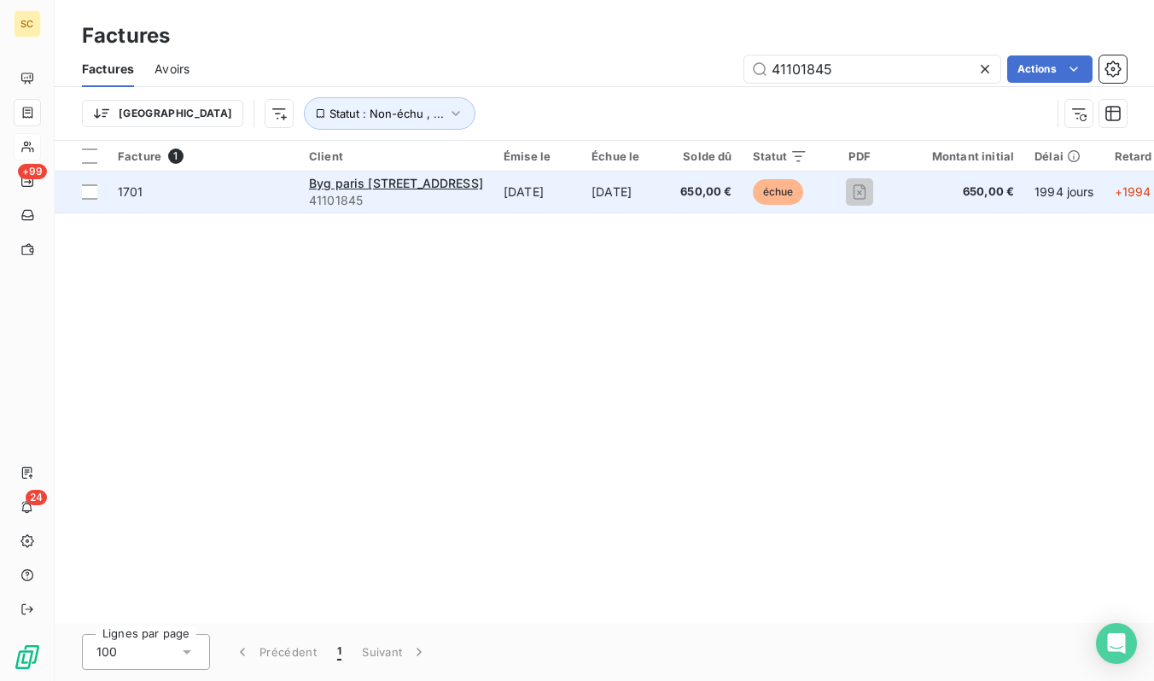
click at [581, 189] on td "[DATE]" at bounding box center [537, 192] width 88 height 41
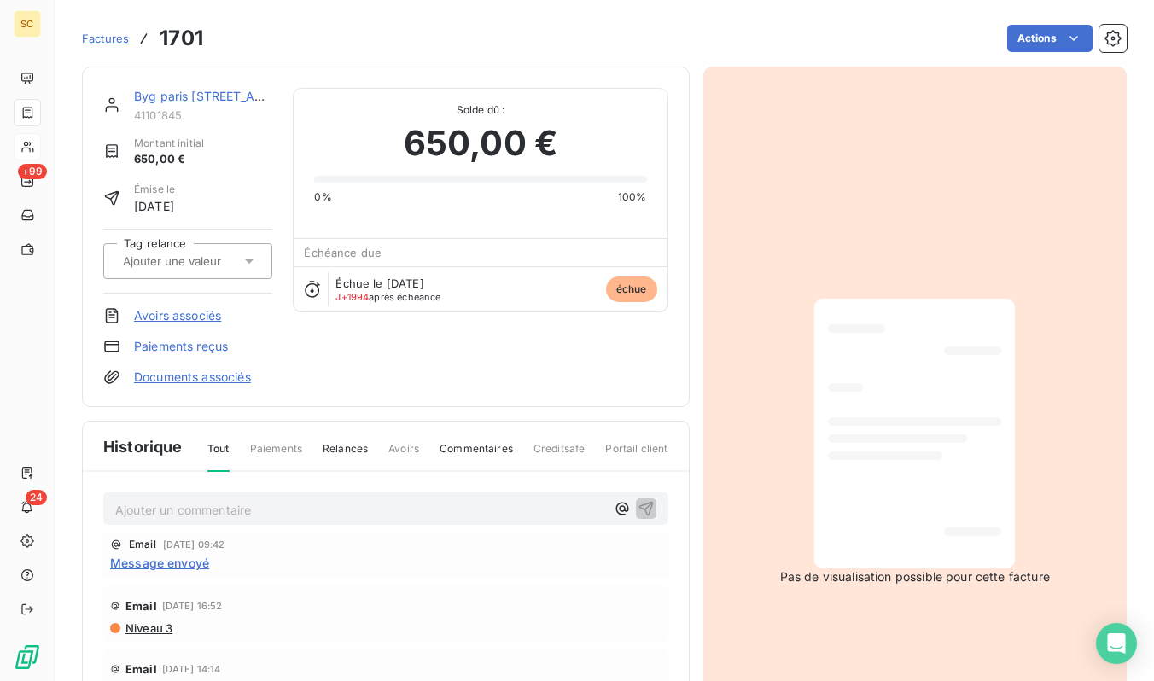
click at [927, 429] on div at bounding box center [914, 433] width 173 height 242
click at [94, 54] on div "Factures 1701 Actions" at bounding box center [604, 38] width 1045 height 36
click at [102, 43] on span "Factures" at bounding box center [105, 39] width 47 height 14
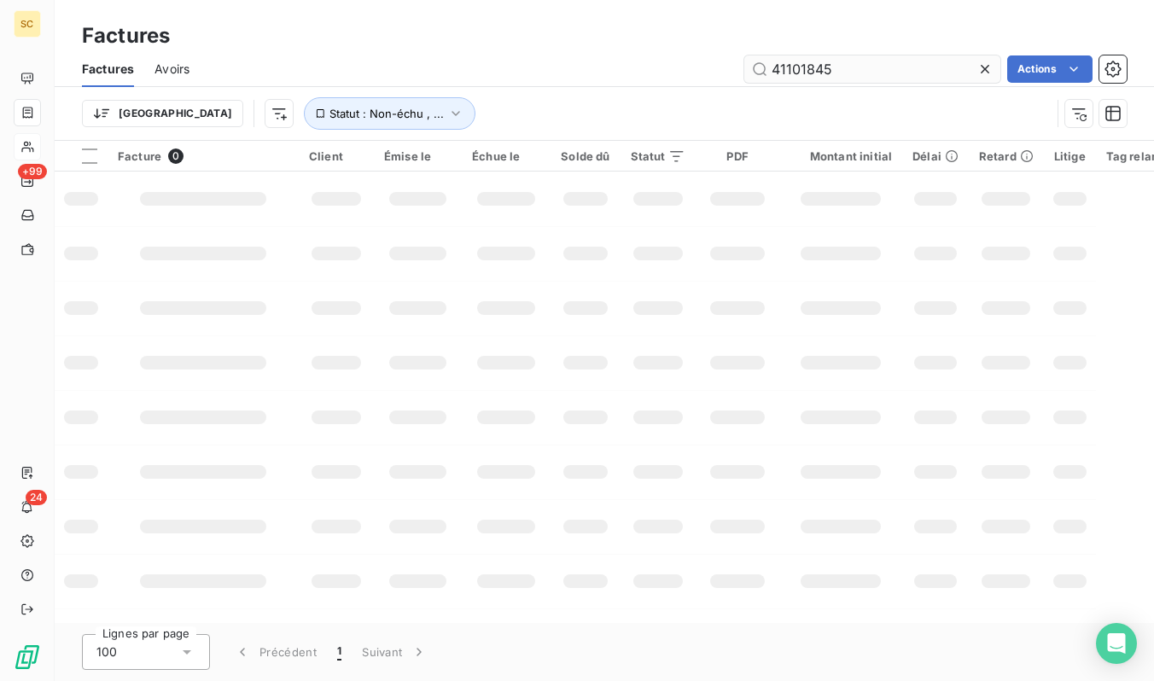
click at [889, 68] on input "41101845" at bounding box center [872, 68] width 256 height 27
click at [889, 67] on input "41101845" at bounding box center [872, 68] width 256 height 27
click at [889, 68] on input "41101845" at bounding box center [872, 68] width 256 height 27
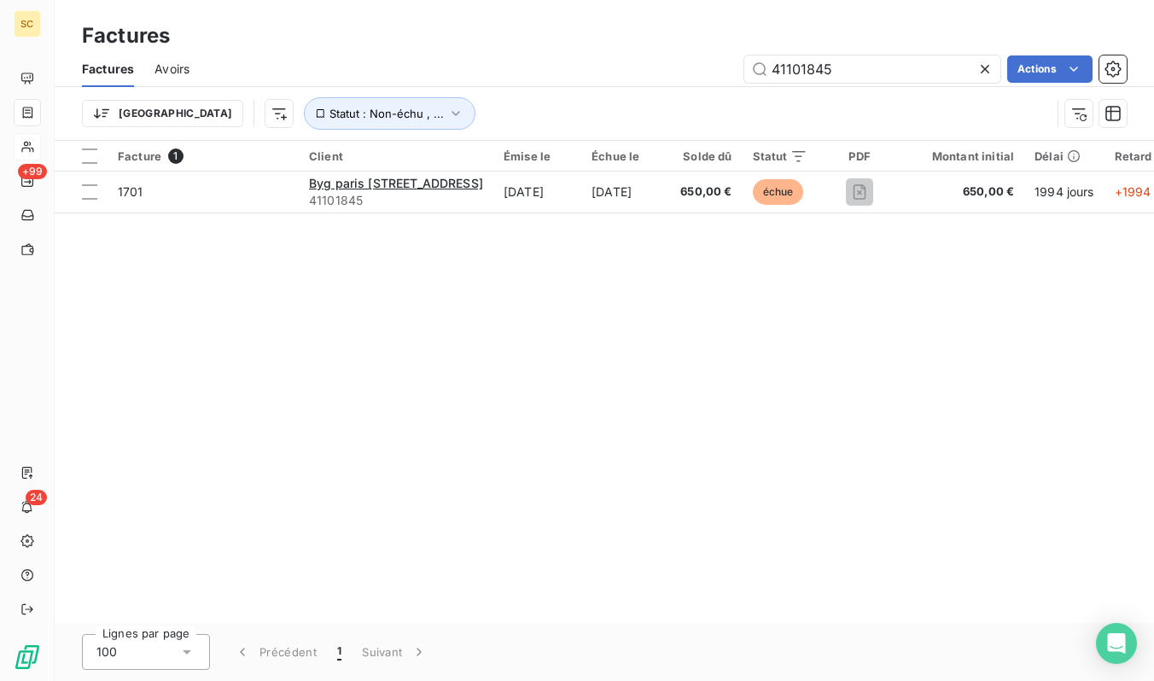
click at [463, 213] on div "Facture 1 Client Émise le Échue le Solde dû Statut PDF Montant initial Délai Re…" at bounding box center [604, 382] width 1099 height 482
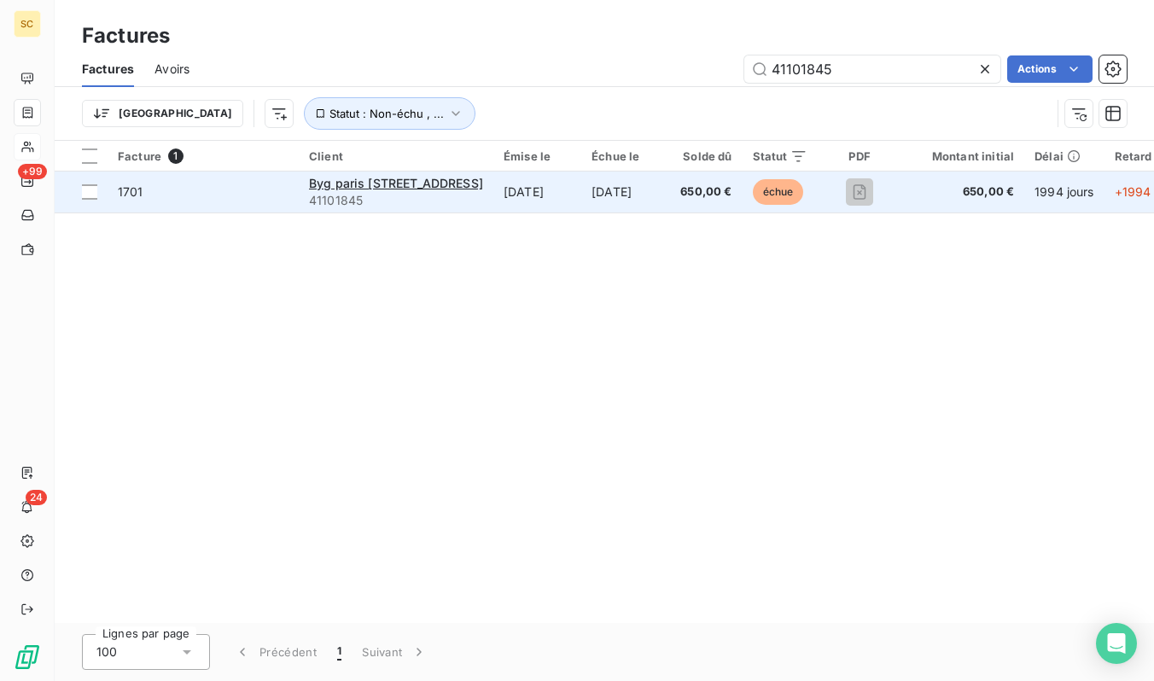
click at [464, 208] on span "41101845" at bounding box center [396, 200] width 174 height 17
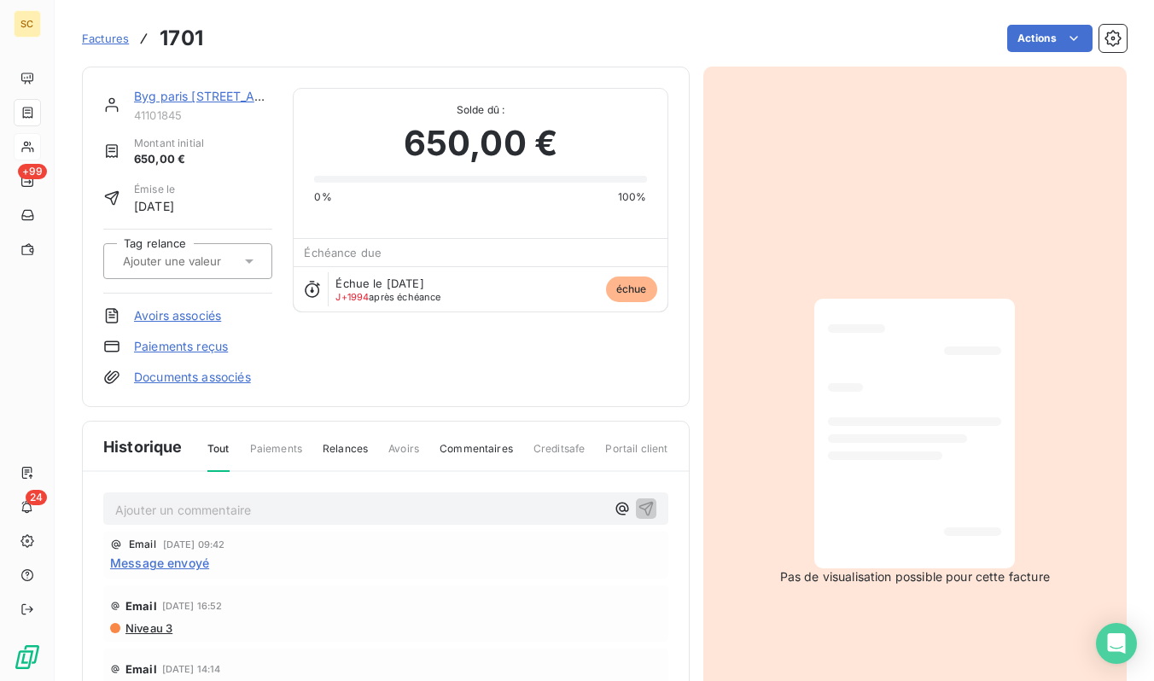
click at [171, 91] on link "Byg paris [STREET_ADDRESS]" at bounding box center [220, 96] width 172 height 15
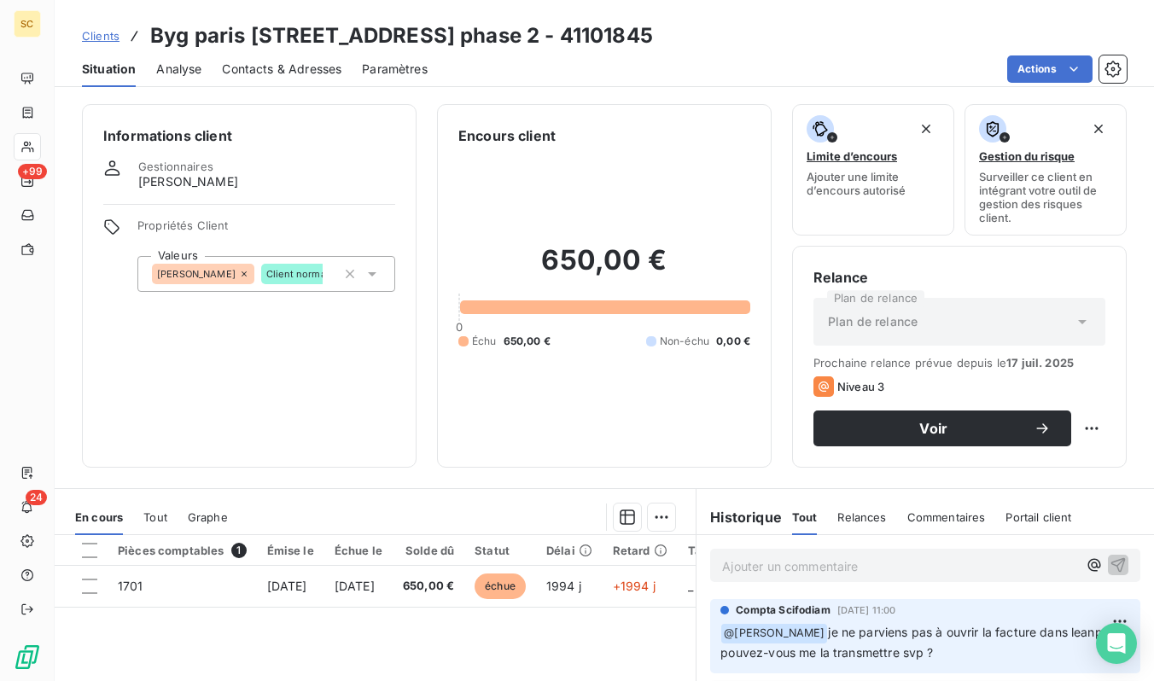
scroll to position [234, 0]
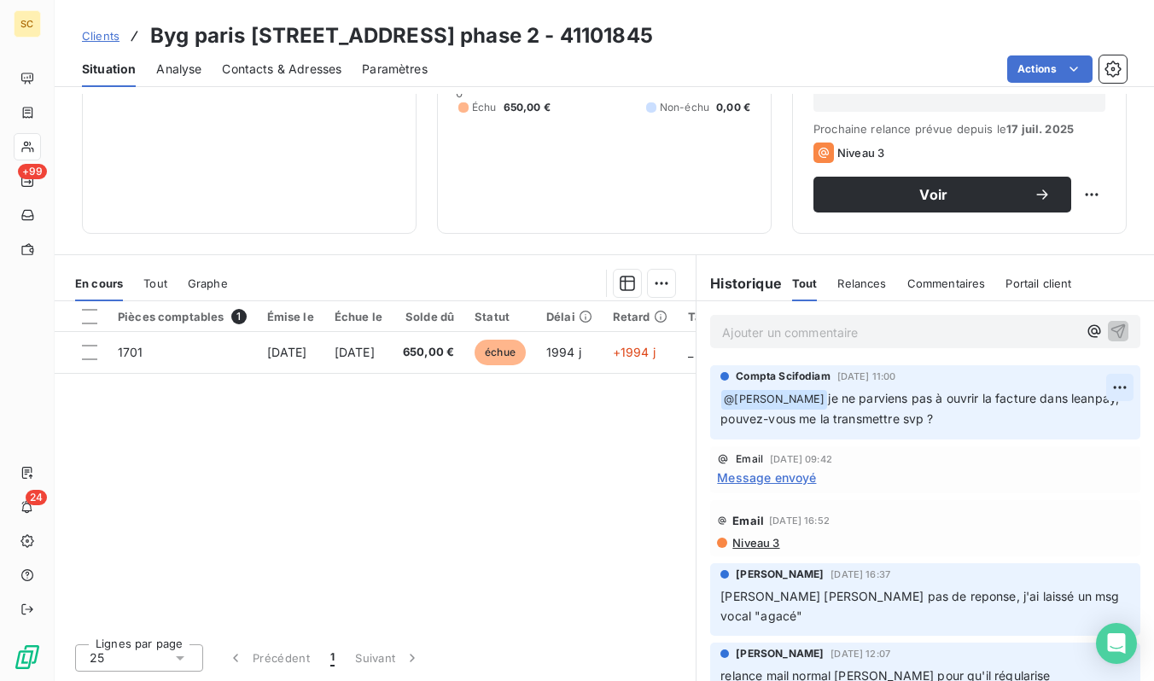
click at [1116, 394] on html "SC +99 24 Clients Byg paris 13 quai d'ivry phase 2 - 41101845 Situation Analyse…" at bounding box center [577, 340] width 1154 height 681
click at [1093, 419] on div "Editer" at bounding box center [1079, 425] width 96 height 27
drag, startPoint x: 838, startPoint y: 399, endPoint x: 646, endPoint y: 392, distance: 192.2
click at [646, 392] on div "En cours Tout Graphe Pièces comptables 1 Émise le Échue le Solde dû Statut Déla…" at bounding box center [604, 467] width 1099 height 427
drag, startPoint x: 901, startPoint y: 429, endPoint x: 899, endPoint y: 419, distance: 10.6
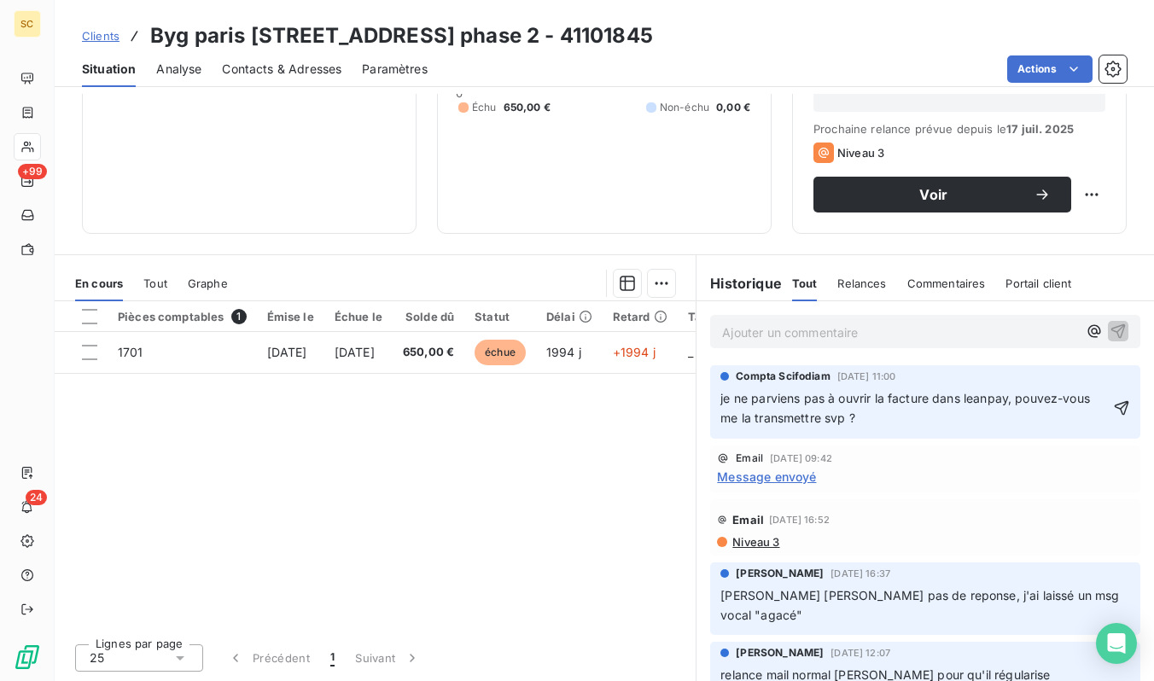
click at [901, 429] on div "Compta Scifodiam [DATE] 11:00 je ne parviens pas à ouvrir la facture dans leanp…" at bounding box center [925, 401] width 430 height 73
click at [899, 419] on p "je ne parviens pas à ouvrir la facture dans leanpay, pouvez-vous me la transmet…" at bounding box center [914, 408] width 389 height 39
click at [932, 331] on p "Ajouter un commentaire ﻿" at bounding box center [899, 332] width 355 height 21
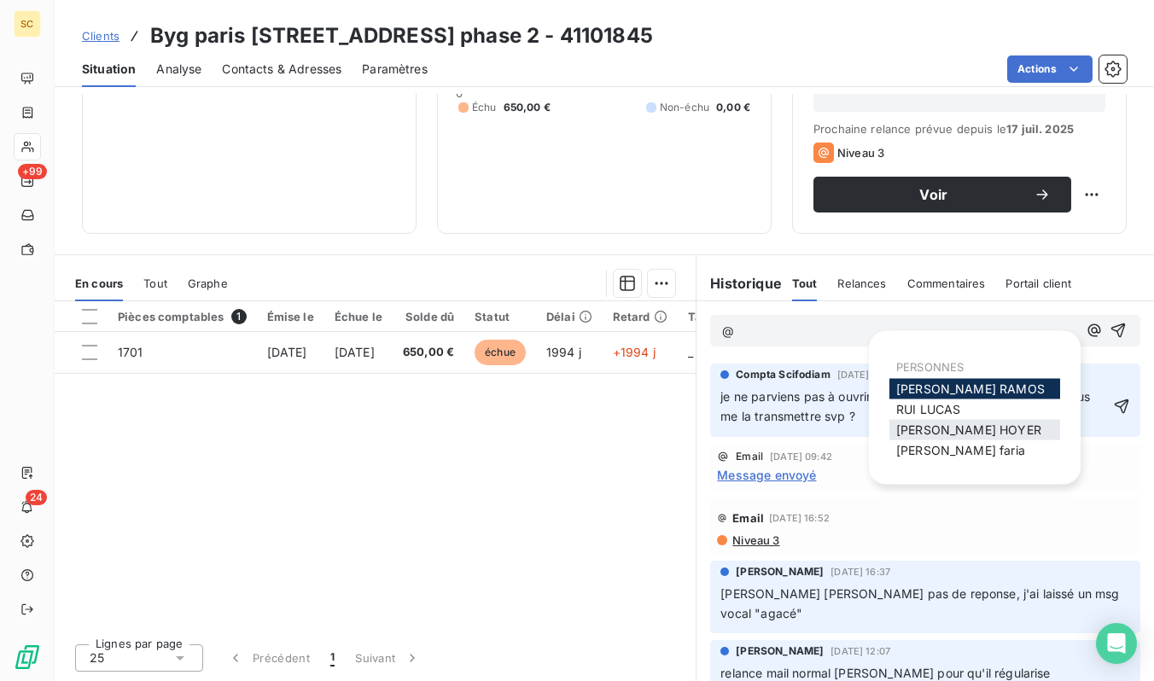
click at [955, 430] on span "[PERSON_NAME]" at bounding box center [968, 430] width 145 height 15
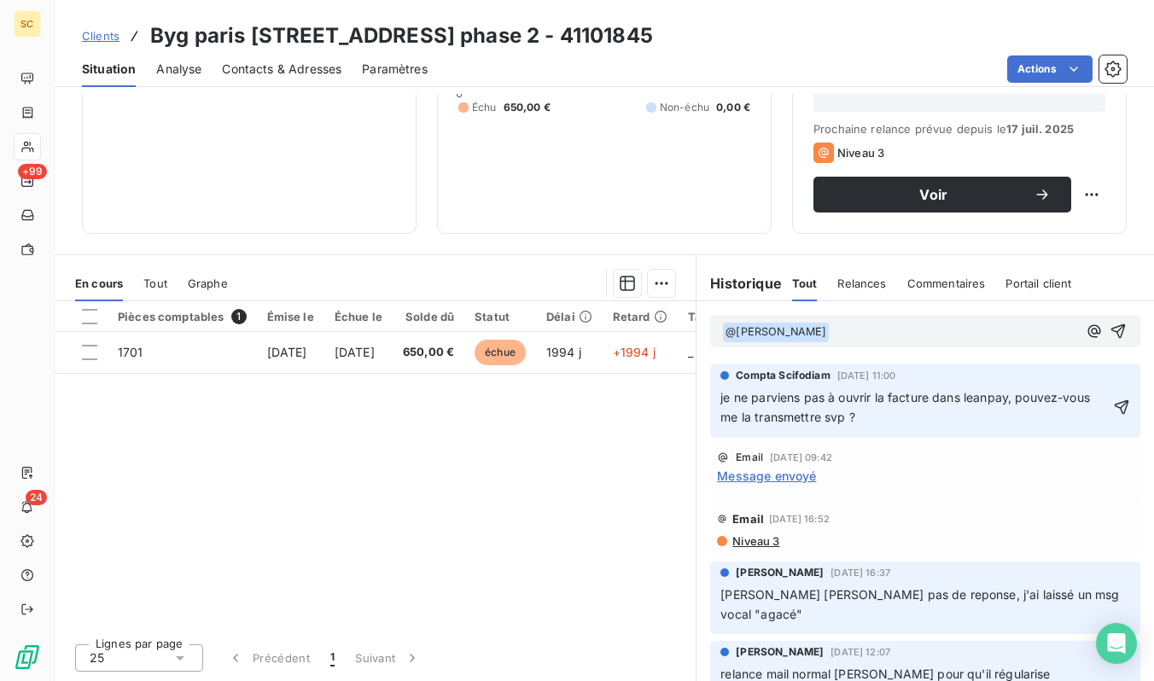
drag, startPoint x: 865, startPoint y: 419, endPoint x: 689, endPoint y: 381, distance: 180.0
click at [689, 381] on div "En cours Tout Graphe Pièces comptables 1 Émise le Échue le Solde dû Statut Déla…" at bounding box center [604, 467] width 1099 height 427
copy span "je ne parviens pas à ouvrir la facture dans leanpay, pouvez-vous me la transmet…"
click at [874, 332] on p "﻿ @ [PERSON_NAME] ﻿ ﻿" at bounding box center [899, 332] width 355 height 20
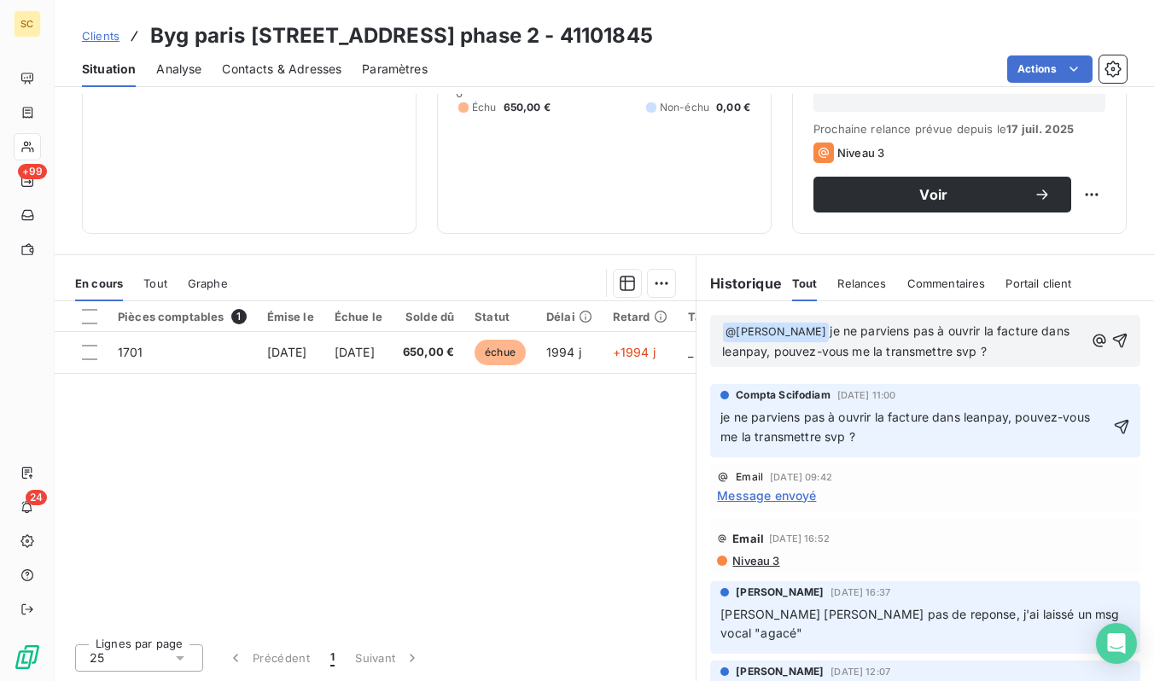
drag, startPoint x: 1049, startPoint y: 331, endPoint x: 1084, endPoint y: 356, distance: 42.9
click at [1049, 332] on span "je ne parviens pas à ouvrir la facture dans leanpay, pouvez-vous me la transmet…" at bounding box center [897, 341] width 351 height 35
click at [796, 356] on span "je ne parviens pas à ouvrir la facture 1701 dans leanpay, pouvez-vous me la tra…" at bounding box center [896, 341] width 348 height 35
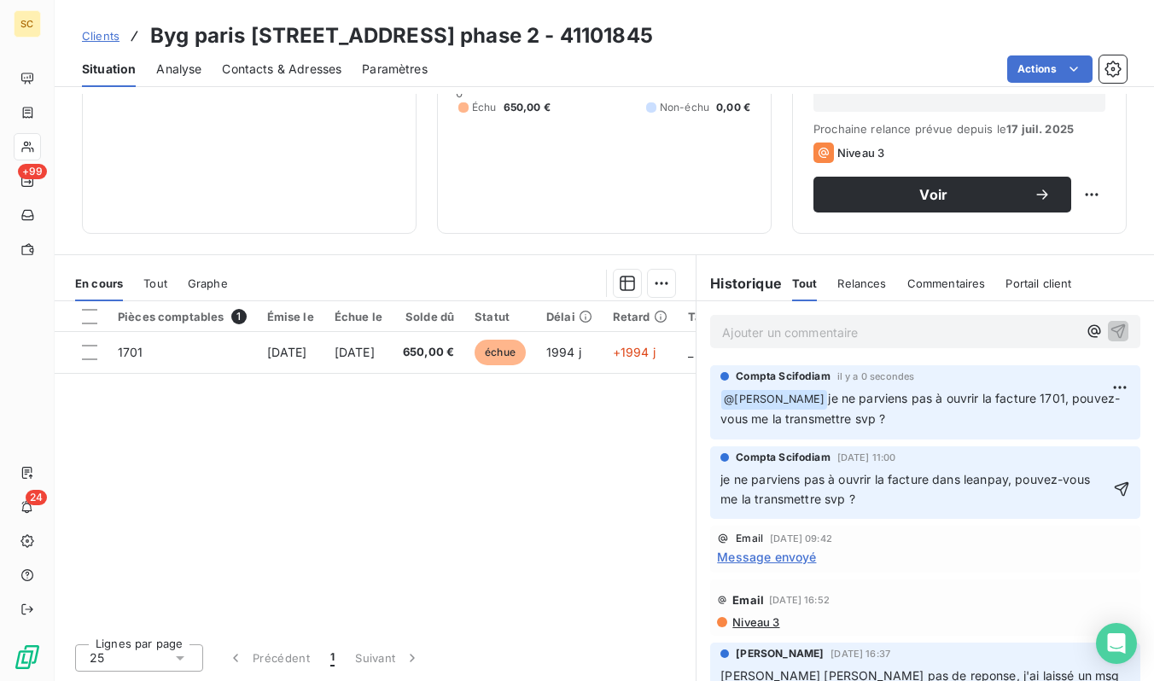
click at [81, 37] on div "Clients Byg [GEOGRAPHIC_DATA][STREET_ADDRESS] phase 2 - 41101845" at bounding box center [604, 35] width 1099 height 31
click at [86, 36] on span "Clients" at bounding box center [101, 36] width 38 height 14
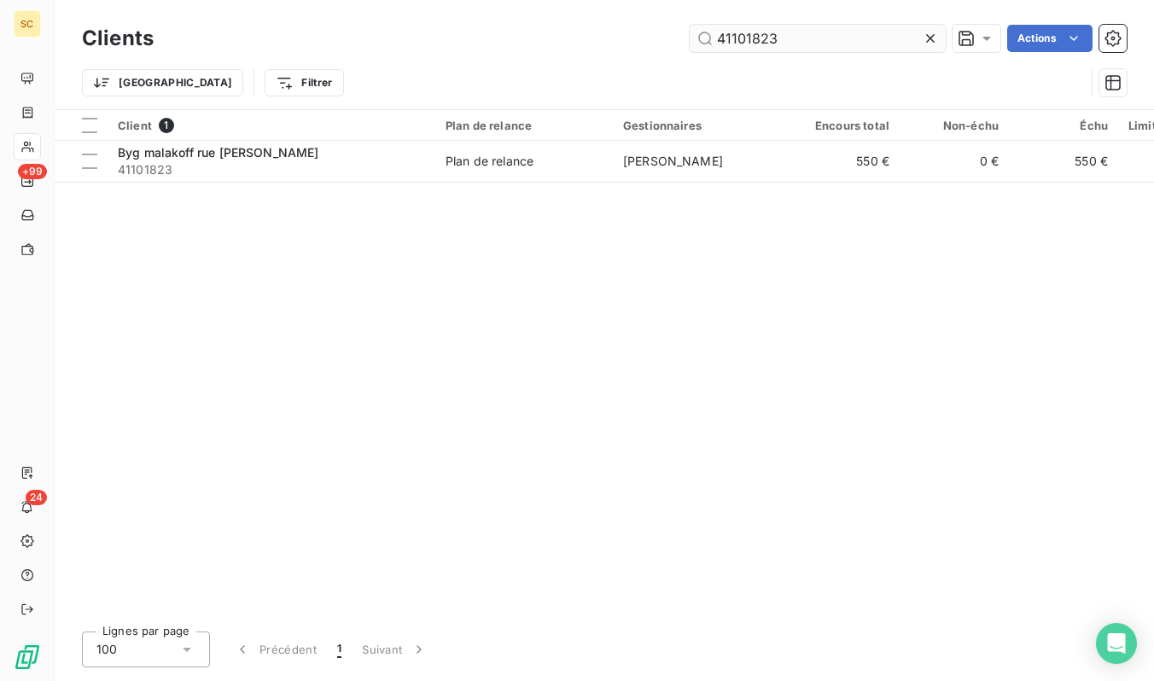
click at [770, 40] on input "41101823" at bounding box center [818, 38] width 256 height 27
type input "41117024"
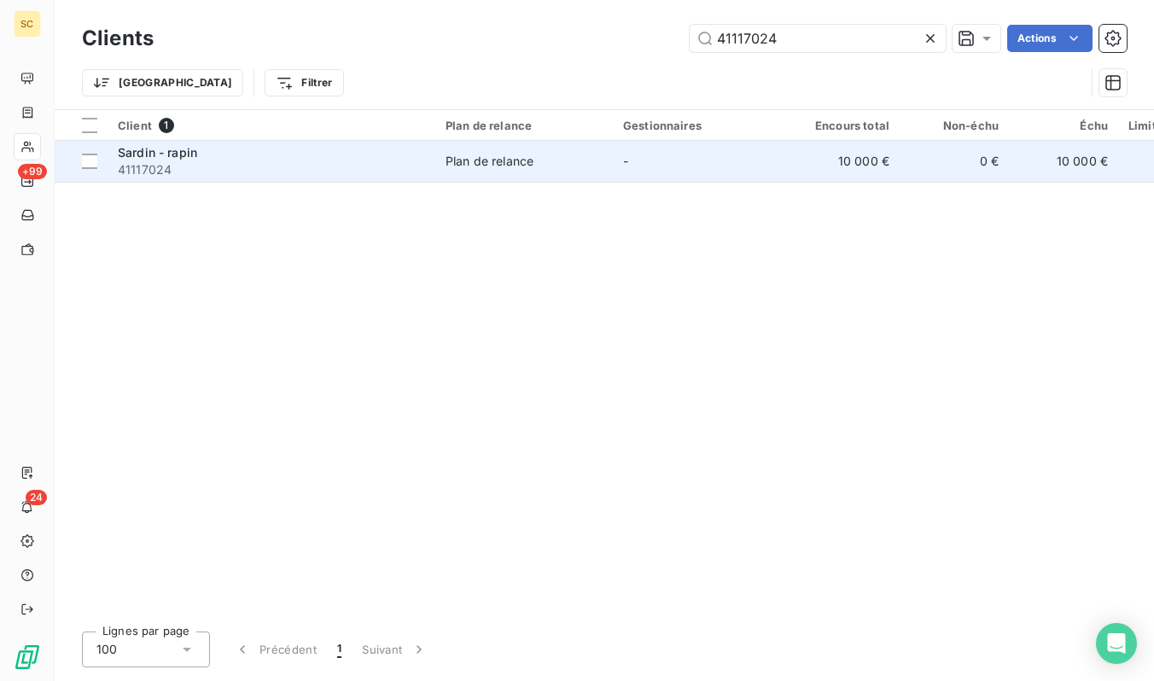
click at [514, 164] on div "Plan de relance" at bounding box center [490, 161] width 88 height 17
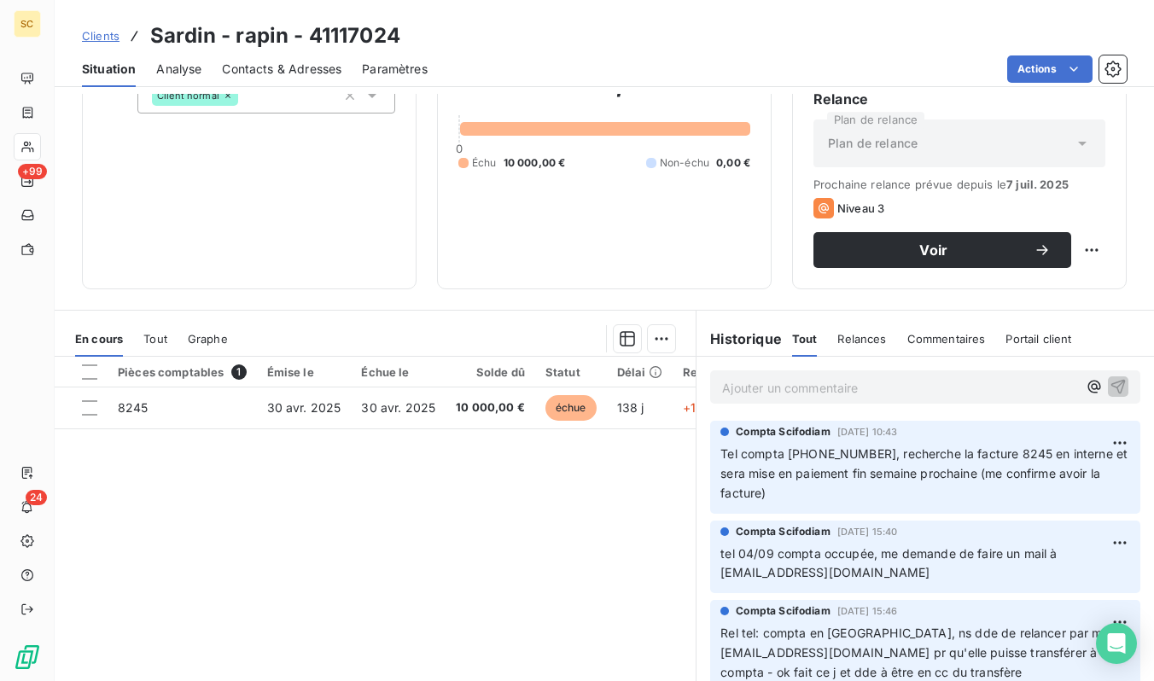
scroll to position [234, 0]
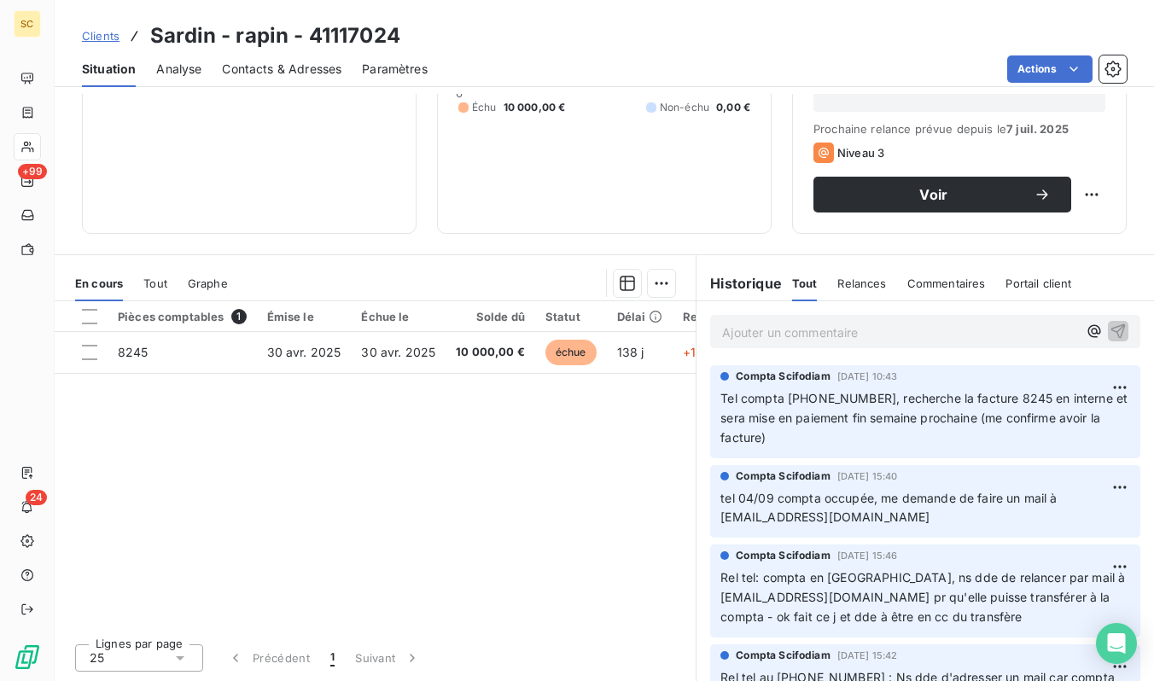
click at [109, 27] on link "Clients" at bounding box center [101, 35] width 38 height 17
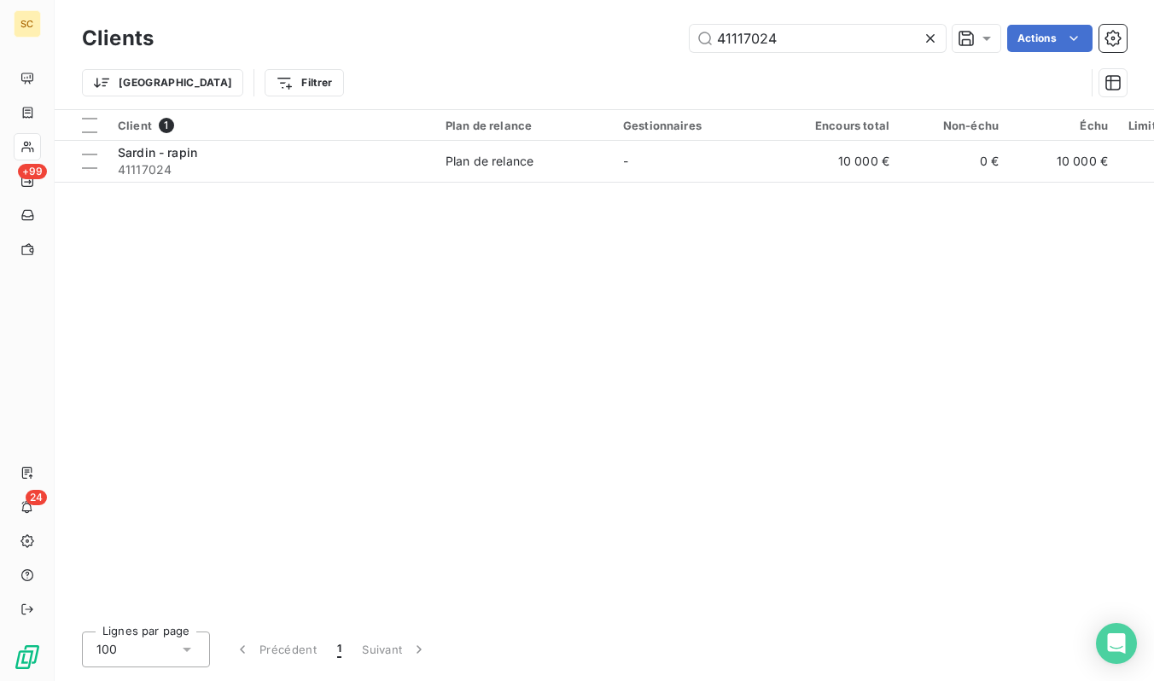
click at [106, 37] on h3 "Clients" at bounding box center [118, 38] width 72 height 31
click at [746, 38] on input "41117024" at bounding box center [818, 38] width 256 height 27
paste input "5063"
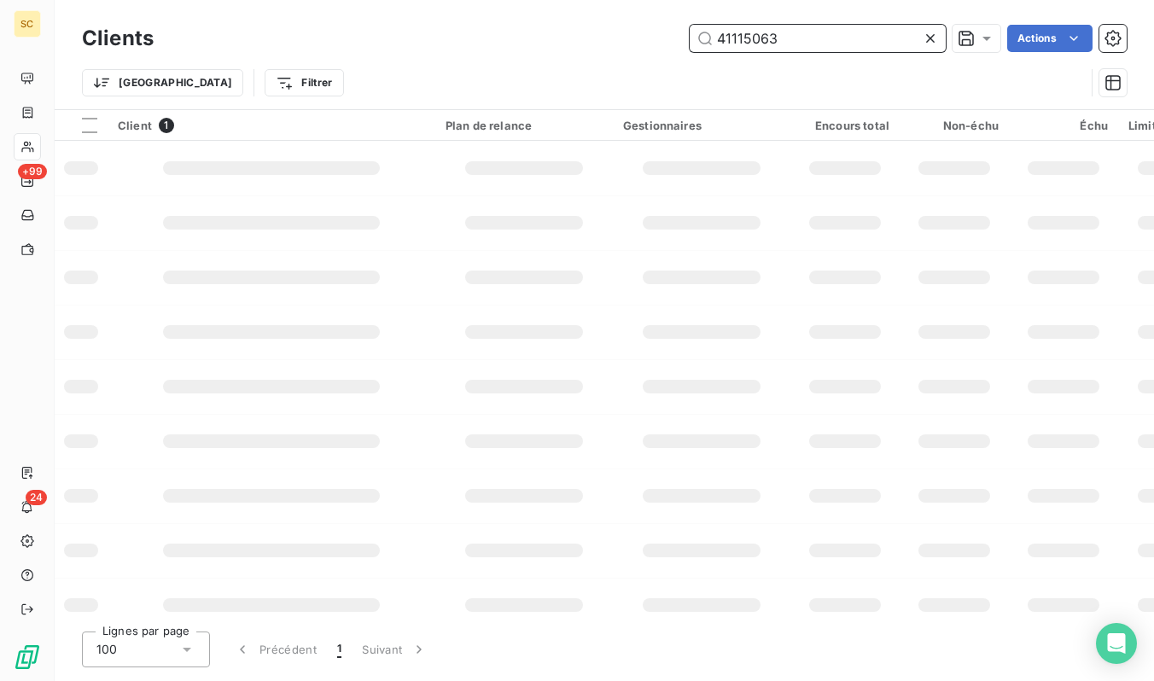
type input "41115063"
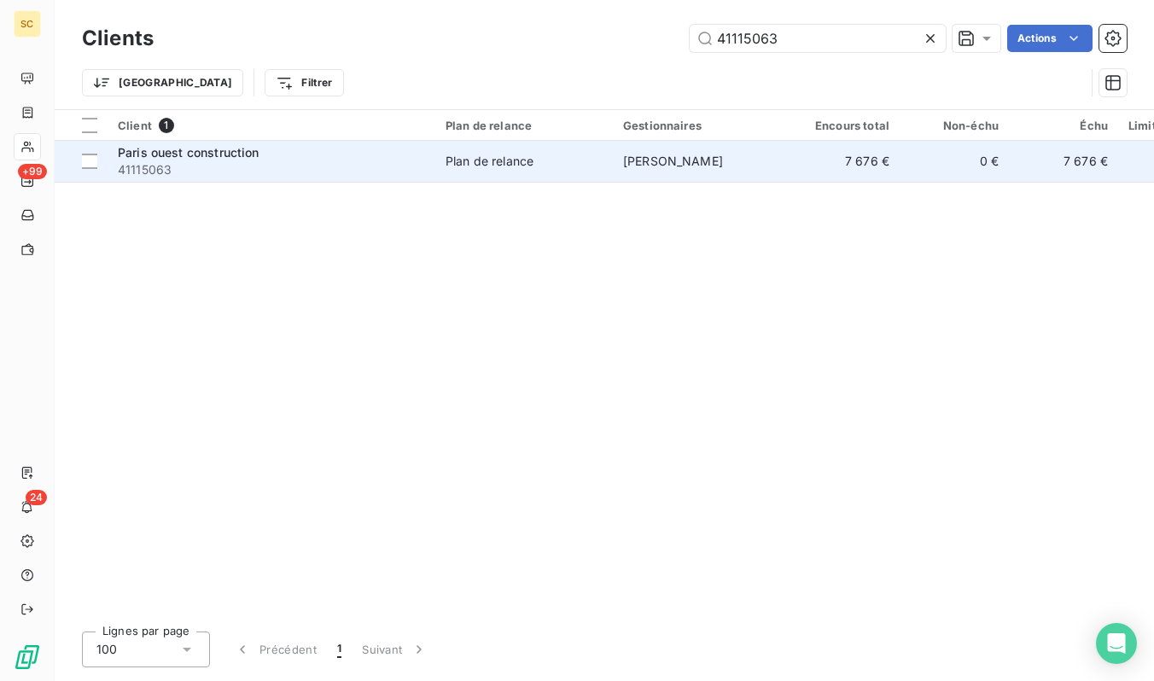
click at [335, 150] on div "Paris ouest construction" at bounding box center [271, 152] width 307 height 17
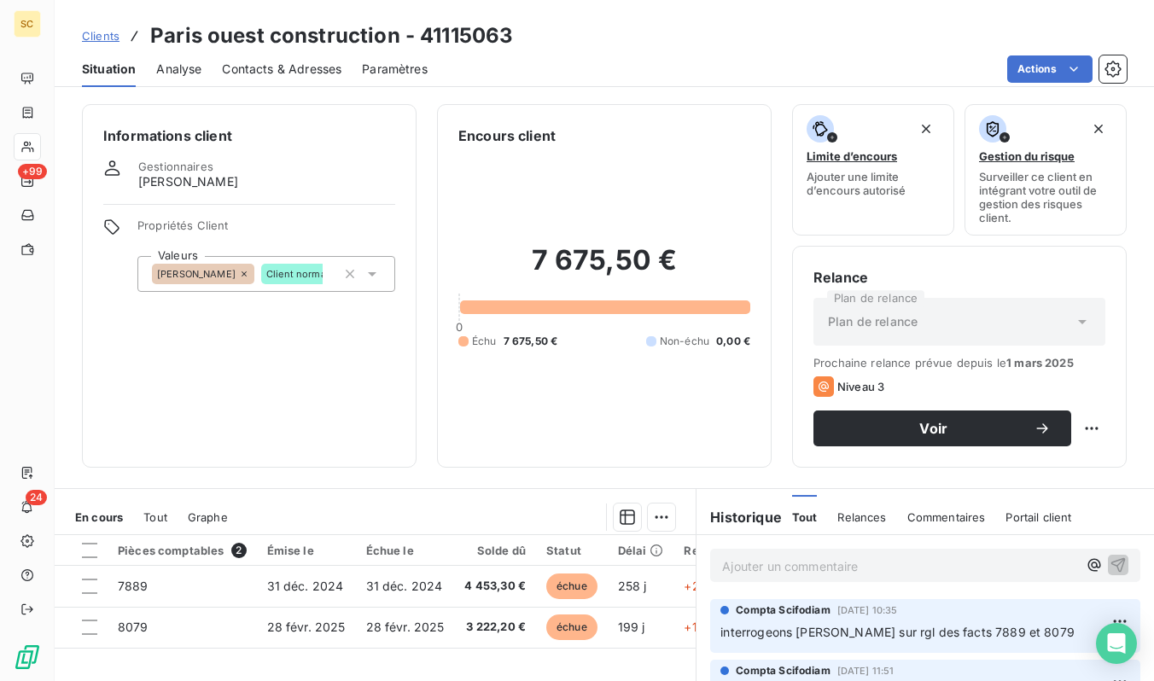
scroll to position [234, 0]
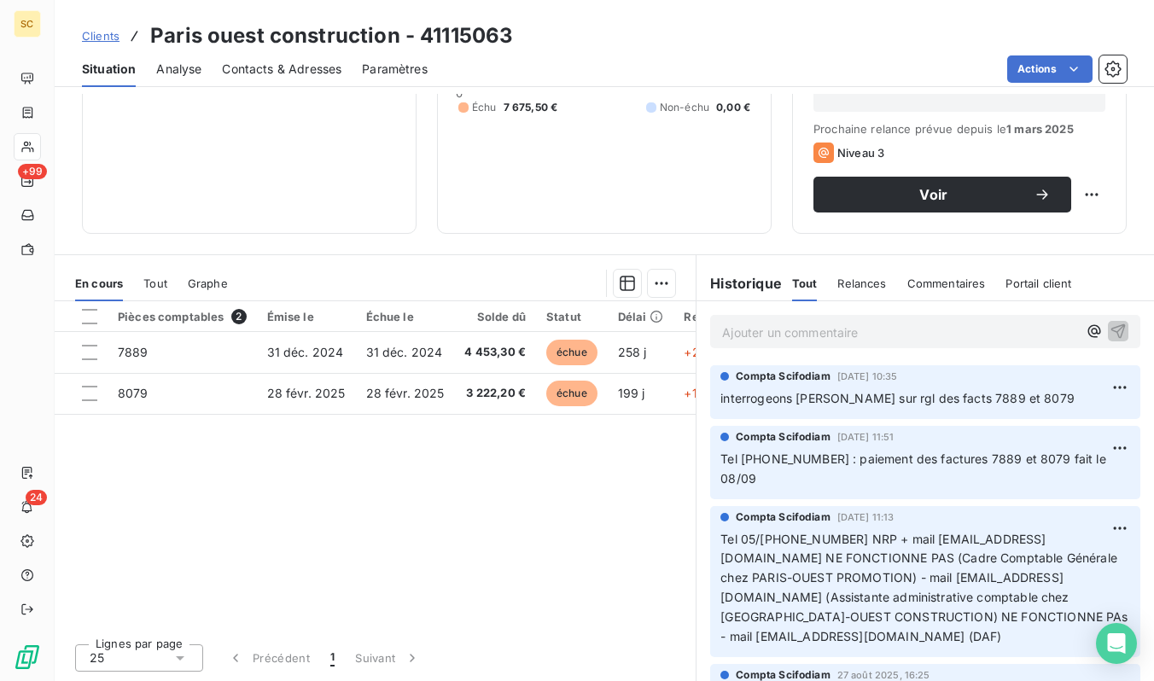
click at [103, 43] on link "Clients" at bounding box center [101, 35] width 38 height 17
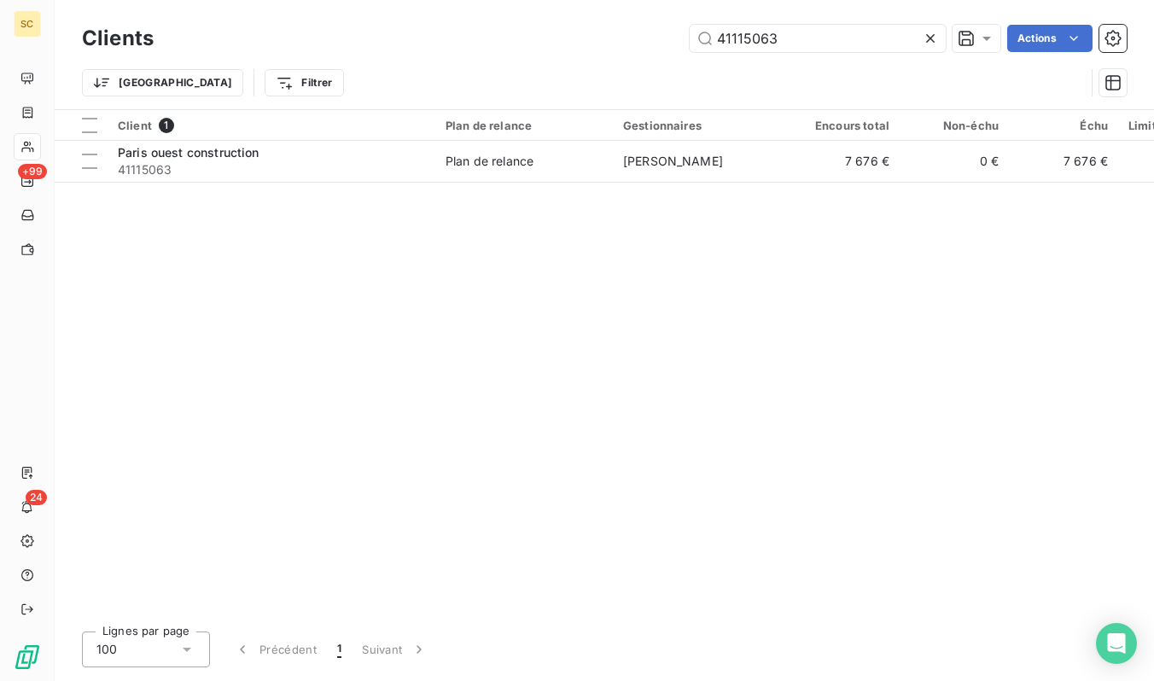
click at [922, 42] on icon at bounding box center [930, 38] width 17 height 17
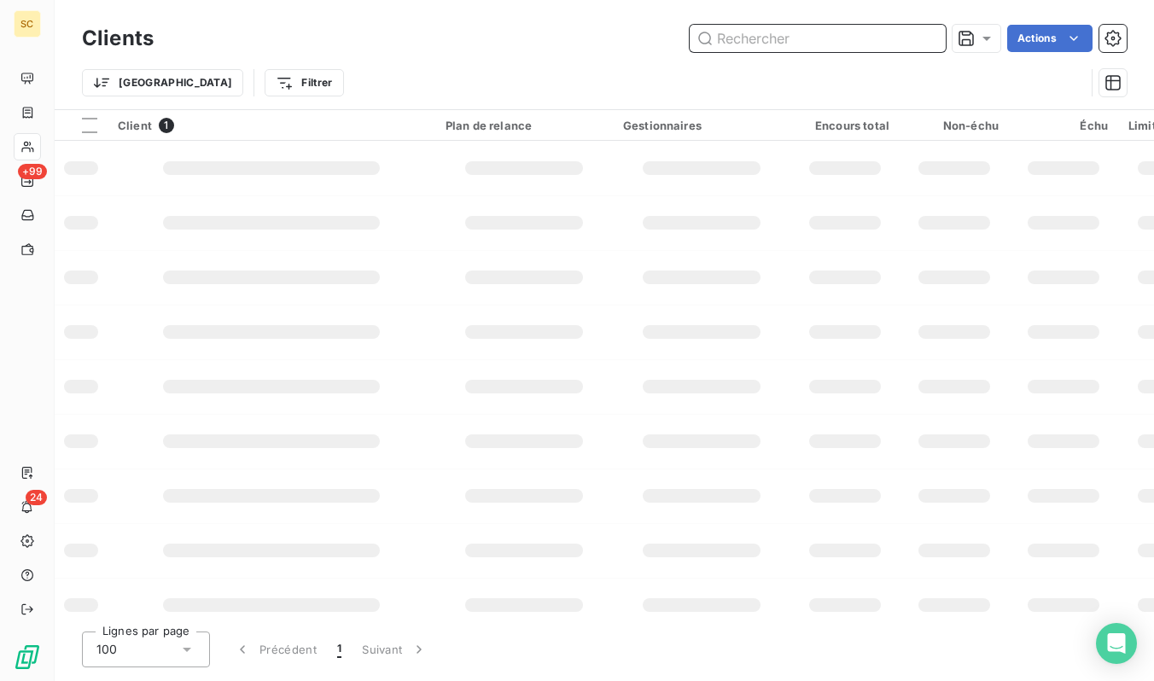
click at [872, 41] on input "text" at bounding box center [818, 38] width 256 height 27
paste input "41115769"
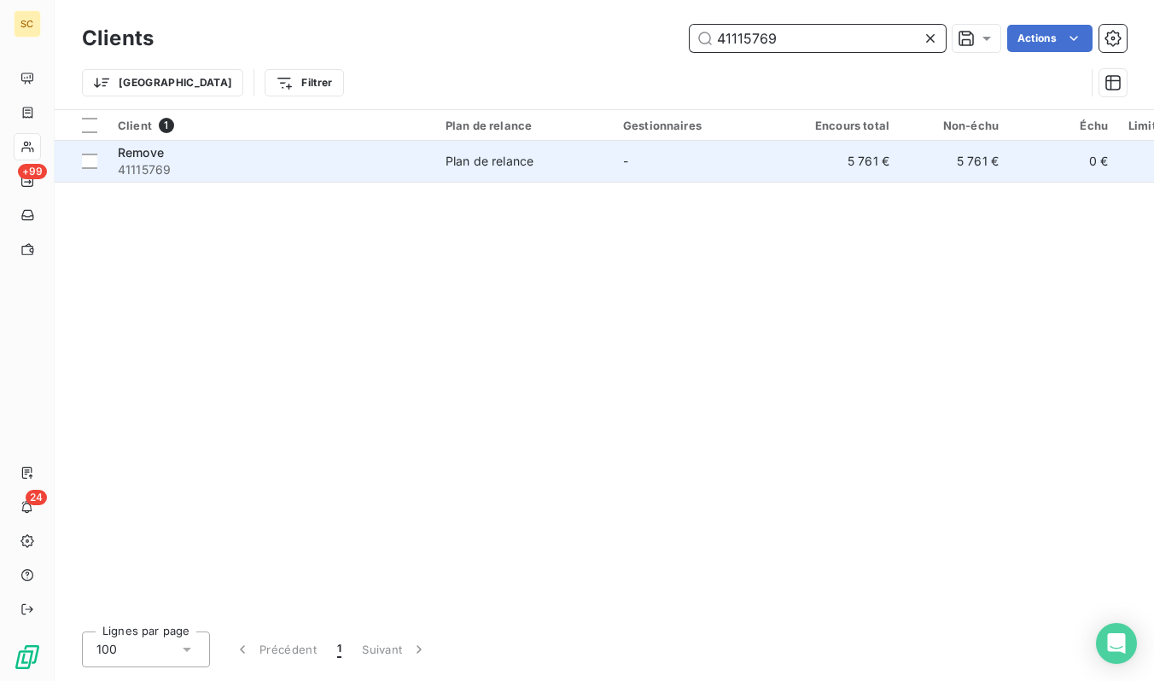
type input "41115769"
click at [355, 181] on td "Remove 41115769" at bounding box center [272, 161] width 328 height 41
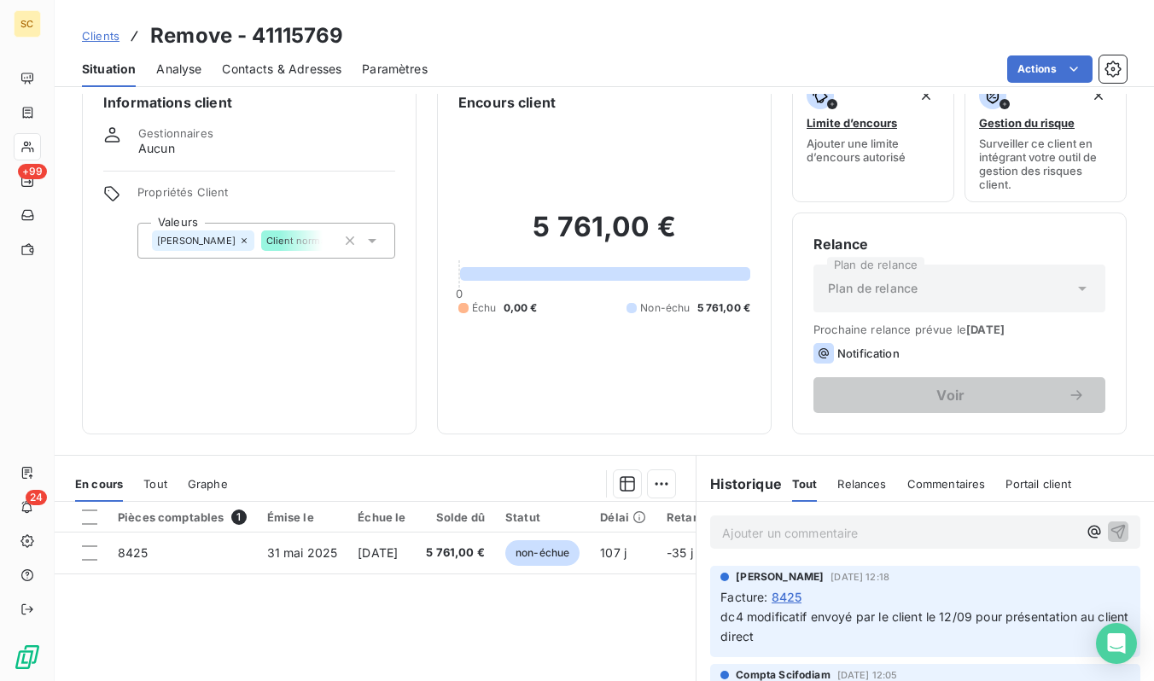
scroll to position [31, 0]
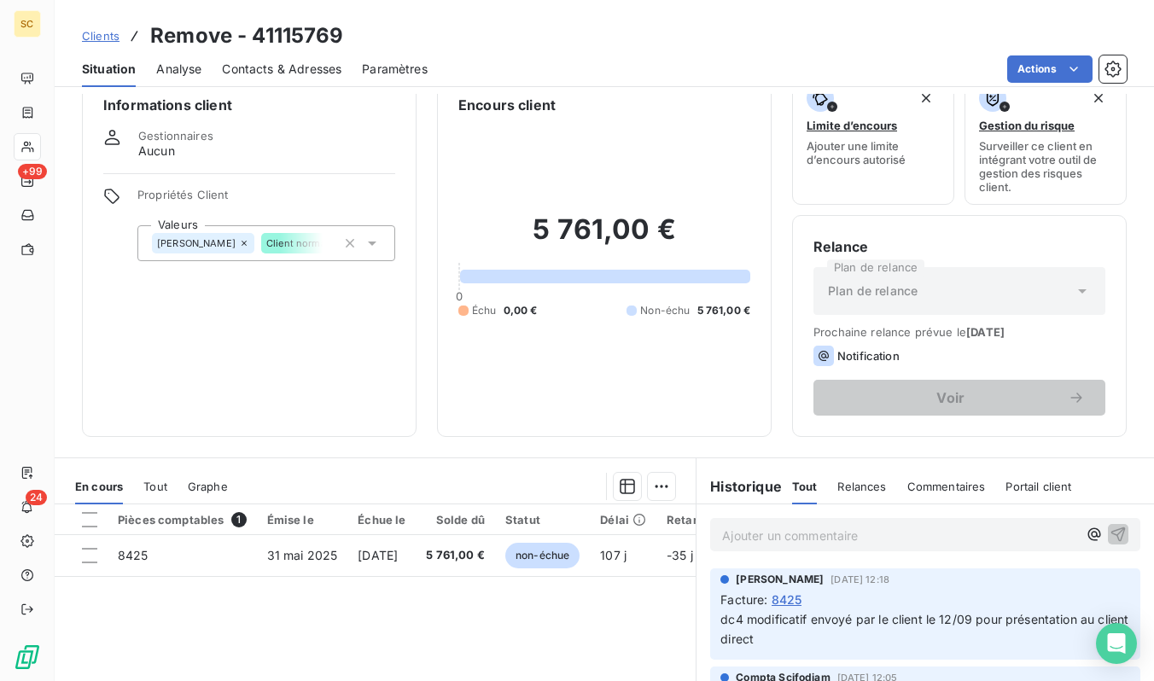
click at [118, 38] on span "Clients" at bounding box center [101, 36] width 38 height 14
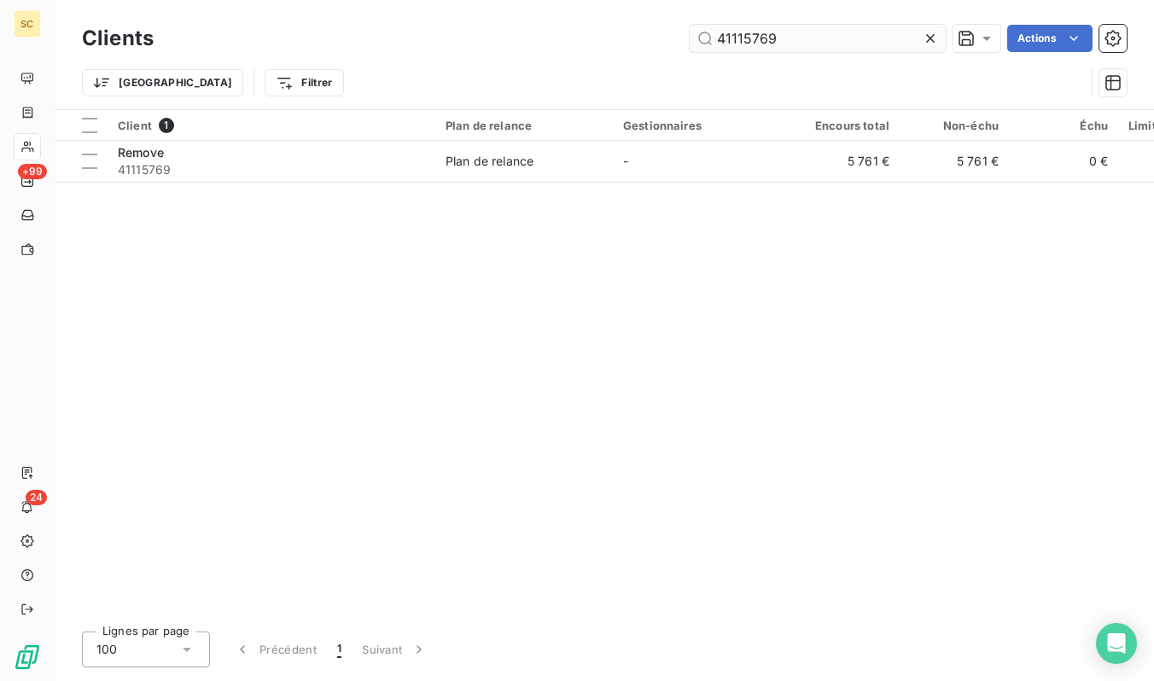
click at [836, 47] on input "41115769" at bounding box center [818, 38] width 256 height 27
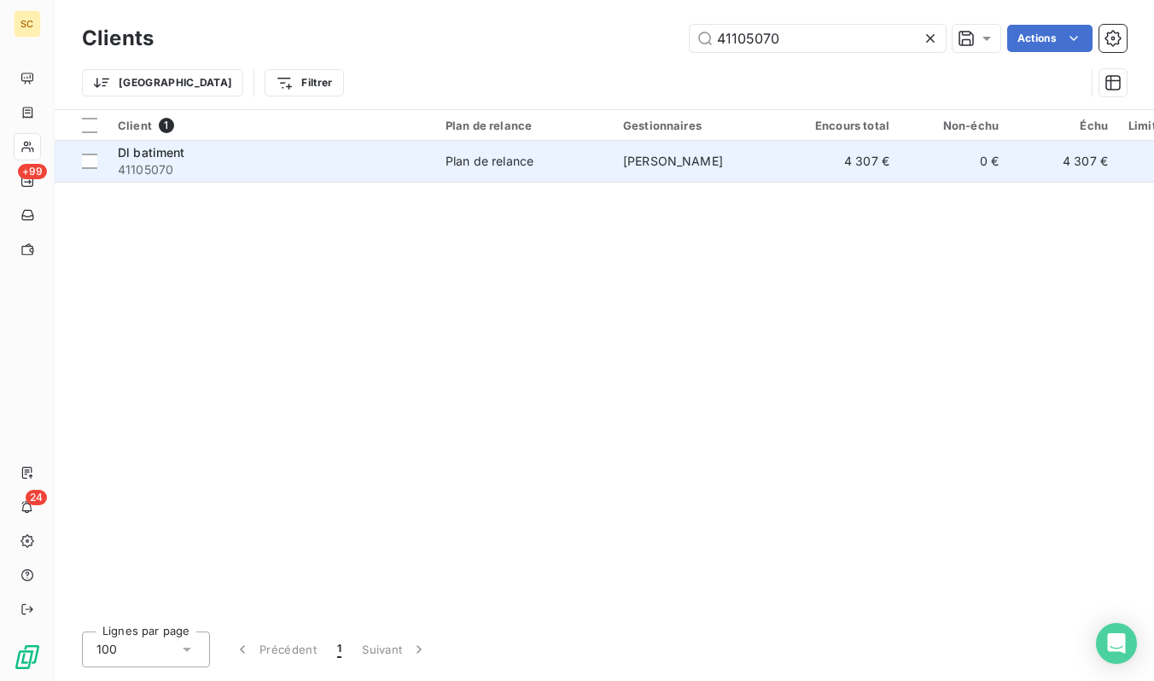
type input "41105070"
click at [459, 167] on div "Plan de relance" at bounding box center [490, 161] width 88 height 17
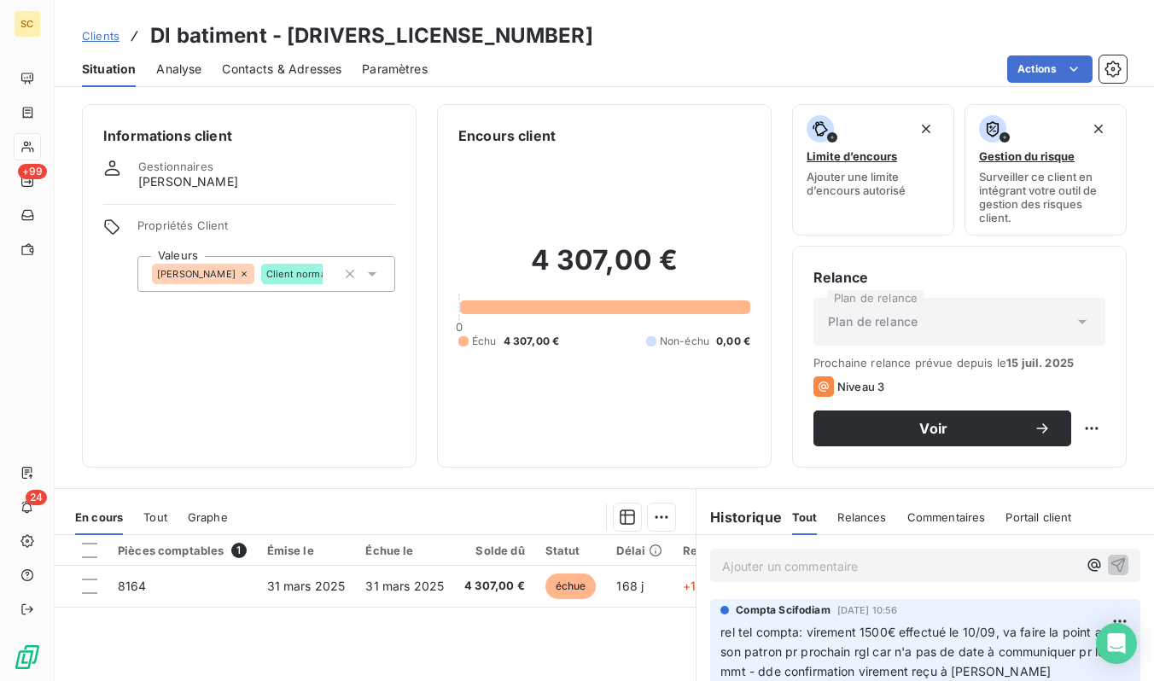
scroll to position [3, 0]
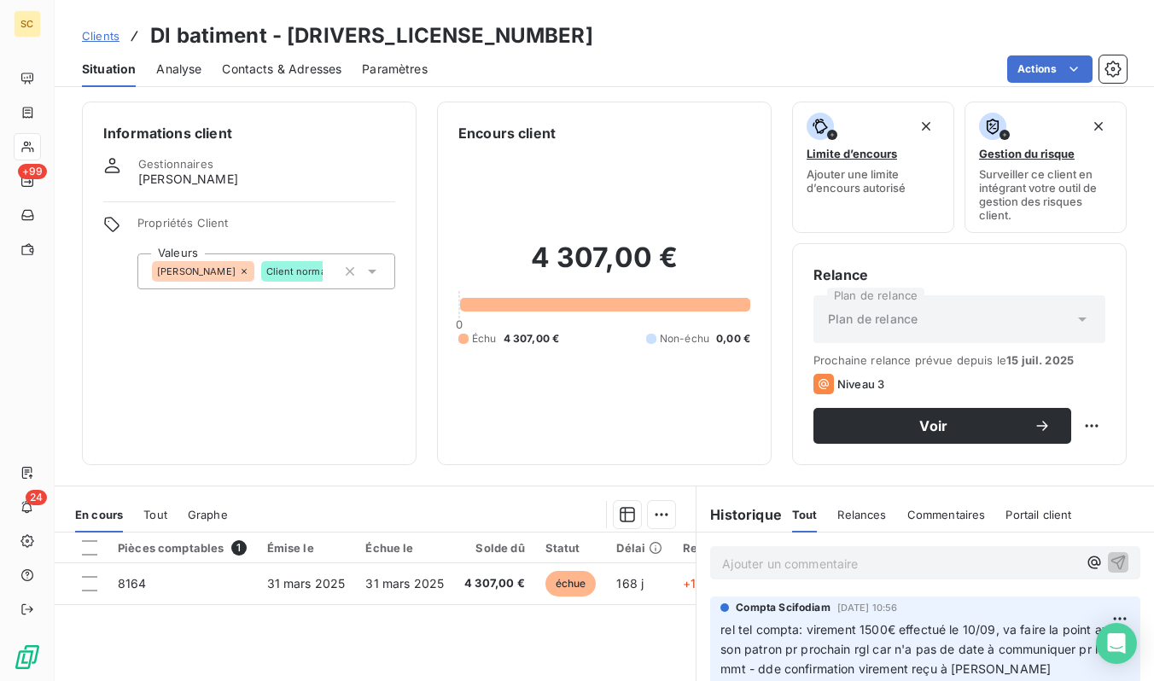
click at [497, 51] on div "Situation Analyse Contacts & Adresses Paramètres Actions" at bounding box center [604, 69] width 1099 height 36
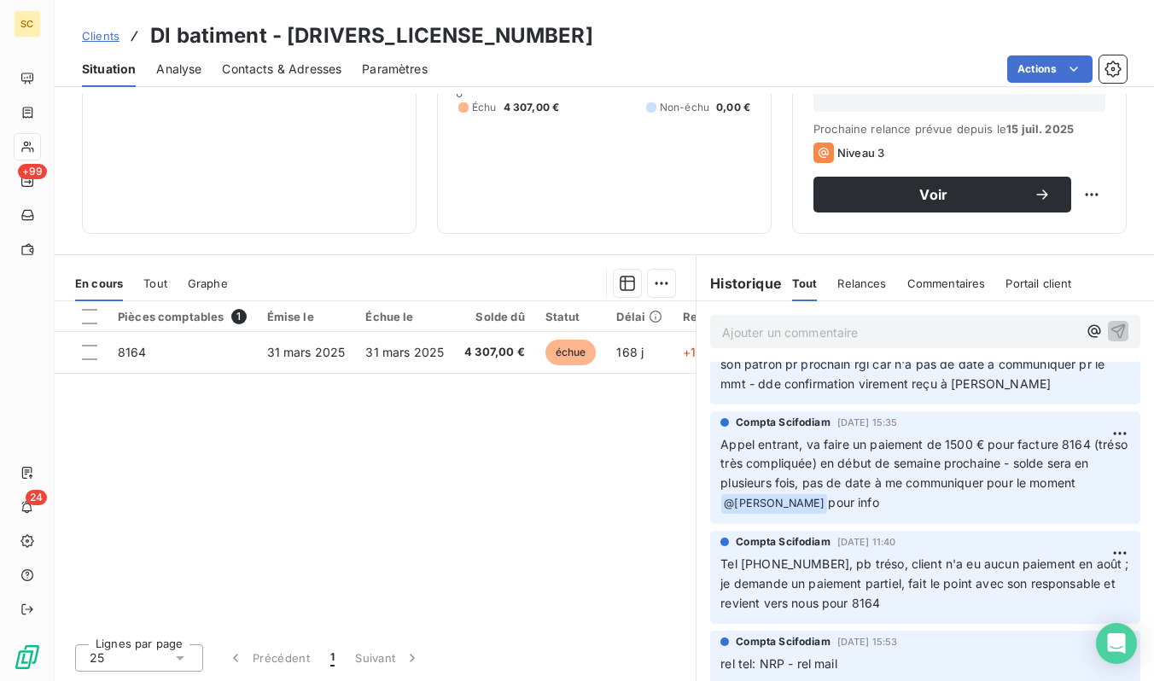
scroll to position [0, 0]
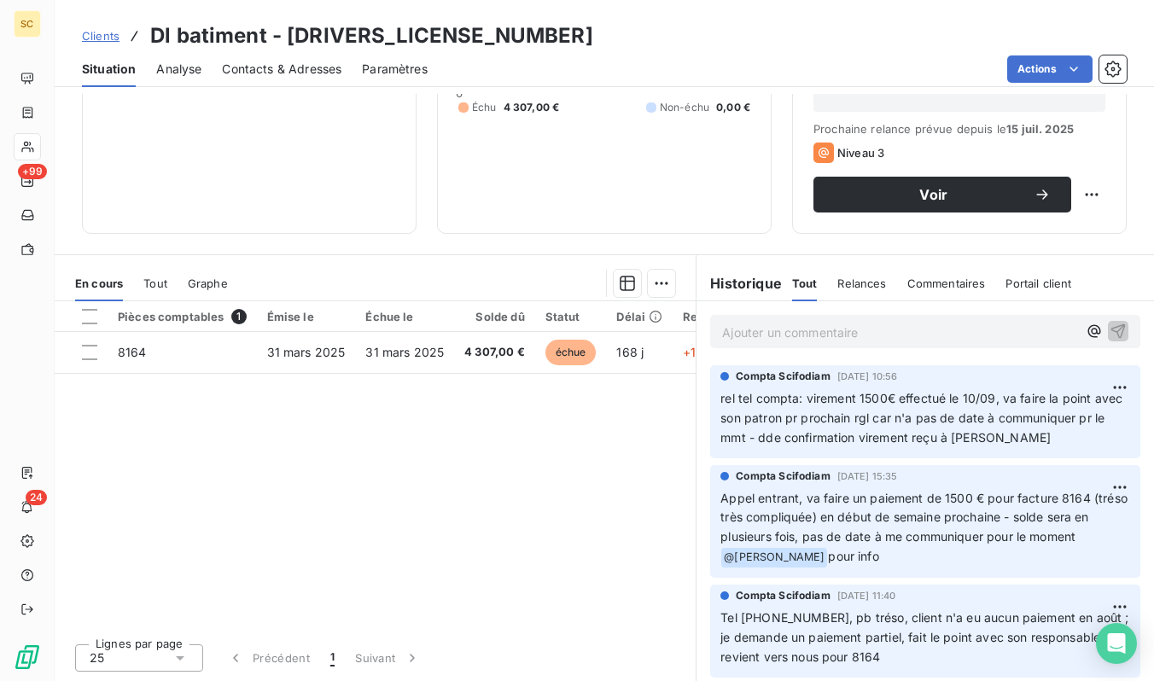
click at [117, 34] on span "Clients" at bounding box center [101, 36] width 38 height 14
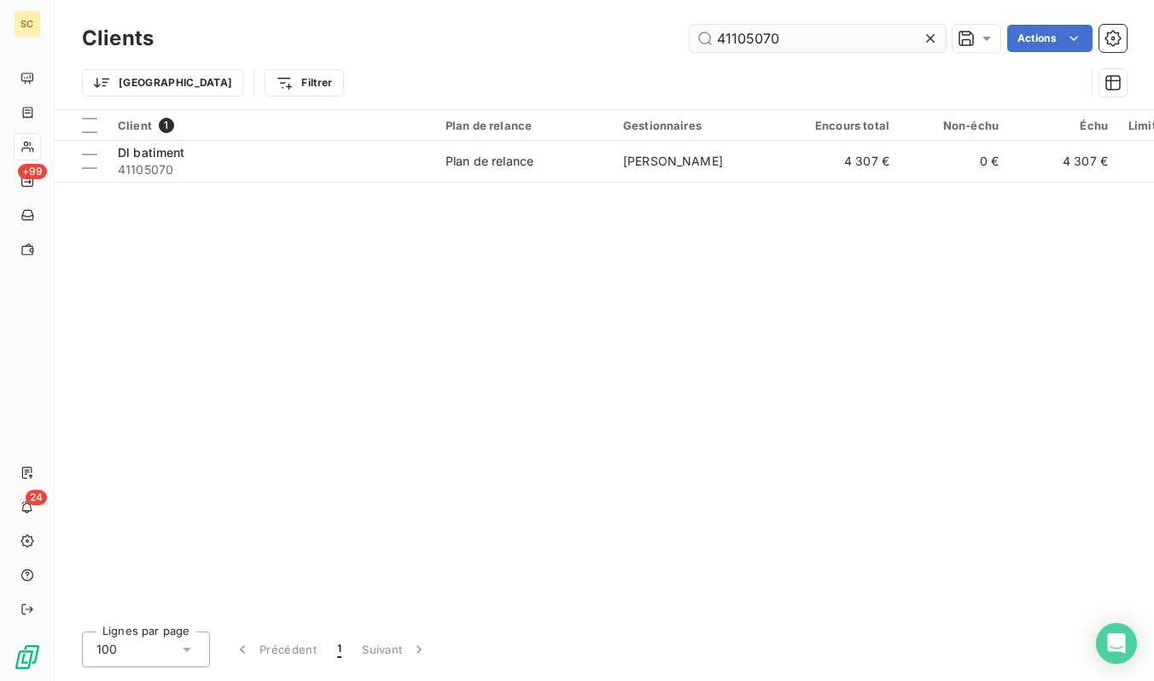
click at [837, 41] on input "41105070" at bounding box center [818, 38] width 256 height 27
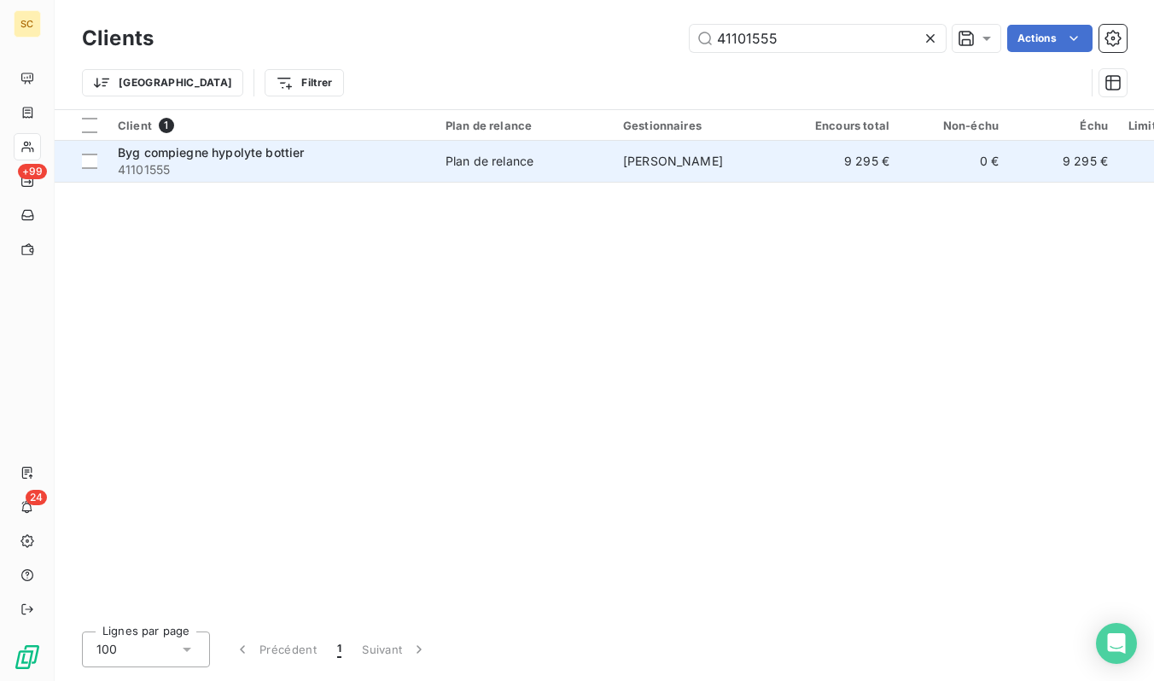
type input "41101555"
click at [366, 164] on span "41101555" at bounding box center [271, 169] width 307 height 17
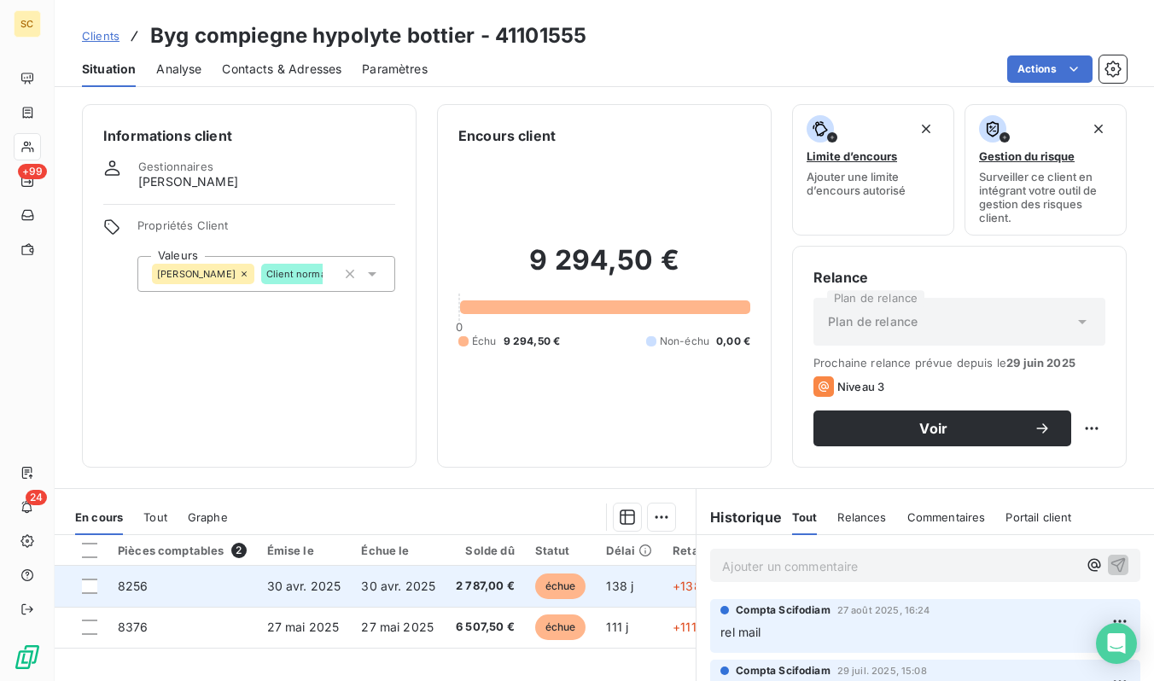
click at [267, 584] on span "30 avr. 2025" at bounding box center [304, 586] width 74 height 15
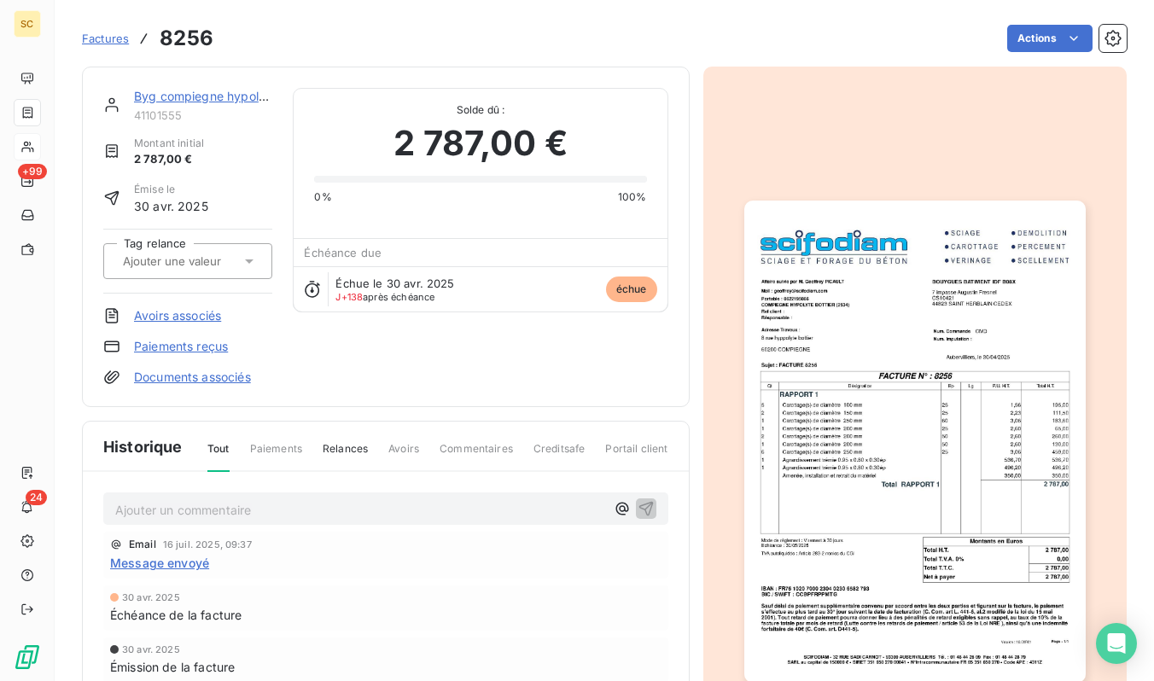
click at [880, 475] on img "button" at bounding box center [914, 442] width 341 height 482
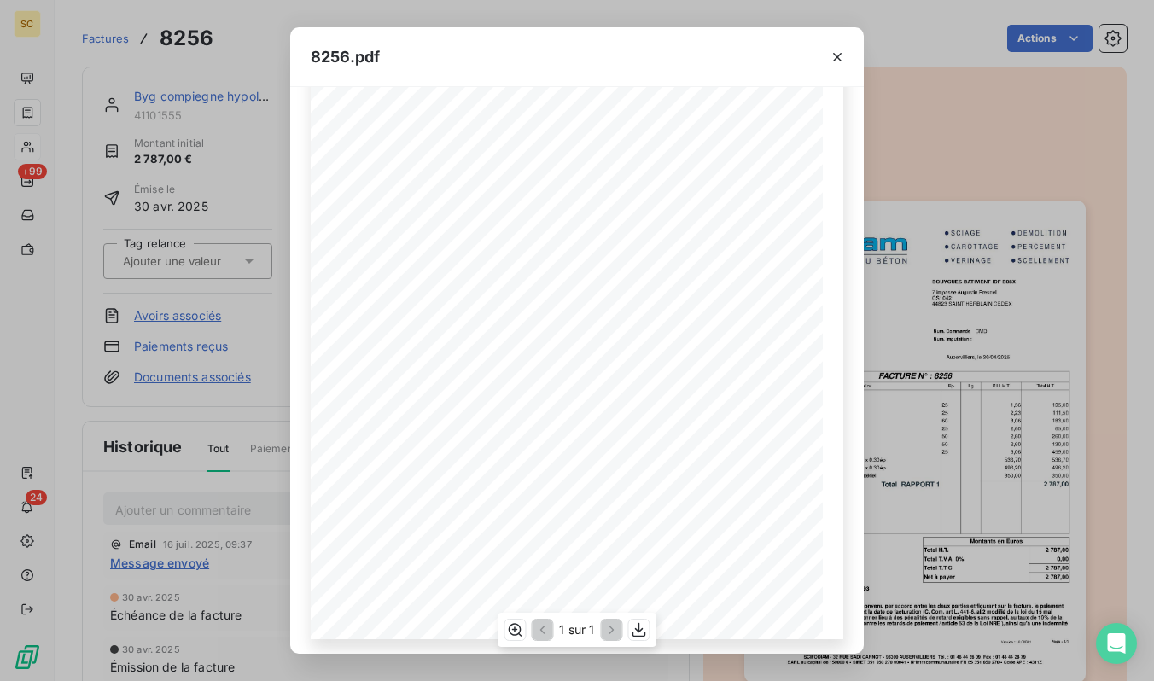
scroll to position [198, 0]
drag, startPoint x: 822, startPoint y: 58, endPoint x: 837, endPoint y: 59, distance: 15.4
click at [823, 58] on div at bounding box center [837, 56] width 53 height 59
click at [839, 59] on icon "button" at bounding box center [837, 57] width 9 height 9
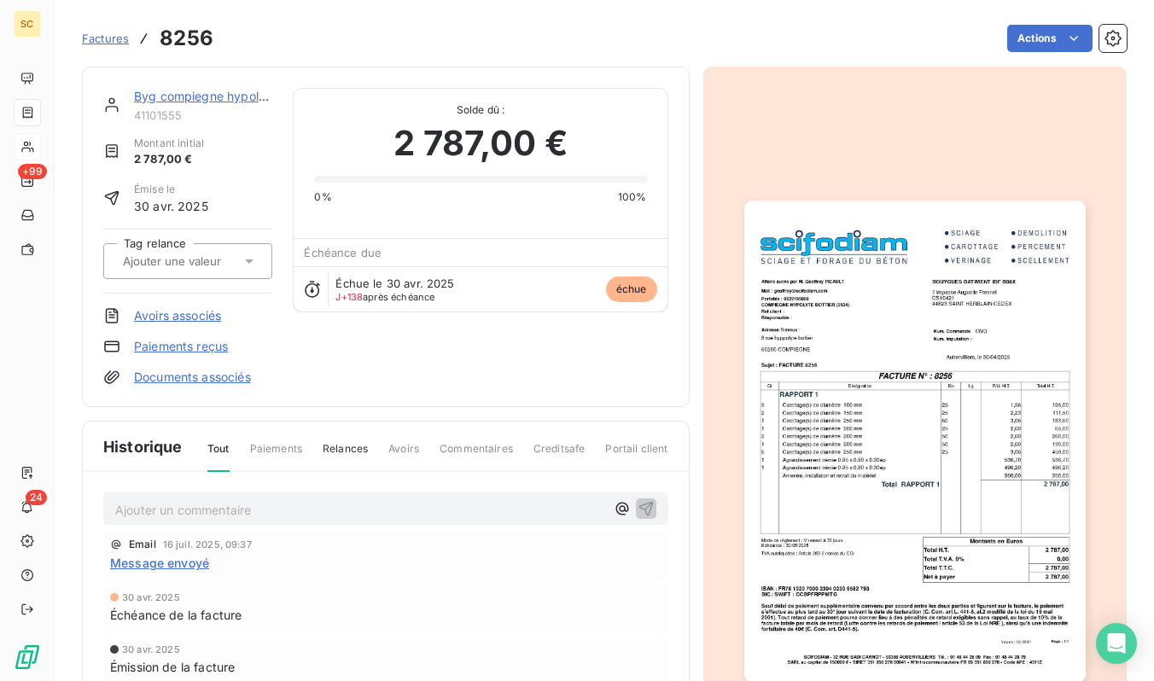
click at [139, 96] on link "Byg compiegne hypolyte bottier" at bounding box center [226, 96] width 184 height 15
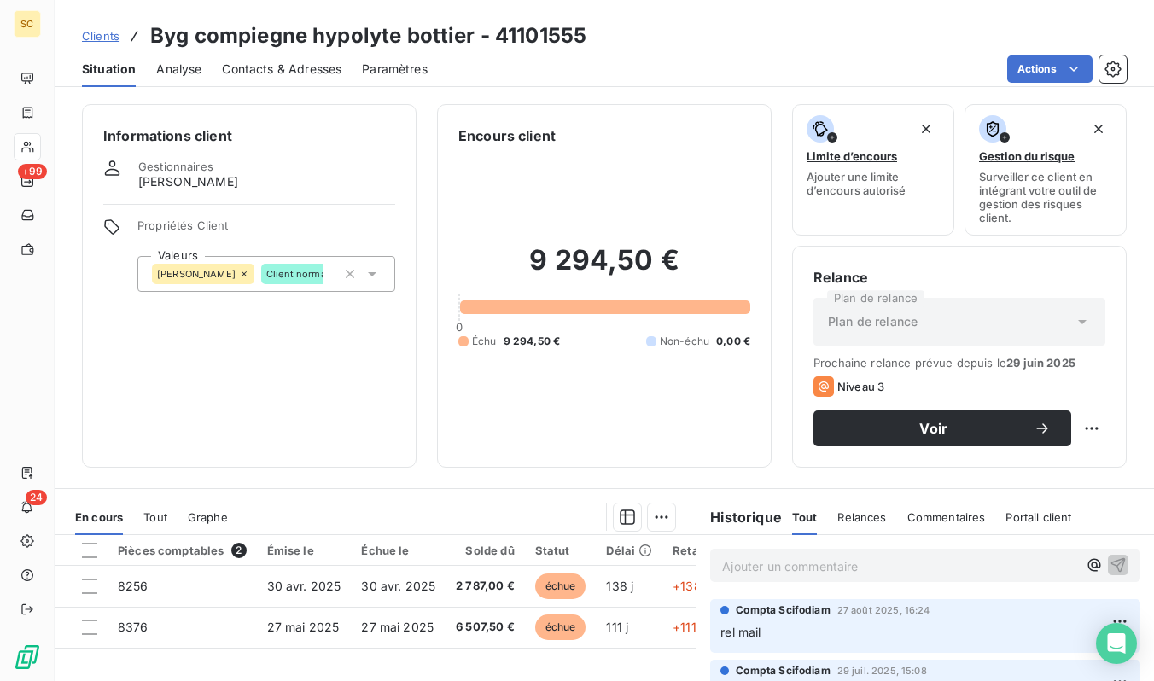
scroll to position [234, 0]
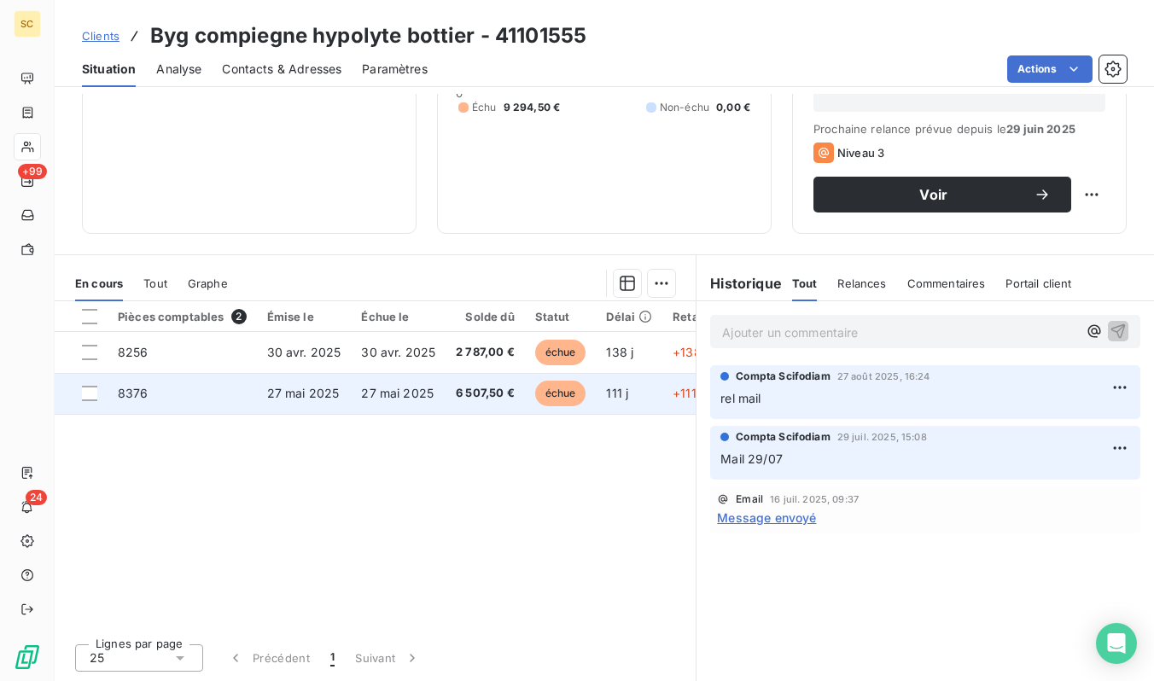
click at [374, 400] on span "27 mai 2025" at bounding box center [397, 393] width 73 height 15
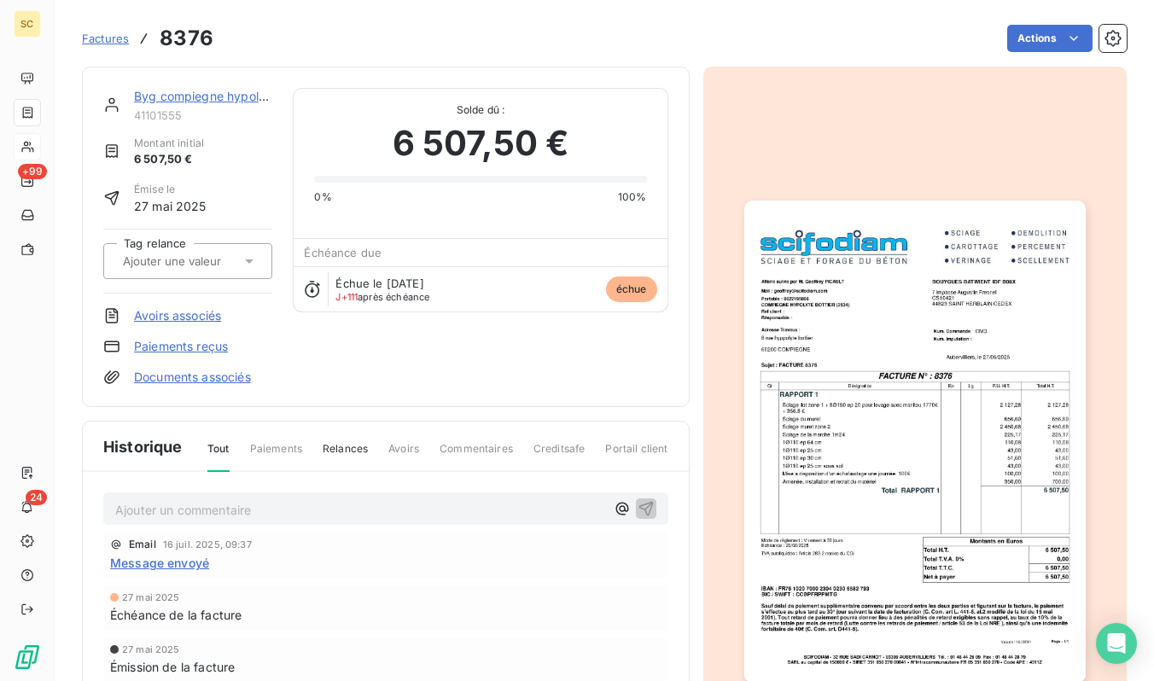
click at [1078, 377] on img "button" at bounding box center [914, 442] width 341 height 482
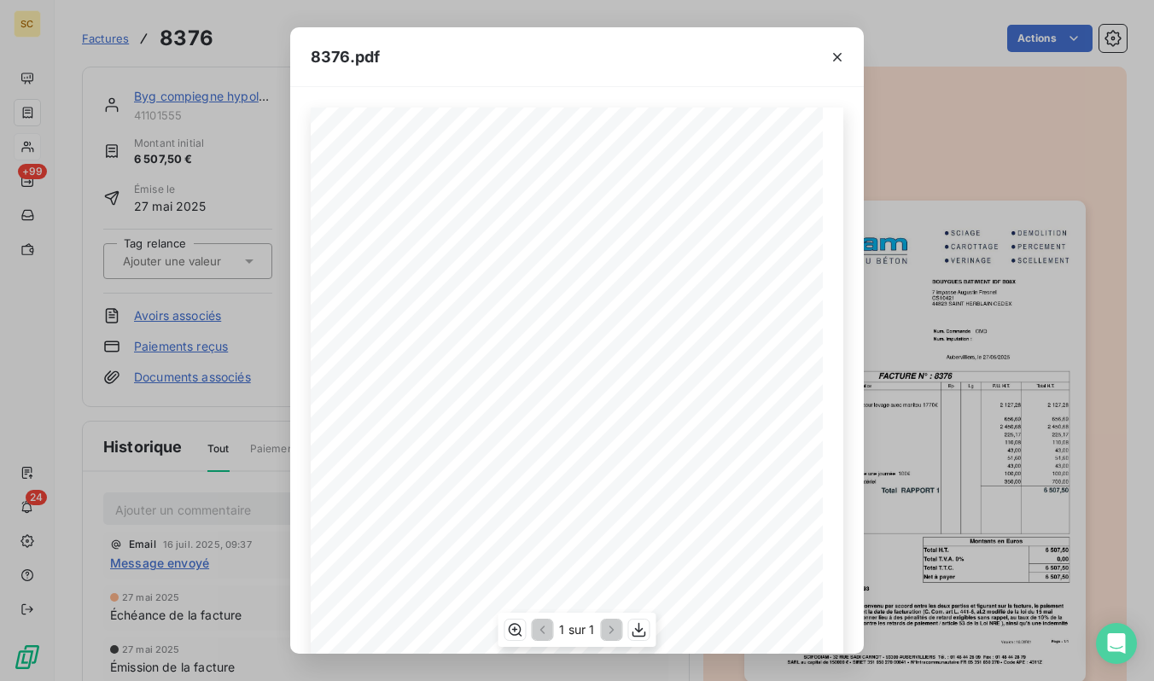
scroll to position [198, 0]
click at [139, 55] on div "8376.pdf Qt Désignation Ep Lg P.U. H.T. Total H.T. Version : 18.00R01 Page : 1/…" at bounding box center [577, 340] width 1154 height 681
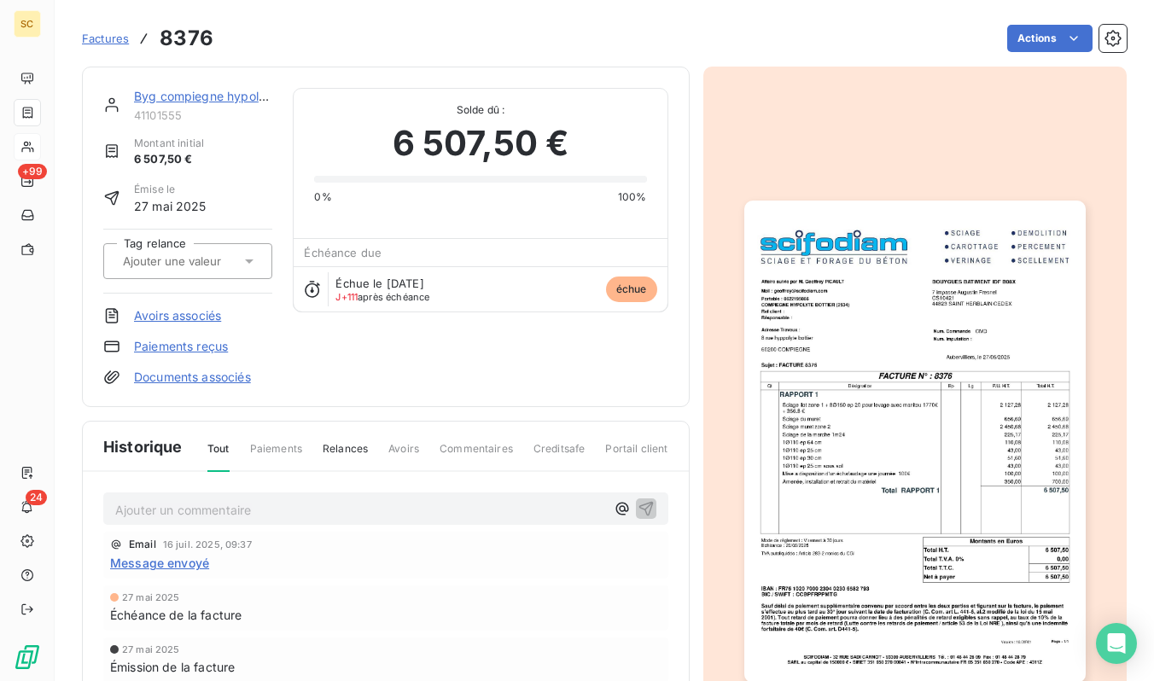
click at [111, 38] on span "Factures" at bounding box center [105, 39] width 47 height 14
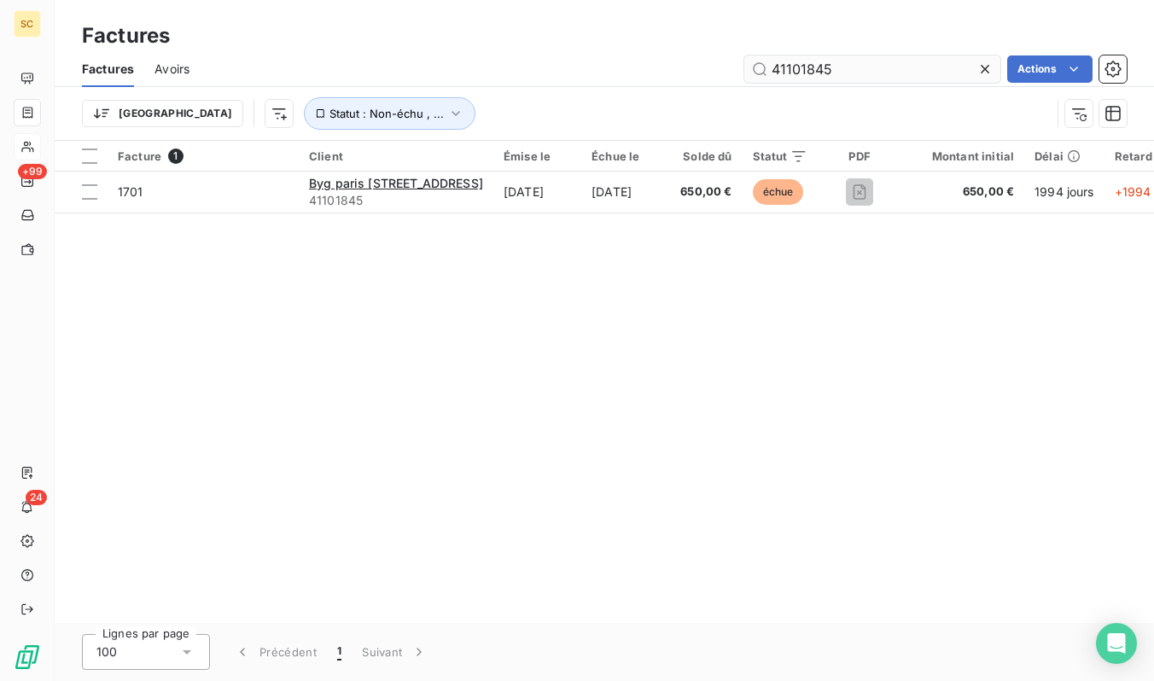
drag, startPoint x: 761, startPoint y: 71, endPoint x: 789, endPoint y: 73, distance: 27.4
click at [764, 72] on input "41101845" at bounding box center [872, 68] width 256 height 27
click at [791, 69] on input "41101845" at bounding box center [872, 68] width 256 height 27
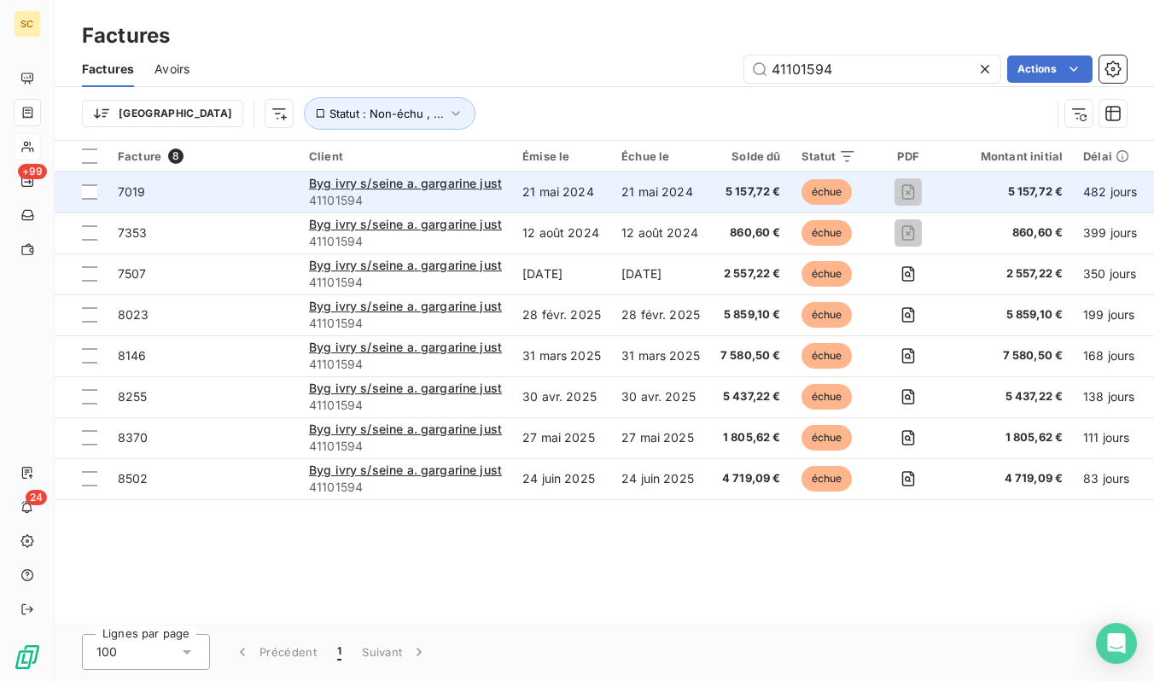
type input "41101594"
click at [223, 191] on span "7019" at bounding box center [203, 192] width 171 height 17
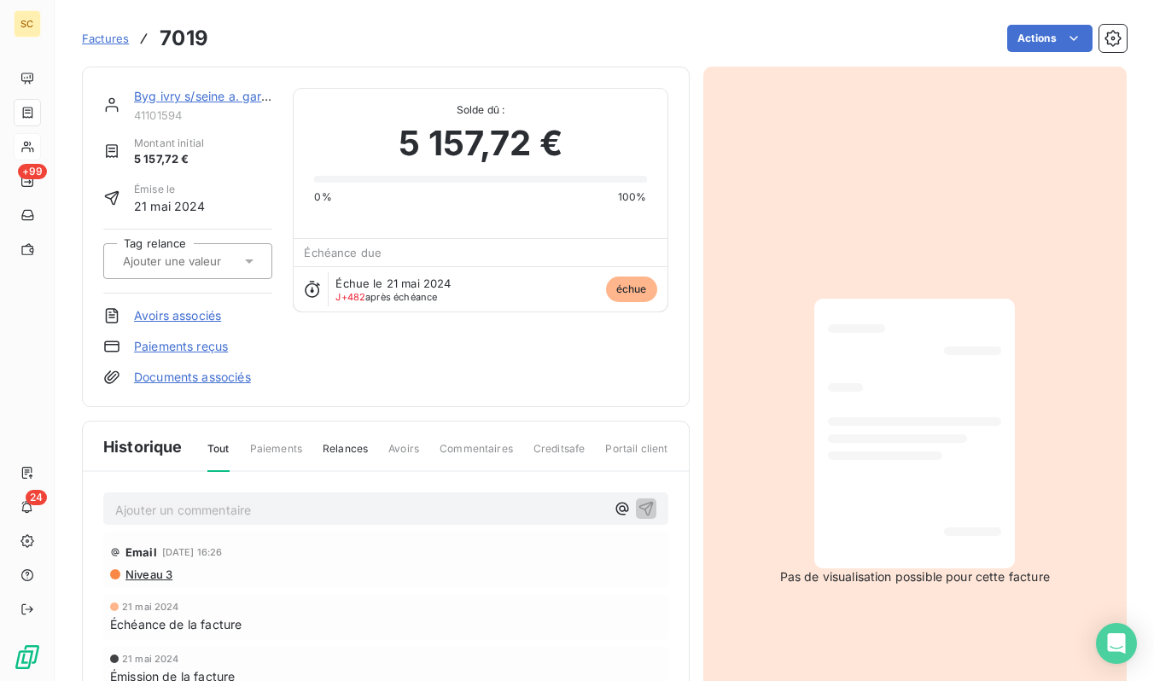
click at [233, 99] on link "Byg ivry s/seine a. gargarine just" at bounding box center [227, 96] width 187 height 15
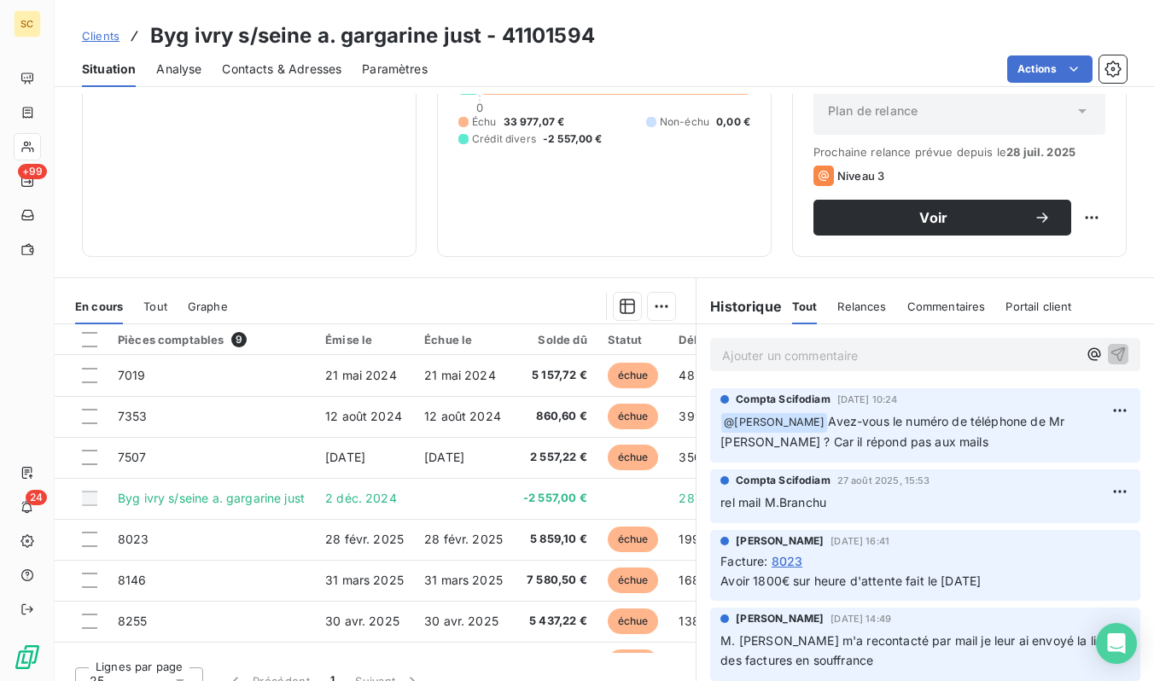
scroll to position [210, 0]
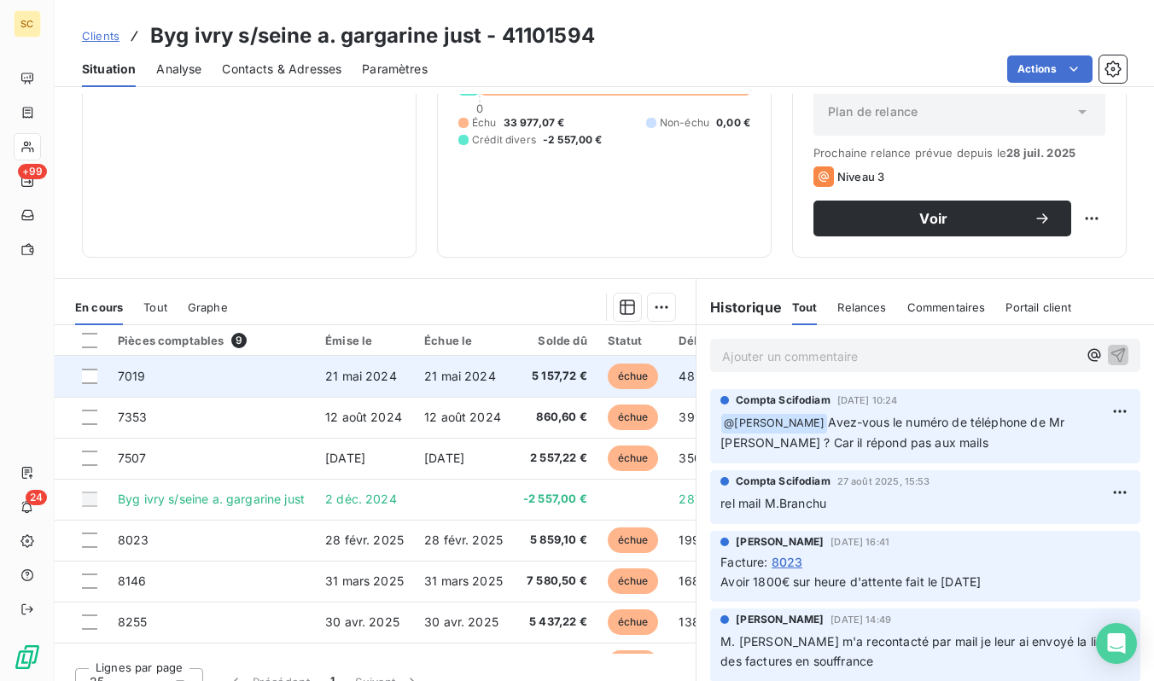
click at [237, 382] on td "7019" at bounding box center [211, 376] width 207 height 41
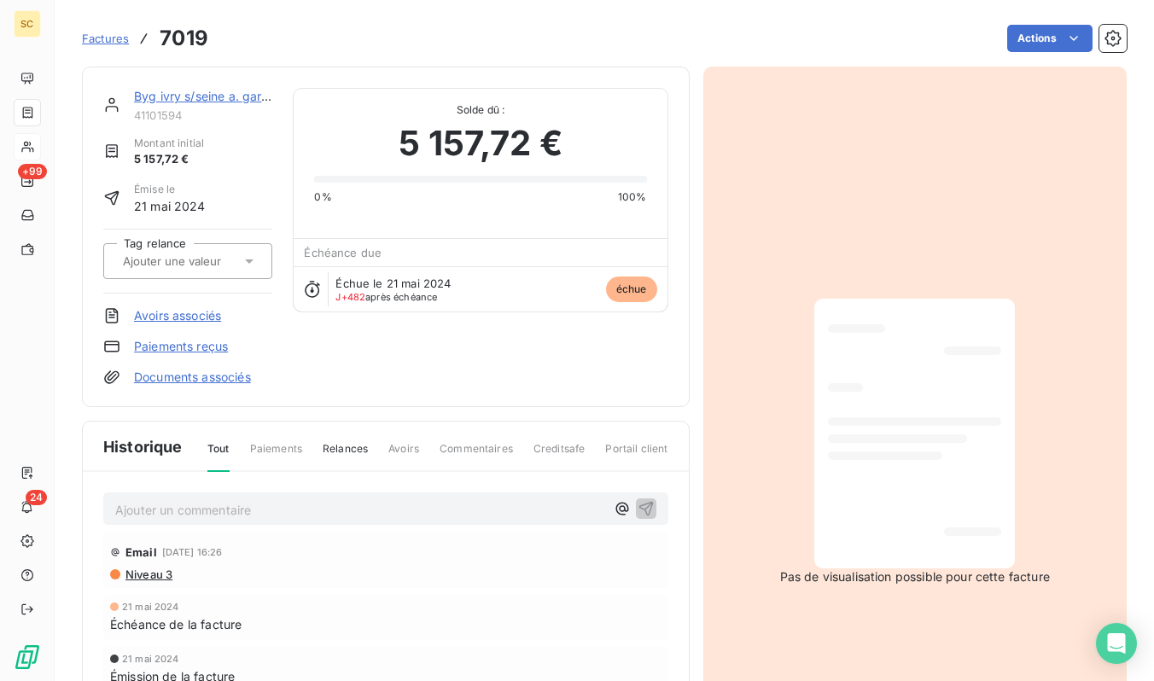
click at [204, 100] on link "Byg ivry s/seine a. gargarine just" at bounding box center [227, 96] width 187 height 15
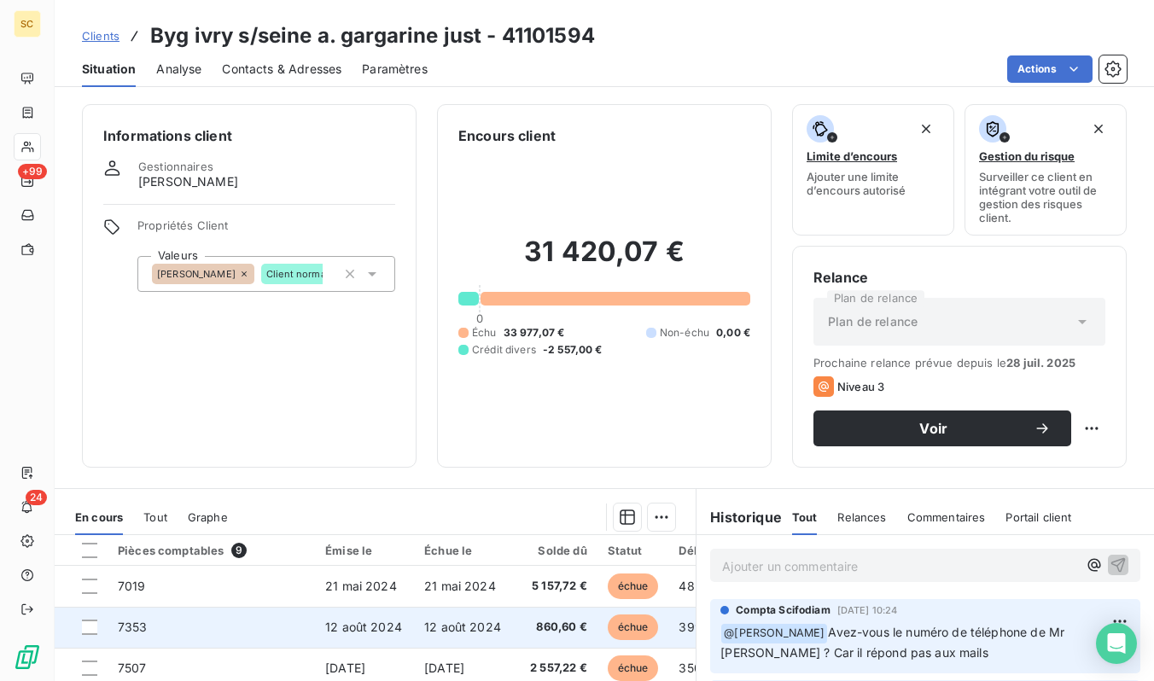
click at [224, 624] on td "7353" at bounding box center [211, 627] width 207 height 41
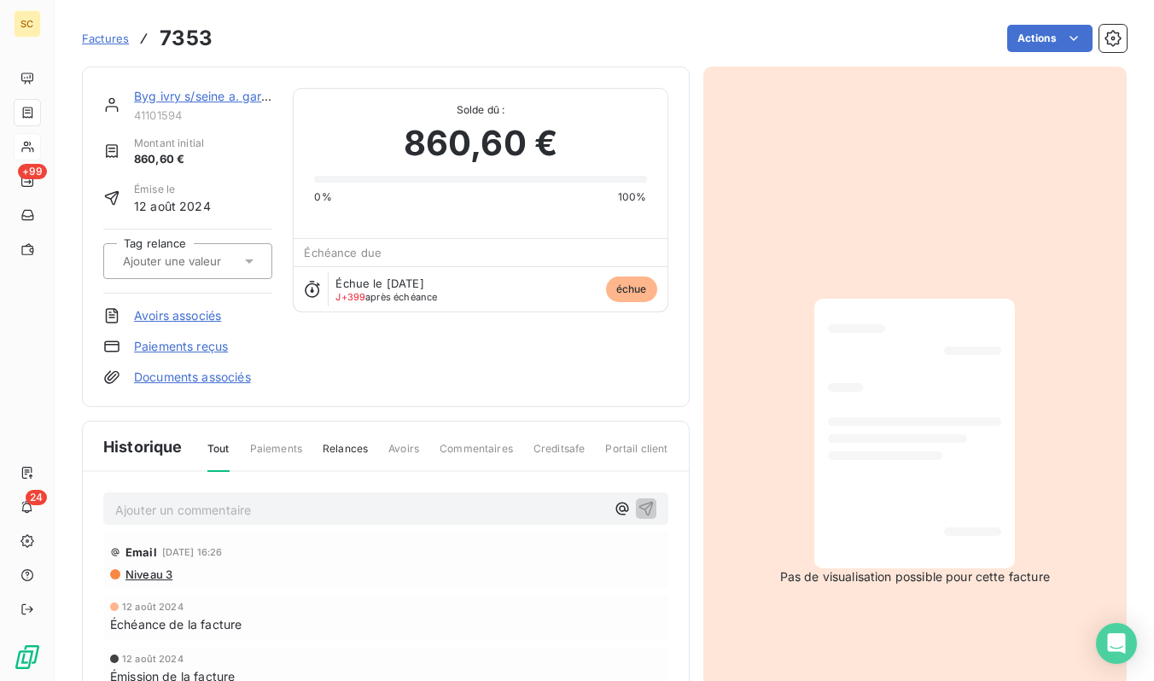
click at [189, 97] on link "Byg ivry s/seine a. gargarine just" at bounding box center [227, 96] width 187 height 15
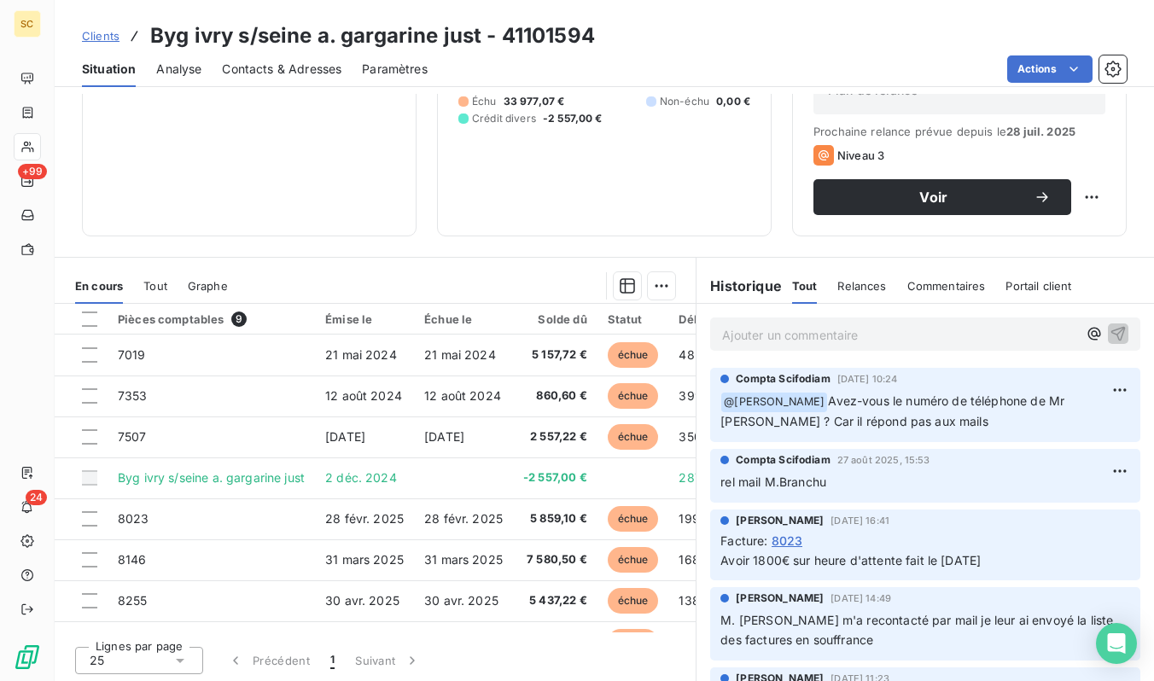
scroll to position [234, 0]
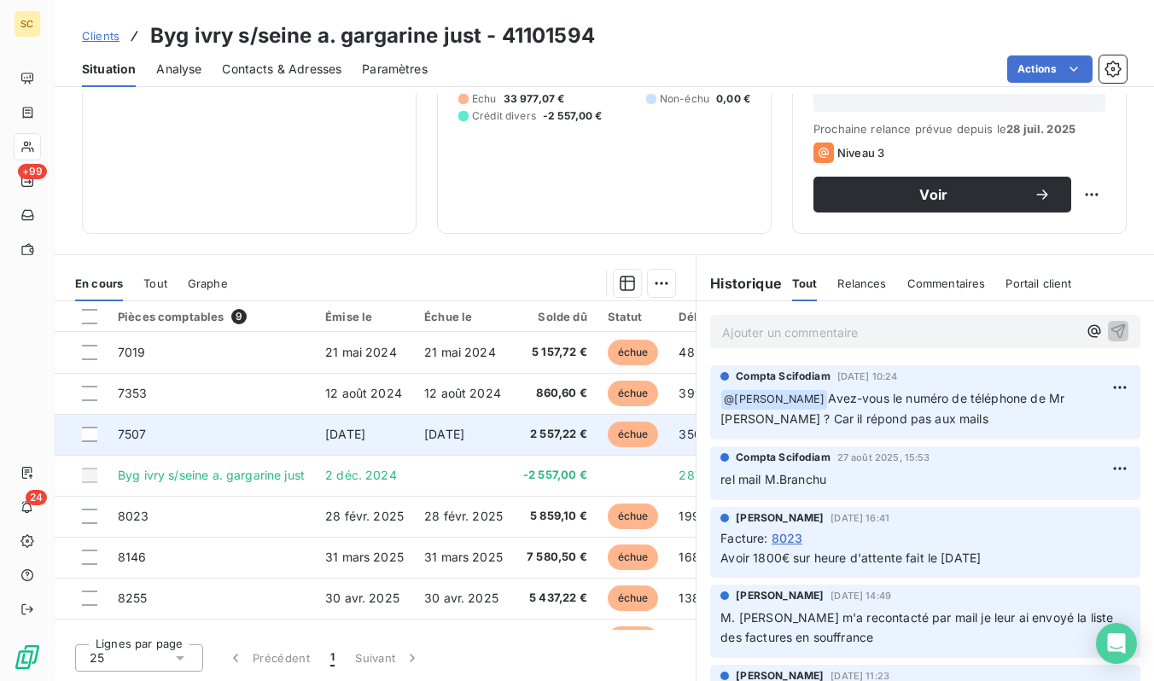
click at [324, 454] on td "[DATE]" at bounding box center [364, 434] width 99 height 41
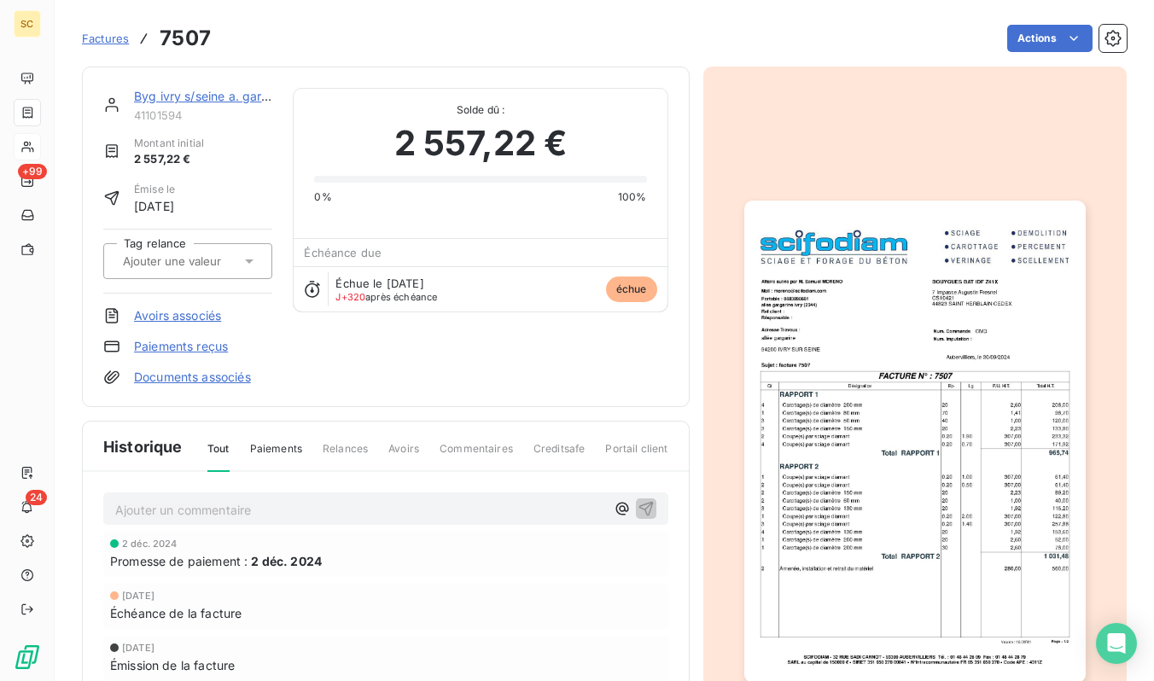
click at [960, 467] on img "button" at bounding box center [914, 442] width 341 height 482
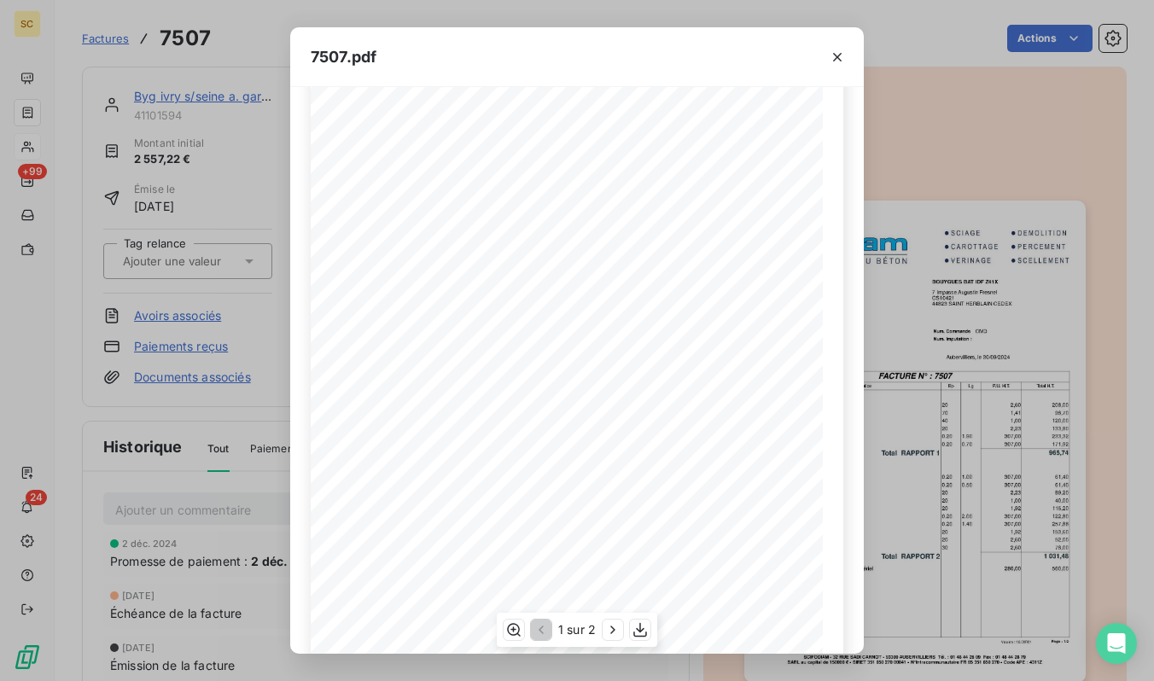
scroll to position [198, 0]
click at [633, 626] on icon "button" at bounding box center [640, 629] width 17 height 17
click at [833, 53] on icon "button" at bounding box center [837, 57] width 9 height 9
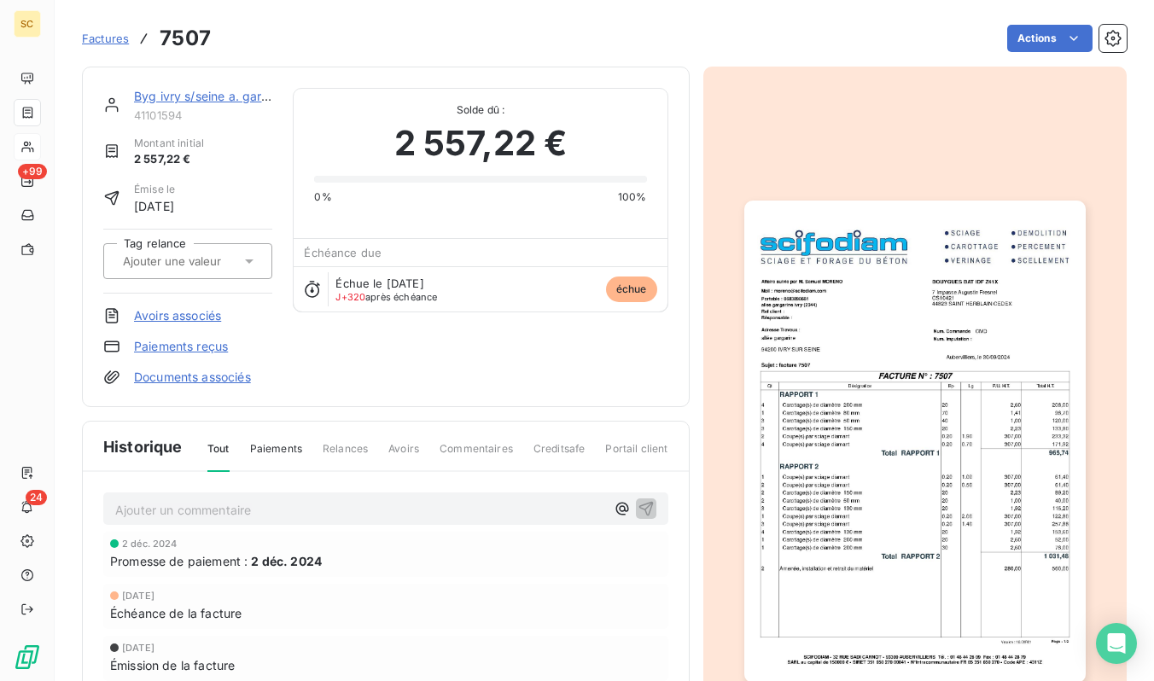
click at [220, 89] on link "Byg ivry s/seine a. gargarine just" at bounding box center [227, 96] width 187 height 15
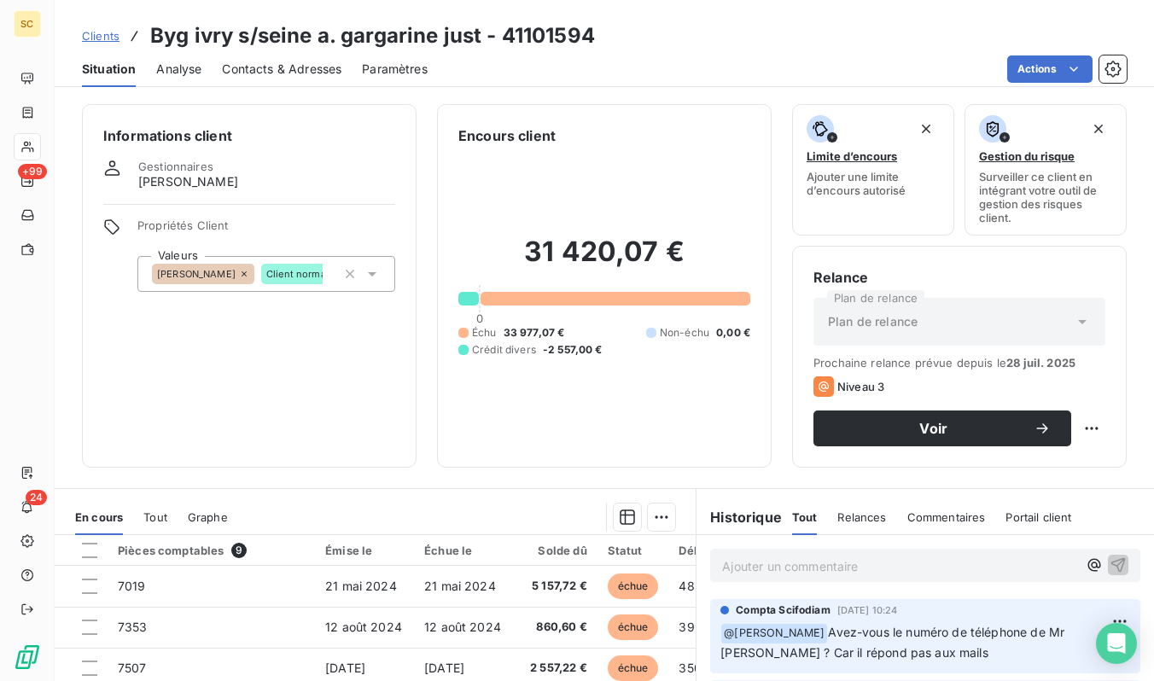
click at [219, 97] on div "Informations client Gestionnaires [PERSON_NAME] Propriétés Client Valeurs [PERS…" at bounding box center [604, 387] width 1099 height 587
click at [103, 38] on span "Clients" at bounding box center [101, 36] width 38 height 14
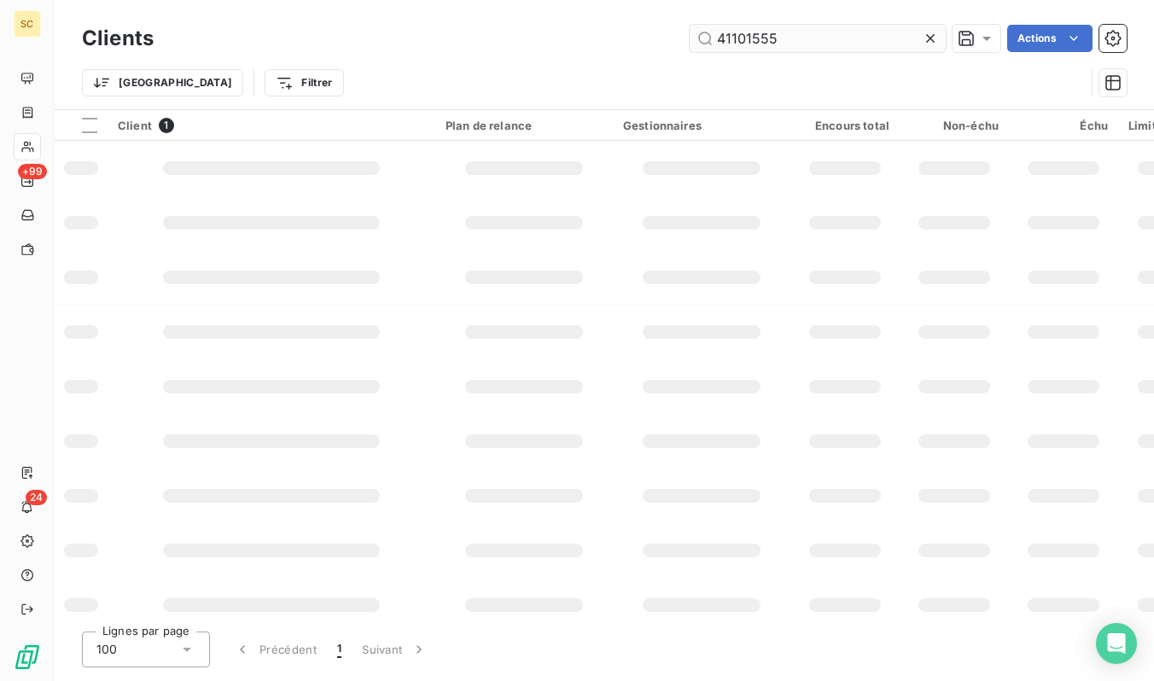
click at [837, 36] on input "41101555" at bounding box center [818, 38] width 256 height 27
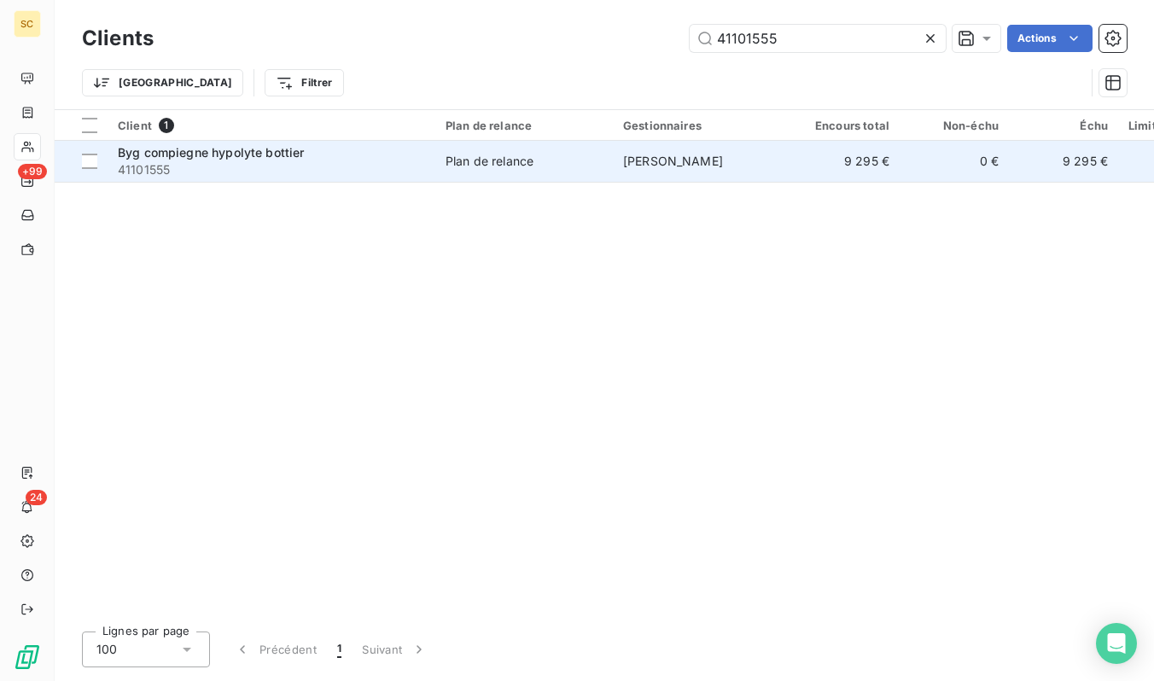
click at [500, 172] on td "Plan de relance" at bounding box center [524, 161] width 178 height 41
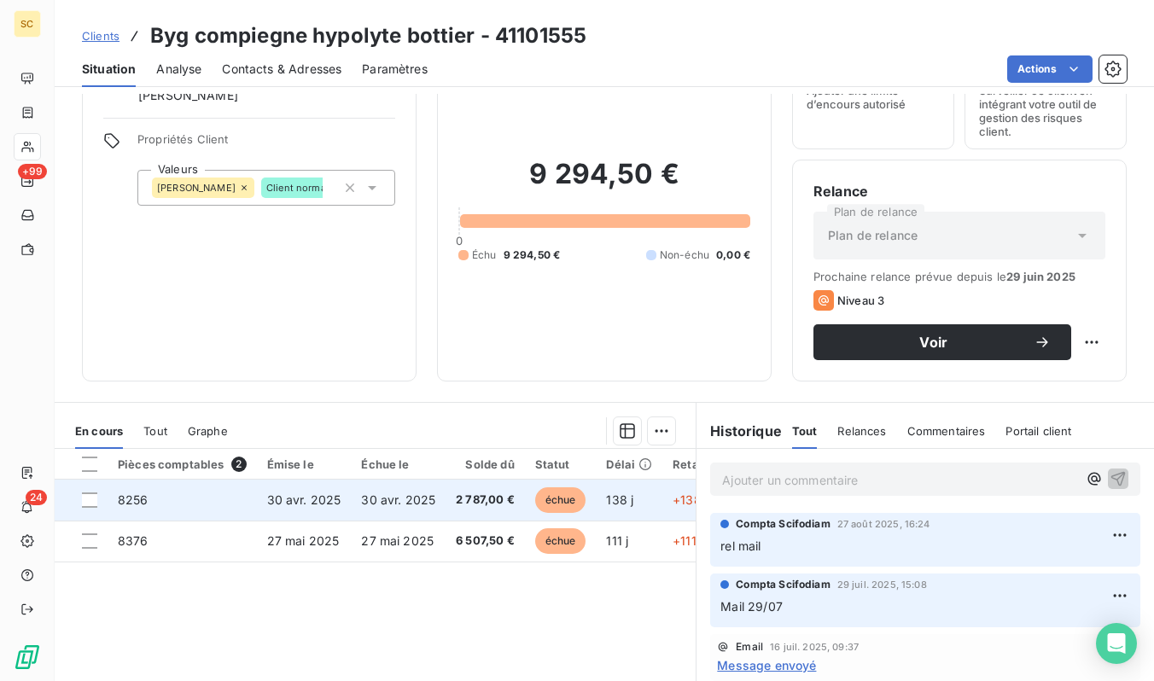
scroll to position [90, 0]
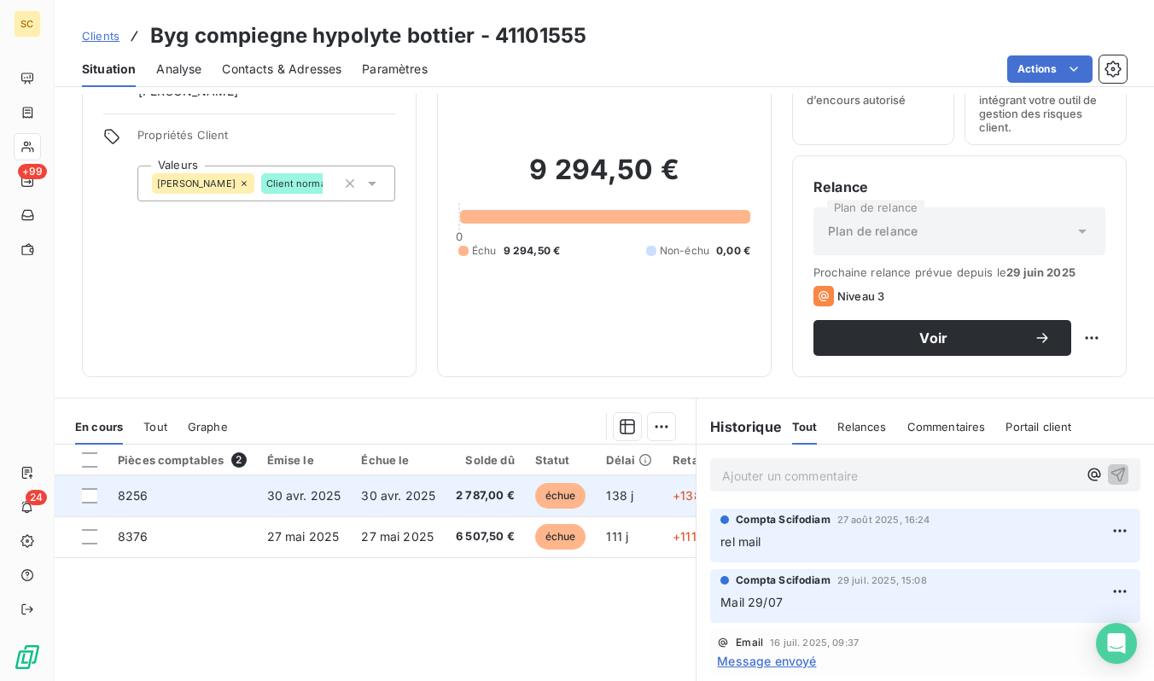
click at [411, 510] on td "30 avr. 2025" at bounding box center [398, 495] width 95 height 41
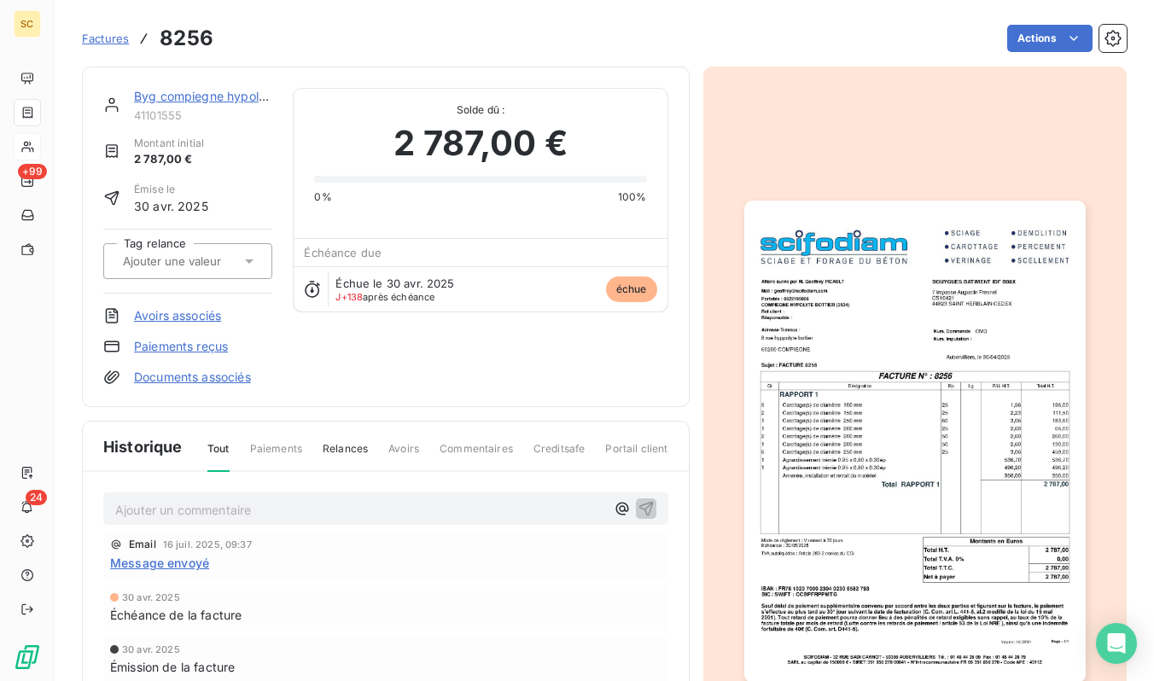
click at [813, 486] on img "button" at bounding box center [914, 442] width 341 height 482
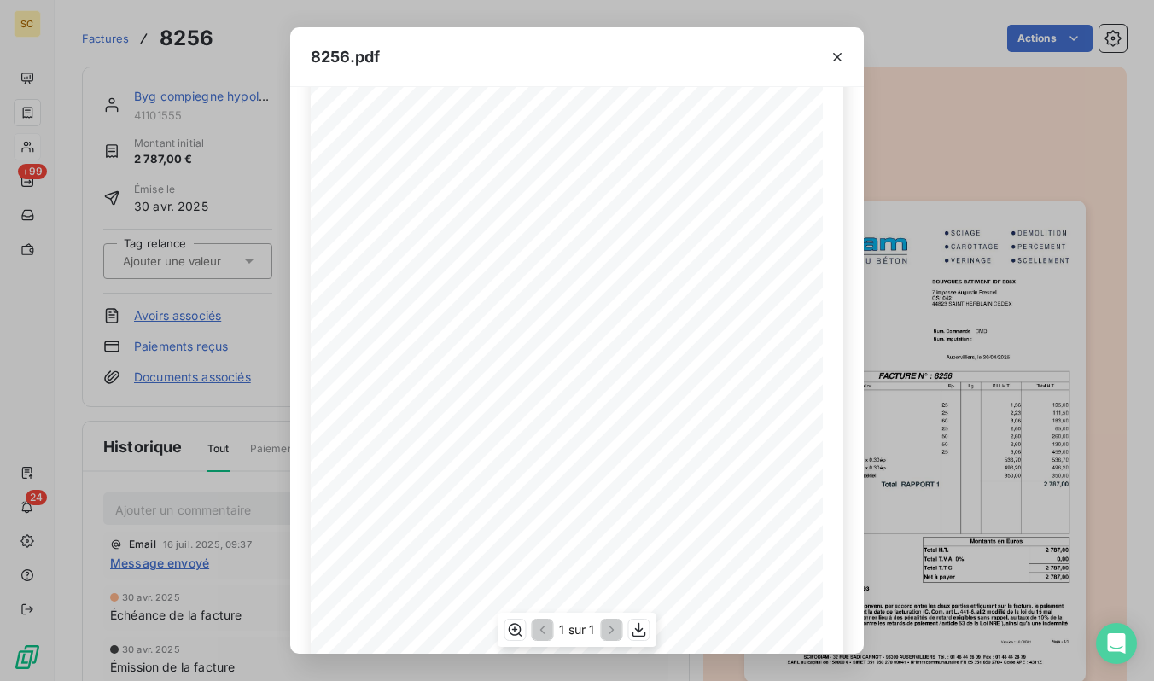
scroll to position [198, 0]
click at [842, 55] on icon "button" at bounding box center [837, 57] width 17 height 17
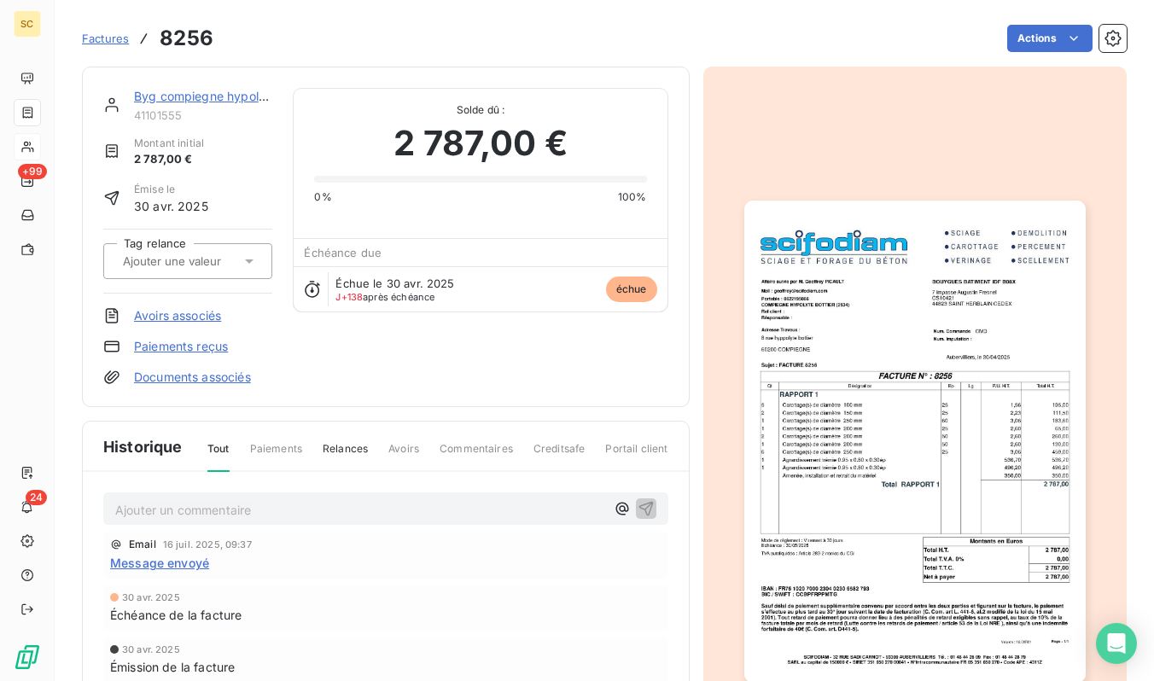
click at [195, 100] on link "Byg compiegne hypolyte bottier" at bounding box center [226, 96] width 184 height 15
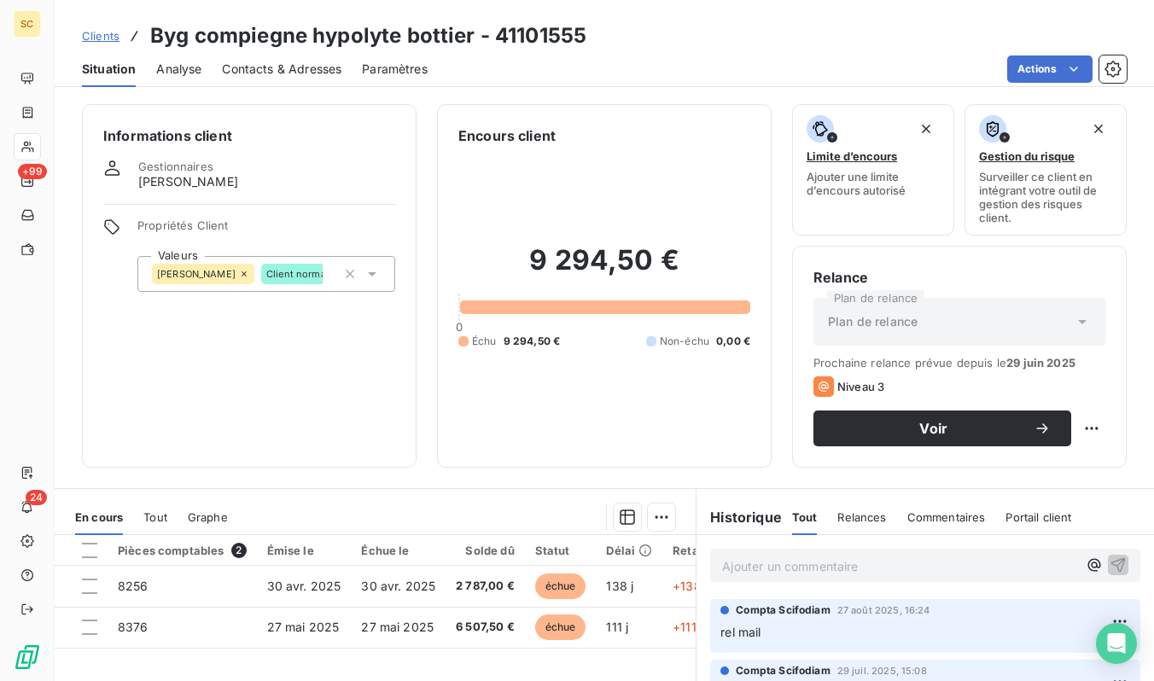
click at [99, 23] on div "Clients Byg compiegne hypolyte bottier - 41101555" at bounding box center [334, 35] width 504 height 31
click at [99, 33] on span "Clients" at bounding box center [101, 36] width 38 height 14
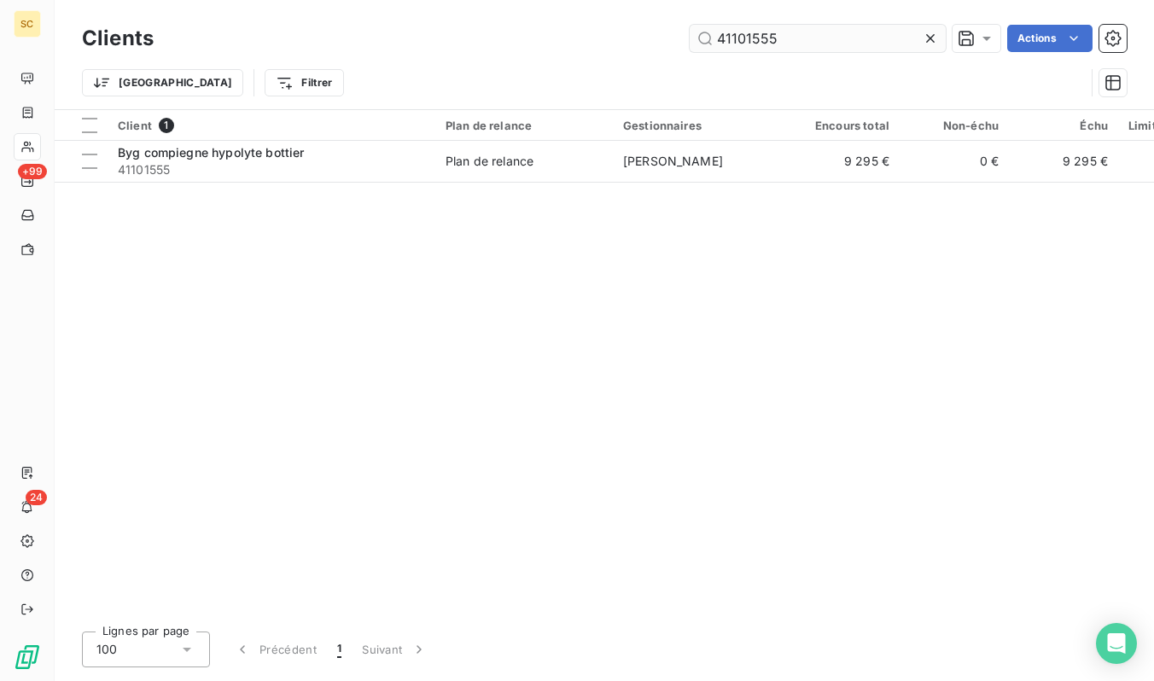
click at [817, 51] on input "41101555" at bounding box center [818, 38] width 256 height 27
click at [379, 134] on th "Client 1" at bounding box center [272, 125] width 328 height 31
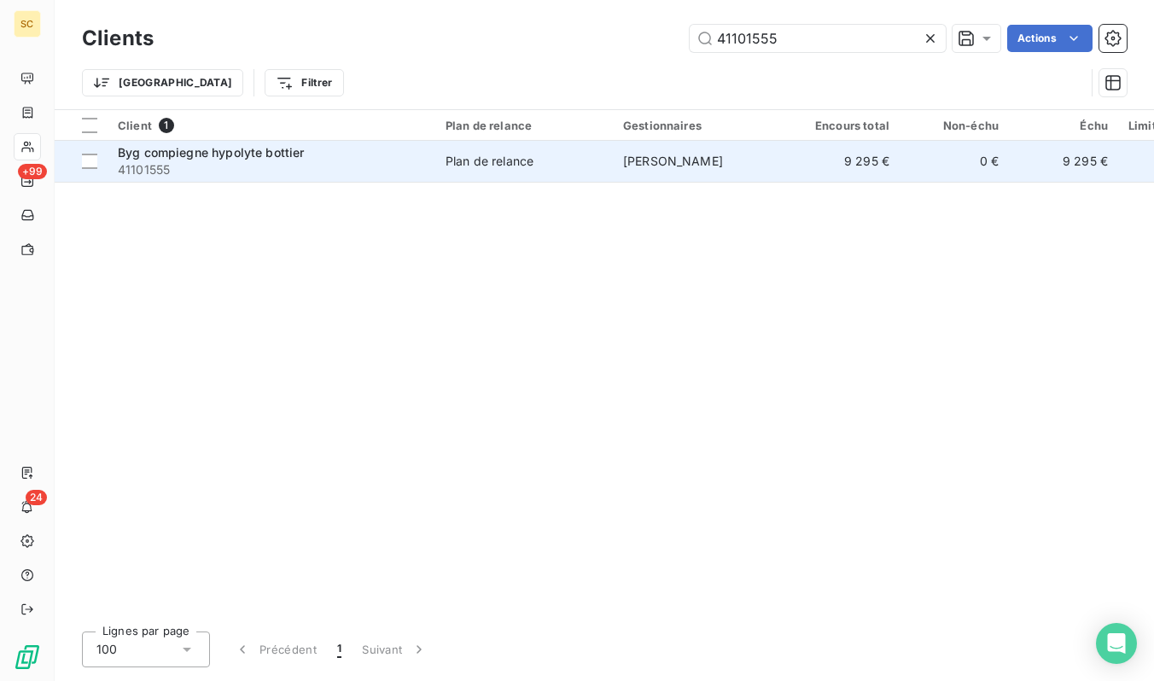
click at [370, 152] on div "Byg compiegne hypolyte bottier" at bounding box center [271, 152] width 307 height 17
